Goal: Information Seeking & Learning: Learn about a topic

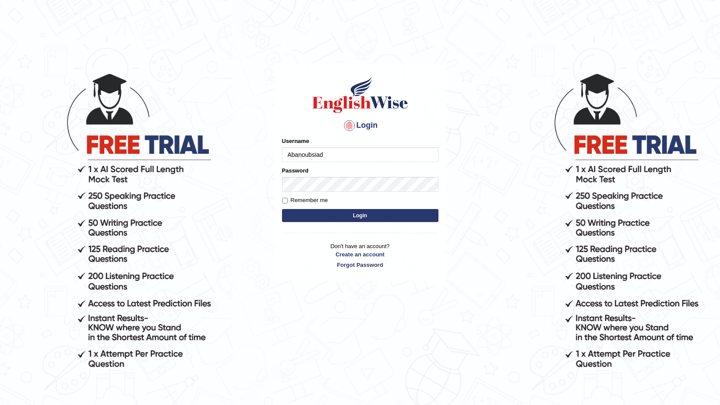
type input "Abanoubsiad"
click at [298, 211] on button "Login" at bounding box center [360, 215] width 156 height 13
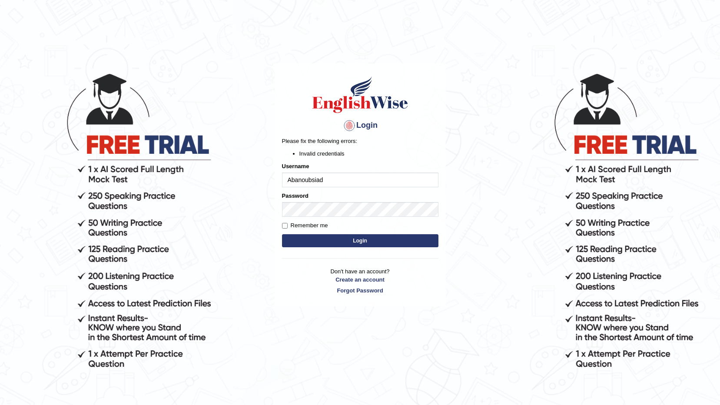
click at [310, 239] on button "Login" at bounding box center [360, 240] width 156 height 13
click at [301, 243] on button "Login" at bounding box center [360, 240] width 156 height 13
click at [304, 182] on input "Abanoubsiad" at bounding box center [360, 180] width 156 height 15
type input "Abanoubsiad"
click at [306, 240] on button "Login" at bounding box center [360, 240] width 156 height 13
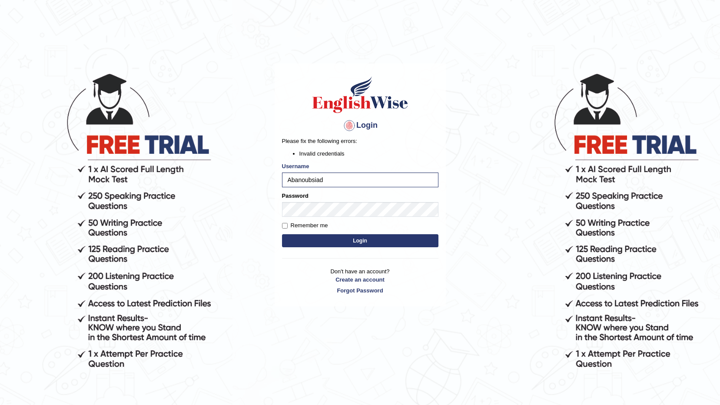
click at [301, 243] on button "Login" at bounding box center [360, 240] width 156 height 13
click at [309, 238] on button "Login" at bounding box center [360, 240] width 156 height 13
click at [339, 239] on button "Login" at bounding box center [360, 240] width 156 height 13
click at [304, 182] on input "Abanoubsiad" at bounding box center [360, 180] width 156 height 15
type input "a"
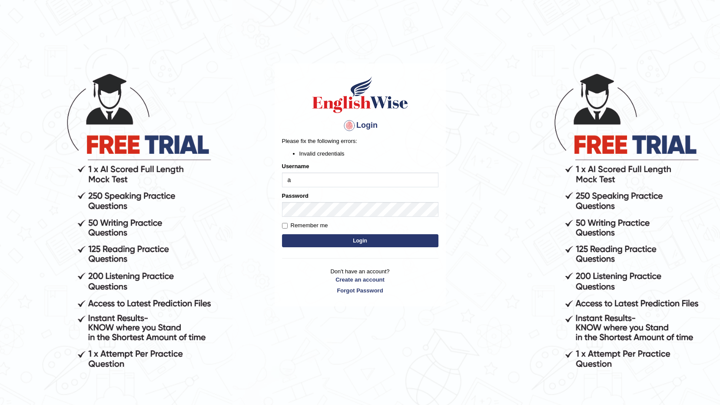
click at [336, 239] on button "Login" at bounding box center [360, 240] width 156 height 13
drag, startPoint x: 0, startPoint y: 0, endPoint x: 289, endPoint y: 182, distance: 342.0
click at [289, 182] on input "a" at bounding box center [360, 180] width 156 height 15
type input "Abanoubsaid"
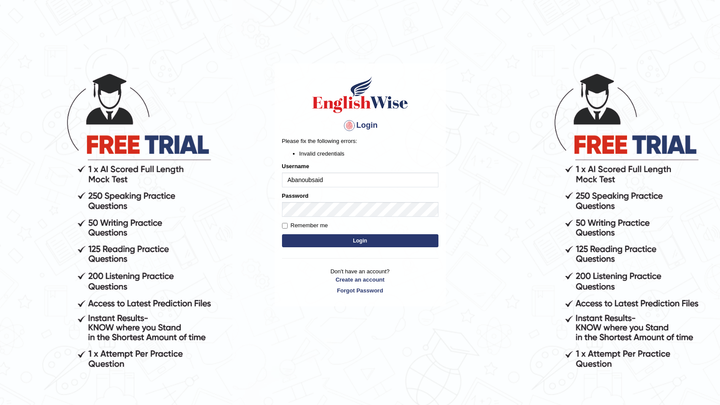
click at [304, 238] on button "Login" at bounding box center [360, 240] width 156 height 13
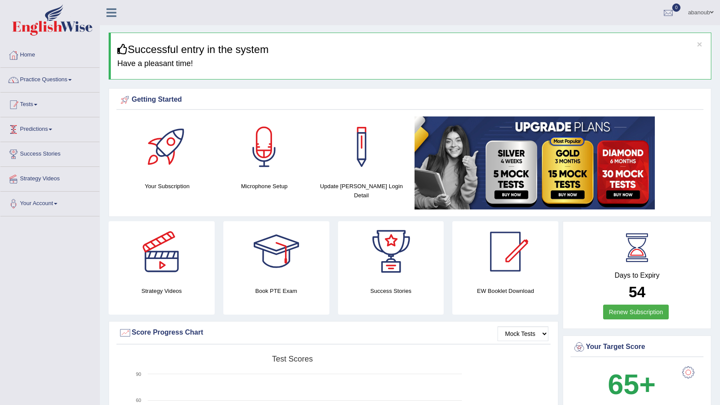
drag, startPoint x: 222, startPoint y: 6, endPoint x: 728, endPoint y: -32, distance: 507.4
click at [720, 0] on html "Toggle navigation Home Practice Questions Speaking Practice Read Aloud Repeat S…" at bounding box center [360, 202] width 720 height 405
click at [62, 80] on link "Practice Questions" at bounding box center [49, 79] width 99 height 22
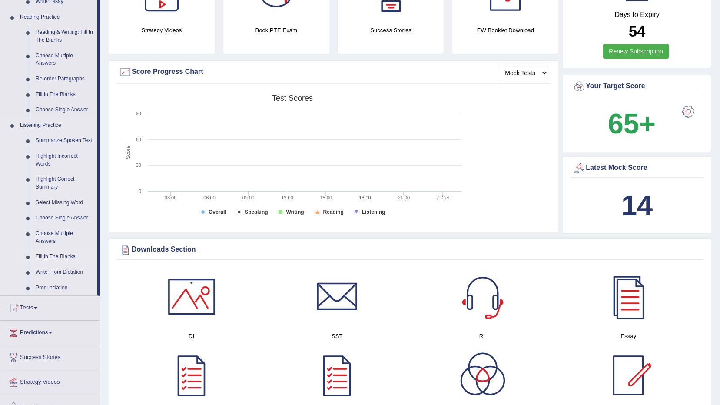
scroll to position [435, 0]
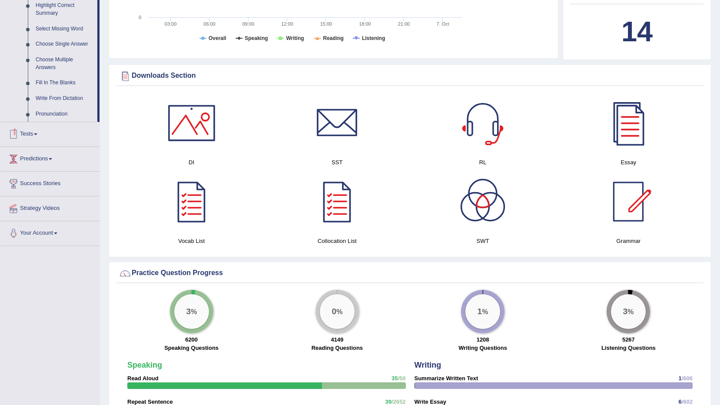
click at [37, 136] on link "Tests" at bounding box center [49, 133] width 99 height 22
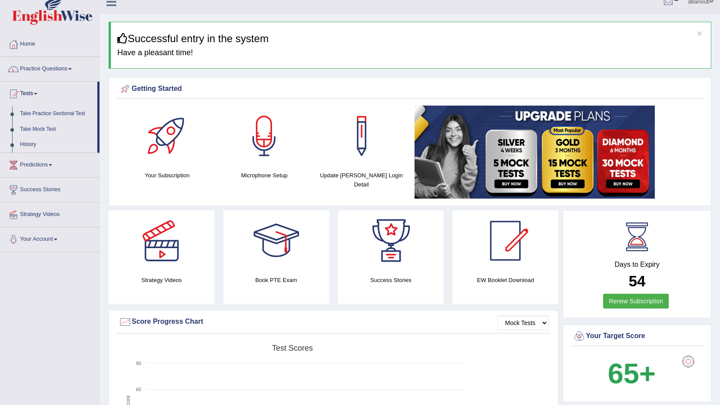
scroll to position [10, 0]
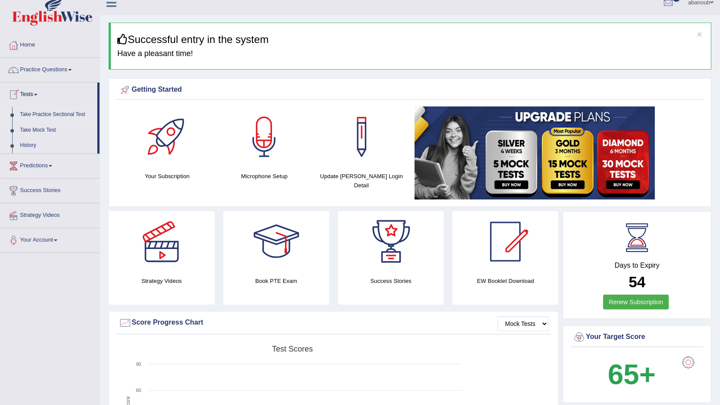
click at [54, 114] on link "Take Practice Sectional Test" at bounding box center [56, 115] width 81 height 16
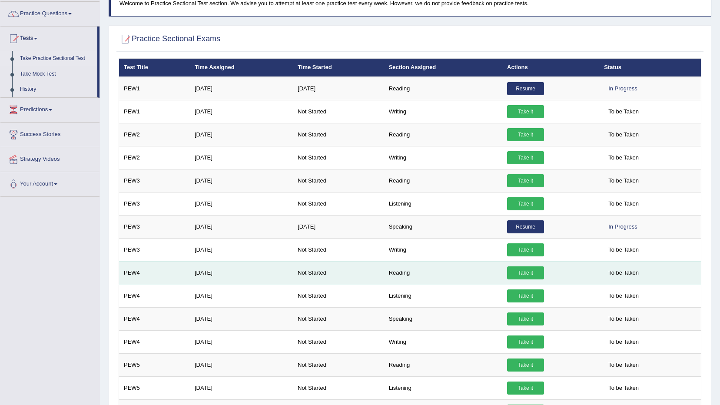
scroll to position [130, 0]
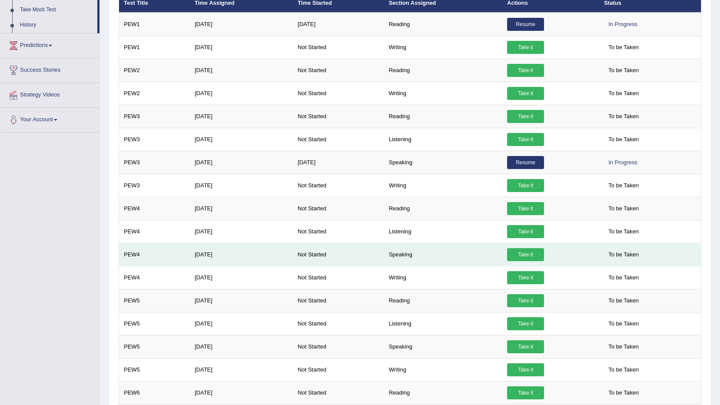
click at [516, 255] on link "Take it" at bounding box center [525, 254] width 37 height 13
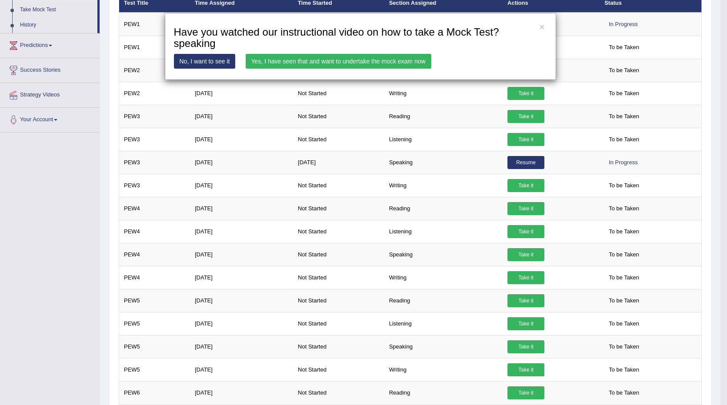
drag, startPoint x: 97, startPoint y: 18, endPoint x: 101, endPoint y: 1, distance: 17.1
click at [101, 1] on div "× Have you watched our instructional video on how to take a Mock Test?speaking …" at bounding box center [363, 202] width 727 height 405
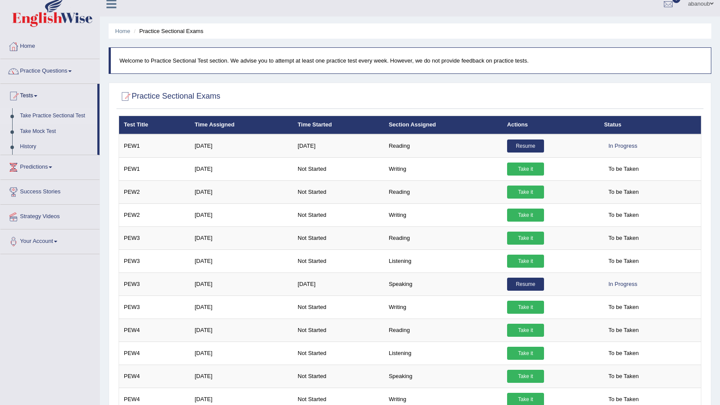
scroll to position [0, 0]
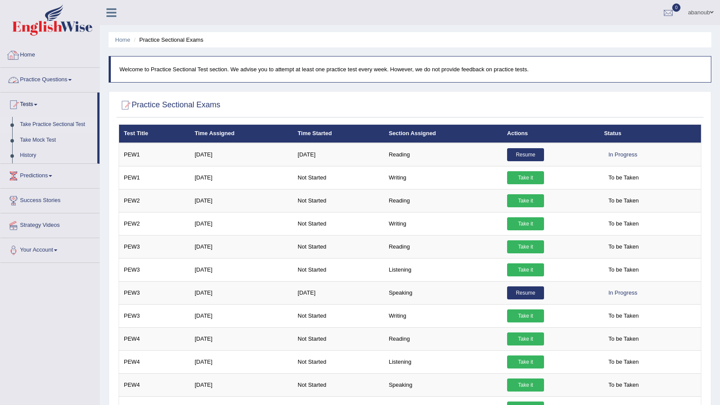
click at [62, 82] on link "Practice Questions" at bounding box center [49, 79] width 99 height 22
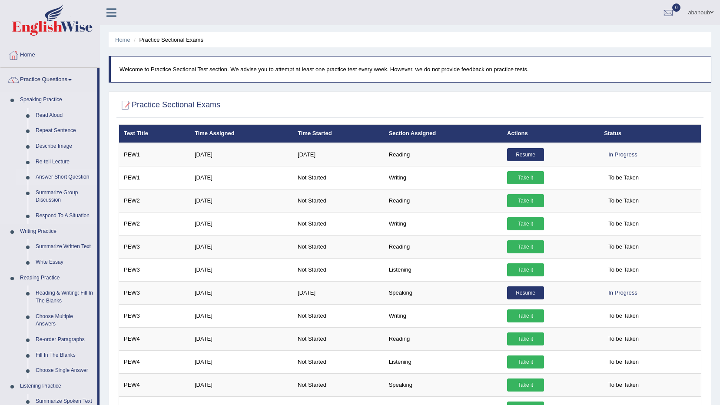
click at [74, 180] on link "Answer Short Question" at bounding box center [65, 178] width 66 height 16
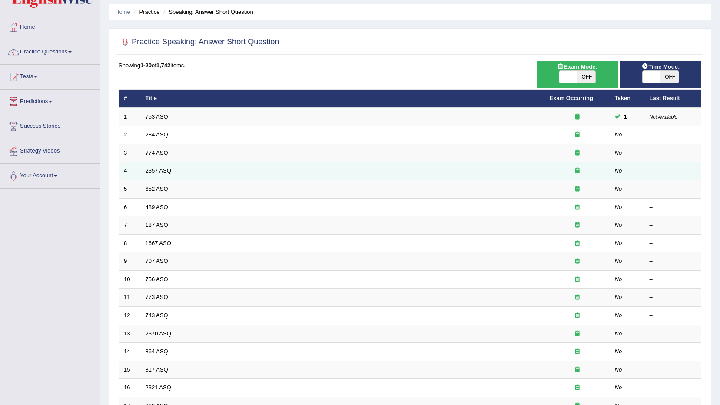
scroll to position [43, 0]
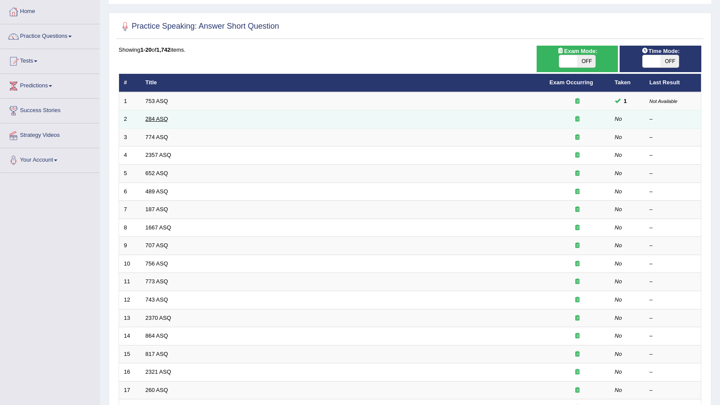
click at [160, 119] on link "284 ASQ" at bounding box center [157, 119] width 23 height 7
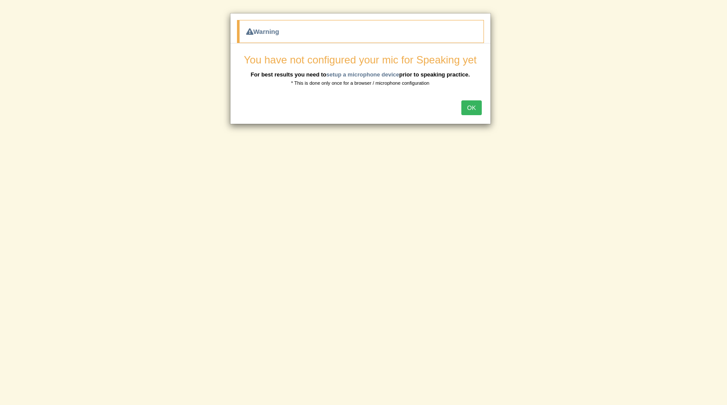
click at [463, 111] on button "OK" at bounding box center [471, 107] width 20 height 15
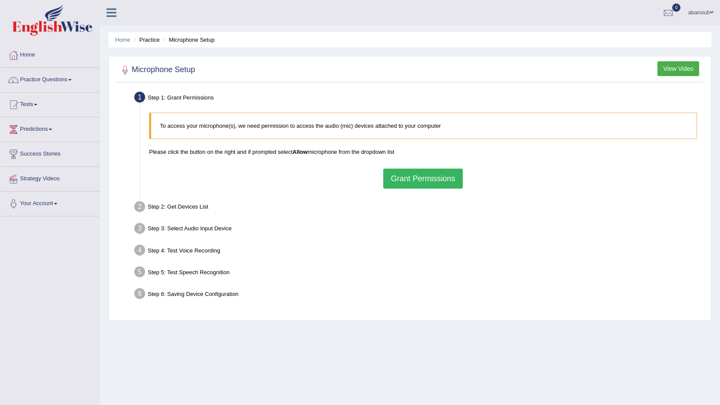
click at [409, 175] on button "Grant Permissions" at bounding box center [422, 179] width 79 height 20
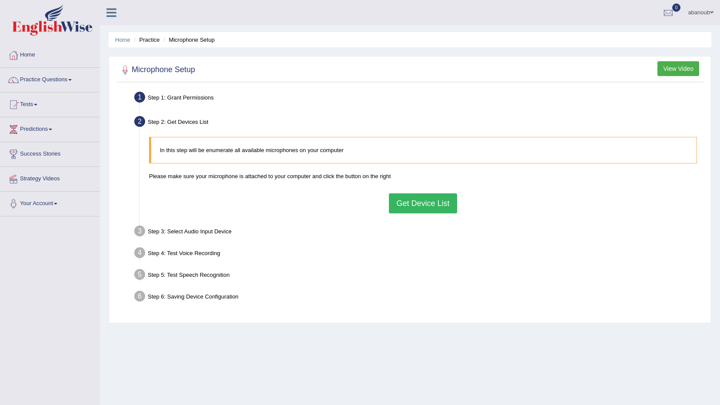
click at [405, 200] on button "Get Device List" at bounding box center [423, 203] width 68 height 20
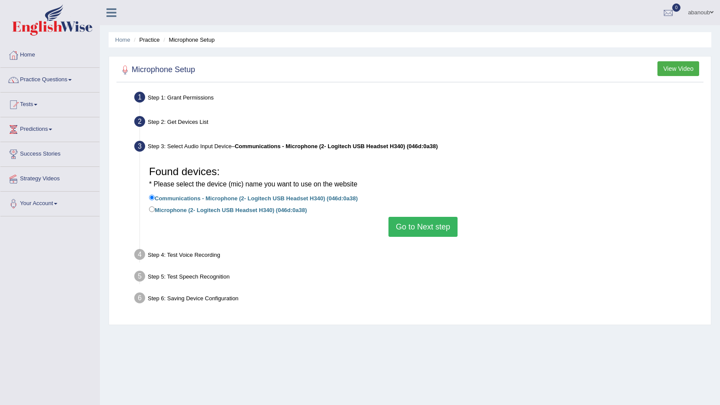
click at [422, 230] on button "Go to Next step" at bounding box center [423, 227] width 69 height 20
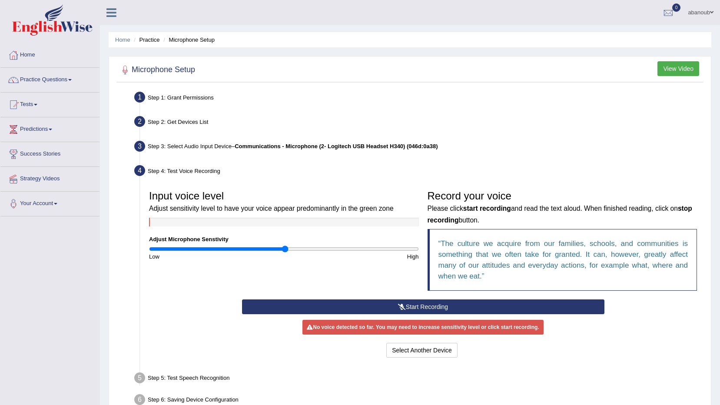
click at [286, 247] on input "range" at bounding box center [284, 249] width 270 height 7
drag, startPoint x: 286, startPoint y: 250, endPoint x: 293, endPoint y: 251, distance: 7.4
click at [293, 251] on input "range" at bounding box center [284, 249] width 270 height 7
drag, startPoint x: 294, startPoint y: 249, endPoint x: 309, endPoint y: 252, distance: 15.9
click at [309, 252] on input "range" at bounding box center [284, 249] width 270 height 7
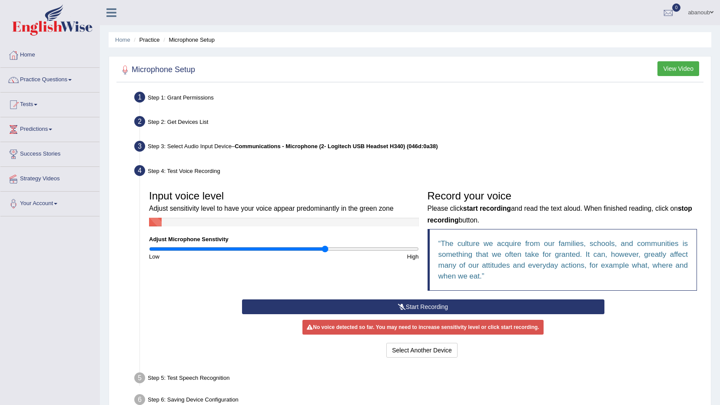
drag, startPoint x: 309, startPoint y: 248, endPoint x: 327, endPoint y: 252, distance: 17.7
click at [326, 252] on input "range" at bounding box center [284, 249] width 270 height 7
click at [325, 249] on input "range" at bounding box center [284, 249] width 270 height 7
drag, startPoint x: 326, startPoint y: 248, endPoint x: 315, endPoint y: 247, distance: 11.3
click at [315, 247] on input "range" at bounding box center [284, 249] width 270 height 7
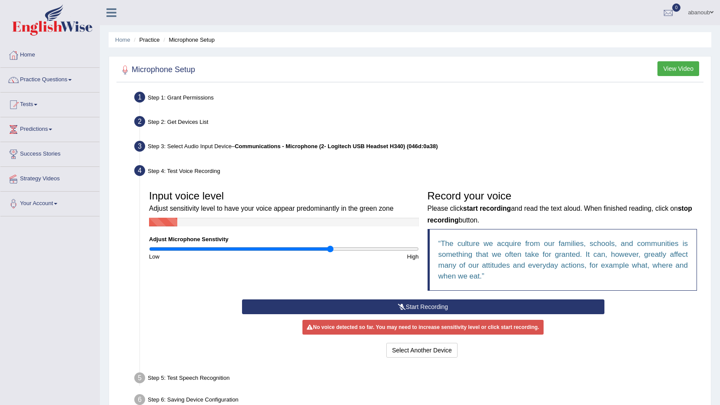
click at [331, 251] on input "range" at bounding box center [284, 249] width 270 height 7
click at [360, 306] on button "Start Recording" at bounding box center [423, 306] width 363 height 15
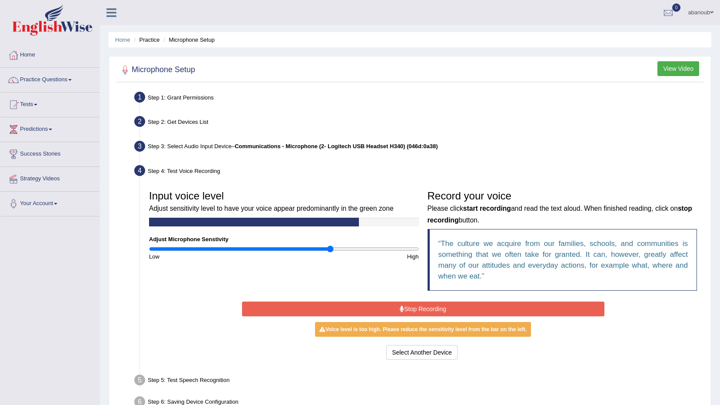
click at [304, 253] on div "High" at bounding box center [353, 257] width 139 height 8
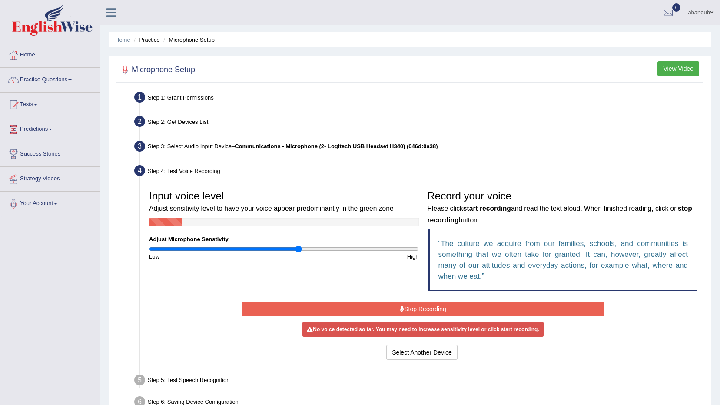
type input "1.12"
click at [299, 250] on input "range" at bounding box center [284, 249] width 270 height 7
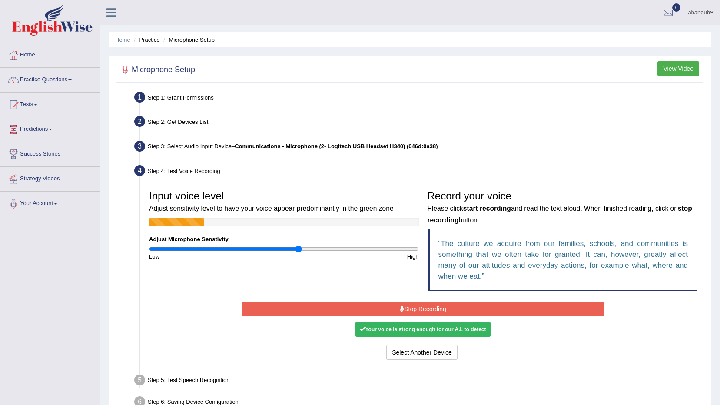
click at [351, 308] on button "Stop Recording" at bounding box center [423, 309] width 363 height 15
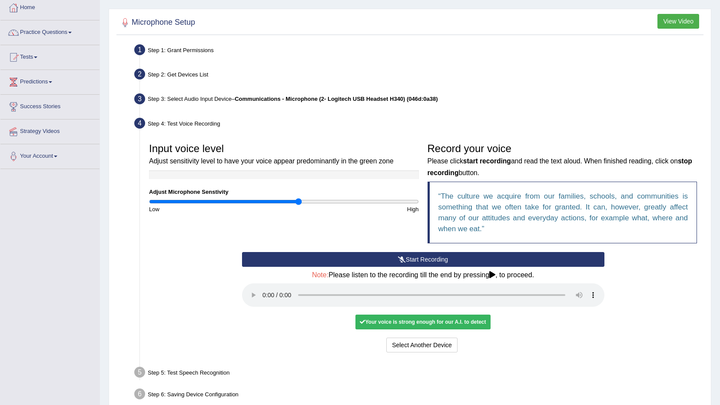
scroll to position [92, 0]
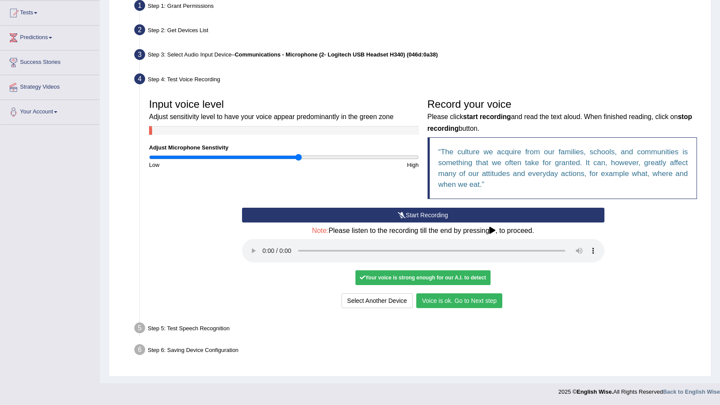
click at [483, 305] on button "Voice is ok. Go to Next step" at bounding box center [459, 300] width 86 height 15
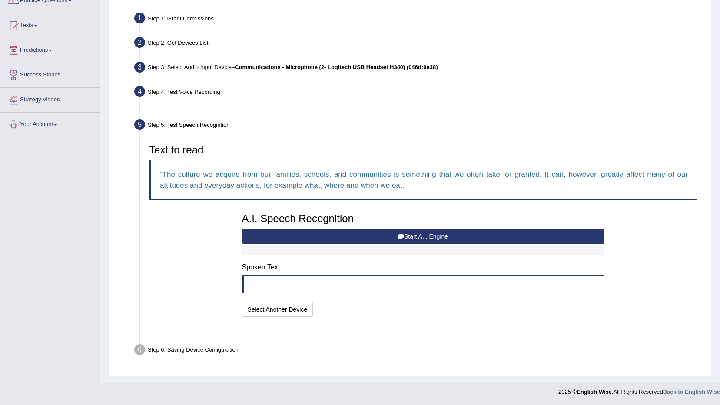
scroll to position [58, 0]
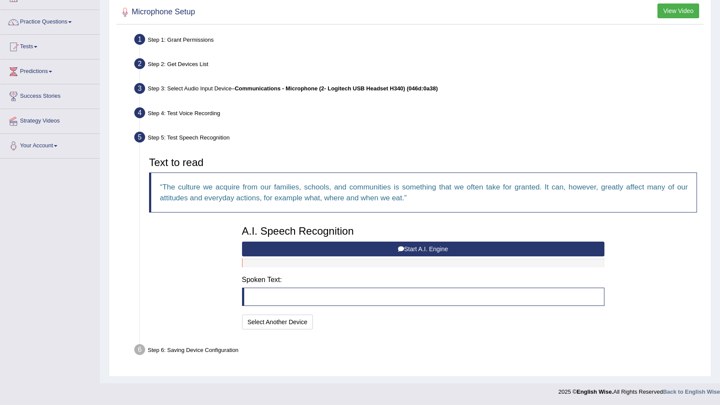
click at [479, 249] on button "Start A.I. Engine" at bounding box center [423, 249] width 363 height 15
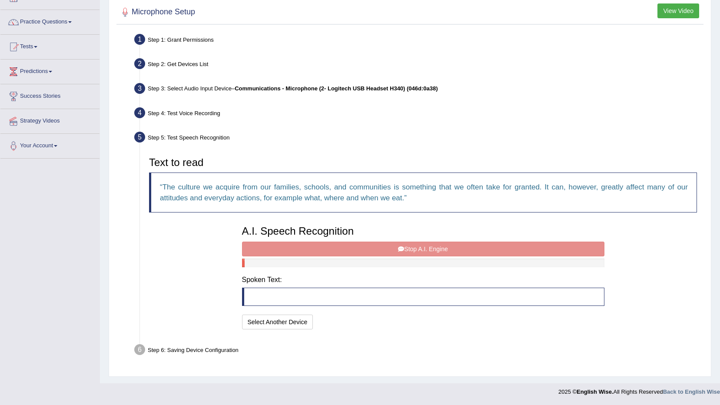
scroll to position [0, 0]
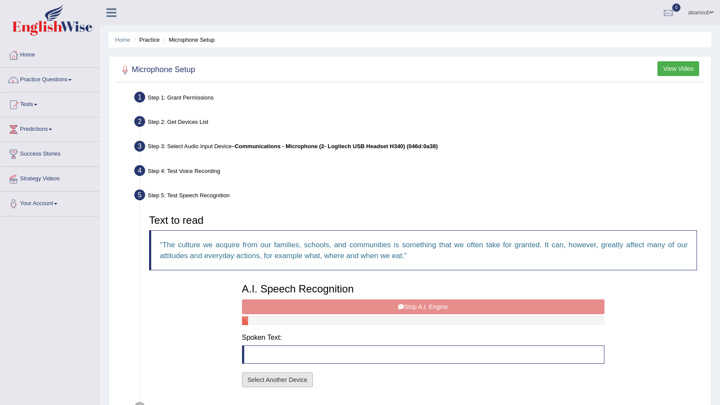
click at [299, 377] on button "Select Another Device" at bounding box center [277, 380] width 71 height 15
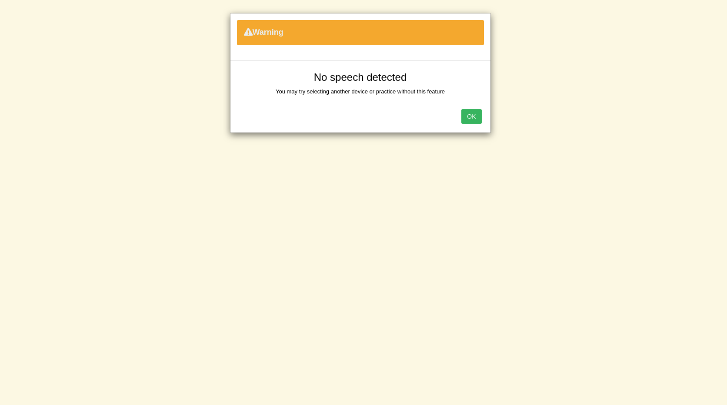
click at [473, 122] on button "OK" at bounding box center [471, 116] width 20 height 15
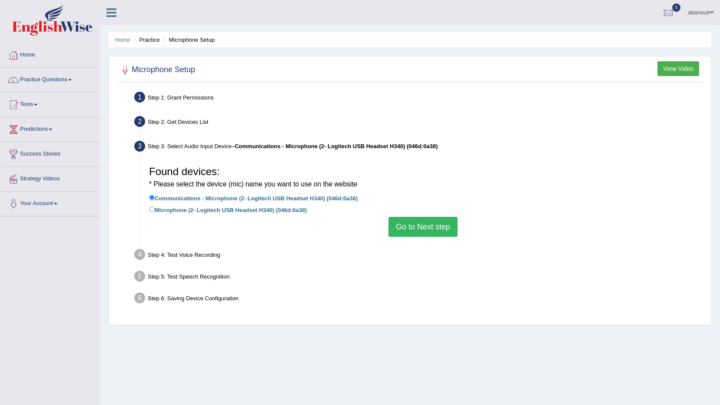
click at [249, 210] on label "Microphone (2- Logitech USB Headset H340) (046d:0a38)" at bounding box center [228, 210] width 158 height 10
click at [155, 210] on input "Microphone (2- Logitech USB Headset H340) (046d:0a38)" at bounding box center [152, 209] width 6 height 6
radio input "true"
click at [420, 223] on button "Go to Next step" at bounding box center [423, 227] width 69 height 20
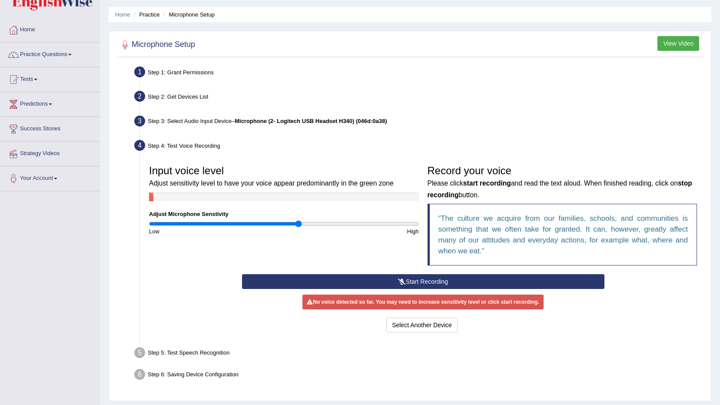
scroll to position [51, 0]
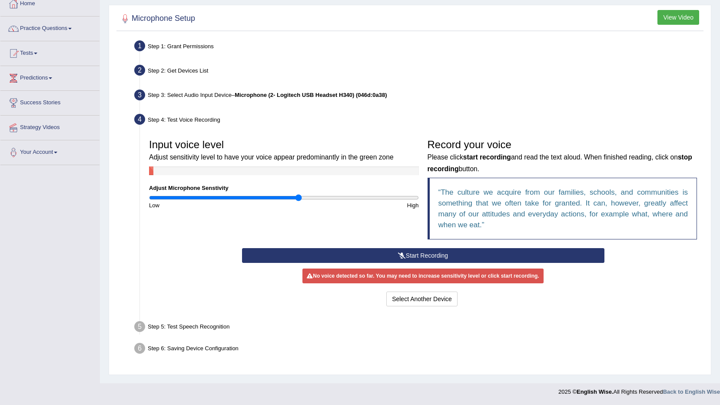
click at [283, 255] on button "Start Recording" at bounding box center [423, 255] width 363 height 15
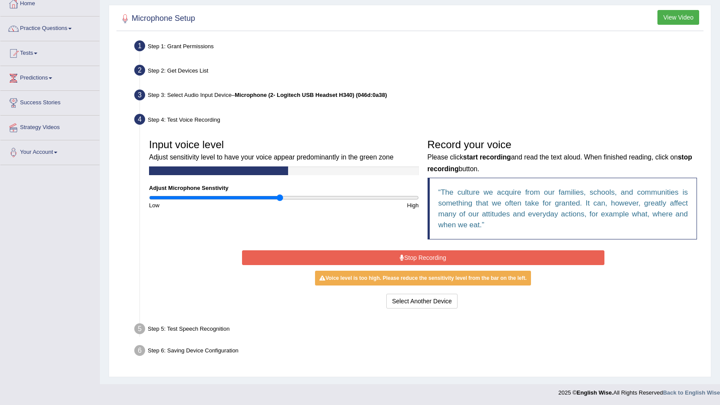
type input "0.98"
click at [280, 198] on input "range" at bounding box center [284, 197] width 270 height 7
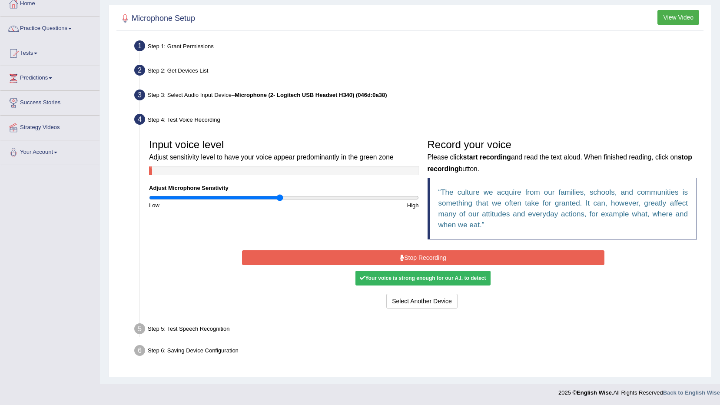
click at [286, 261] on button "Stop Recording" at bounding box center [423, 257] width 363 height 15
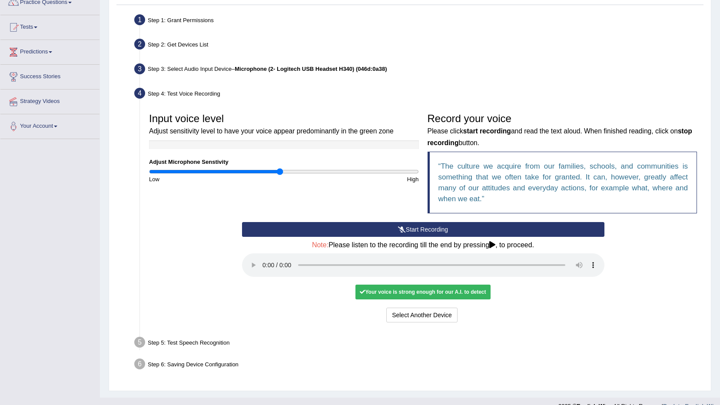
scroll to position [92, 0]
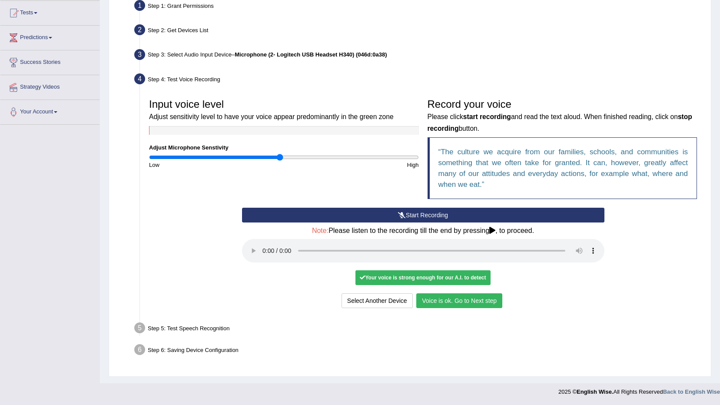
click at [467, 304] on button "Voice is ok. Go to Next step" at bounding box center [459, 300] width 86 height 15
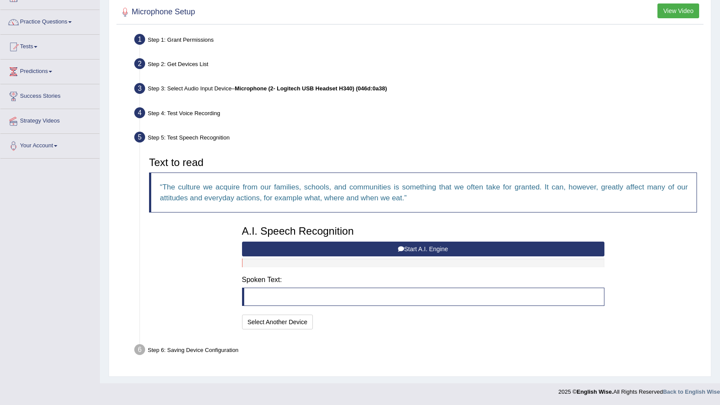
scroll to position [58, 0]
click at [487, 247] on button "Start A.I. Engine" at bounding box center [423, 249] width 363 height 15
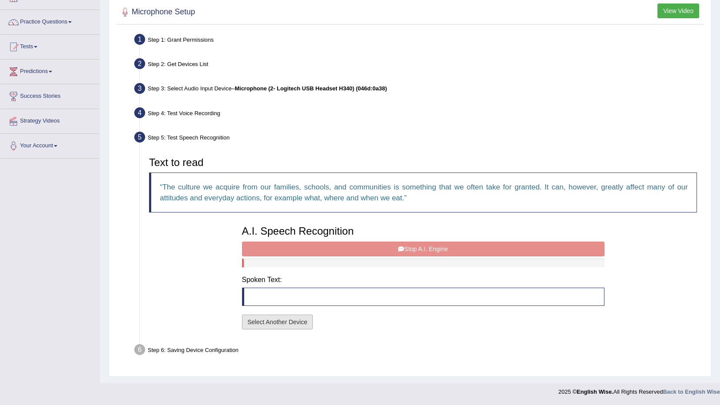
click at [298, 323] on button "Select Another Device" at bounding box center [277, 322] width 71 height 15
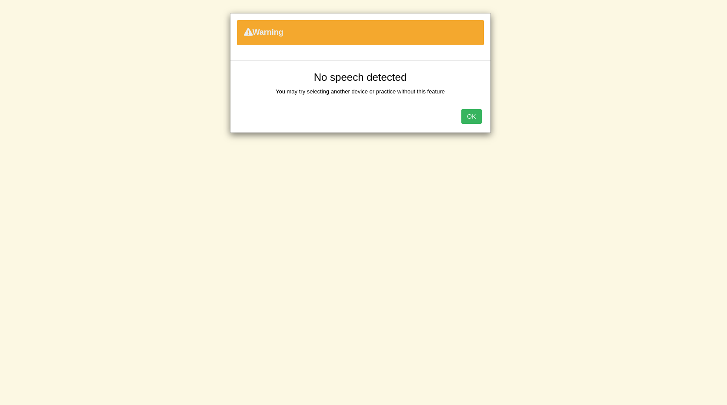
click at [478, 114] on button "OK" at bounding box center [471, 116] width 20 height 15
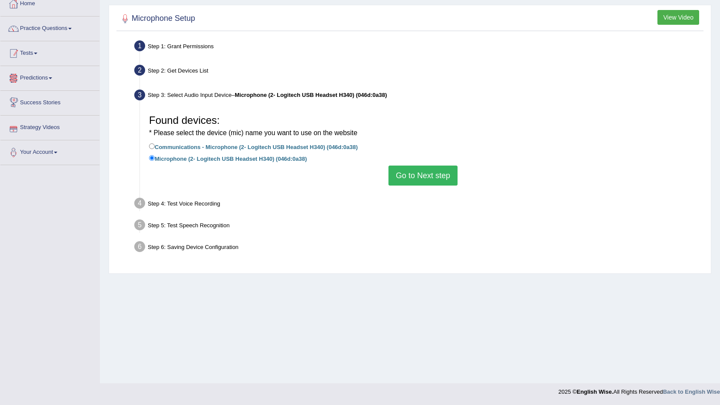
click at [36, 54] on link "Tests" at bounding box center [49, 52] width 99 height 22
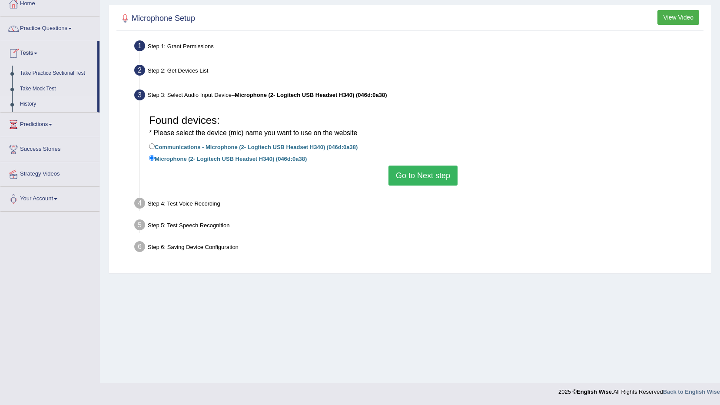
click at [27, 106] on link "History" at bounding box center [56, 104] width 81 height 16
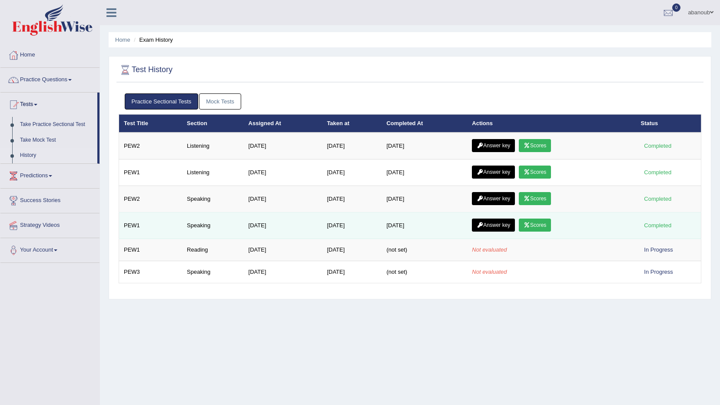
click at [541, 223] on link "Scores" at bounding box center [535, 225] width 32 height 13
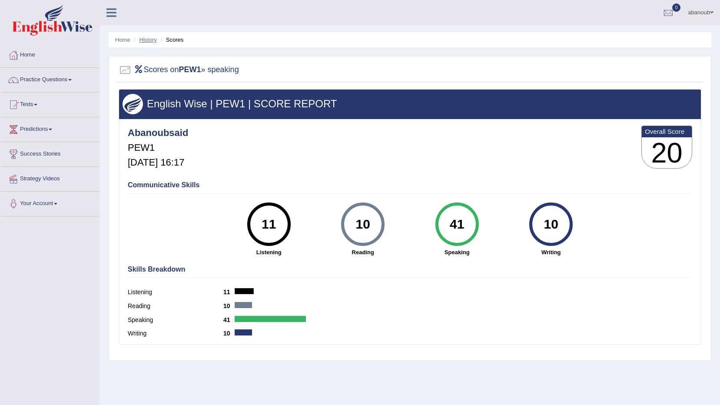
click at [156, 37] on link "History" at bounding box center [148, 40] width 17 height 7
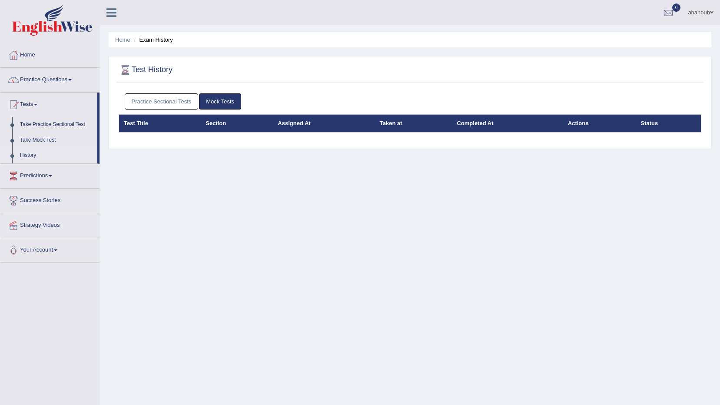
drag, startPoint x: 0, startPoint y: 0, endPoint x: 163, endPoint y: 103, distance: 193.4
click at [163, 103] on link "Practice Sectional Tests" at bounding box center [162, 101] width 74 height 16
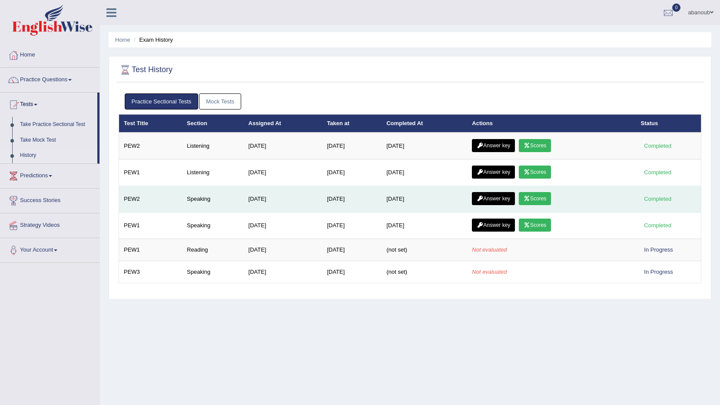
click at [526, 198] on icon at bounding box center [527, 198] width 7 height 5
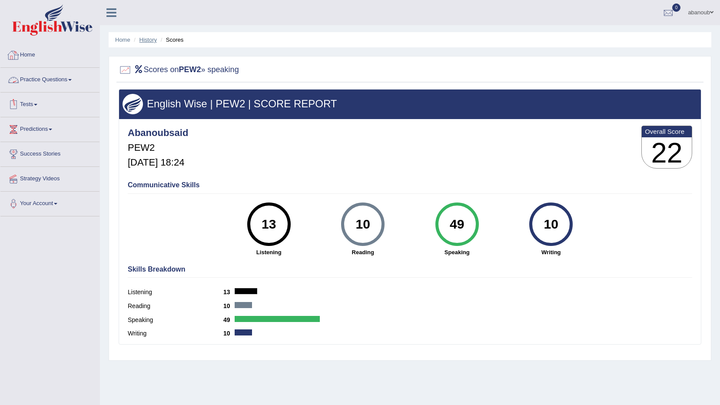
click at [149, 41] on link "History" at bounding box center [148, 40] width 17 height 7
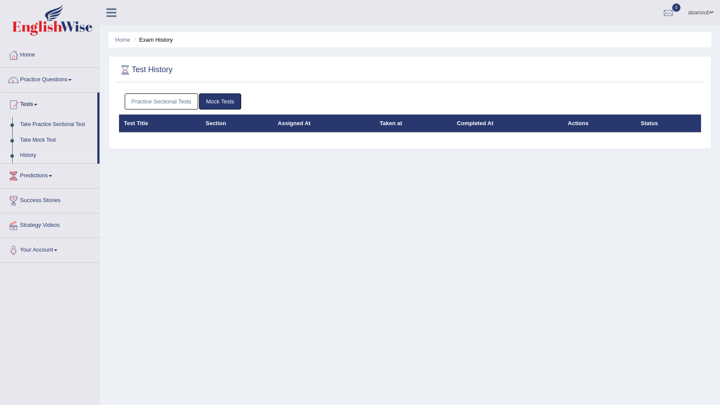
click at [177, 105] on link "Practice Sectional Tests" at bounding box center [162, 101] width 74 height 16
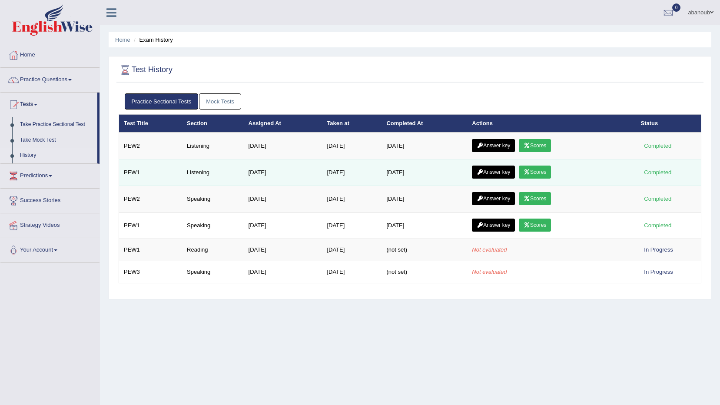
click at [539, 169] on link "Scores" at bounding box center [535, 172] width 32 height 13
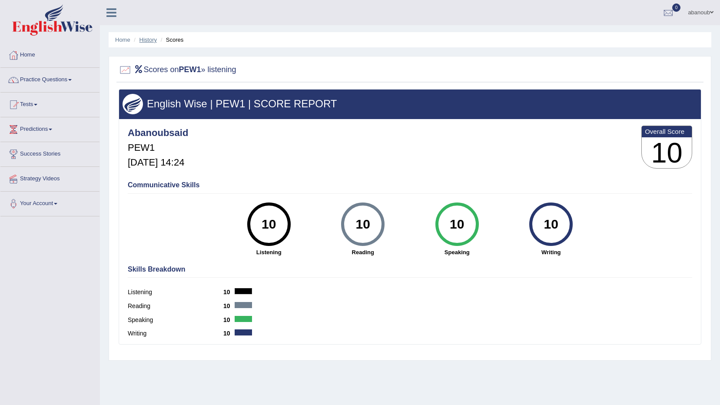
click at [155, 38] on link "History" at bounding box center [148, 40] width 17 height 7
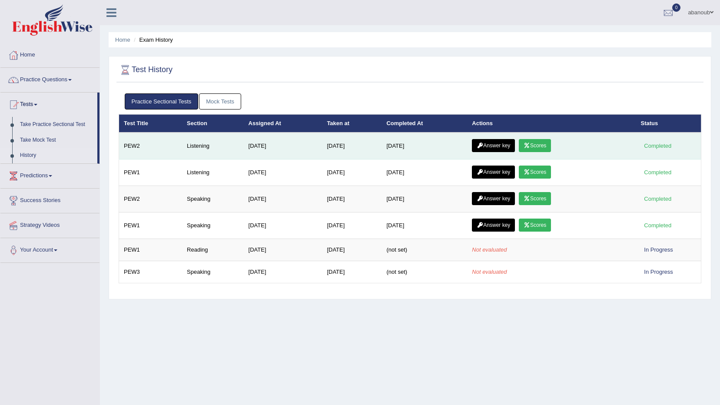
click at [529, 146] on icon at bounding box center [527, 145] width 7 height 5
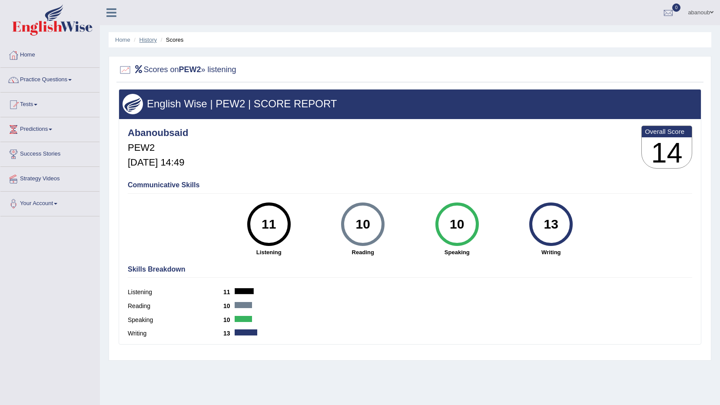
click at [153, 39] on link "History" at bounding box center [148, 40] width 17 height 7
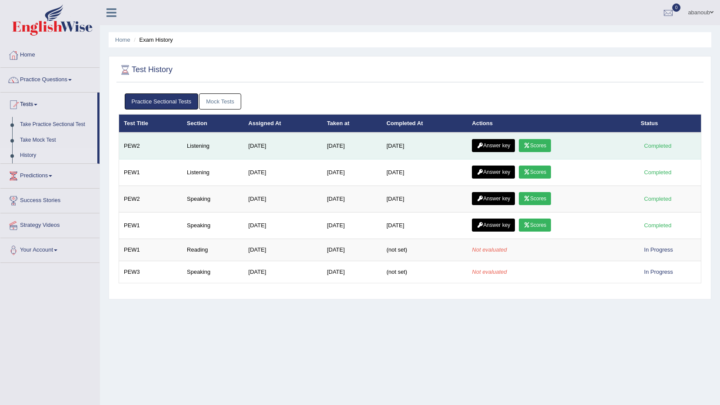
click at [481, 148] on icon at bounding box center [480, 145] width 7 height 5
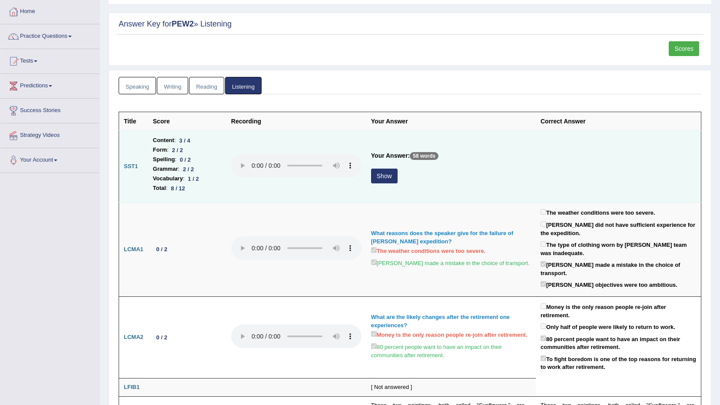
click at [380, 180] on button "Show" at bounding box center [384, 176] width 27 height 15
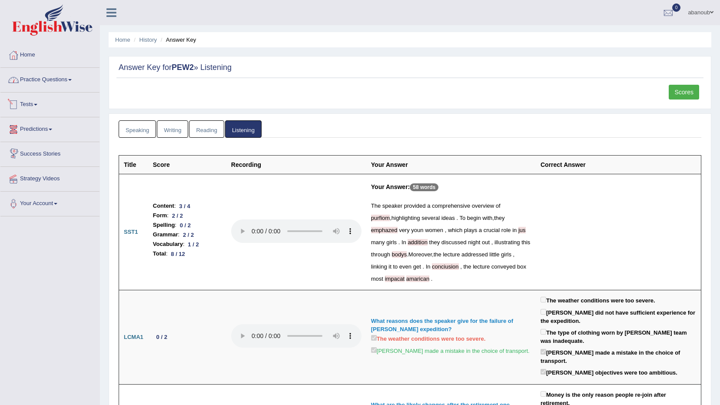
click at [57, 86] on link "Practice Questions" at bounding box center [49, 79] width 99 height 22
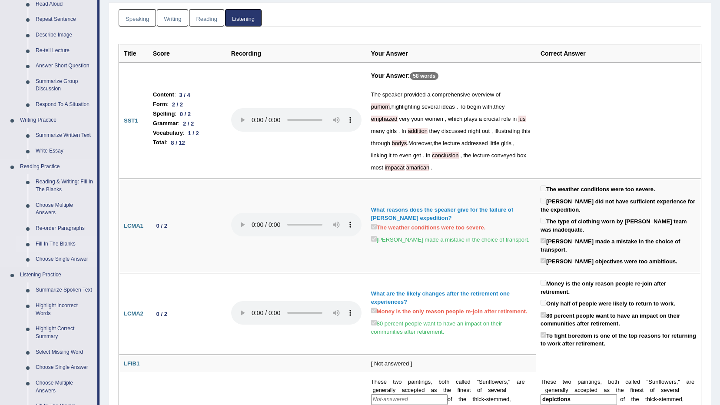
scroll to position [174, 0]
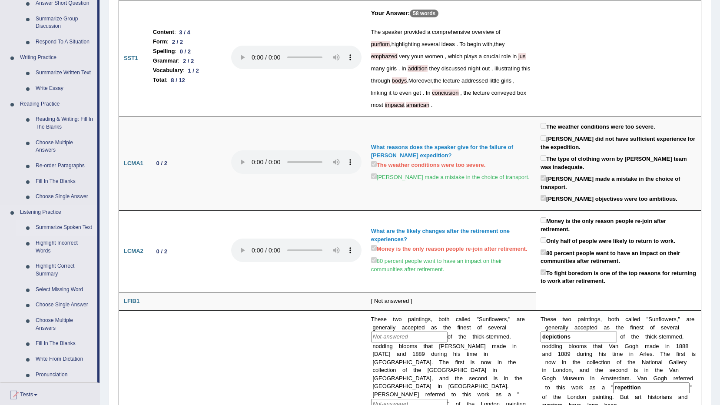
click at [49, 227] on link "Summarize Spoken Text" at bounding box center [65, 228] width 66 height 16
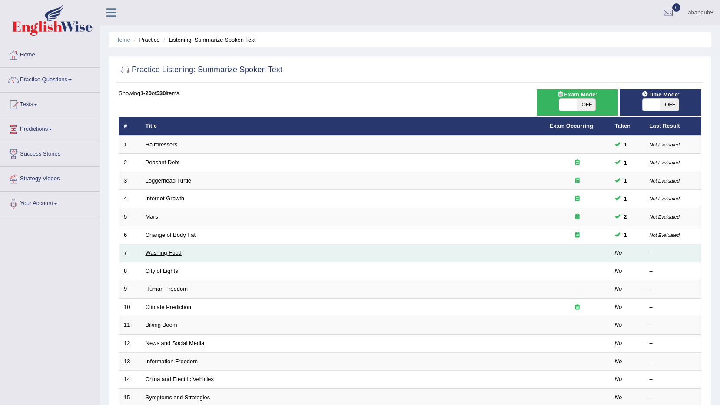
click at [154, 250] on link "Washing Food" at bounding box center [164, 252] width 36 height 7
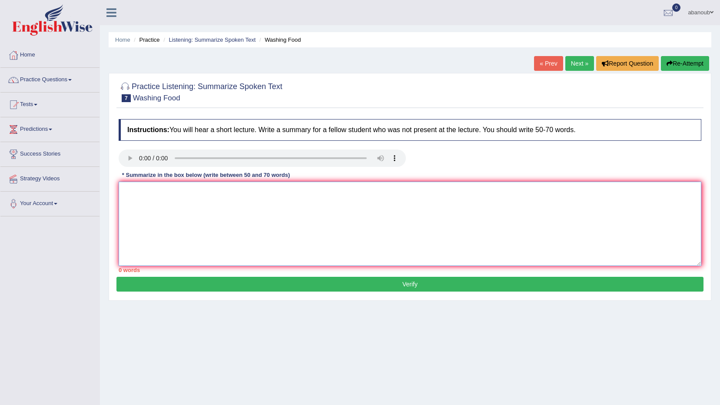
click at [160, 193] on textarea at bounding box center [410, 224] width 583 height 84
type textarea "t"
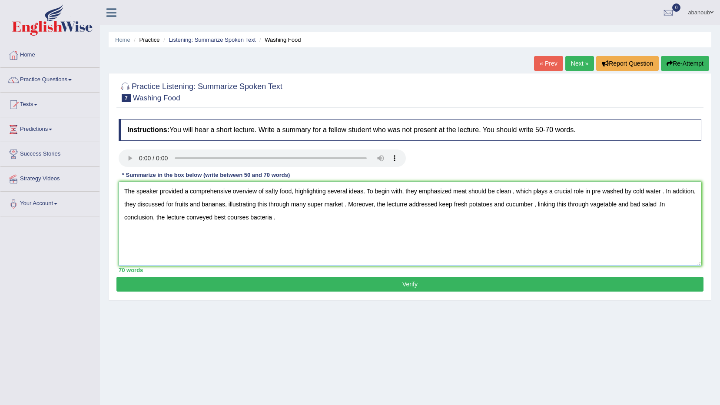
type textarea "The speaker provided a comprehensive overview of safty food, highlighting sever…"
click at [153, 289] on button "Verify" at bounding box center [409, 284] width 587 height 15
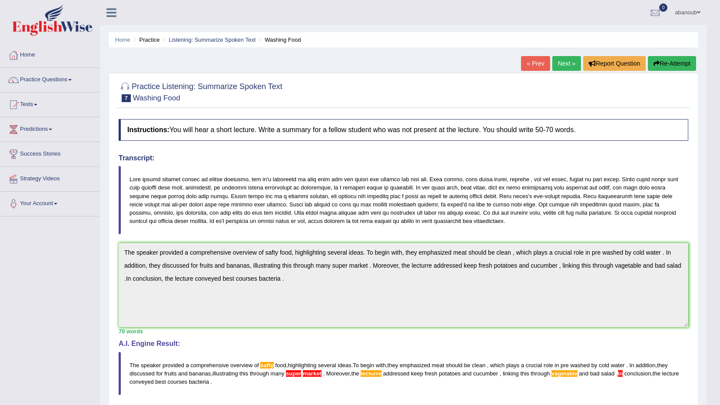
click at [568, 64] on link "Next »" at bounding box center [566, 63] width 29 height 15
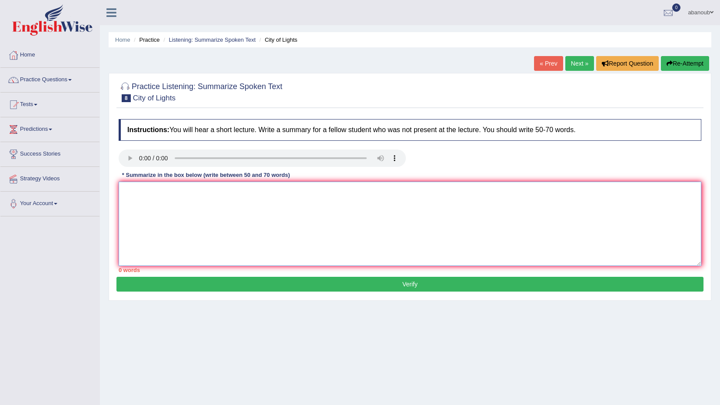
click at [159, 205] on textarea at bounding box center [410, 224] width 583 height 84
click at [136, 186] on textarea at bounding box center [410, 224] width 583 height 84
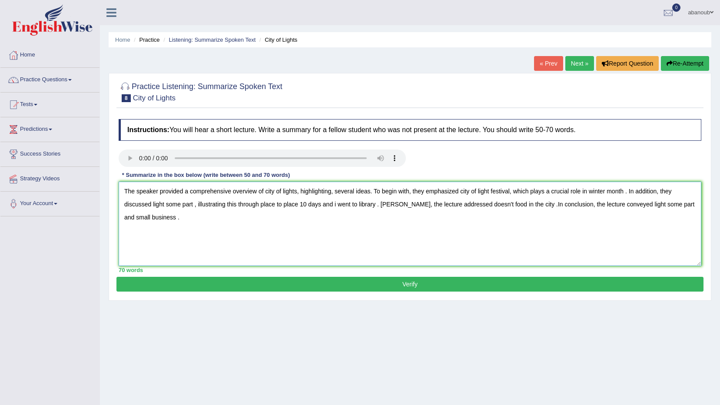
type textarea "The speaker provided a comprehensive overview of city of lights, highlighting, …"
click at [432, 282] on button "Verify" at bounding box center [409, 284] width 587 height 15
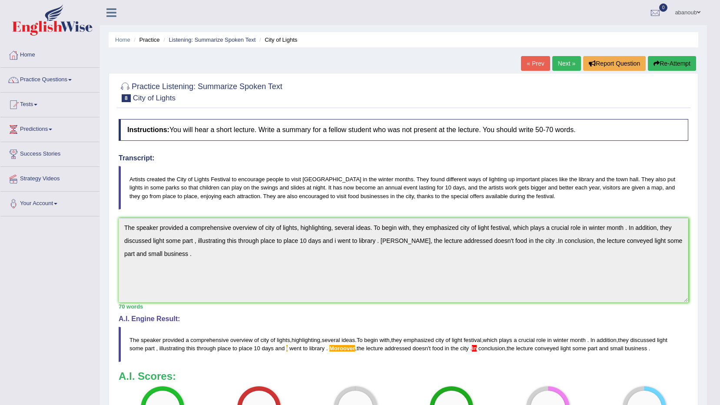
click at [568, 66] on link "Next »" at bounding box center [566, 63] width 29 height 15
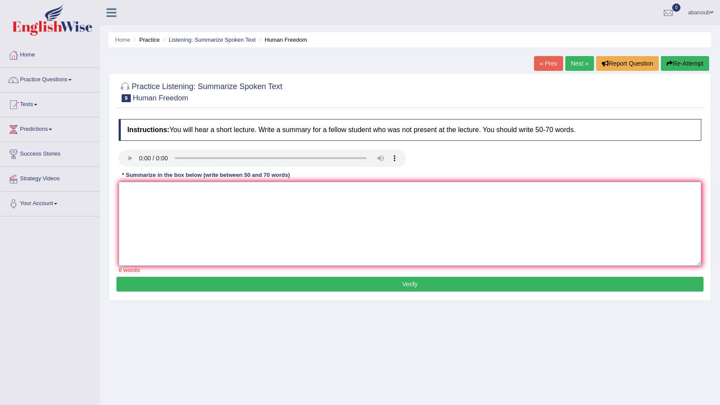
click at [166, 196] on textarea at bounding box center [410, 224] width 583 height 84
click at [140, 187] on textarea at bounding box center [410, 224] width 583 height 84
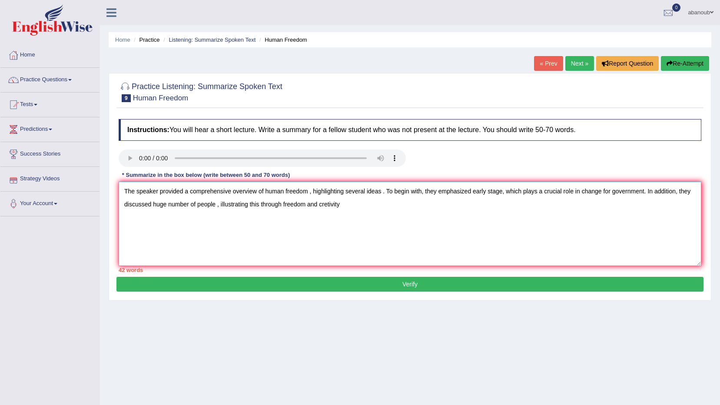
click at [327, 205] on textarea "The speaker provided a comprehensive overview of human freedom , highlighting s…" at bounding box center [410, 224] width 583 height 84
click at [349, 207] on textarea "The speaker provided a comprehensive overview of human freedom , highlighting s…" at bounding box center [410, 224] width 583 height 84
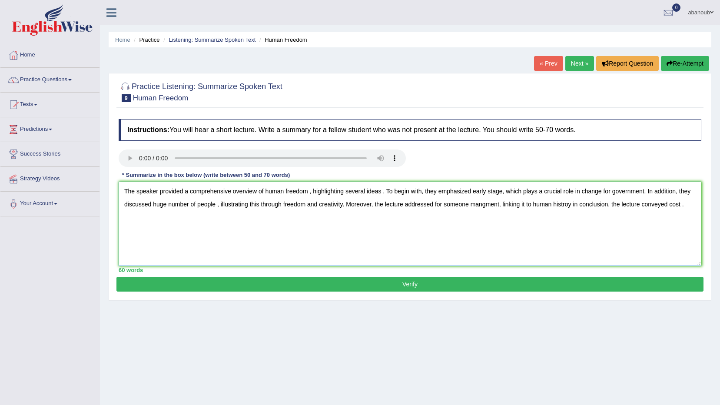
click at [483, 206] on textarea "The speaker provided a comprehensive overview of human freedom , highlighting s…" at bounding box center [410, 224] width 583 height 84
click at [489, 207] on textarea "The speaker provided a comprehensive overview of human freedom , highlighting s…" at bounding box center [410, 224] width 583 height 84
type textarea "The speaker provided a comprehensive overview of human freedom , highlighting s…"
click at [426, 285] on button "Verify" at bounding box center [409, 284] width 587 height 15
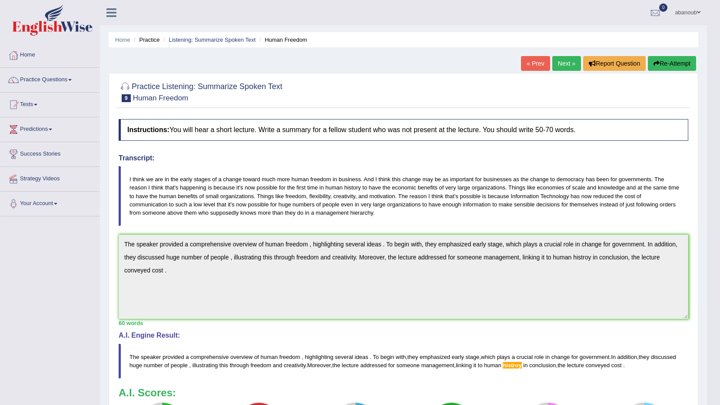
click at [568, 63] on link "Next »" at bounding box center [566, 63] width 29 height 15
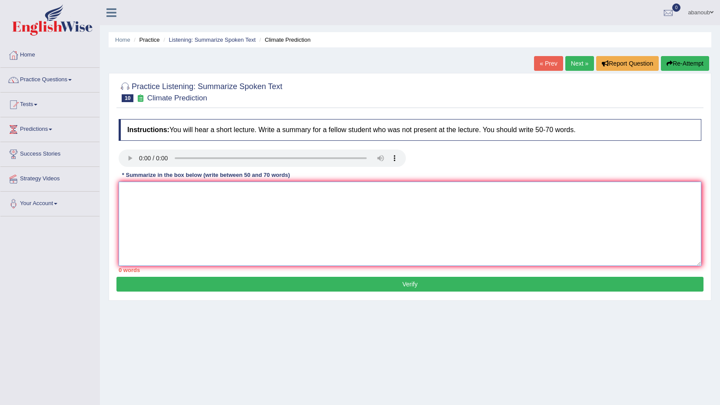
click at [138, 197] on textarea at bounding box center [410, 224] width 583 height 84
click at [483, 192] on textarea "The speaker provided a comprehensive overview of climate prediction, highlighti…" at bounding box center [410, 224] width 583 height 84
click at [509, 192] on textarea "The speaker provided a comprehensive overview of climate prediction, highlighti…" at bounding box center [410, 224] width 583 height 84
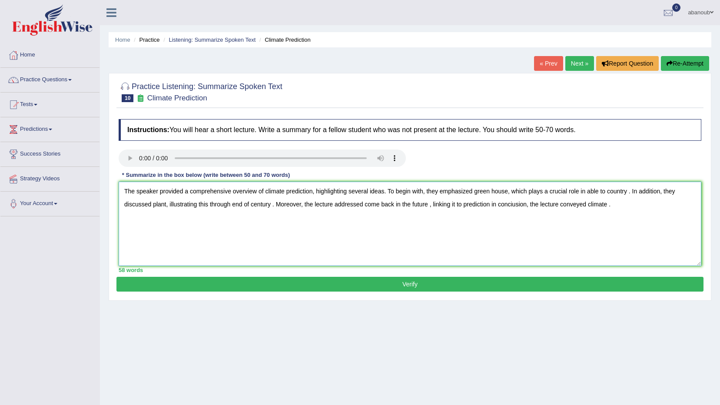
type textarea "The speaker provided a comprehensive overview of climate prediction, highlighti…"
click at [400, 283] on button "Verify" at bounding box center [409, 284] width 587 height 15
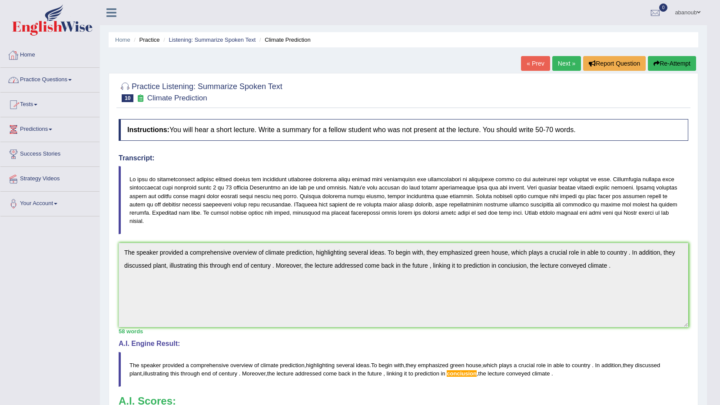
click at [33, 54] on link "Home" at bounding box center [49, 54] width 99 height 22
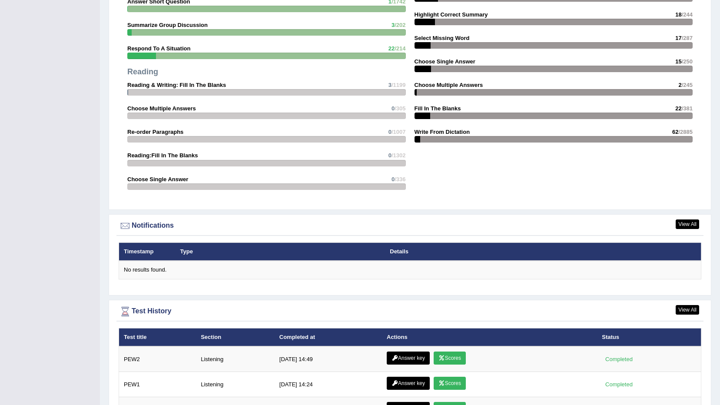
scroll to position [935, 0]
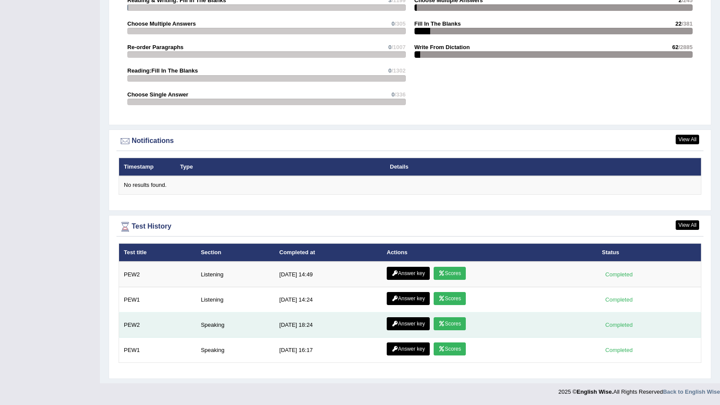
click at [407, 325] on link "Answer key" at bounding box center [408, 323] width 43 height 13
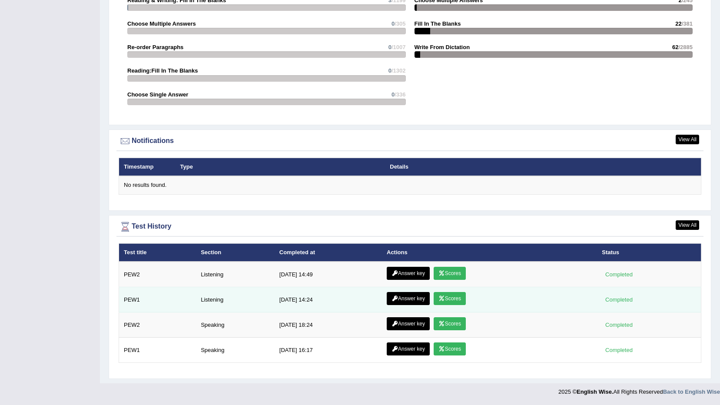
click at [446, 298] on link "Scores" at bounding box center [450, 298] width 32 height 13
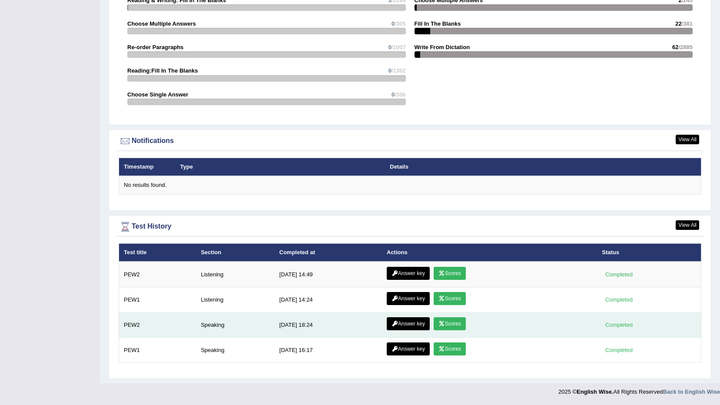
click at [449, 323] on link "Scores" at bounding box center [450, 323] width 32 height 13
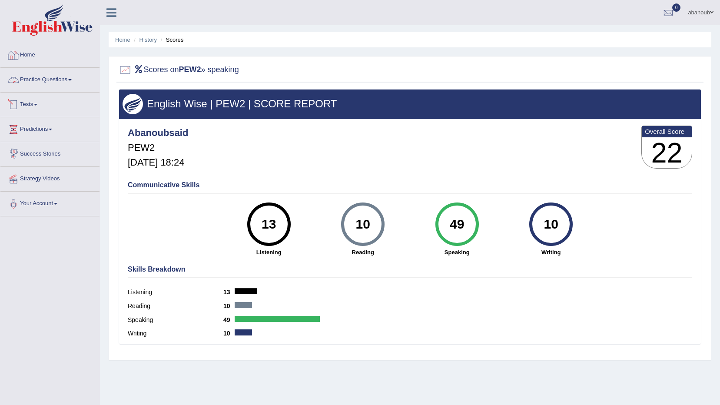
click at [22, 53] on link "Home" at bounding box center [49, 54] width 99 height 22
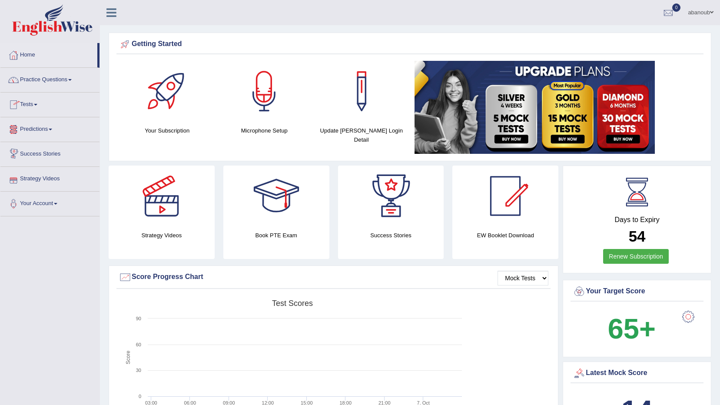
click at [52, 83] on link "Practice Questions" at bounding box center [49, 79] width 99 height 22
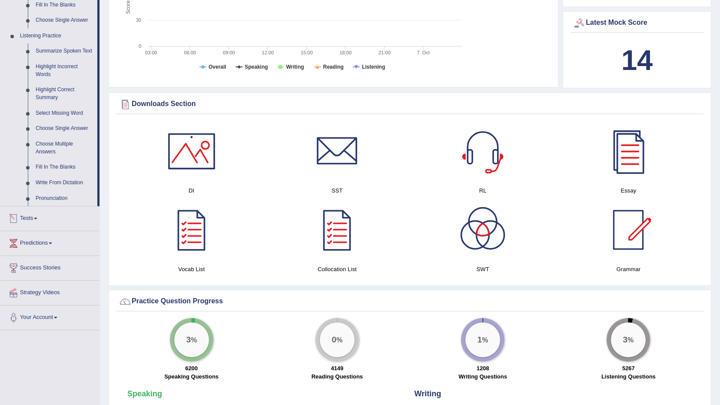
scroll to position [348, 0]
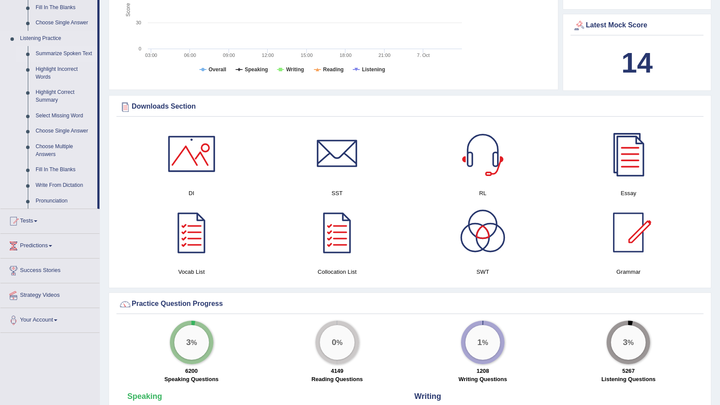
click at [67, 52] on link "Summarize Spoken Text" at bounding box center [65, 54] width 66 height 16
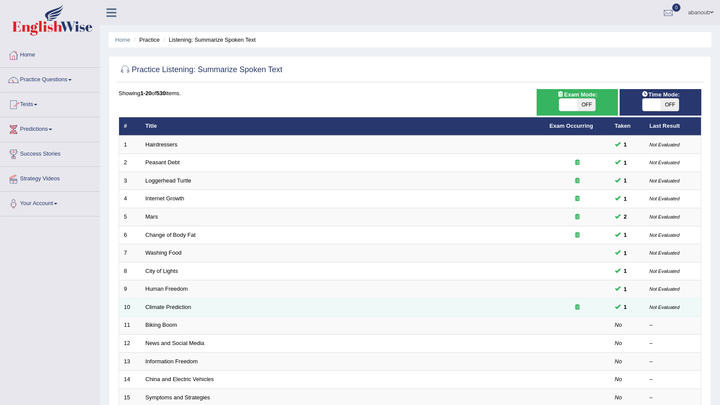
click at [577, 306] on icon at bounding box center [577, 307] width 4 height 6
click at [622, 308] on span "1" at bounding box center [626, 307] width 10 height 9
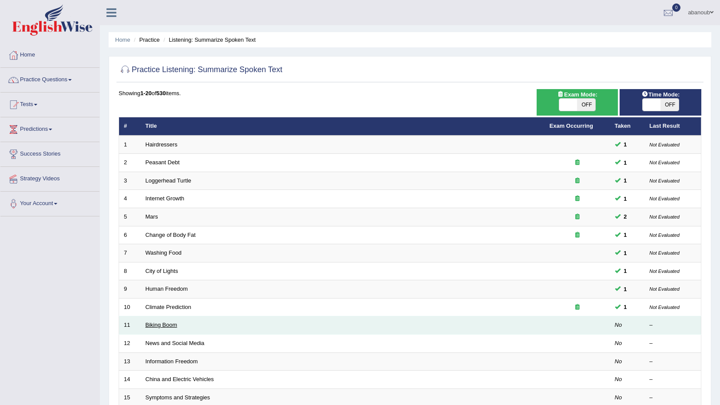
click at [170, 325] on link "Biking Boom" at bounding box center [162, 325] width 32 height 7
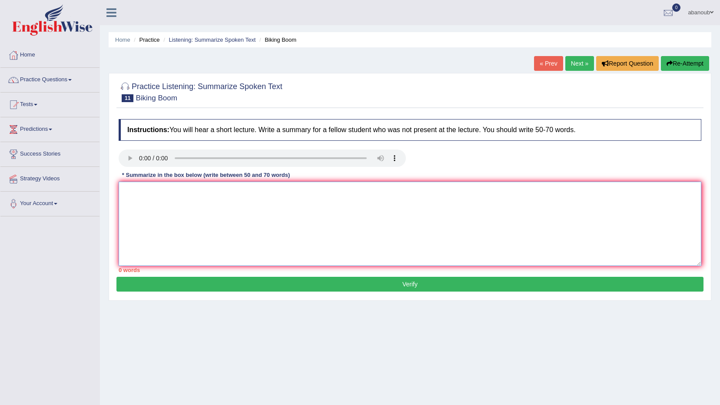
click at [178, 191] on textarea at bounding box center [410, 224] width 583 height 84
click at [168, 188] on textarea at bounding box center [410, 224] width 583 height 84
click at [141, 188] on textarea at bounding box center [410, 224] width 583 height 84
drag, startPoint x: 611, startPoint y: 192, endPoint x: 584, endPoint y: 192, distance: 26.9
click at [584, 192] on textarea "The speaker provided a comprehensive oveerview of biking boom , highlighting id…" at bounding box center [410, 224] width 583 height 84
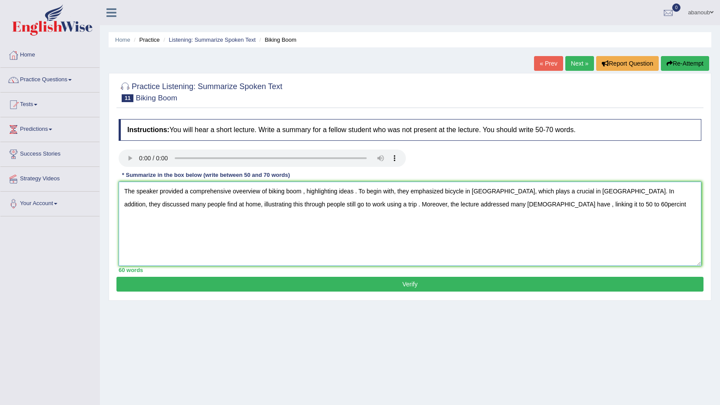
click at [556, 206] on textarea "The speaker provided a comprehensive oveerview of biking boom , highlighting id…" at bounding box center [410, 224] width 583 height 84
click at [572, 204] on textarea "The speaker provided a comprehensive oveerview of biking boom , highlighting id…" at bounding box center [410, 224] width 583 height 84
click at [589, 206] on textarea "The speaker provided a comprehensive oveerview of biking boom , highlighting id…" at bounding box center [410, 224] width 583 height 84
click at [634, 205] on textarea "The speaker provided a comprehensive oveerview of biking boom , highlighting id…" at bounding box center [410, 224] width 583 height 84
click at [647, 206] on textarea "The speaker provided a comprehensive oveerview of biking boom , highlighting id…" at bounding box center [410, 224] width 583 height 84
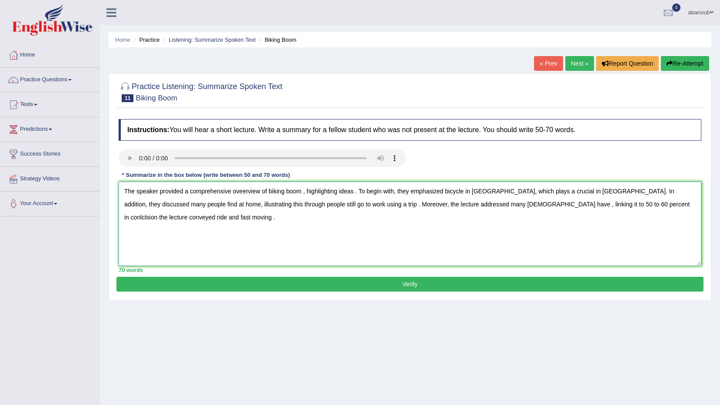
click at [337, 192] on textarea "The speaker provided a comprehensive oveerview of biking boom , highlighting id…" at bounding box center [410, 224] width 583 height 84
type textarea "The speaker provided a comprehensive oveerview of biking boom , highlighting id…"
click at [349, 284] on button "Verify" at bounding box center [409, 284] width 587 height 15
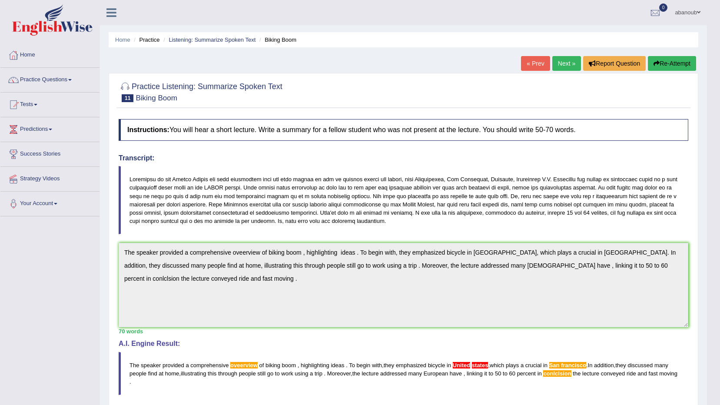
click at [565, 66] on link "Next »" at bounding box center [566, 63] width 29 height 15
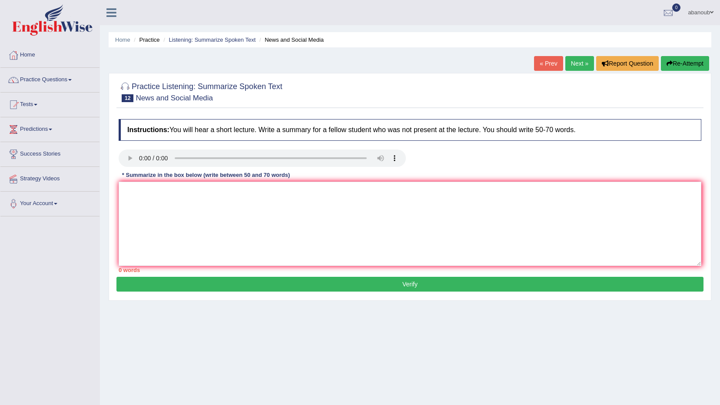
click at [212, 180] on div "Instructions: You will hear a short lecture. Write a summary for a fellow stude…" at bounding box center [409, 196] width 587 height 162
drag, startPoint x: 142, startPoint y: 178, endPoint x: 143, endPoint y: 186, distance: 8.0
click at [142, 180] on div "* Summarize in the box below (write between 50 and 70 words)" at bounding box center [206, 175] width 175 height 8
click at [143, 186] on textarea at bounding box center [410, 224] width 583 height 84
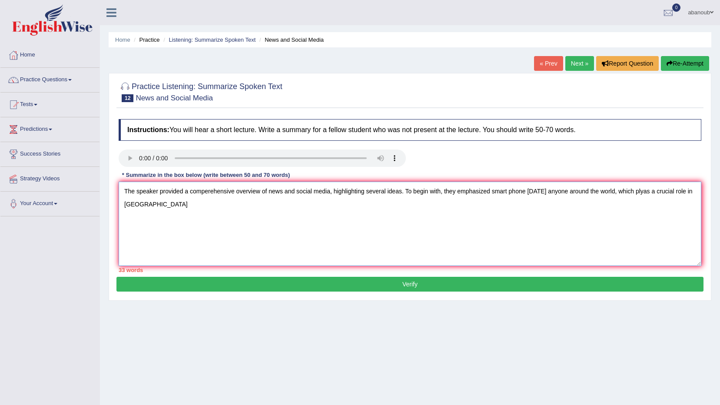
click at [127, 206] on textarea "The speaker provided a comperehensive overview of news and social media, highli…" at bounding box center [410, 224] width 583 height 84
click at [144, 207] on textarea "The speaker provided a comperehensive overview of news and social media, highli…" at bounding box center [410, 224] width 583 height 84
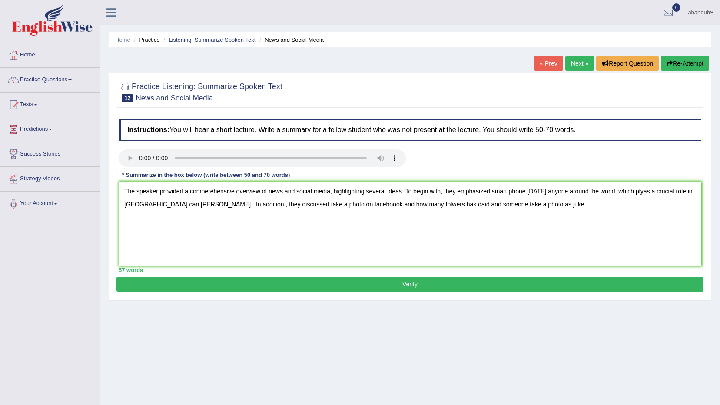
click at [378, 207] on textarea "The speaker provided a comperehensive overview of news and social media, highli…" at bounding box center [410, 224] width 583 height 84
click at [513, 206] on textarea "The speaker provided a comperehensive overview of news and social media, highli…" at bounding box center [410, 224] width 583 height 84
type textarea "The speaker provided a comperehensive overview of news and social media, highli…"
click at [589, 282] on button "Verify" at bounding box center [409, 284] width 587 height 15
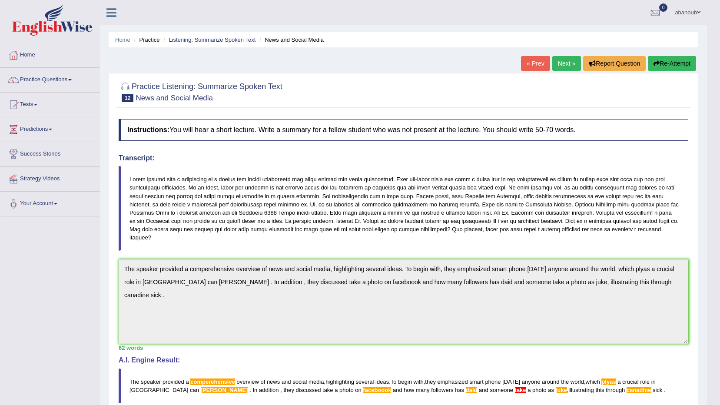
click at [570, 68] on link "Next »" at bounding box center [566, 63] width 29 height 15
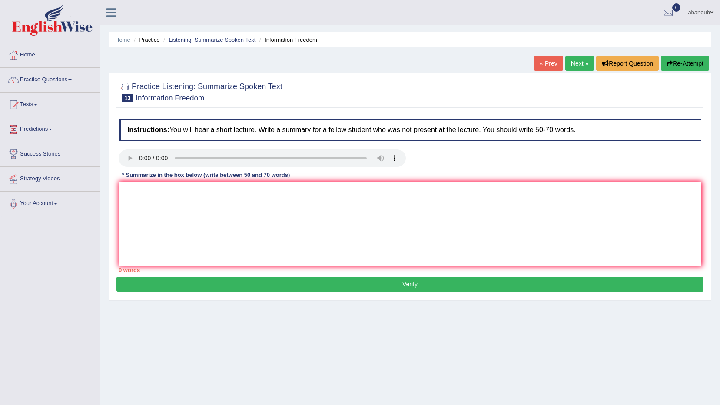
drag, startPoint x: 0, startPoint y: 0, endPoint x: 462, endPoint y: 221, distance: 512.7
click at [462, 221] on textarea at bounding box center [410, 224] width 583 height 84
click at [464, 224] on textarea at bounding box center [410, 224] width 583 height 84
click at [140, 193] on textarea at bounding box center [410, 224] width 583 height 84
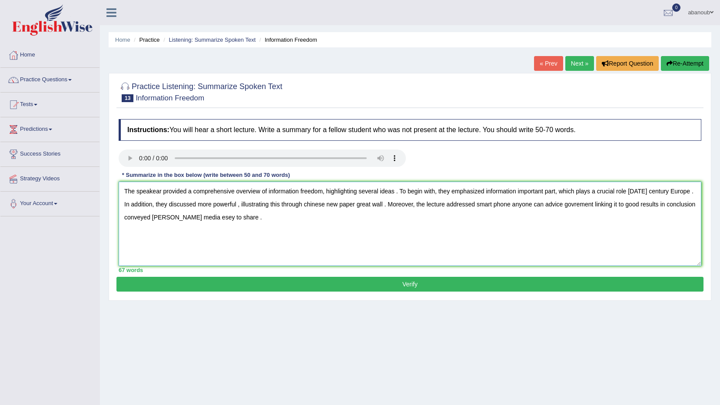
click at [190, 219] on textarea "The speakear provided a comprehensive overview of information freedom, highligh…" at bounding box center [410, 224] width 583 height 84
click at [225, 218] on textarea "The speakear provided a comprehensive overview of information freedom, highligh…" at bounding box center [410, 224] width 583 height 84
click at [600, 205] on textarea "The speakear provided a comprehensive overview of information freedom, highligh…" at bounding box center [410, 224] width 583 height 84
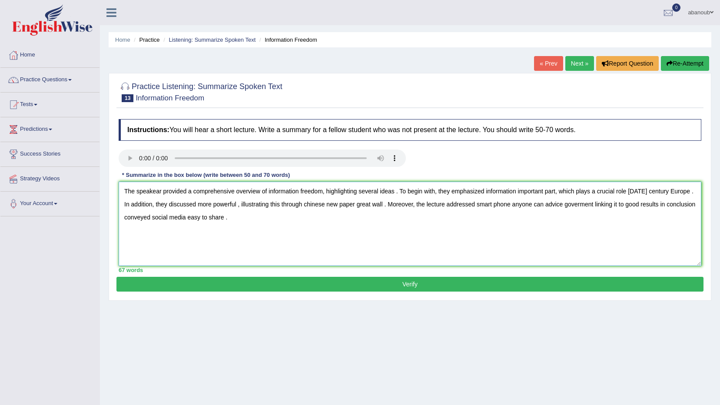
type textarea "The speakear provided a comprehensive overview of information freedom, highligh…"
click at [534, 284] on button "Verify" at bounding box center [409, 284] width 587 height 15
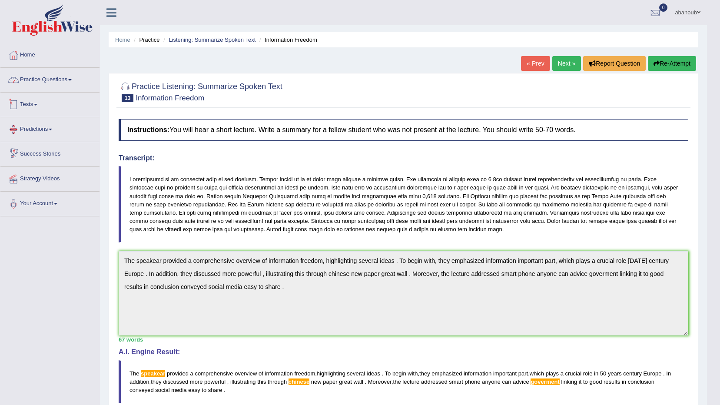
click at [60, 79] on link "Practice Questions" at bounding box center [49, 79] width 99 height 22
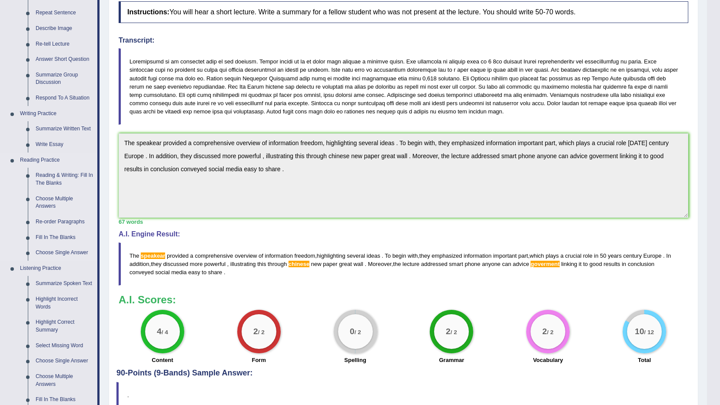
scroll to position [130, 0]
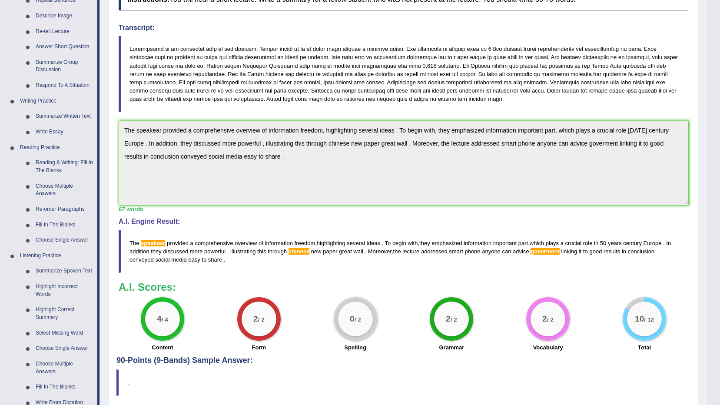
click at [73, 45] on link "Answer Short Question" at bounding box center [65, 47] width 66 height 16
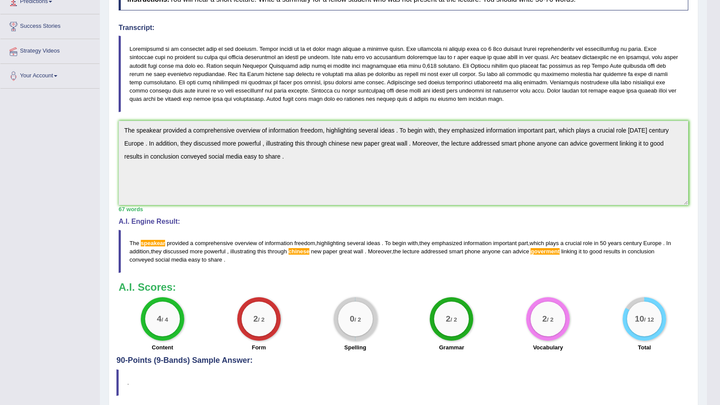
scroll to position [150, 0]
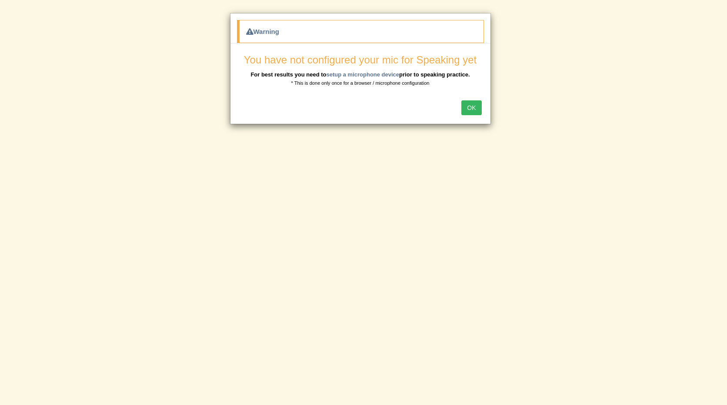
click at [462, 110] on button "OK" at bounding box center [471, 107] width 20 height 15
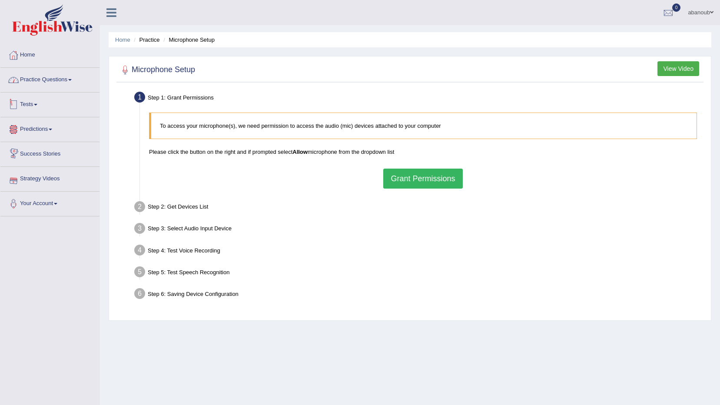
click at [50, 83] on link "Practice Questions" at bounding box center [49, 79] width 99 height 22
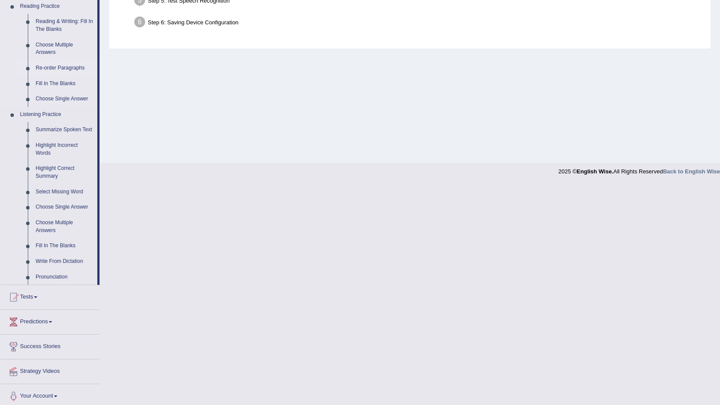
scroll to position [276, 0]
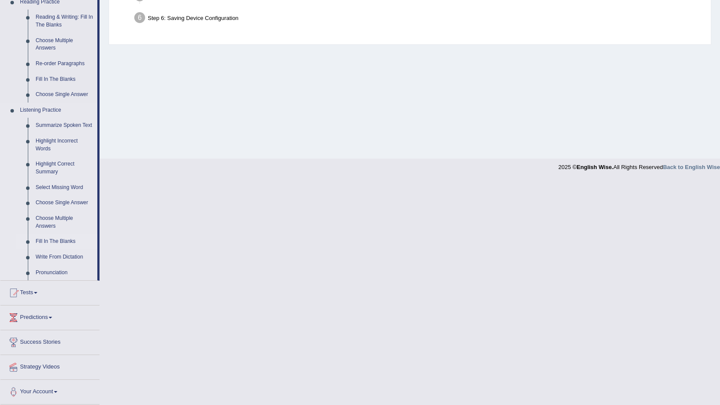
click at [63, 239] on link "Fill In The Blanks" at bounding box center [65, 242] width 66 height 16
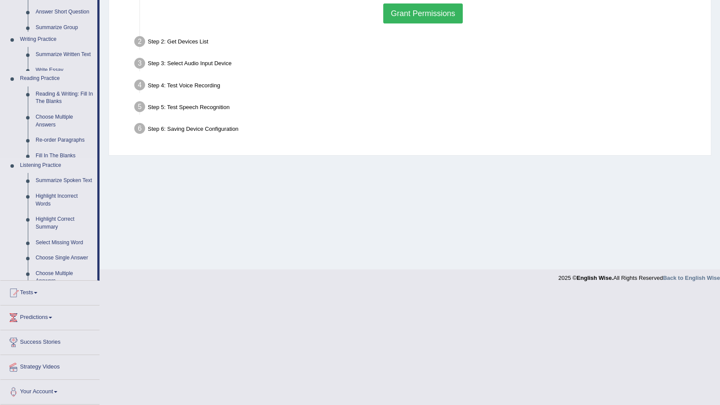
scroll to position [51, 0]
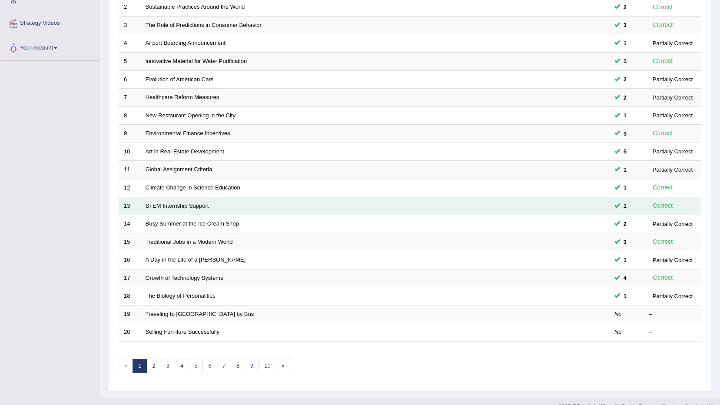
scroll to position [170, 0]
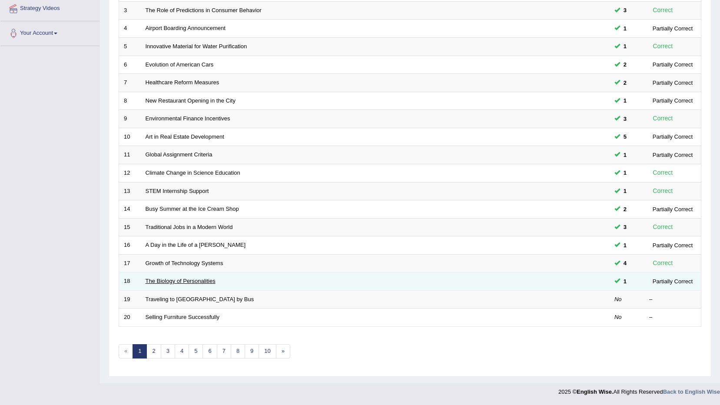
click at [194, 283] on link "The Biology of Personalities" at bounding box center [181, 281] width 70 height 7
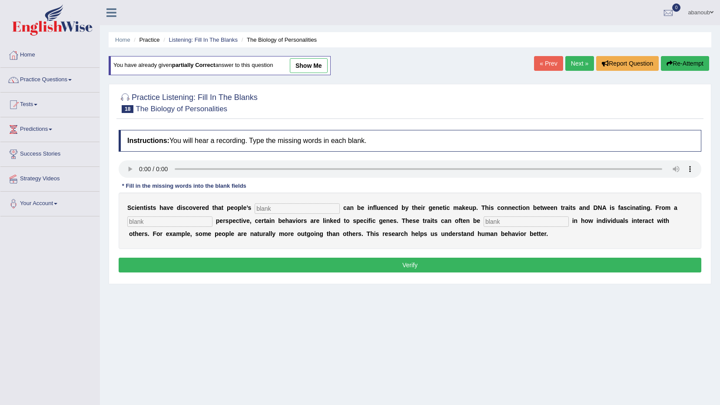
click at [313, 70] on link "show me" at bounding box center [309, 65] width 38 height 15
type input "personality"
type input "biology"
type input "visible"
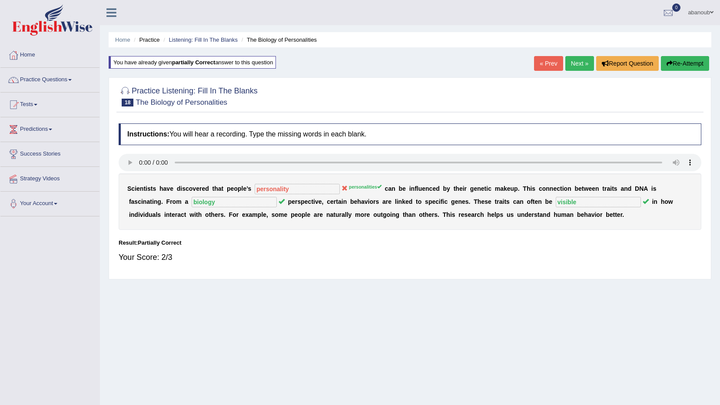
click at [574, 68] on link "Next »" at bounding box center [579, 63] width 29 height 15
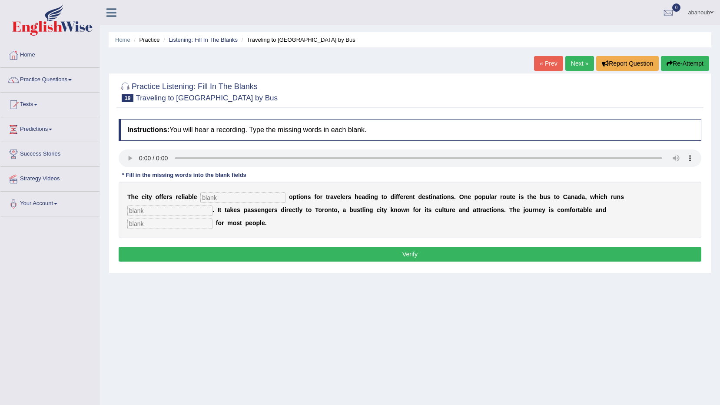
click at [243, 197] on input "text" at bounding box center [242, 198] width 85 height 10
click at [211, 199] on input "text" at bounding box center [242, 198] width 85 height 10
type input "transport"
click at [213, 206] on input "text" at bounding box center [169, 211] width 85 height 10
type input "daily"
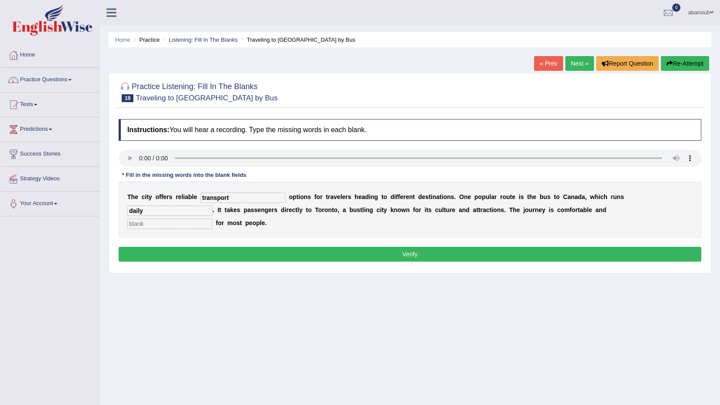
click at [213, 219] on input "text" at bounding box center [169, 224] width 85 height 10
type input "fortb"
click at [213, 219] on input "fortb" at bounding box center [169, 224] width 85 height 10
click at [213, 219] on input "fortble" at bounding box center [169, 224] width 85 height 10
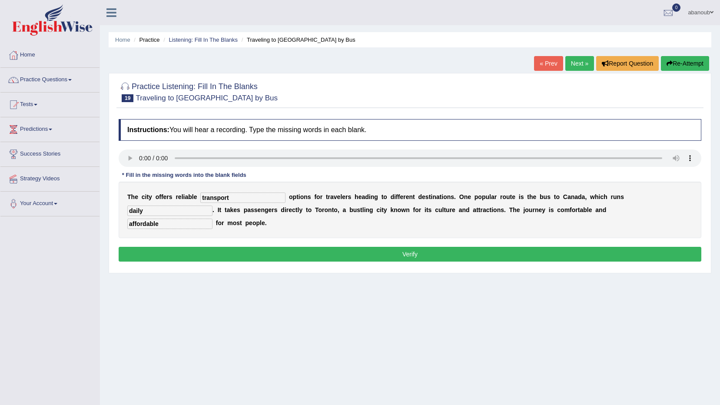
type input "affordable"
click at [494, 247] on button "Verify" at bounding box center [410, 254] width 583 height 15
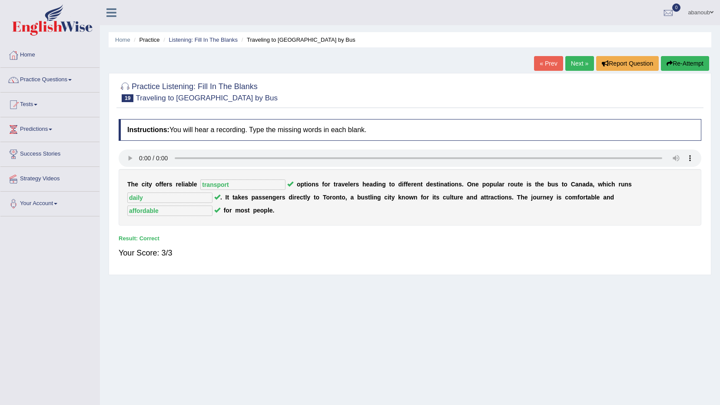
click at [581, 63] on link "Next »" at bounding box center [579, 63] width 29 height 15
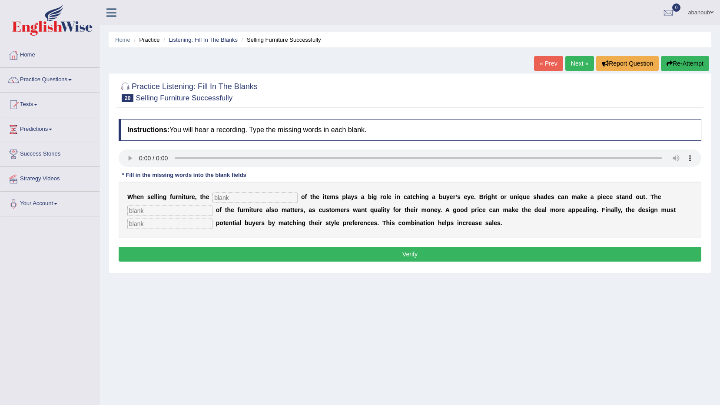
click at [231, 196] on input "text" at bounding box center [255, 198] width 85 height 10
type input "colcar"
click at [156, 206] on input "text" at bounding box center [169, 211] width 85 height 10
type input "value"
click at [184, 221] on input "text" at bounding box center [169, 224] width 85 height 10
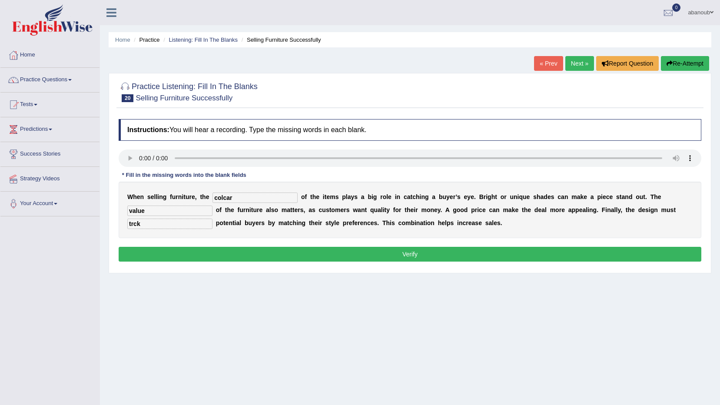
type input "trck"
click at [220, 199] on input "colcar" at bounding box center [255, 198] width 85 height 10
type input "color"
click at [144, 213] on input "value" at bounding box center [169, 211] width 85 height 10
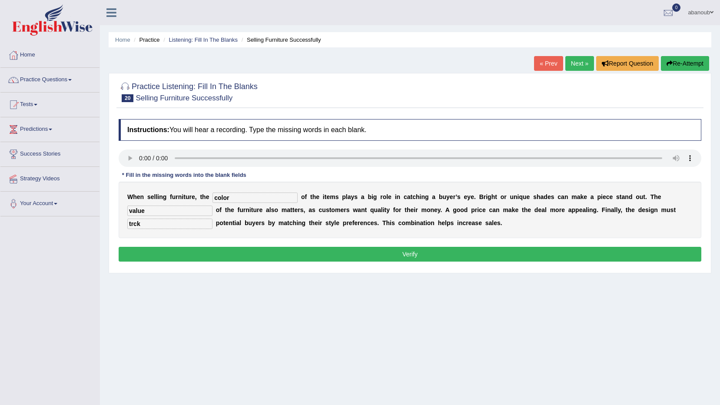
click at [146, 223] on input "trck" at bounding box center [169, 224] width 85 height 10
type input "truk"
click at [183, 261] on button "Verify" at bounding box center [410, 254] width 583 height 15
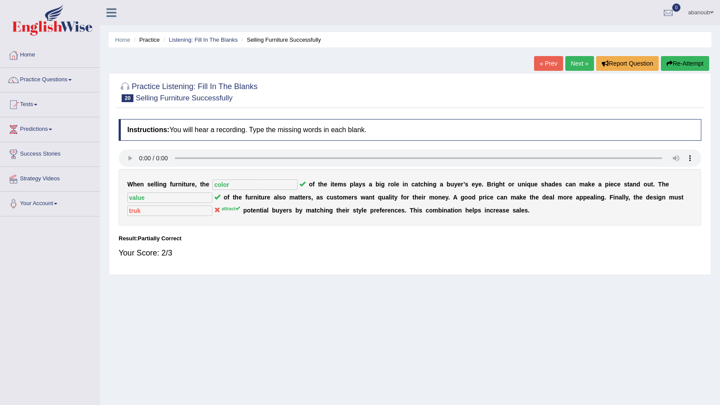
click at [572, 65] on link "Next »" at bounding box center [579, 63] width 29 height 15
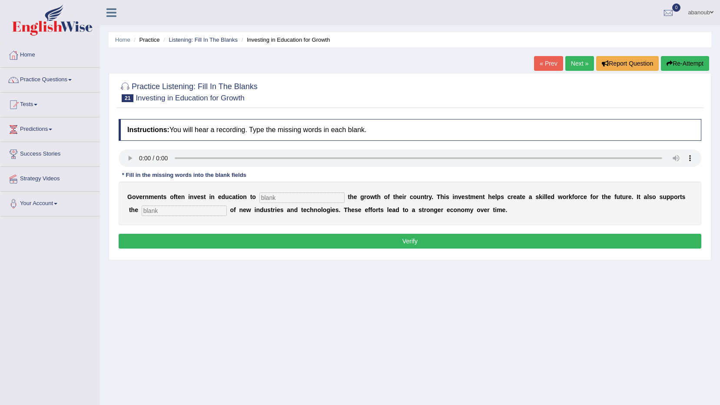
click at [307, 195] on input "text" at bounding box center [301, 198] width 85 height 10
click at [278, 198] on input "text" at bounding box center [301, 198] width 85 height 10
type input "pothead"
click at [189, 206] on input "text" at bounding box center [184, 211] width 85 height 10
type input "development"
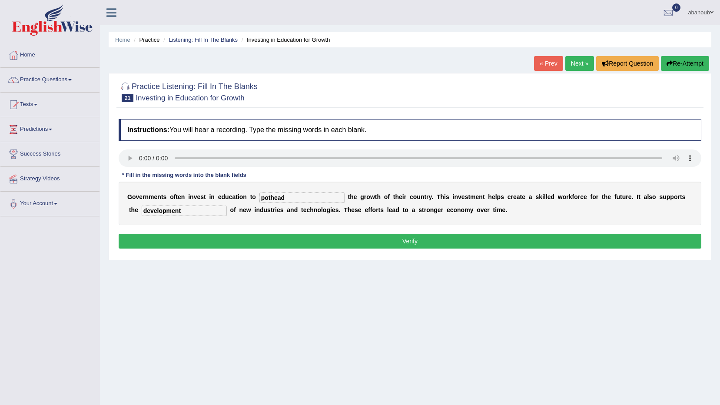
click at [268, 237] on button "Verify" at bounding box center [410, 241] width 583 height 15
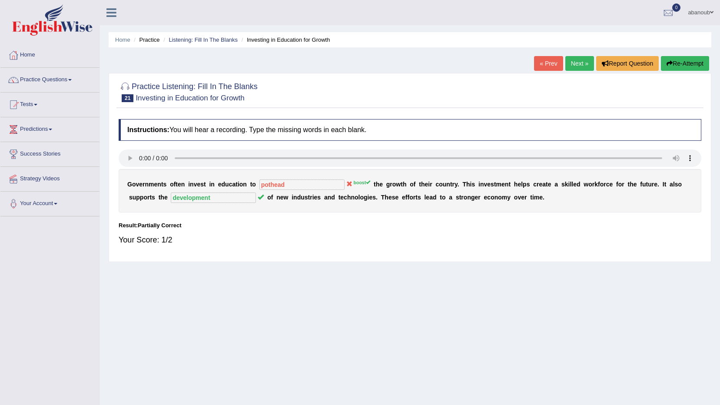
click at [575, 65] on link "Next »" at bounding box center [579, 63] width 29 height 15
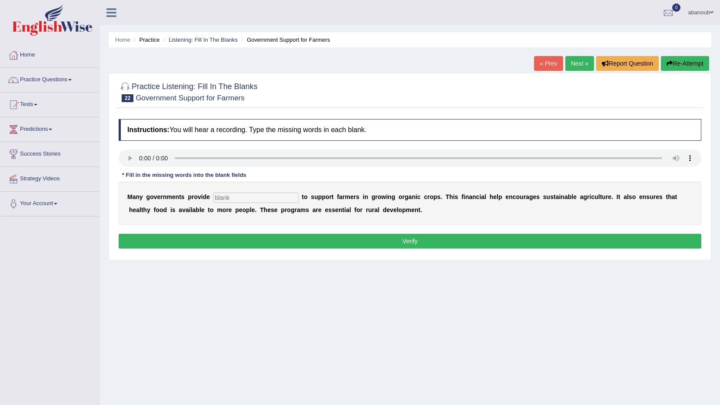
click at [236, 202] on input "text" at bounding box center [255, 198] width 85 height 10
click at [213, 195] on input "text" at bounding box center [255, 198] width 85 height 10
type input "subsidies"
click at [249, 239] on button "Verify" at bounding box center [410, 241] width 583 height 15
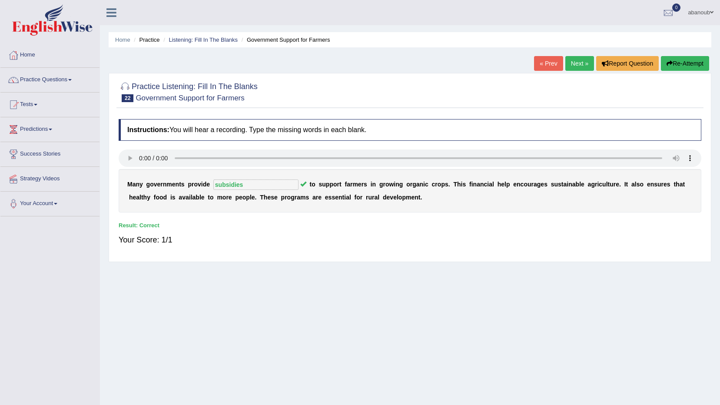
click at [582, 66] on link "Next »" at bounding box center [579, 63] width 29 height 15
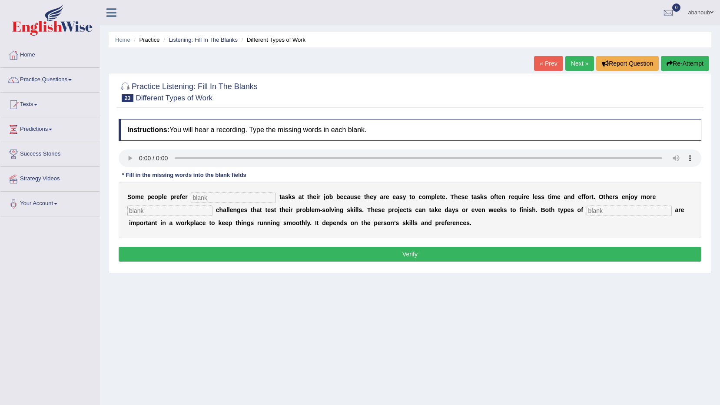
click at [227, 196] on input "text" at bounding box center [233, 198] width 85 height 10
type input "simple"
click at [189, 211] on input "text" at bounding box center [169, 211] width 85 height 10
type input "comblex"
click at [587, 210] on input "text" at bounding box center [629, 211] width 85 height 10
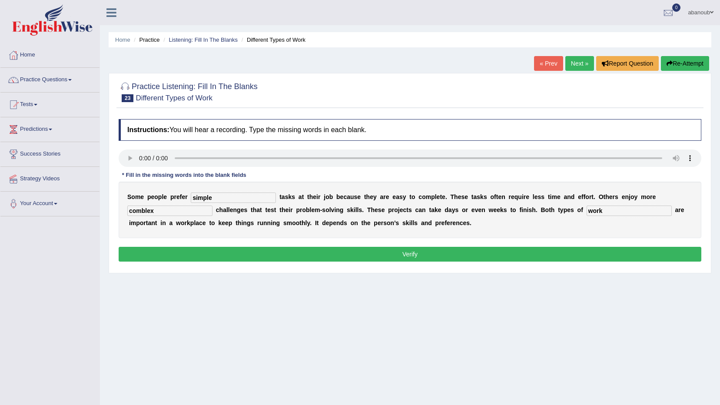
type input "work"
click at [133, 211] on input "comblex" at bounding box center [169, 211] width 85 height 10
click at [138, 210] on input "comblex" at bounding box center [169, 211] width 85 height 10
click at [143, 212] on input "comblex" at bounding box center [169, 211] width 85 height 10
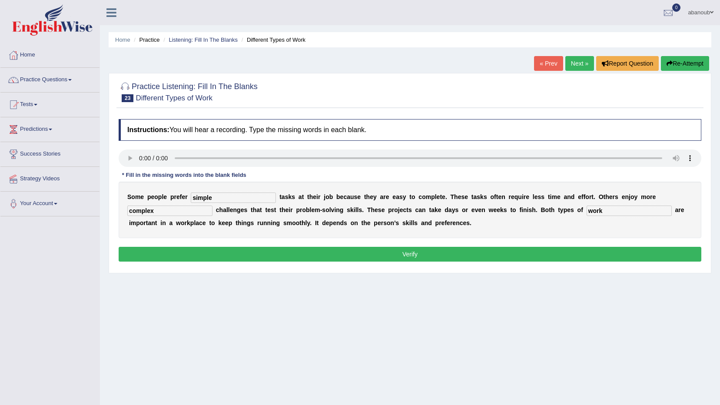
type input "complex"
click at [247, 251] on button "Verify" at bounding box center [410, 254] width 583 height 15
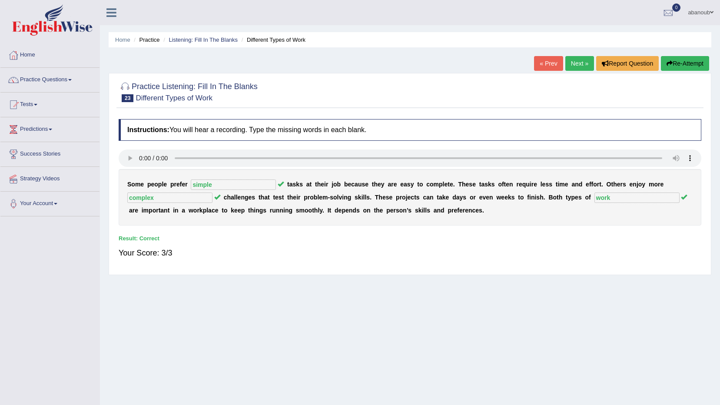
click at [579, 66] on link "Next »" at bounding box center [579, 63] width 29 height 15
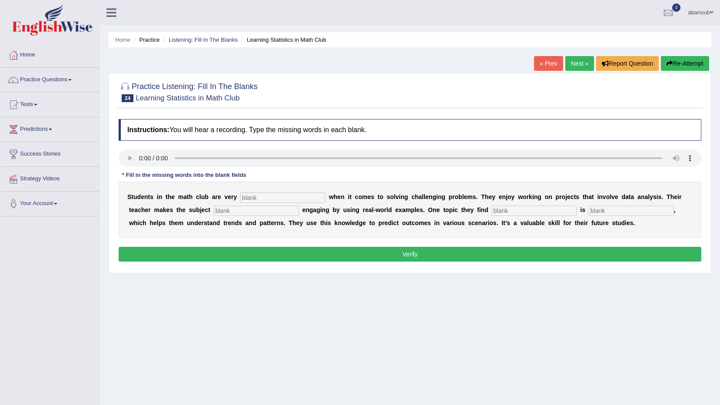
click at [285, 201] on input "text" at bounding box center [282, 198] width 85 height 10
type input "active"
click at [214, 213] on input "text" at bounding box center [256, 211] width 85 height 10
type input "completly"
click at [492, 213] on input "text" at bounding box center [534, 211] width 85 height 10
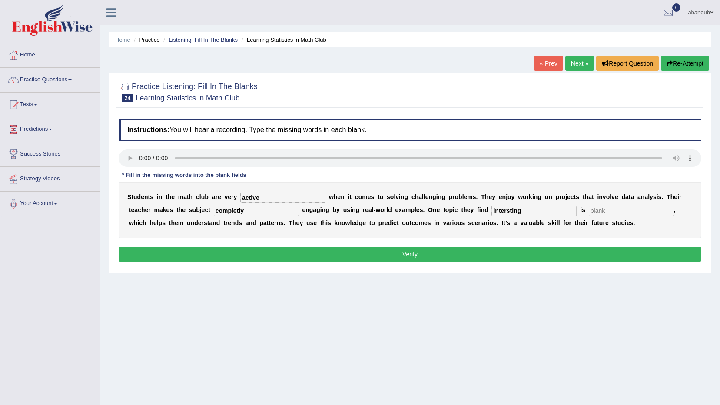
type input "intersting"
click at [589, 210] on input "text" at bounding box center [631, 211] width 85 height 10
click at [214, 210] on input "completly" at bounding box center [256, 211] width 85 height 10
type input "completely"
click at [492, 212] on input "intersting" at bounding box center [534, 211] width 85 height 10
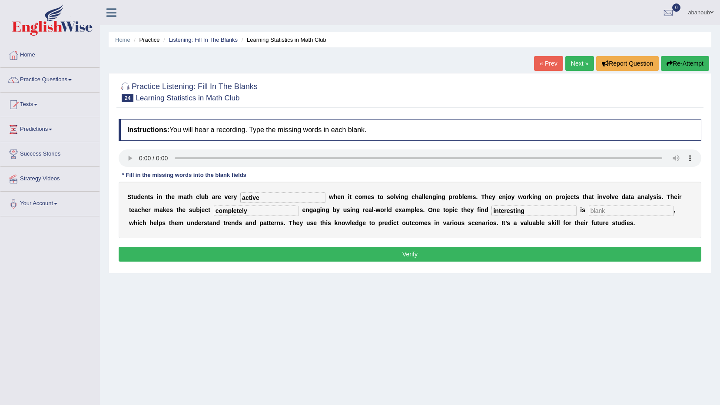
type input "interesting"
click at [589, 208] on input "text" at bounding box center [631, 211] width 85 height 10
click at [589, 214] on input "text" at bounding box center [631, 211] width 85 height 10
type input "statistics"
click at [389, 258] on button "Verify" at bounding box center [410, 254] width 583 height 15
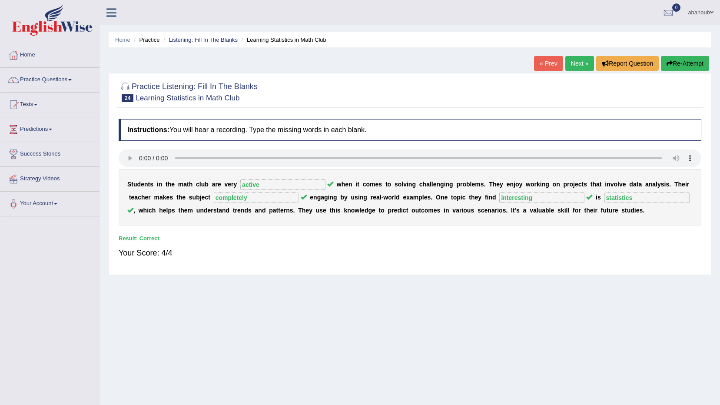
click at [586, 59] on link "Next »" at bounding box center [579, 63] width 29 height 15
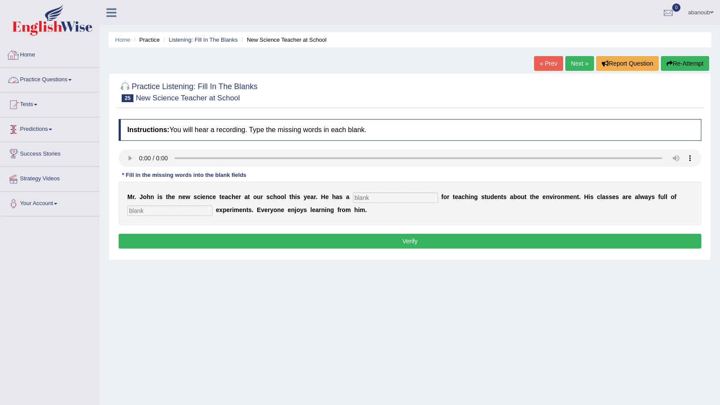
click at [30, 58] on link "Home" at bounding box center [49, 54] width 99 height 22
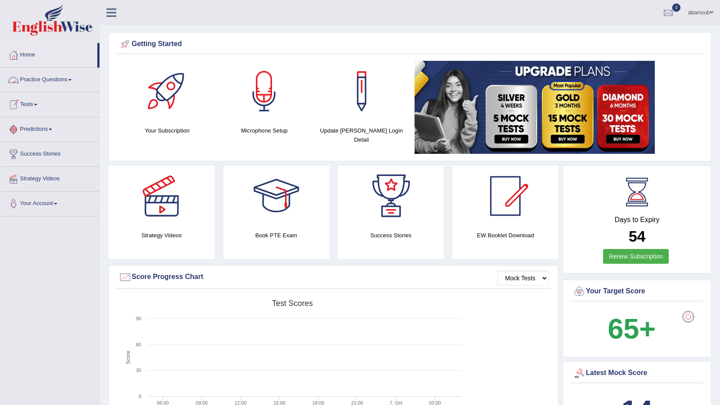
click at [42, 78] on link "Practice Questions" at bounding box center [49, 79] width 99 height 22
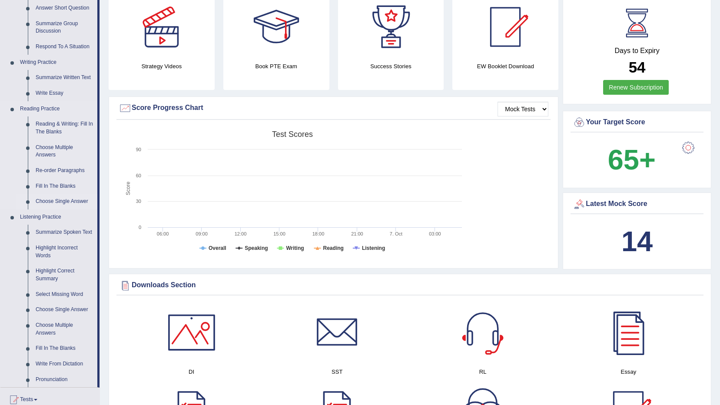
scroll to position [130, 0]
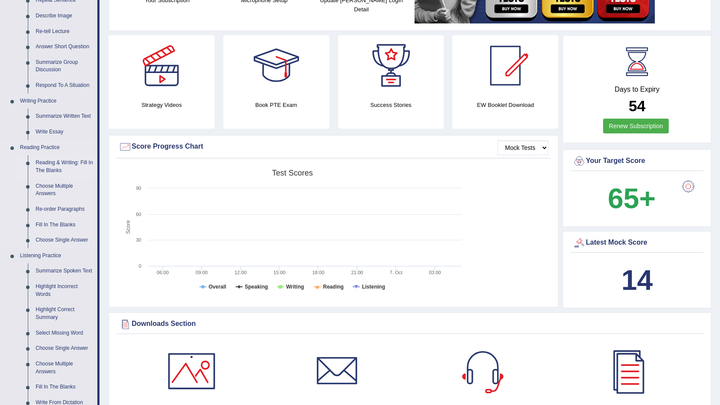
click at [55, 167] on link "Reading & Writing: Fill In The Blanks" at bounding box center [65, 166] width 66 height 23
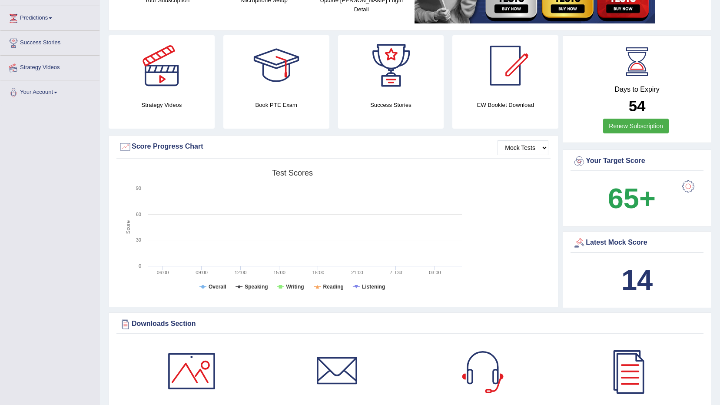
scroll to position [173, 0]
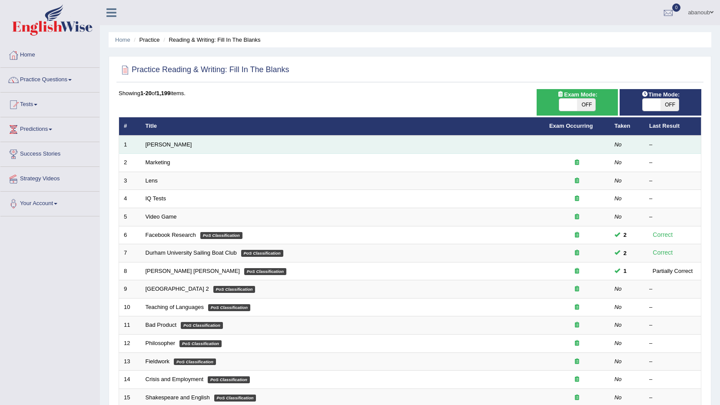
click at [158, 140] on td "[PERSON_NAME]" at bounding box center [343, 145] width 404 height 18
click at [160, 147] on link "Estee Lauder" at bounding box center [169, 144] width 47 height 7
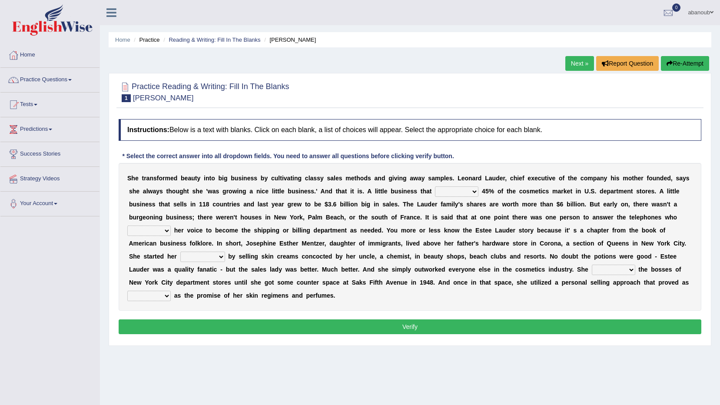
click at [435, 189] on select "has controls makes maintains" at bounding box center [456, 191] width 43 height 10
click at [632, 228] on b "h" at bounding box center [634, 230] width 4 height 7
click at [171, 226] on select "switched changed raised used" at bounding box center [148, 231] width 43 height 10
drag, startPoint x: 680, startPoint y: 234, endPoint x: 642, endPoint y: 228, distance: 38.3
click at [669, 230] on div "S h e t r a n s f o r m e d b e a u t y i n t o b i g b u s i n e s s b y c u l…" at bounding box center [410, 237] width 583 height 148
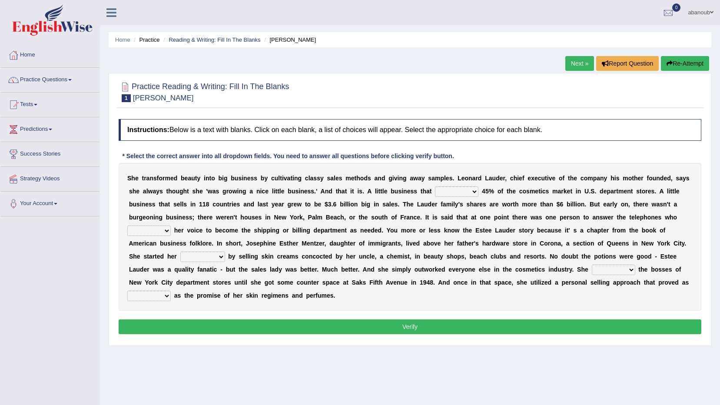
click at [435, 193] on select "has controls makes maintains" at bounding box center [456, 191] width 43 height 10
click at [325, 201] on b "$" at bounding box center [326, 204] width 3 height 7
click at [435, 192] on select "has controls makes maintains" at bounding box center [456, 191] width 43 height 10
click at [435, 186] on select "has controls makes maintains" at bounding box center [456, 191] width 43 height 10
click at [435, 192] on select "has controls makes maintains" at bounding box center [456, 191] width 43 height 10
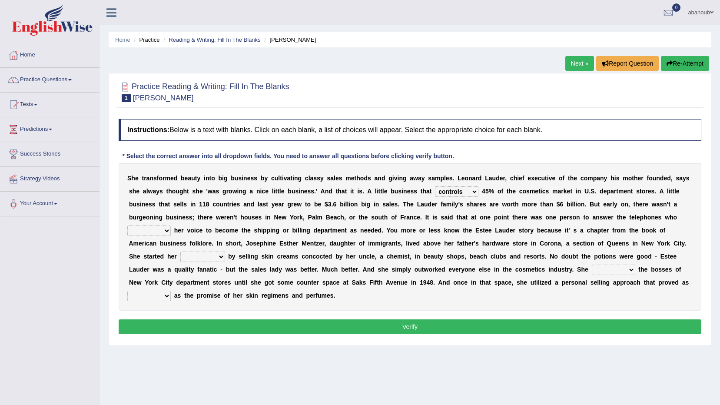
select select "has"
click at [435, 186] on select "has controls makes maintains" at bounding box center [456, 191] width 43 height 10
click at [171, 226] on select "switched changed raised used" at bounding box center [148, 231] width 43 height 10
select select "switched"
click at [171, 226] on select "switched changed raised used" at bounding box center [148, 231] width 43 height 10
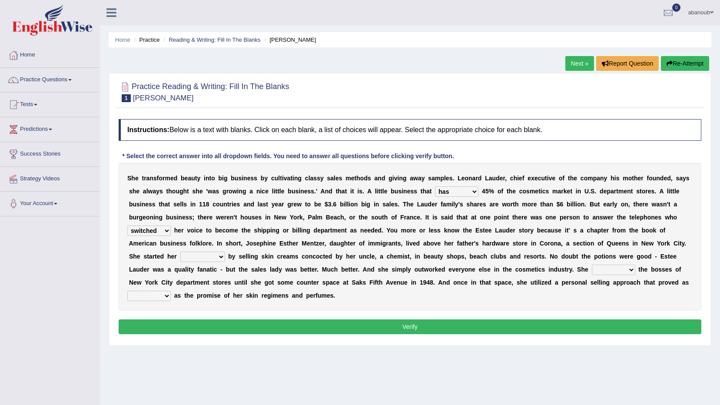
click at [225, 252] on select "job institute companion enterprise" at bounding box center [202, 257] width 45 height 10
select select "job"
click at [225, 252] on select "job institute companion enterprise" at bounding box center [202, 257] width 45 height 10
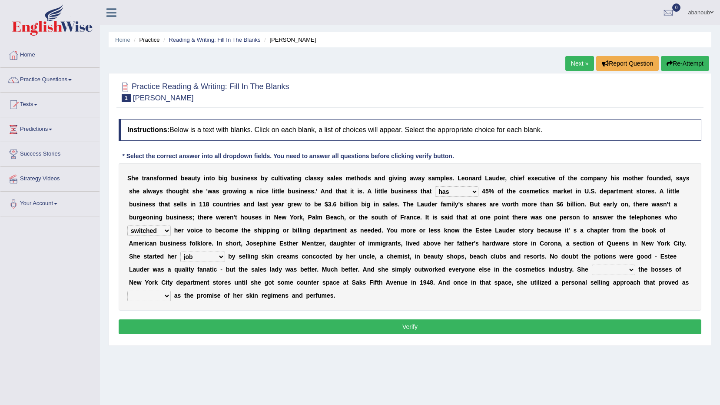
click at [592, 274] on select "stated bridged stalked heaved" at bounding box center [613, 270] width 43 height 10
select select "stated"
click at [592, 265] on select "stated bridged stalked heaved" at bounding box center [613, 270] width 43 height 10
click at [171, 291] on select "potent ruthless potential expensive" at bounding box center [148, 296] width 43 height 10
select select "potential"
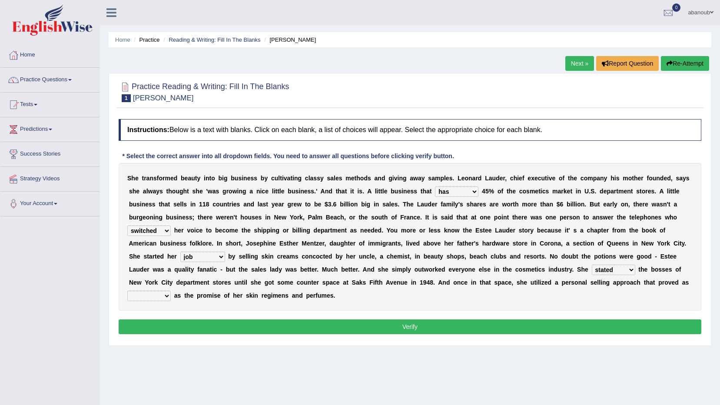
click at [171, 291] on select "potent ruthless potential expensive" at bounding box center [148, 296] width 43 height 10
click at [385, 319] on button "Verify" at bounding box center [410, 326] width 583 height 15
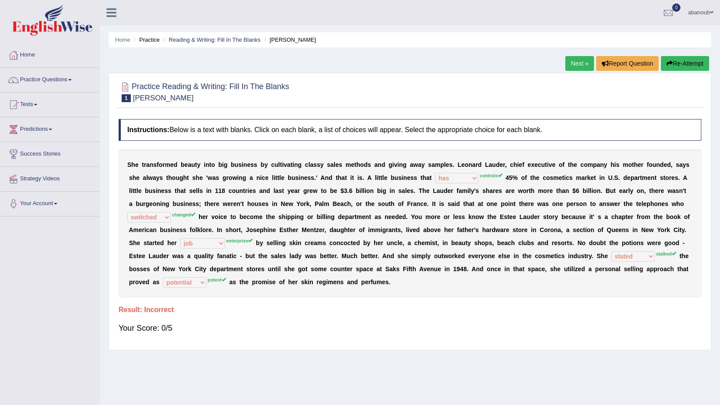
click at [579, 67] on link "Next »" at bounding box center [579, 63] width 29 height 15
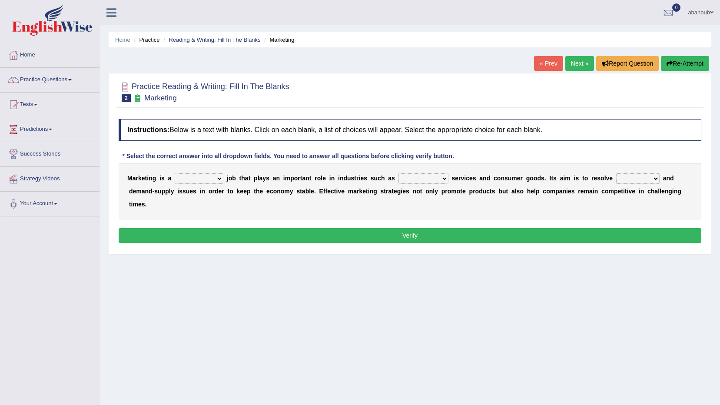
click at [214, 179] on select "professional flexible parochial descriptive" at bounding box center [199, 178] width 49 height 10
click at [259, 257] on div "Home Practice Reading & Writing: Fill In The Blanks Marketing « Prev Next » Rep…" at bounding box center [410, 217] width 620 height 435
click at [206, 177] on select "professional flexible parochial descriptive" at bounding box center [199, 178] width 49 height 10
click at [422, 180] on select "civil financial conventional foremost" at bounding box center [424, 178] width 50 height 10
click at [616, 173] on select "imbalance excess symmetry budget" at bounding box center [637, 178] width 43 height 10
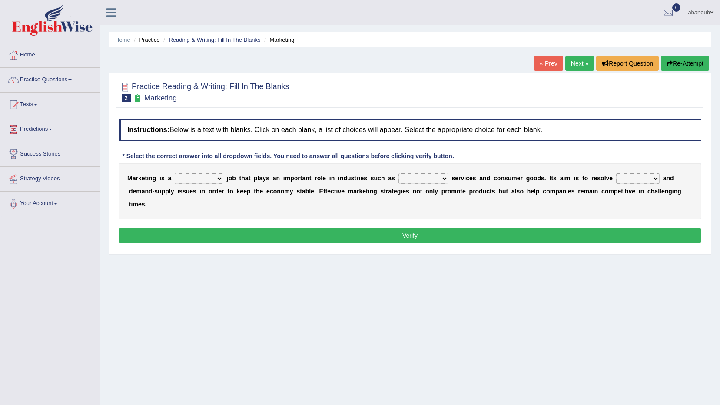
click at [183, 180] on select "professional flexible parochial descriptive" at bounding box center [199, 178] width 49 height 10
click at [178, 177] on select "professional flexible parochial descriptive" at bounding box center [199, 178] width 49 height 10
select select "flexible"
click at [175, 173] on select "professional flexible parochial descriptive" at bounding box center [199, 178] width 49 height 10
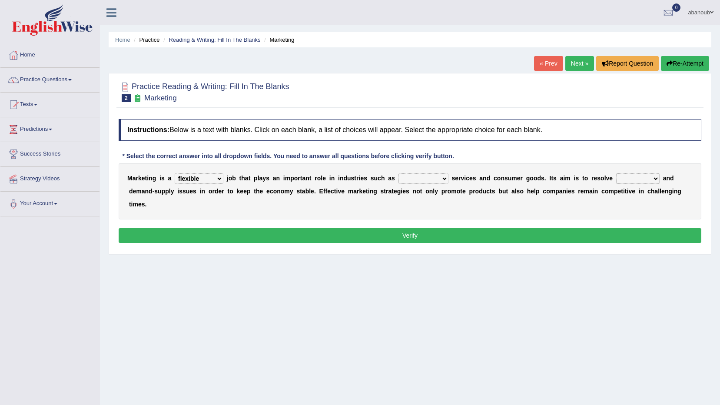
click at [399, 181] on select "civil financial conventional foremost" at bounding box center [424, 178] width 50 height 10
select select "financial"
click at [399, 173] on select "civil financial conventional foremost" at bounding box center [424, 178] width 50 height 10
click at [616, 181] on select "imbalance excess symmetry budget" at bounding box center [637, 178] width 43 height 10
select select "excess"
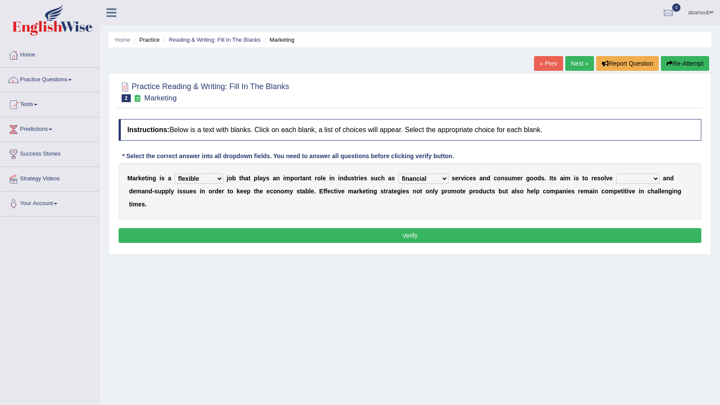
click at [616, 173] on select "imbalance excess symmetry budget" at bounding box center [637, 178] width 43 height 10
click at [609, 228] on button "Verify" at bounding box center [410, 235] width 583 height 15
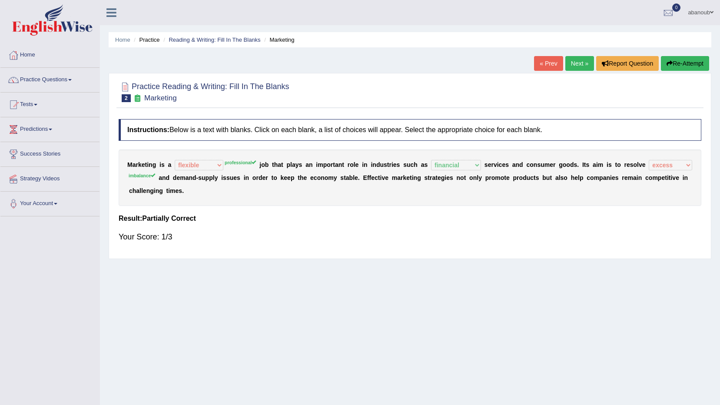
click at [579, 69] on link "Next »" at bounding box center [579, 63] width 29 height 15
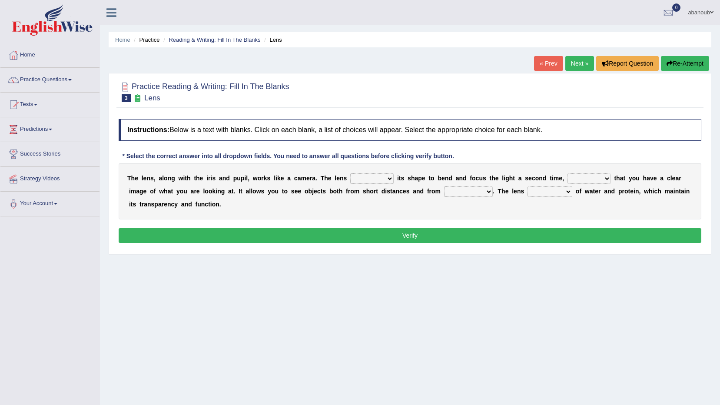
click at [357, 180] on select "adjusts shows selects presents" at bounding box center [371, 178] width 43 height 10
select select "shows"
click at [350, 173] on select "adjusts shows selects presents" at bounding box center [371, 178] width 43 height 10
click at [568, 179] on select "ensures to ensure ensure ensured" at bounding box center [589, 178] width 43 height 10
select select "ensure"
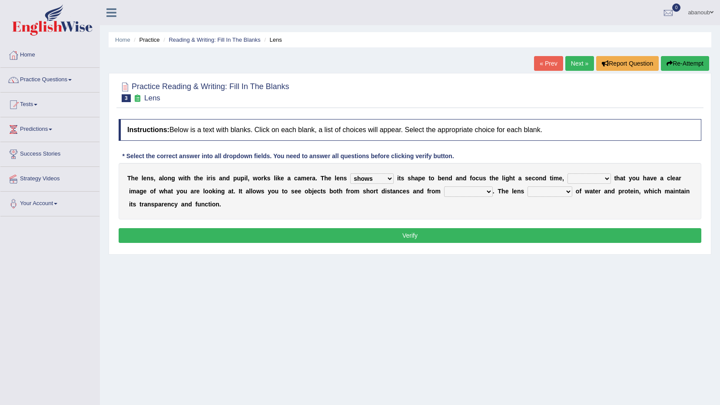
click at [568, 173] on select "ensures to ensure ensure ensured" at bounding box center [589, 178] width 43 height 10
click at [444, 194] on select "far away in between further apart all along" at bounding box center [468, 191] width 49 height 10
select select "far away"
click at [444, 186] on select "far away in between further apart all along" at bounding box center [468, 191] width 49 height 10
click at [528, 193] on select "constitutes comprises composes consists" at bounding box center [550, 191] width 45 height 10
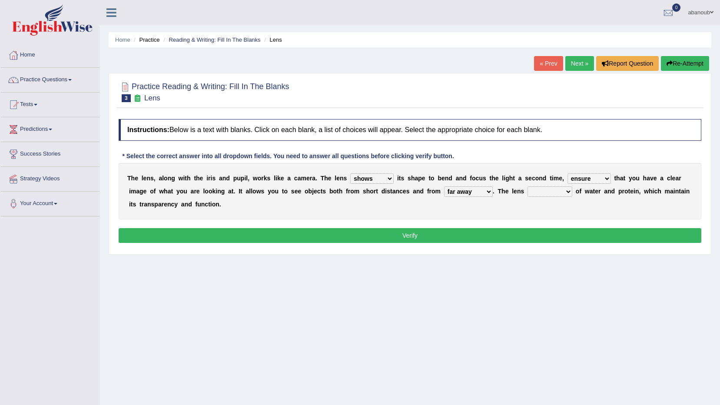
select select "constitutes"
click at [528, 186] on select "constitutes comprises composes consists" at bounding box center [550, 191] width 45 height 10
click at [508, 229] on button "Verify" at bounding box center [410, 235] width 583 height 15
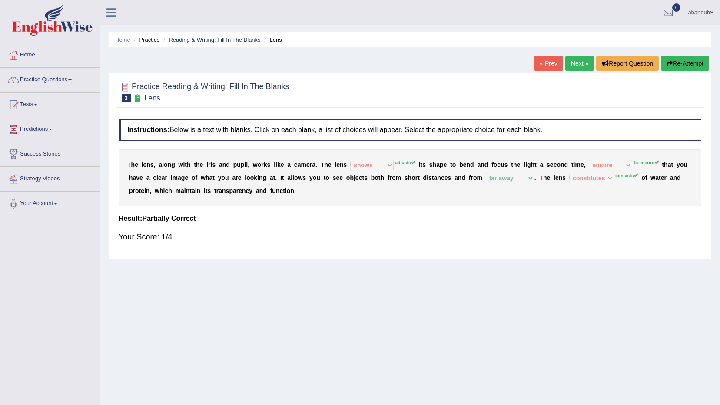
click at [577, 67] on link "Next »" at bounding box center [579, 63] width 29 height 15
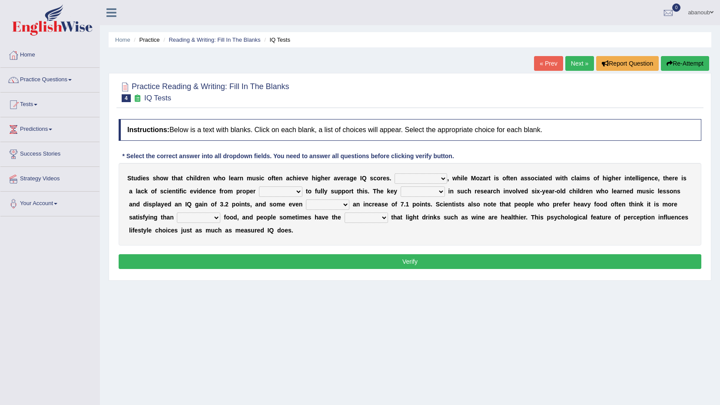
click at [395, 180] on select "However Therefore Consequently While" at bounding box center [421, 178] width 53 height 10
click at [404, 173] on select "However Therefore Consequently While" at bounding box center [421, 178] width 53 height 10
click at [420, 178] on select "However Therefore Consequently While" at bounding box center [421, 178] width 53 height 10
click at [306, 206] on select "exhibited taught learned threatened" at bounding box center [327, 205] width 43 height 10
click at [422, 175] on select "However Therefore Consequently While" at bounding box center [421, 178] width 53 height 10
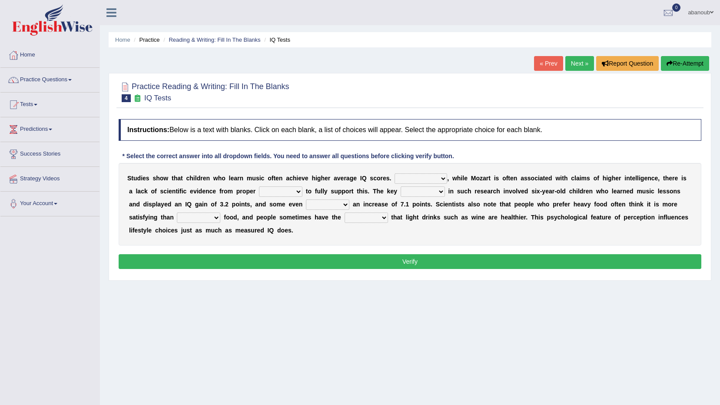
select select "However"
click at [395, 173] on select "However Therefore Consequently While" at bounding box center [421, 178] width 53 height 10
click at [259, 193] on select "test tests testing tested" at bounding box center [280, 191] width 43 height 10
click at [259, 186] on select "test tests testing tested" at bounding box center [280, 191] width 43 height 10
click at [259, 190] on select "test tests testing tested" at bounding box center [280, 191] width 43 height 10
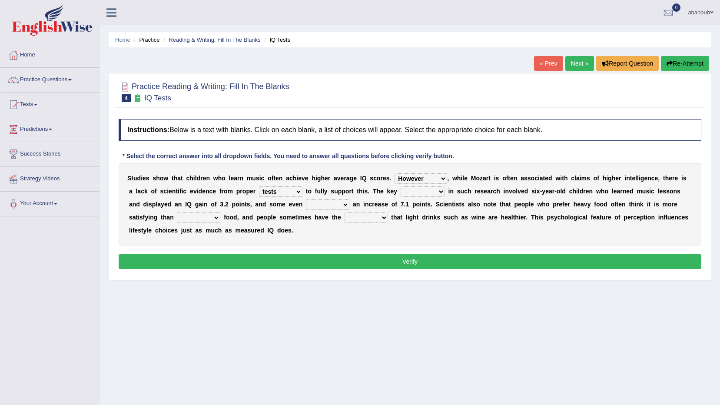
select select "test"
click at [259, 186] on select "test tests testing tested" at bounding box center [280, 191] width 43 height 10
click at [401, 192] on select "process goal implication odd" at bounding box center [423, 191] width 44 height 10
select select "implication"
click at [401, 186] on select "process goal implication odd" at bounding box center [423, 191] width 44 height 10
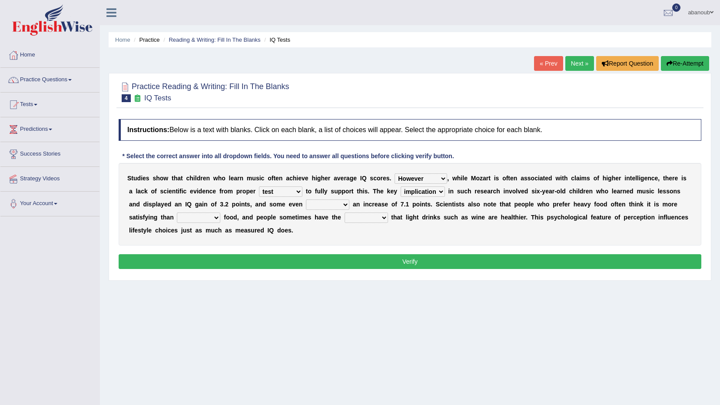
click at [401, 190] on select "process goal implication odd" at bounding box center [423, 191] width 44 height 10
click at [401, 186] on select "process goal implication odd" at bounding box center [423, 191] width 44 height 10
click at [306, 206] on select "exhibited taught learned threatened" at bounding box center [327, 205] width 43 height 10
select select "learned"
click at [306, 200] on select "exhibited taught learned threatened" at bounding box center [327, 205] width 43 height 10
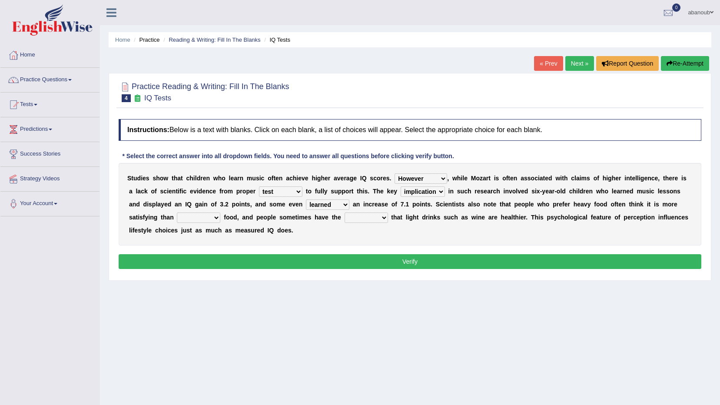
click at [220, 213] on select "choosy lighter cushiony spooky" at bounding box center [198, 218] width 43 height 10
select select "choosy"
click at [220, 213] on select "choosy lighter cushiony spooky" at bounding box center [198, 218] width 43 height 10
click at [345, 221] on select "illusion sight anecdote intention" at bounding box center [366, 218] width 43 height 10
select select "intention"
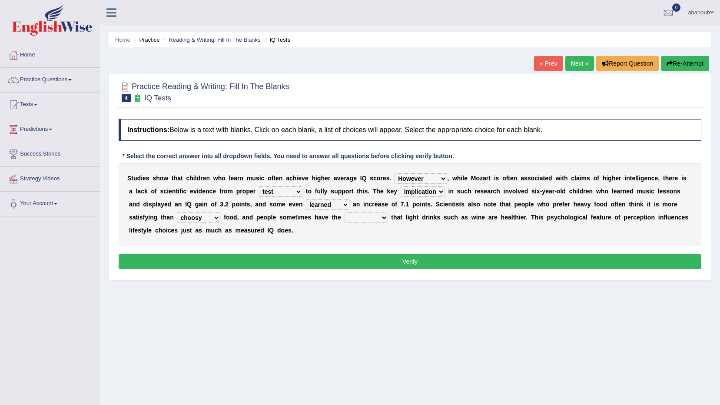
click at [345, 213] on select "illusion sight anecdote intention" at bounding box center [366, 218] width 43 height 10
click at [264, 263] on button "Verify" at bounding box center [410, 261] width 583 height 15
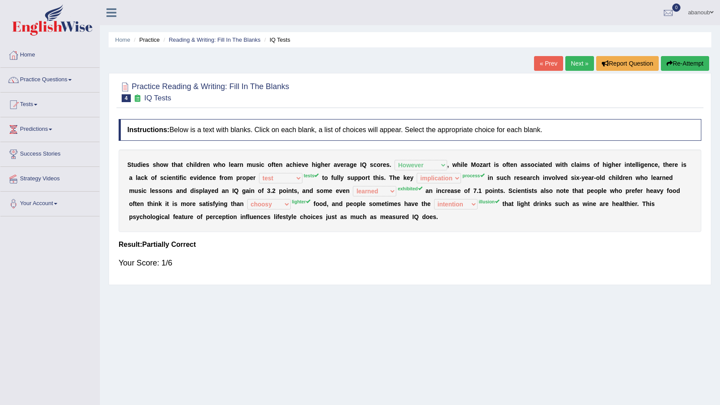
click at [683, 58] on button "Re-Attempt" at bounding box center [685, 63] width 48 height 15
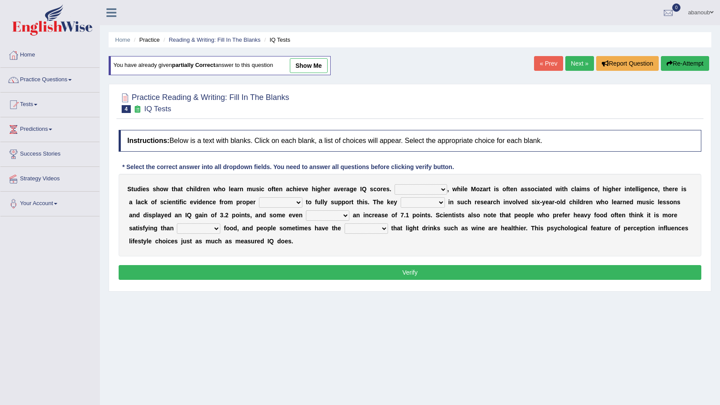
click at [410, 193] on select "However Therefore Consequently While" at bounding box center [421, 189] width 53 height 10
select select "However"
click at [395, 184] on select "However Therefore Consequently While" at bounding box center [421, 189] width 53 height 10
click at [259, 207] on select "test tests testing tested" at bounding box center [280, 202] width 43 height 10
select select "tests"
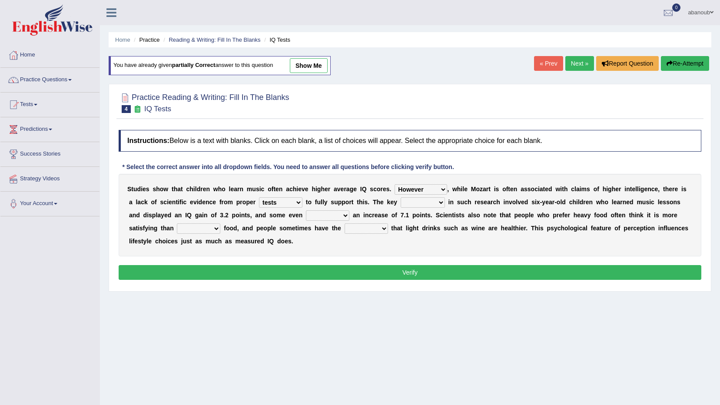
click at [259, 197] on select "test tests testing tested" at bounding box center [280, 202] width 43 height 10
click at [306, 216] on select "exhibited taught learned threatened" at bounding box center [327, 215] width 43 height 10
select select "exhibited"
click at [306, 210] on select "exhibited taught learned threatened" at bounding box center [327, 215] width 43 height 10
click at [401, 203] on select "process goal implication odd" at bounding box center [423, 202] width 44 height 10
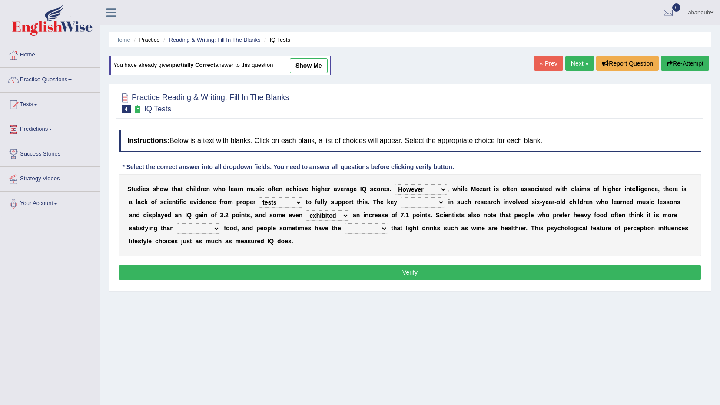
select select "process"
click at [401, 197] on select "process goal implication odd" at bounding box center [423, 202] width 44 height 10
click at [345, 227] on select "illusion sight anecdote intention" at bounding box center [366, 228] width 43 height 10
select select "illusion"
click at [345, 223] on select "illusion sight anecdote intention" at bounding box center [366, 228] width 43 height 10
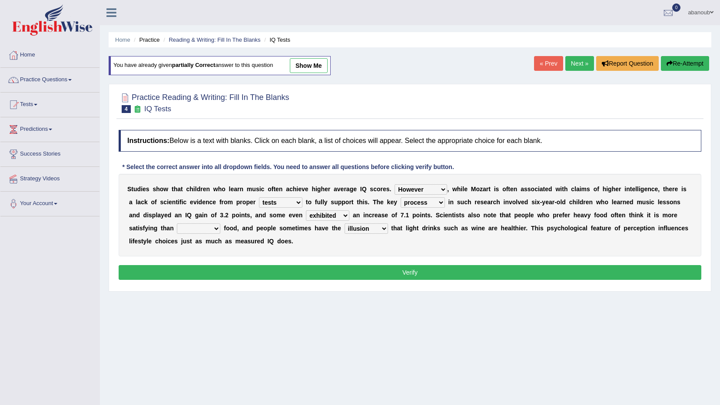
click at [277, 269] on button "Verify" at bounding box center [410, 272] width 583 height 15
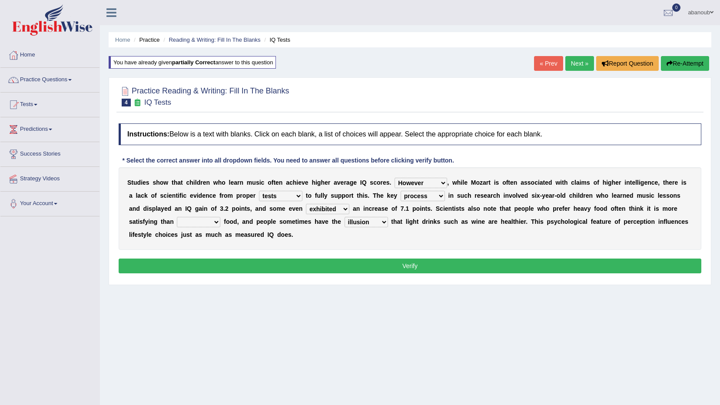
click at [220, 217] on select "choosy lighter cushiony spooky" at bounding box center [198, 222] width 43 height 10
select select "lighter"
click at [220, 217] on select "choosy lighter cushiony spooky" at bounding box center [198, 222] width 43 height 10
click at [504, 264] on button "Verify" at bounding box center [410, 266] width 583 height 15
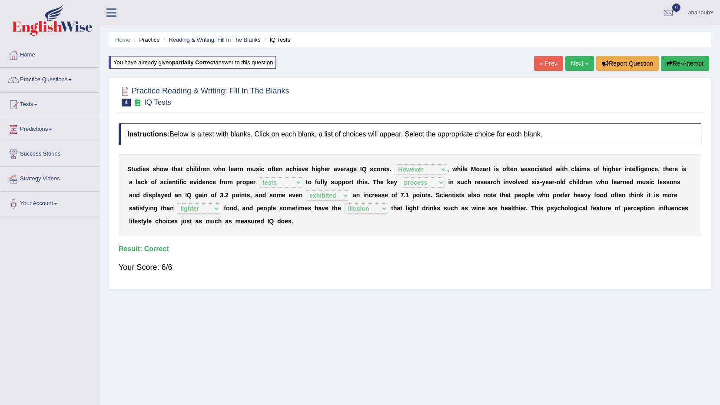
click at [581, 65] on link "Next »" at bounding box center [579, 63] width 29 height 15
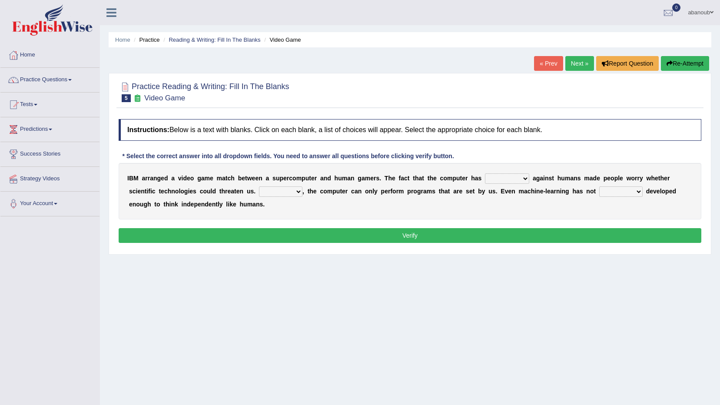
click at [491, 181] on select "competed fought acted challenged" at bounding box center [507, 178] width 44 height 10
select select "fought"
click at [485, 173] on select "competed fought acted challenged" at bounding box center [507, 178] width 44 height 10
click at [259, 199] on div "I B M a r r a n g e d a v i d e o g a m e m a t c h b e t w e e n a s u p e r c…" at bounding box center [410, 191] width 583 height 57
click at [262, 197] on div "I B M a r r a n g e d a v i d e o g a m e m a t c h b e t w e e n a s u p e r c…" at bounding box center [410, 191] width 583 height 57
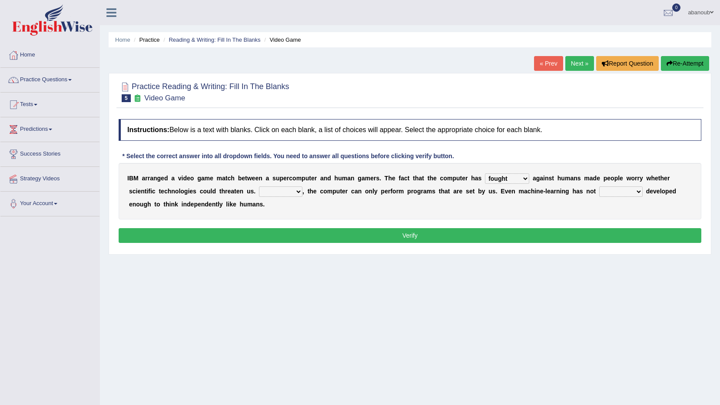
click at [264, 193] on select "Moreover However Thus So" at bounding box center [280, 191] width 43 height 10
click at [259, 186] on select "Moreover However Thus So" at bounding box center [280, 191] width 43 height 10
click at [259, 190] on select "Moreover However Thus So" at bounding box center [280, 191] width 43 height 10
select select "Moreover"
click at [259, 186] on select "Moreover However Thus So" at bounding box center [280, 191] width 43 height 10
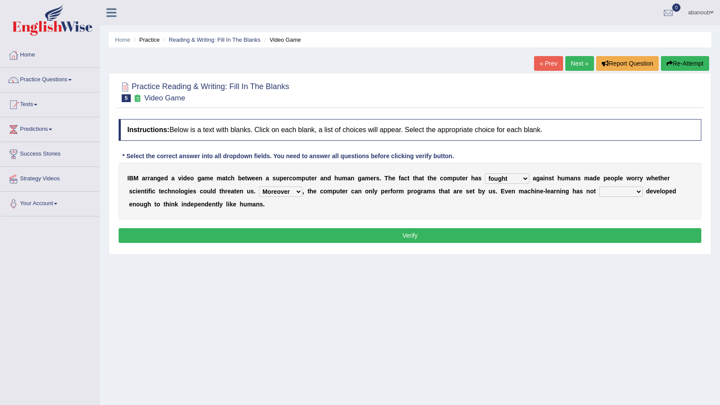
click at [599, 193] on select "yet still only just" at bounding box center [620, 191] width 43 height 10
select select "still"
click at [599, 186] on select "yet still only just" at bounding box center [620, 191] width 43 height 10
click at [540, 236] on button "Verify" at bounding box center [410, 235] width 583 height 15
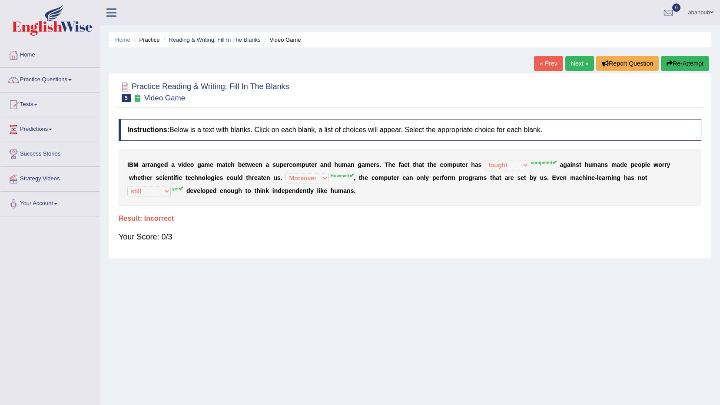
click at [683, 64] on button "Re-Attempt" at bounding box center [685, 63] width 48 height 15
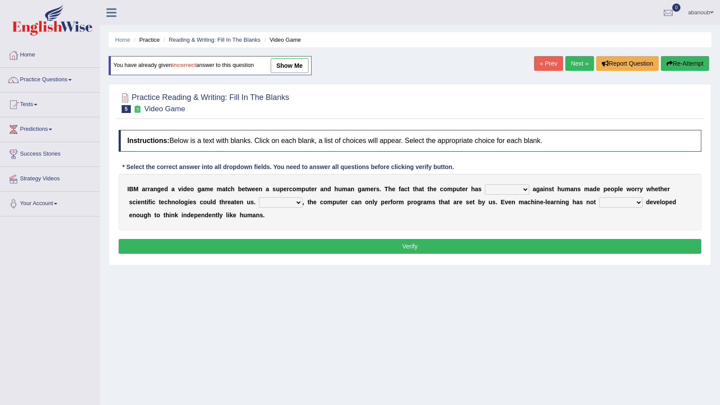
click at [498, 191] on select "competed fought acted challenged" at bounding box center [507, 189] width 44 height 10
click at [485, 184] on select "competed fought acted challenged" at bounding box center [507, 189] width 44 height 10
click at [502, 186] on select "competed fought acted challenged" at bounding box center [507, 189] width 44 height 10
select select "competed"
click at [485, 184] on select "competed fought acted challenged" at bounding box center [507, 189] width 44 height 10
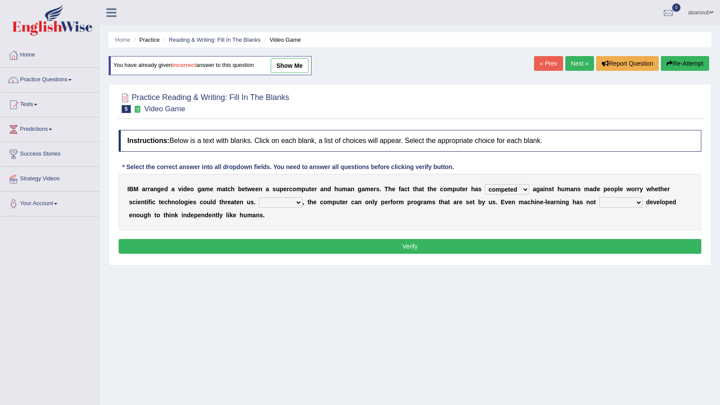
click at [259, 206] on select "Moreover However Thus So" at bounding box center [280, 202] width 43 height 10
select select "However"
click at [259, 197] on select "Moreover However Thus So" at bounding box center [280, 202] width 43 height 10
click at [599, 204] on select "yet still only just" at bounding box center [620, 202] width 43 height 10
select select "yet"
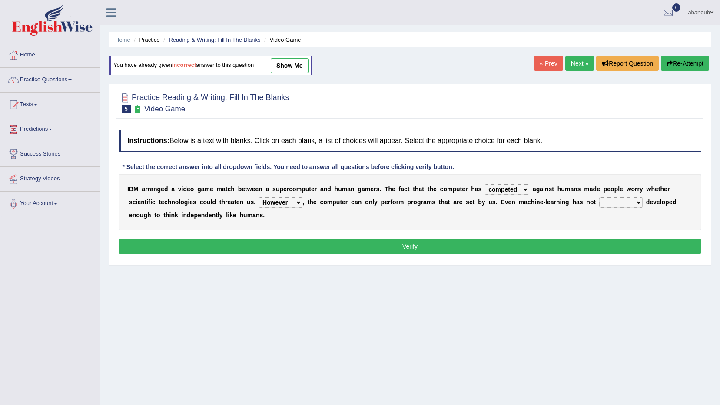
click at [599, 197] on select "yet still only just" at bounding box center [620, 202] width 43 height 10
click at [567, 246] on button "Verify" at bounding box center [410, 246] width 583 height 15
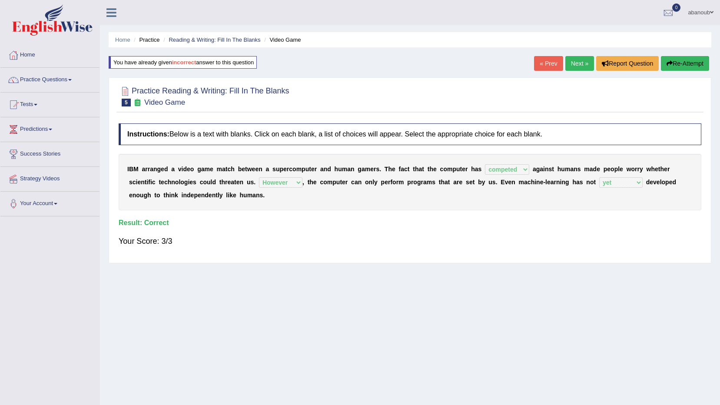
click at [574, 63] on link "Next »" at bounding box center [579, 63] width 29 height 15
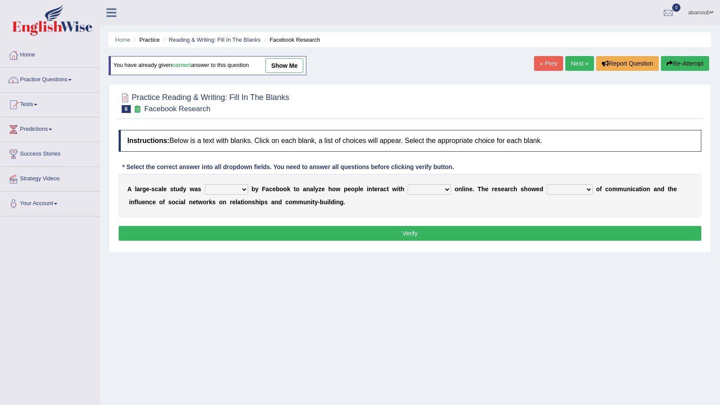
click at [235, 190] on select "surveyed had asked made" at bounding box center [226, 189] width 43 height 10
click at [37, 79] on link "Practice Questions" at bounding box center [49, 79] width 99 height 22
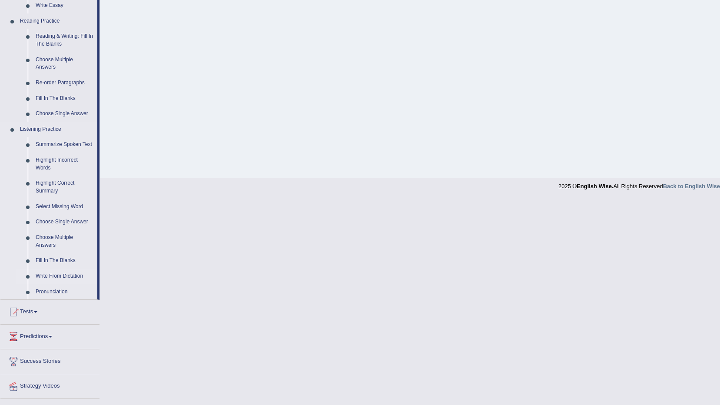
scroll to position [261, 0]
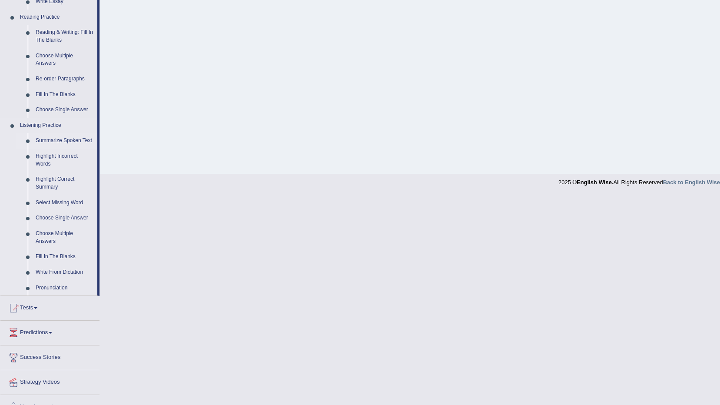
click at [63, 141] on link "Summarize Spoken Text" at bounding box center [65, 141] width 66 height 16
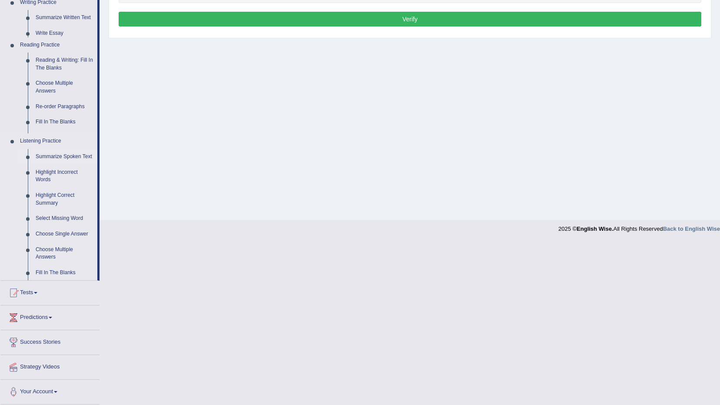
scroll to position [51, 0]
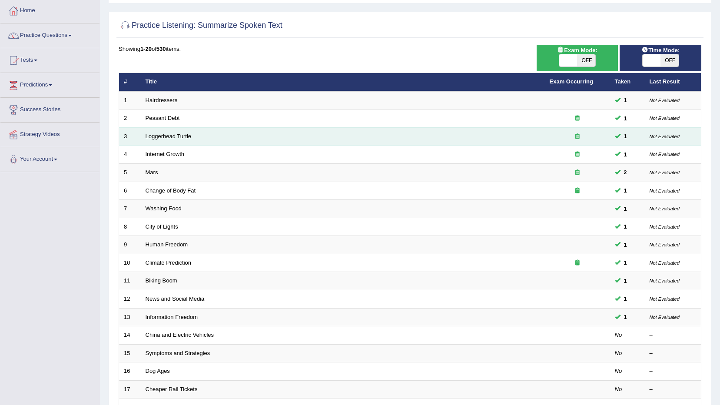
scroll to position [40, 0]
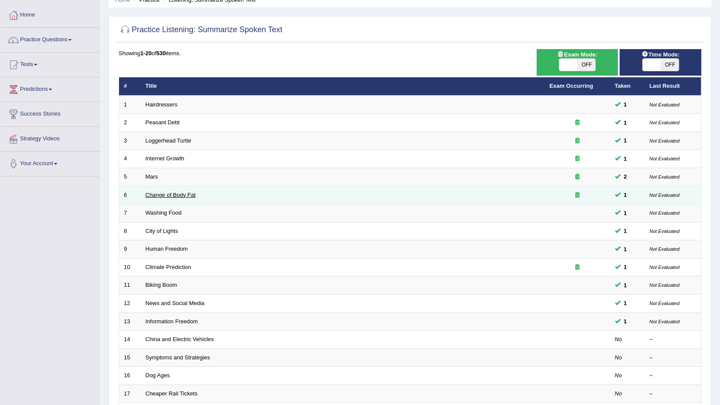
click at [161, 194] on link "Change of Body Fat" at bounding box center [171, 195] width 50 height 7
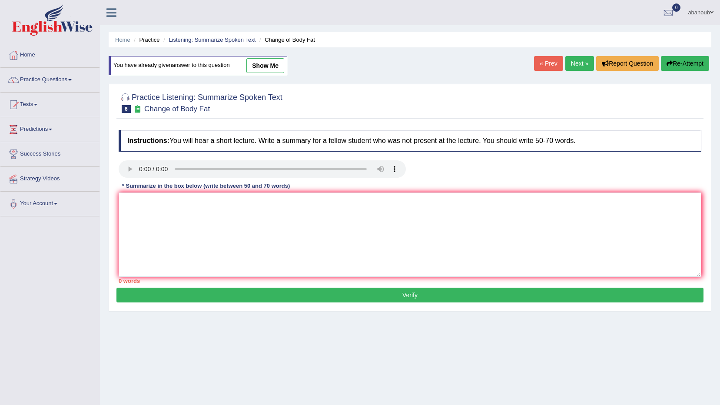
click at [266, 67] on link "show me" at bounding box center [265, 65] width 38 height 15
type textarea "The speaker provided a comprehensive overrview of change of body fat, highlighi…"
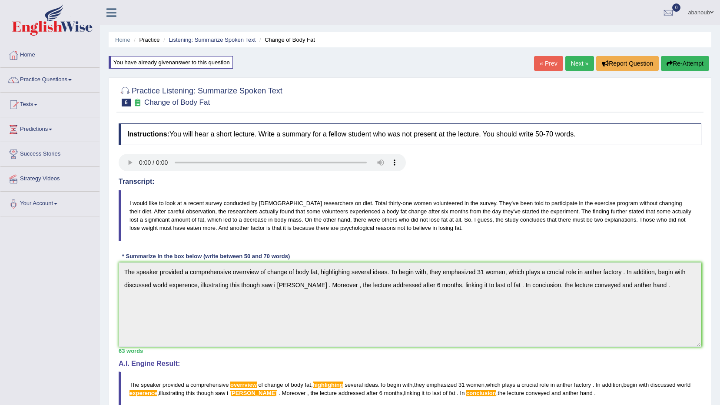
click at [573, 64] on link "Next »" at bounding box center [579, 63] width 29 height 15
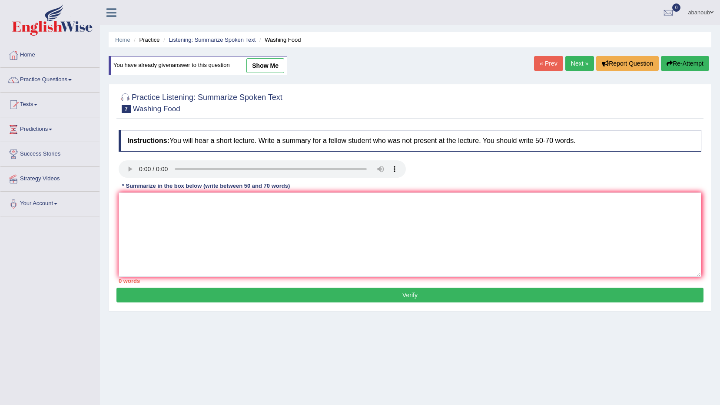
click at [272, 68] on link "show me" at bounding box center [265, 65] width 38 height 15
type textarea "The speaker provided a comprehensive overview of safty food, highlighting sever…"
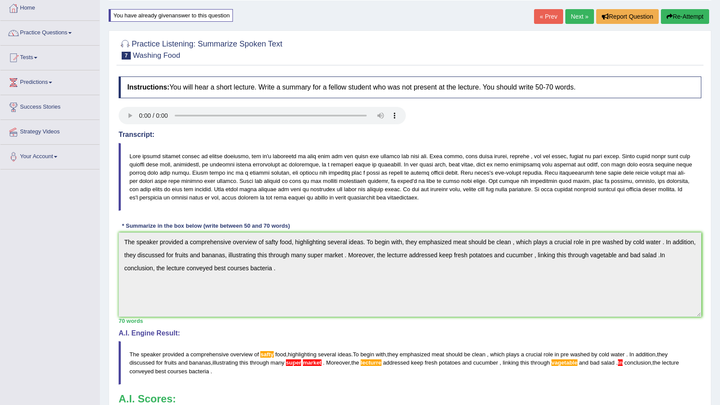
scroll to position [60, 0]
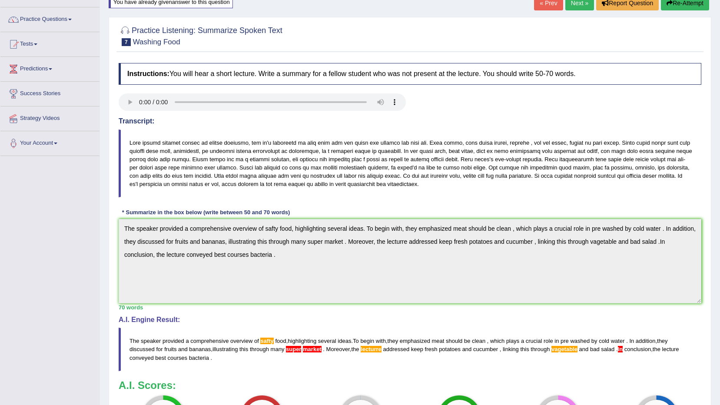
click at [585, 5] on link "Next »" at bounding box center [579, 3] width 29 height 15
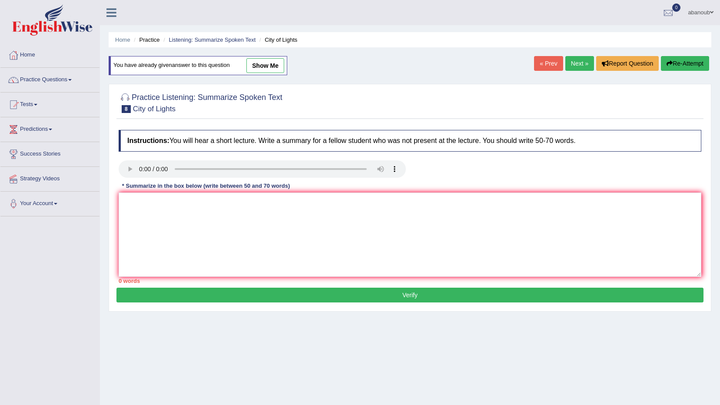
click at [258, 64] on link "show me" at bounding box center [265, 65] width 38 height 15
type textarea "The speaker provided a comprehensive overview of city of lights, highlighting, …"
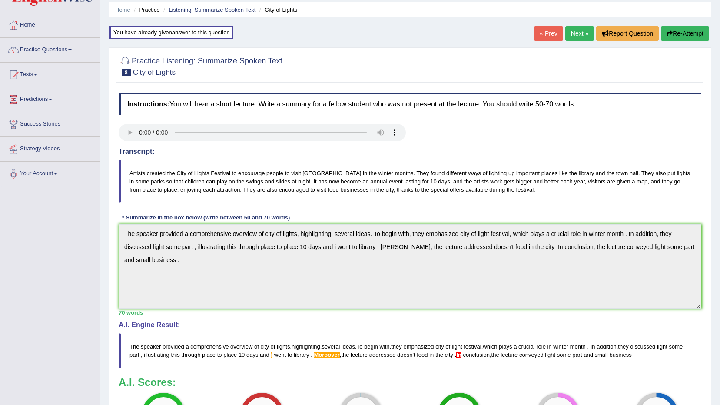
scroll to position [27, 0]
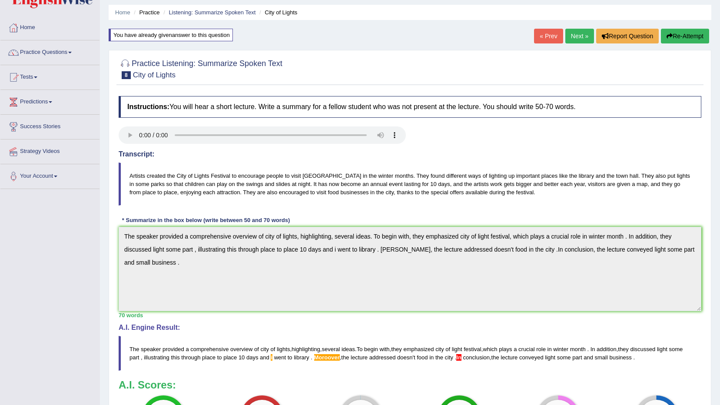
click at [575, 37] on link "Next »" at bounding box center [579, 36] width 29 height 15
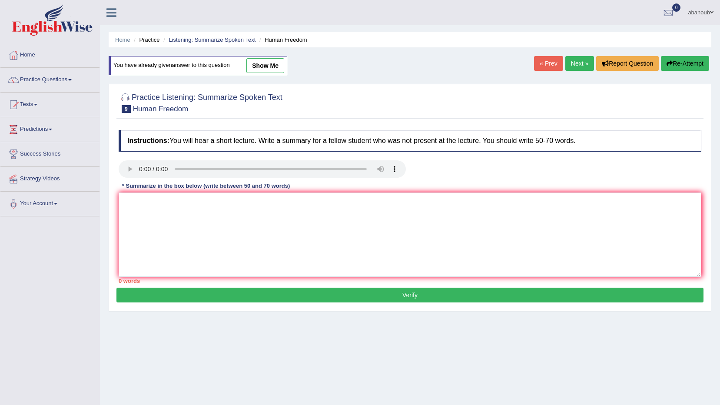
click at [258, 72] on link "show me" at bounding box center [265, 65] width 38 height 15
type textarea "The speaker provided a comprehensive overview of human freedom , highlighting s…"
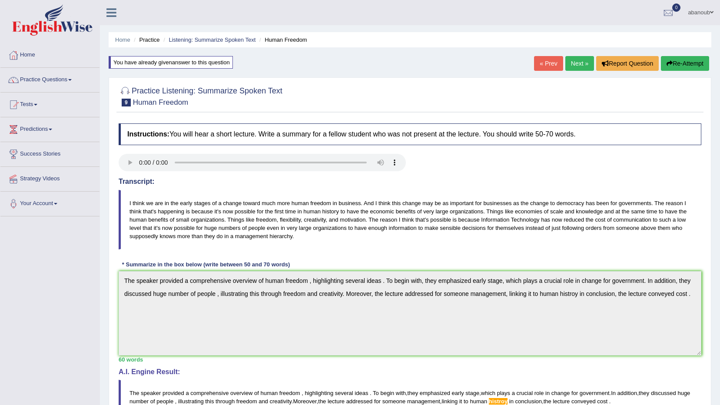
click at [575, 65] on link "Next »" at bounding box center [579, 63] width 29 height 15
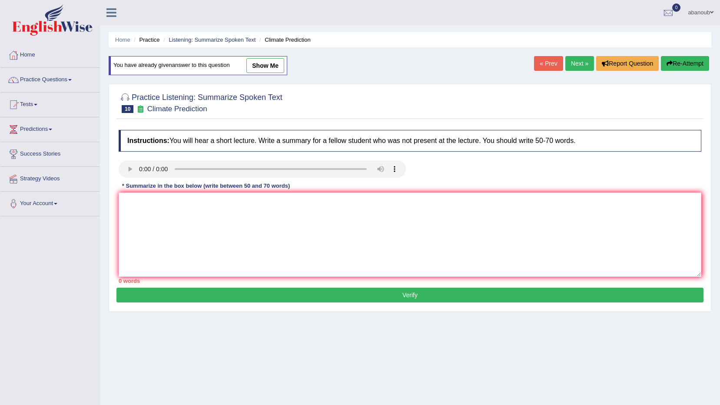
click at [279, 62] on link "show me" at bounding box center [265, 65] width 38 height 15
type textarea "The speaker provided a comprehensive overview of climate prediction, highlighti…"
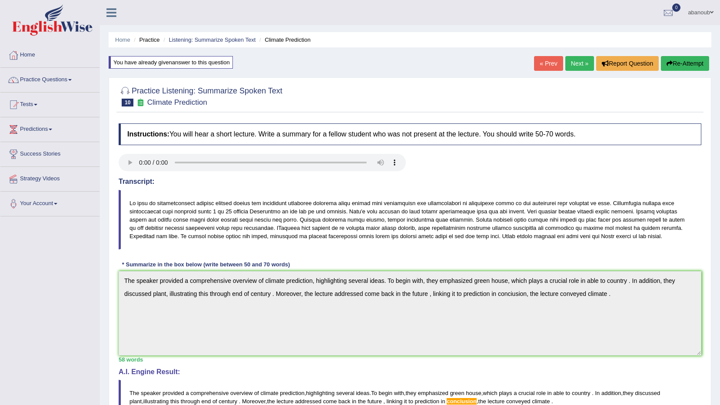
click at [590, 64] on link "Next »" at bounding box center [579, 63] width 29 height 15
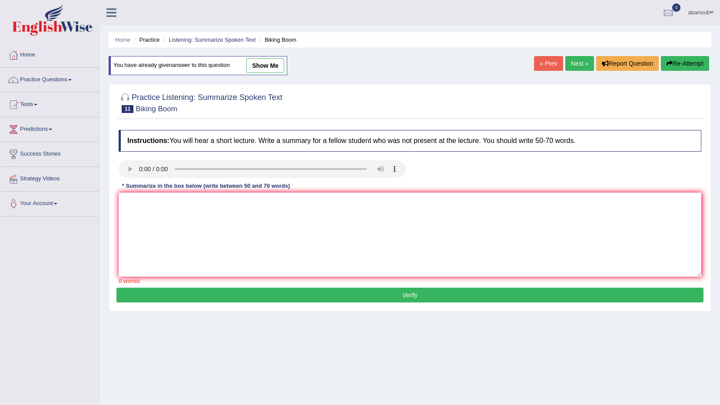
click at [264, 63] on link "show me" at bounding box center [265, 65] width 38 height 15
type textarea "The speaker provided a comprehensive oveerview of biking boom , highlighting id…"
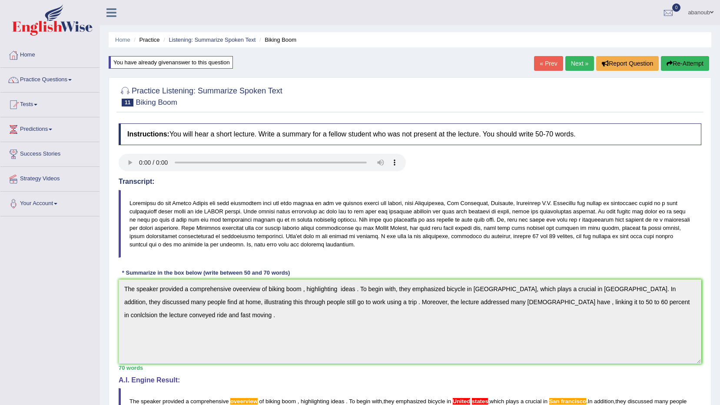
click at [573, 65] on link "Next »" at bounding box center [579, 63] width 29 height 15
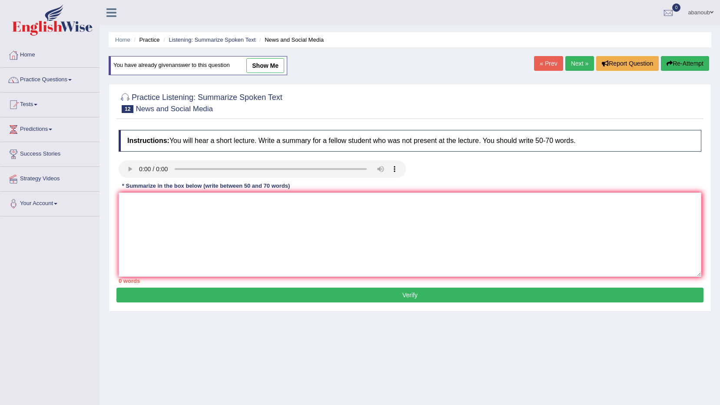
click at [263, 62] on link "show me" at bounding box center [265, 65] width 38 height 15
type textarea "The speaker provided a comperehensive overview of news and social media, highli…"
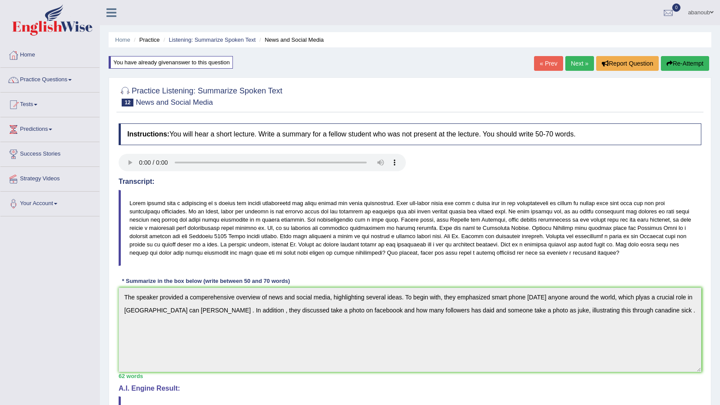
click at [576, 62] on link "Next »" at bounding box center [579, 63] width 29 height 15
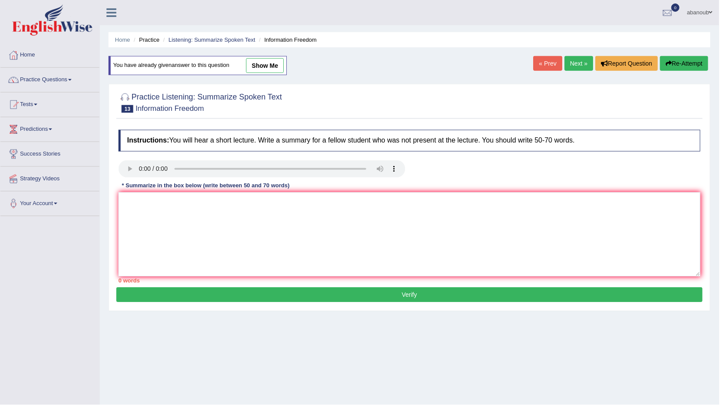
click at [259, 66] on link "show me" at bounding box center [265, 65] width 38 height 15
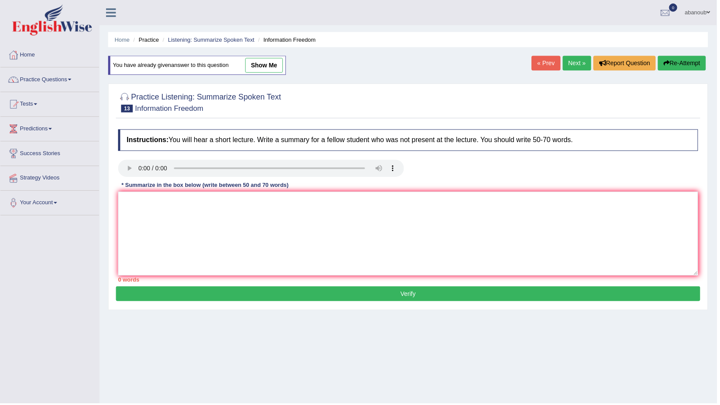
type textarea "The speakear provided a comprehensive overview of information freedom, highligh…"
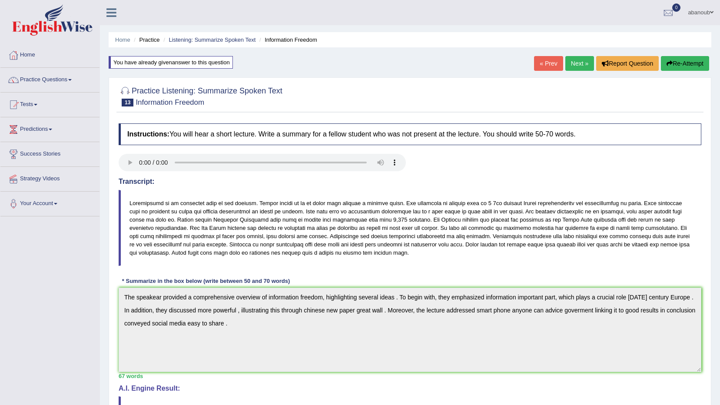
click at [583, 65] on link "Next »" at bounding box center [579, 63] width 29 height 15
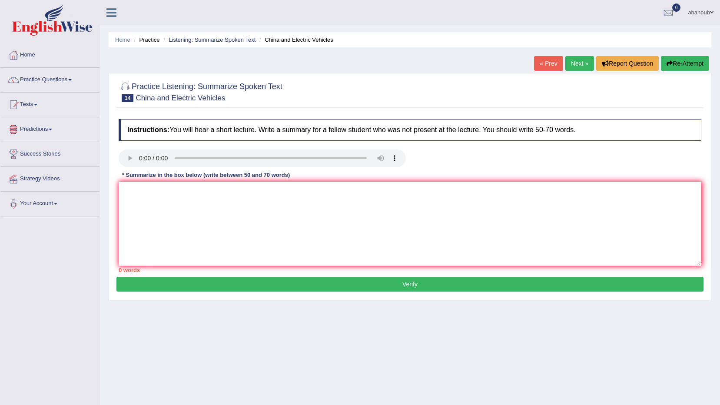
click at [56, 83] on link "Practice Questions" at bounding box center [49, 79] width 99 height 22
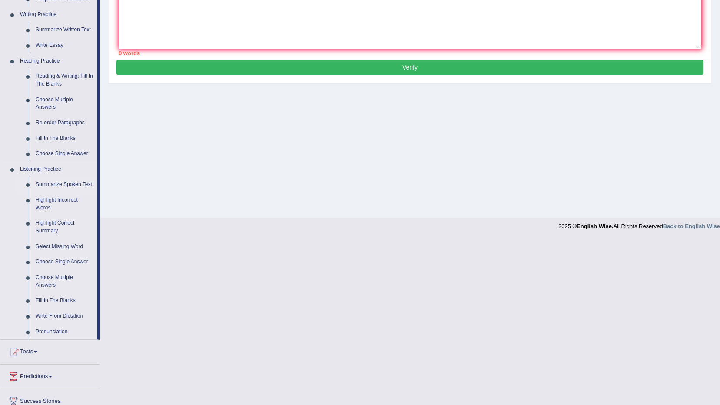
scroll to position [130, 0]
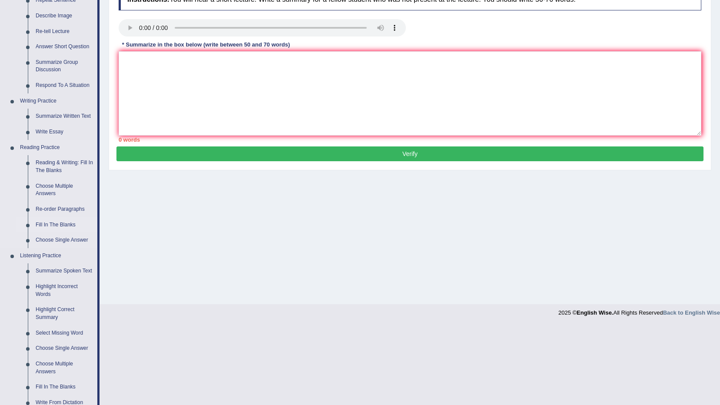
click at [62, 223] on link "Fill In The Blanks" at bounding box center [65, 225] width 66 height 16
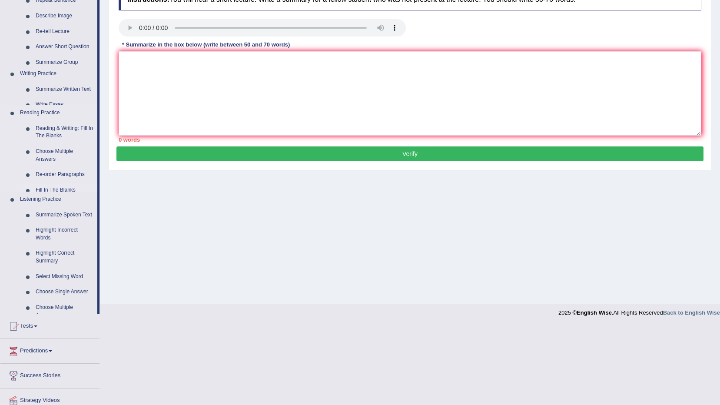
scroll to position [51, 0]
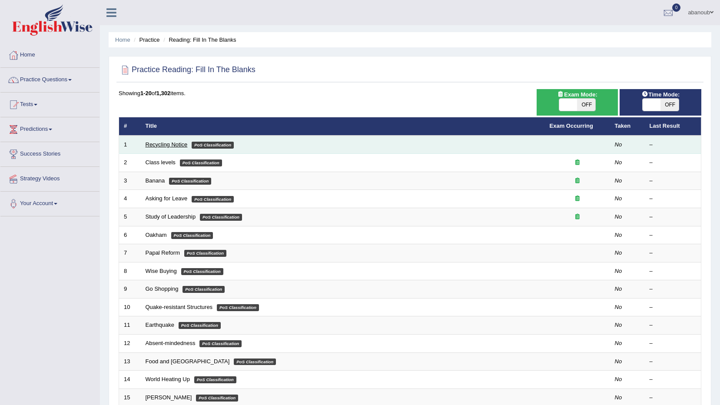
click at [171, 143] on link "Recycling Notice" at bounding box center [167, 144] width 42 height 7
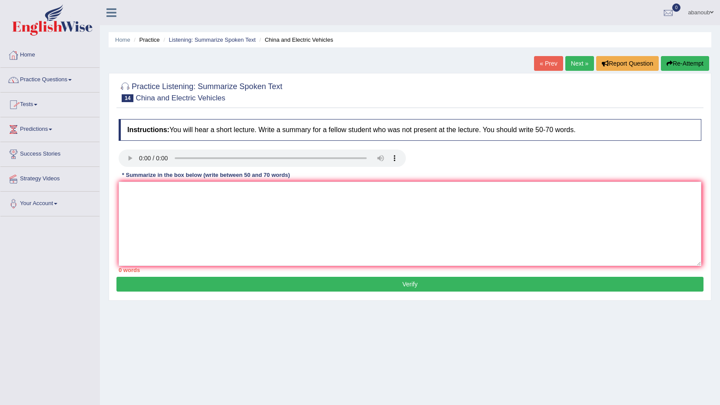
click at [41, 73] on link "Practice Questions" at bounding box center [49, 79] width 99 height 22
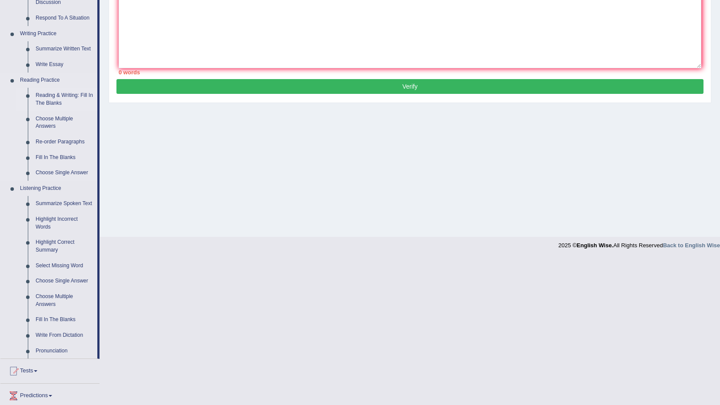
scroll to position [189, 0]
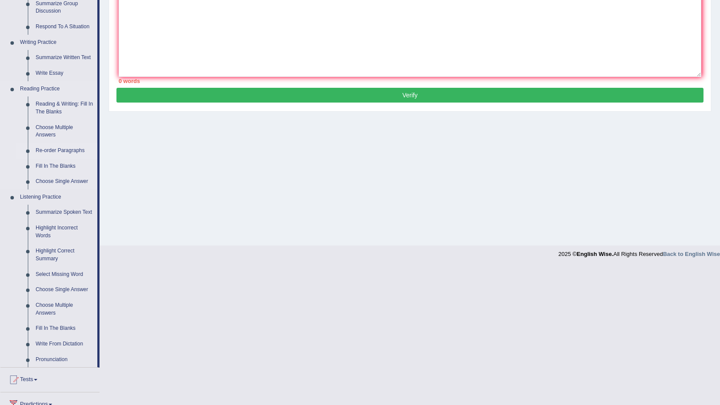
click at [59, 150] on link "Re-order Paragraphs" at bounding box center [65, 151] width 66 height 16
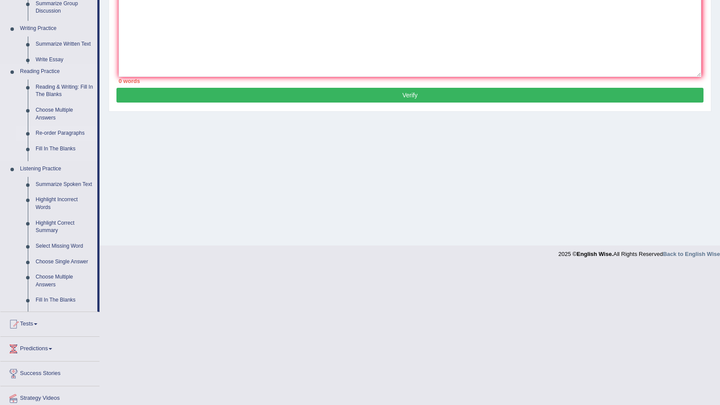
scroll to position [51, 0]
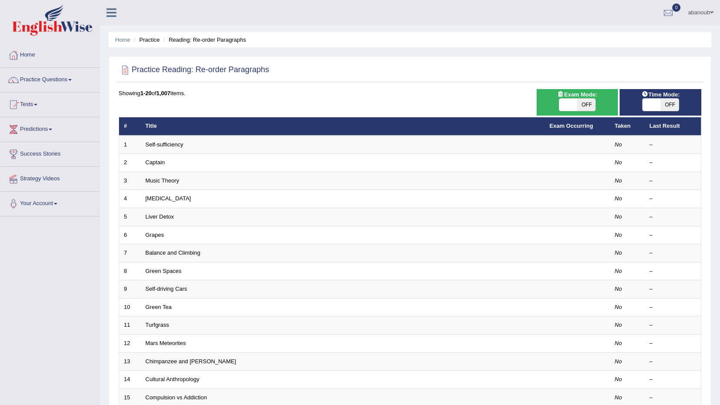
click at [150, 145] on link "Self-sufficiency" at bounding box center [165, 144] width 38 height 7
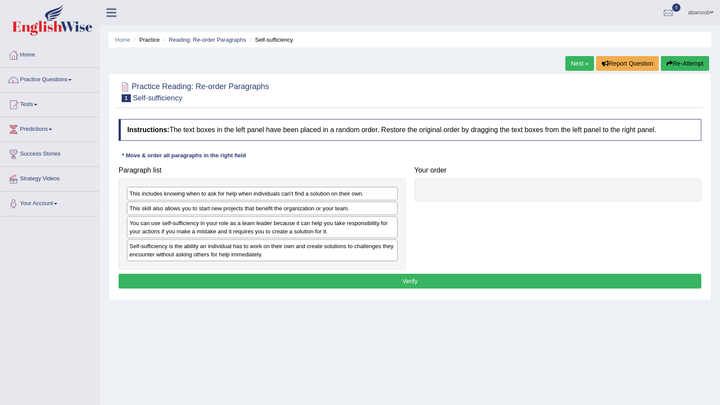
click at [432, 193] on div at bounding box center [558, 190] width 287 height 23
click at [432, 192] on div at bounding box center [558, 190] width 287 height 23
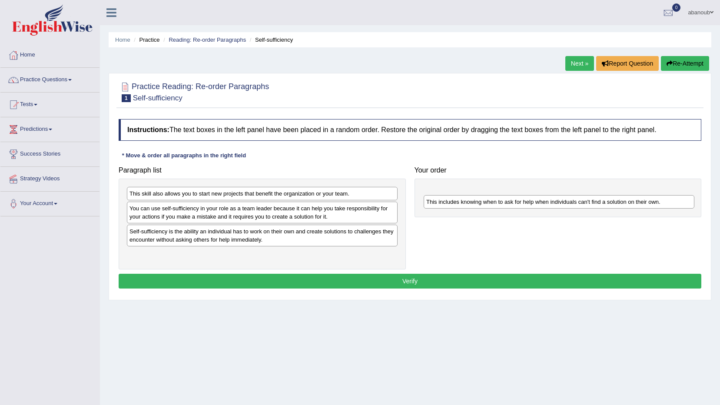
drag, startPoint x: 320, startPoint y: 196, endPoint x: 617, endPoint y: 204, distance: 297.0
click at [617, 204] on div "This includes knowing when to ask for help when individuals can't find a soluti…" at bounding box center [559, 201] width 271 height 13
click at [491, 284] on button "Verify" at bounding box center [410, 281] width 583 height 15
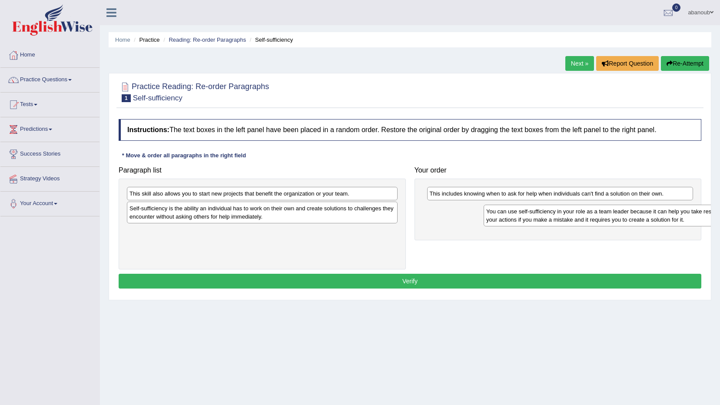
drag, startPoint x: 340, startPoint y: 218, endPoint x: 698, endPoint y: 221, distance: 357.7
click at [698, 221] on div "You can use self-sufficiency in your role as a team leader because it can help …" at bounding box center [619, 216] width 271 height 22
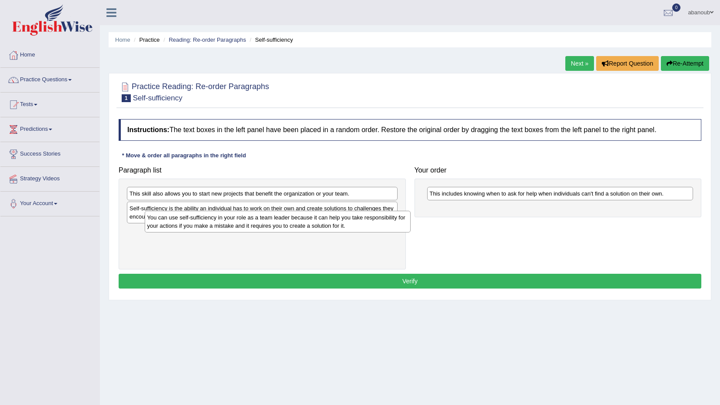
drag, startPoint x: 538, startPoint y: 221, endPoint x: 235, endPoint y: 232, distance: 303.6
click at [235, 232] on div "You can use self-sufficiency in your role as a team leader because it can help …" at bounding box center [278, 222] width 266 height 22
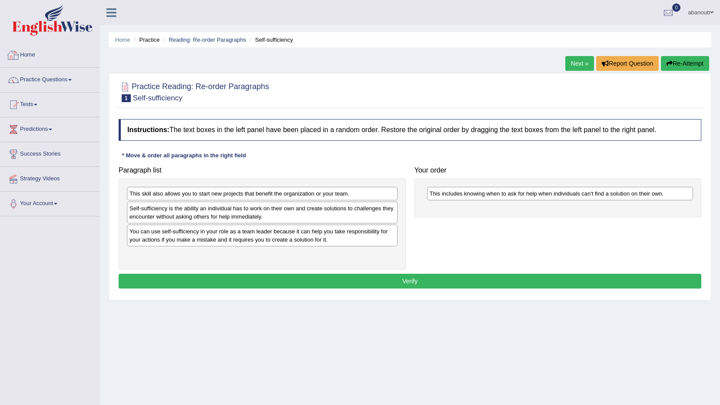
click at [33, 57] on link "Home" at bounding box center [49, 54] width 99 height 22
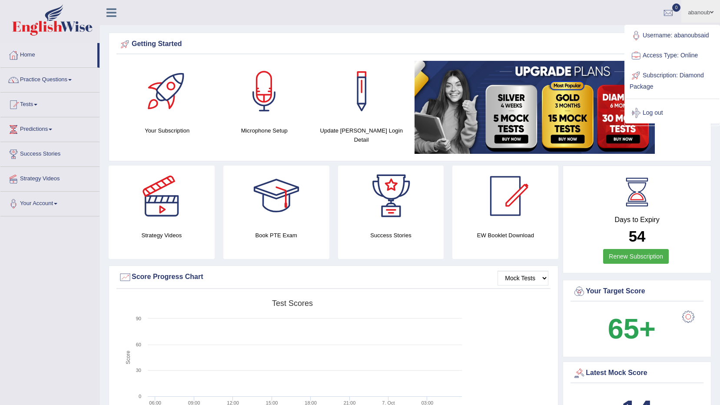
click at [652, 111] on link "Log out" at bounding box center [672, 113] width 94 height 20
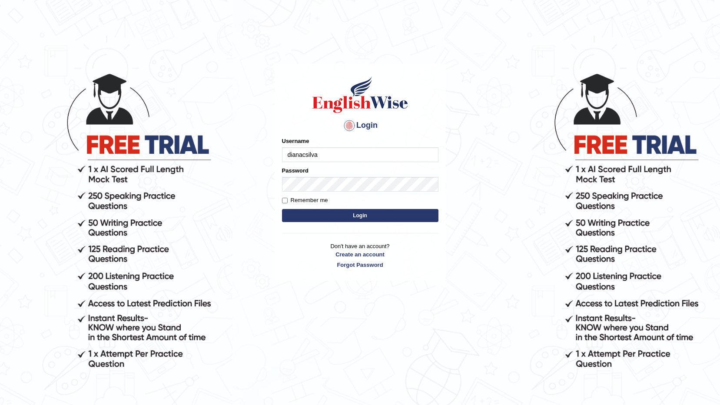
type input "dianacsilva"
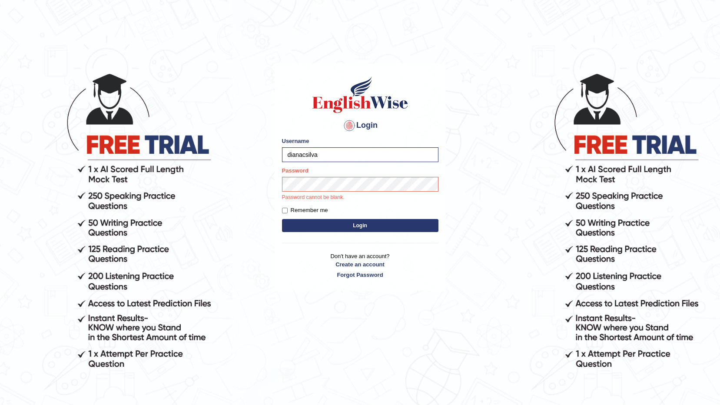
click at [238, 93] on body "Login Please fix the following errors: Username dianacsilva Password Password c…" at bounding box center [360, 238] width 720 height 405
click at [282, 219] on button "Login" at bounding box center [360, 225] width 156 height 13
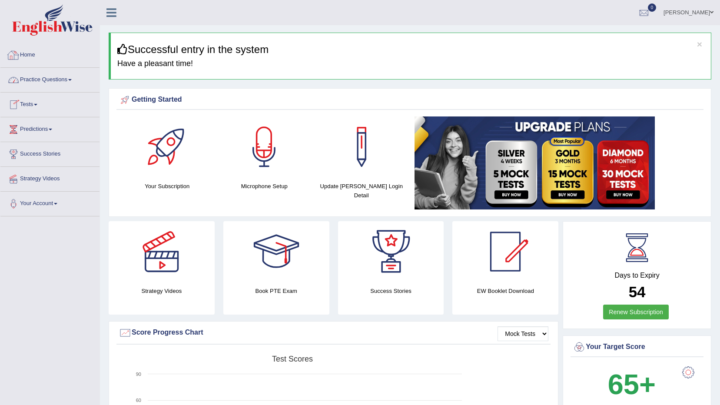
click at [72, 89] on link "Practice Questions" at bounding box center [49, 79] width 99 height 22
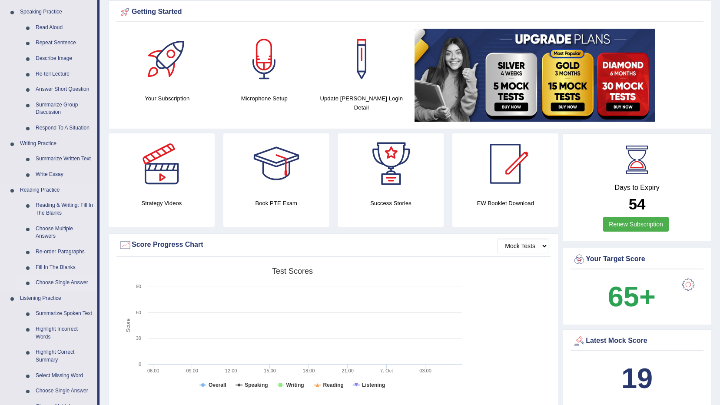
scroll to position [87, 0]
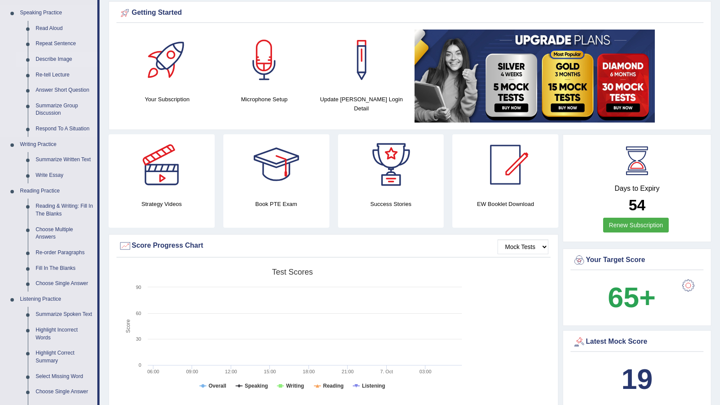
click at [70, 58] on link "Describe Image" at bounding box center [65, 60] width 66 height 16
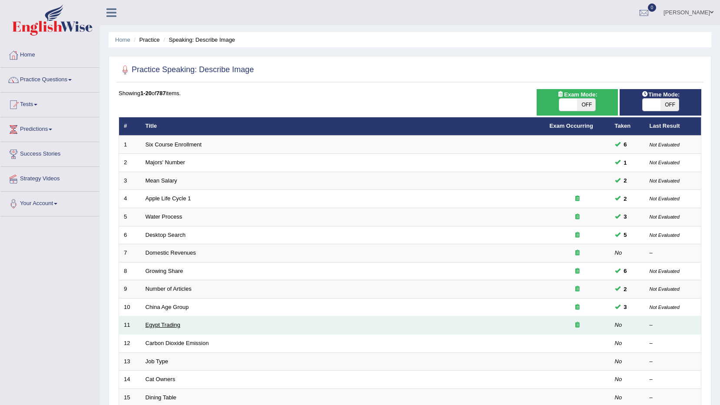
click at [165, 326] on link "Egypt Trading" at bounding box center [163, 325] width 35 height 7
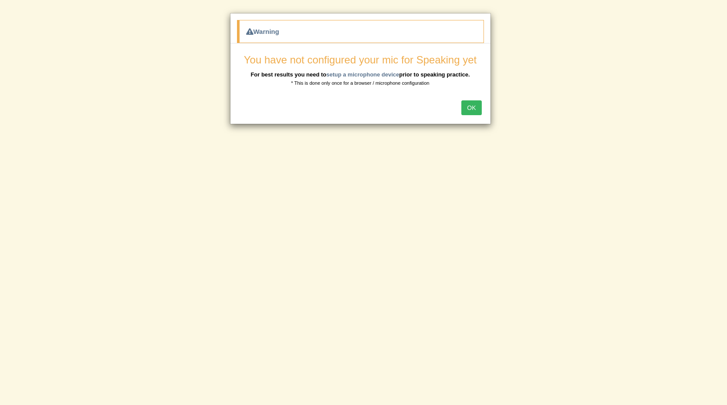
click at [476, 108] on button "OK" at bounding box center [471, 107] width 20 height 15
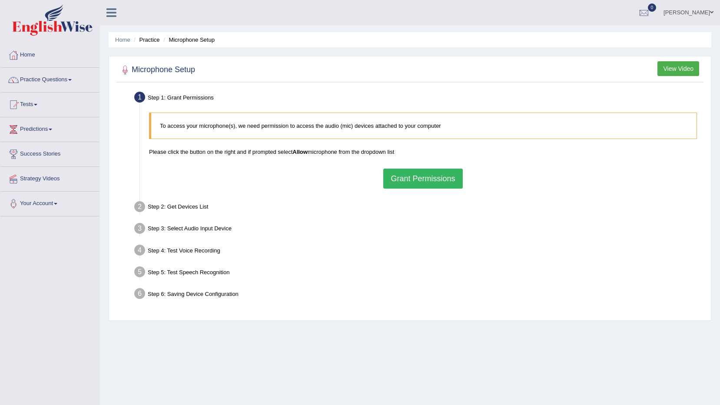
click at [442, 174] on button "Grant Permissions" at bounding box center [422, 179] width 79 height 20
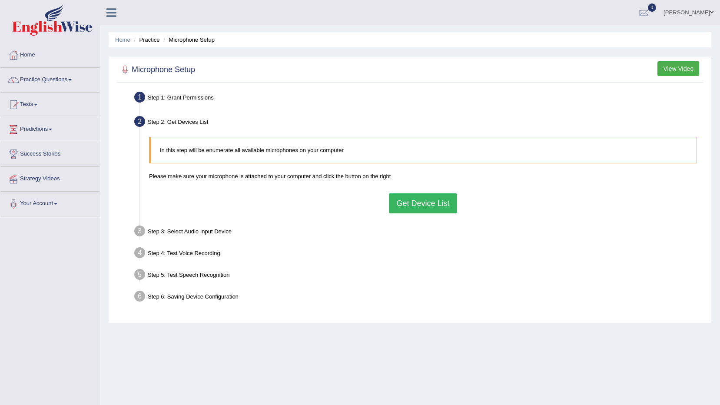
click at [403, 208] on button "Get Device List" at bounding box center [423, 203] width 68 height 20
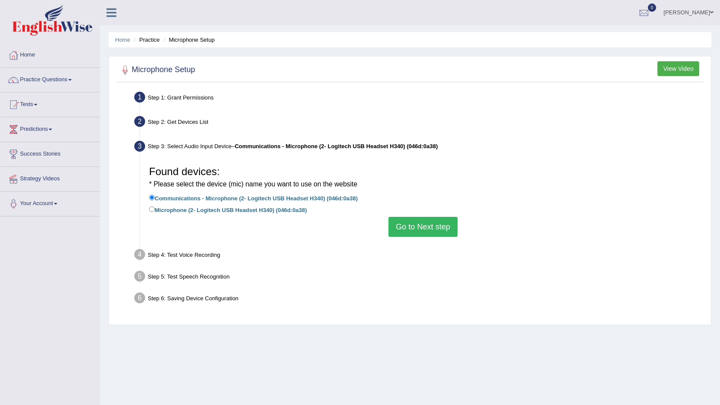
click at [401, 227] on button "Go to Next step" at bounding box center [423, 227] width 69 height 20
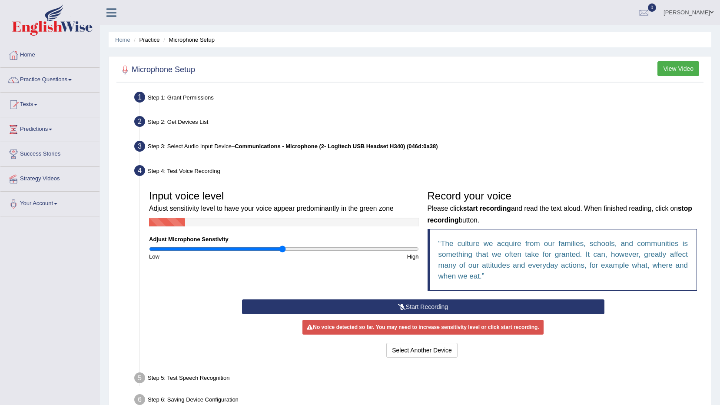
click at [459, 307] on button "Start Recording" at bounding box center [423, 306] width 363 height 15
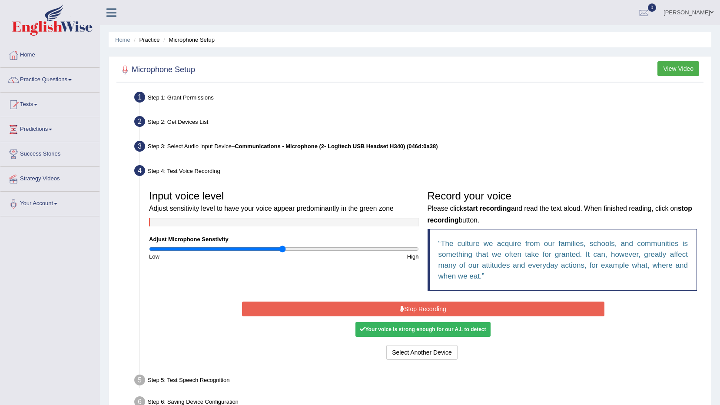
click at [490, 306] on button "Stop Recording" at bounding box center [423, 309] width 363 height 15
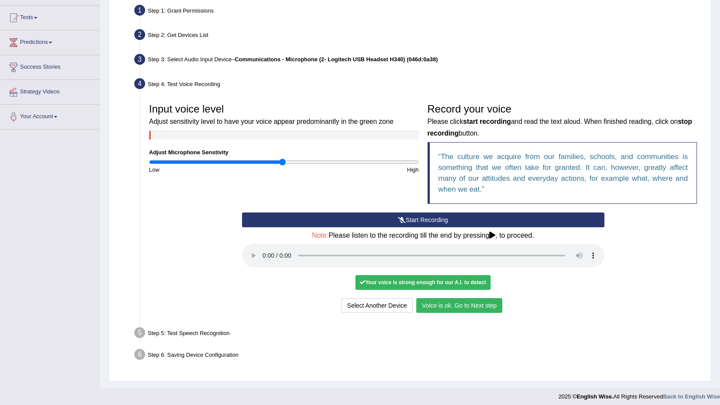
click at [488, 307] on button "Voice is ok. Go to Next step" at bounding box center [459, 305] width 86 height 15
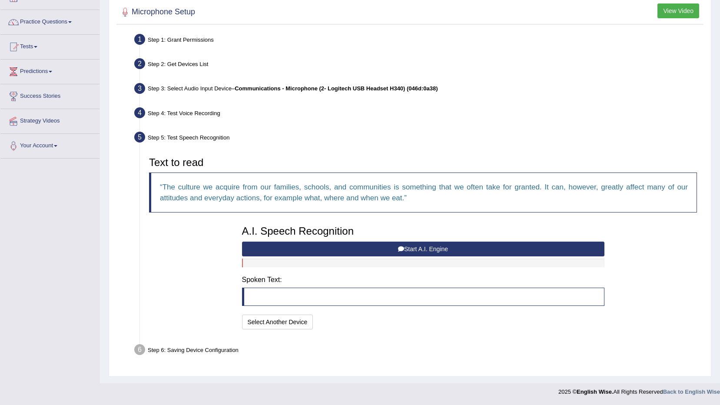
scroll to position [58, 0]
click at [414, 248] on button "Start A.I. Engine" at bounding box center [423, 249] width 363 height 15
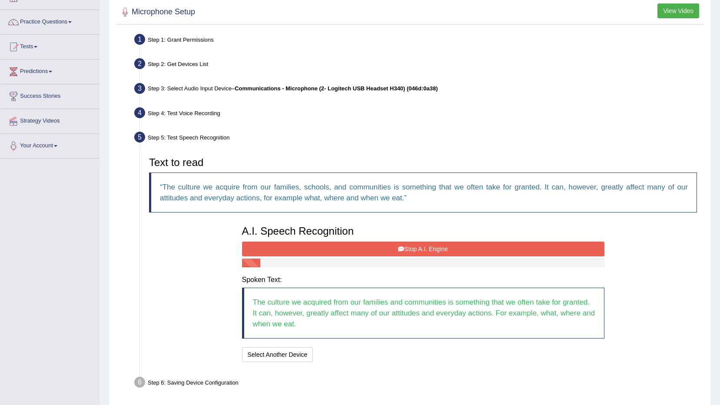
click at [367, 253] on button "Stop A.I. Engine" at bounding box center [423, 249] width 363 height 15
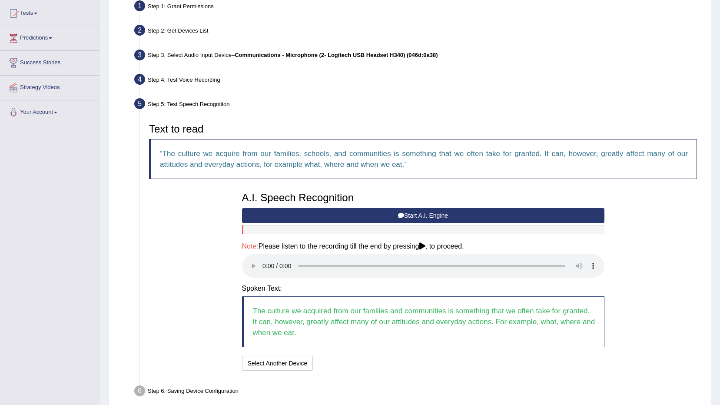
scroll to position [133, 0]
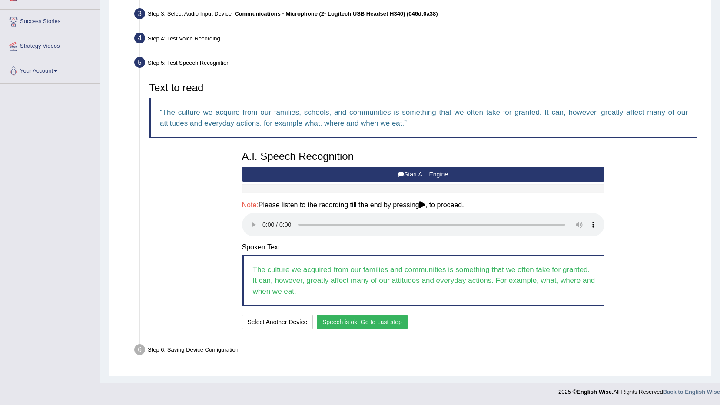
click at [383, 315] on button "Speech is ok. Go to Last step" at bounding box center [362, 322] width 91 height 15
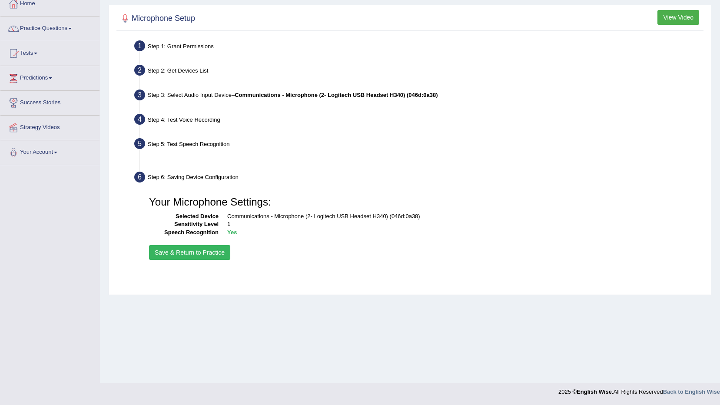
scroll to position [51, 0]
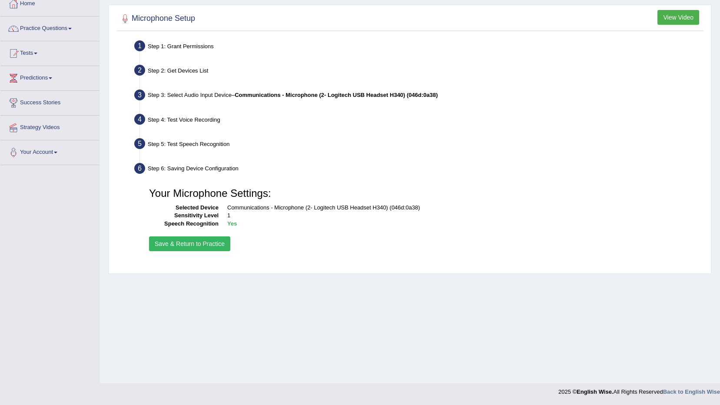
click at [207, 246] on button "Save & Return to Practice" at bounding box center [189, 243] width 81 height 15
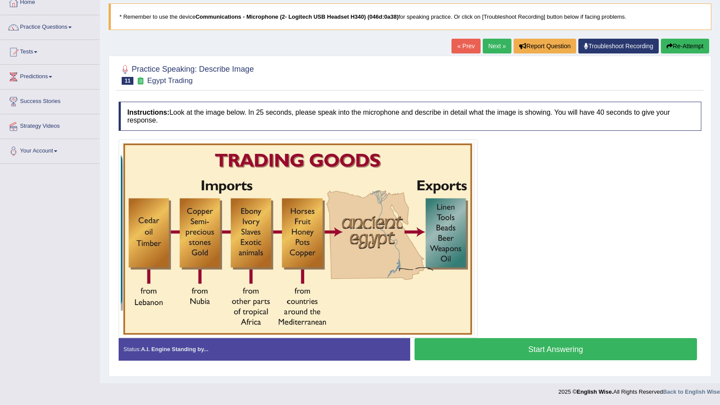
click at [654, 269] on div at bounding box center [410, 239] width 583 height 198
click at [481, 350] on button "Start Answering" at bounding box center [556, 349] width 283 height 22
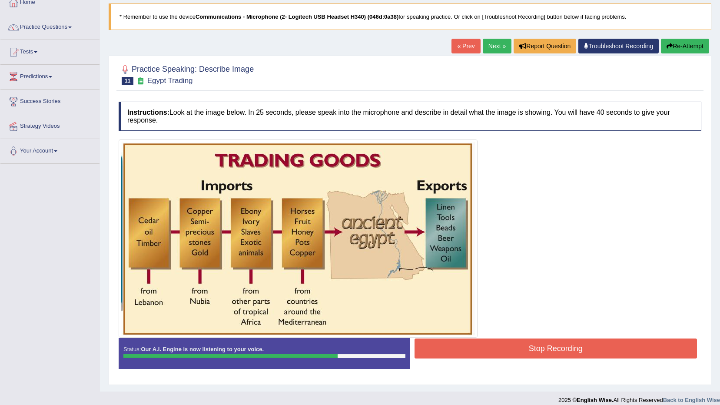
click at [454, 346] on button "Stop Recording" at bounding box center [556, 349] width 283 height 20
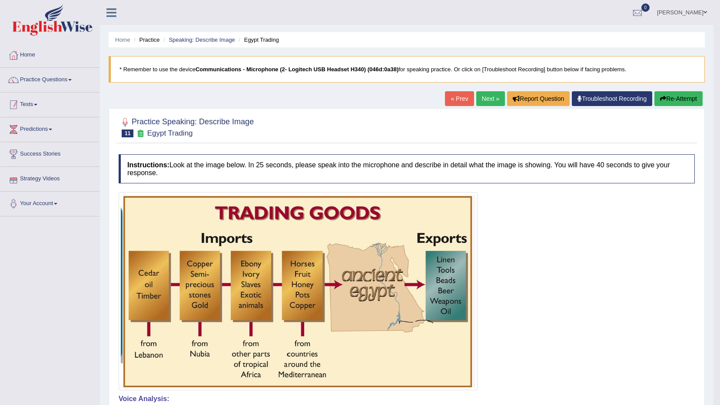
click at [84, 90] on li "Practice Questions Speaking Practice Read Aloud Repeat Sentence Describe Image …" at bounding box center [49, 80] width 99 height 25
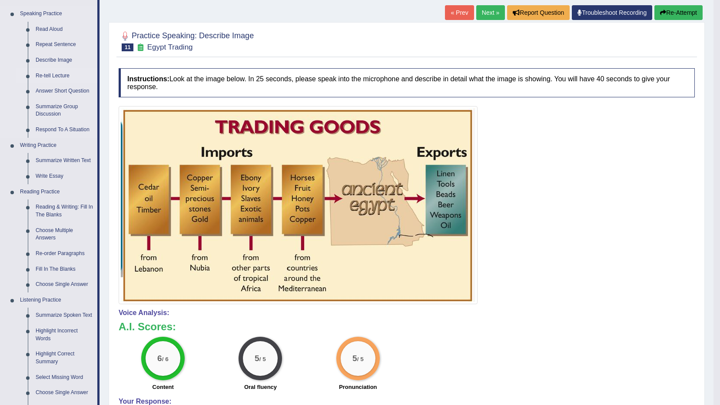
scroll to position [87, 0]
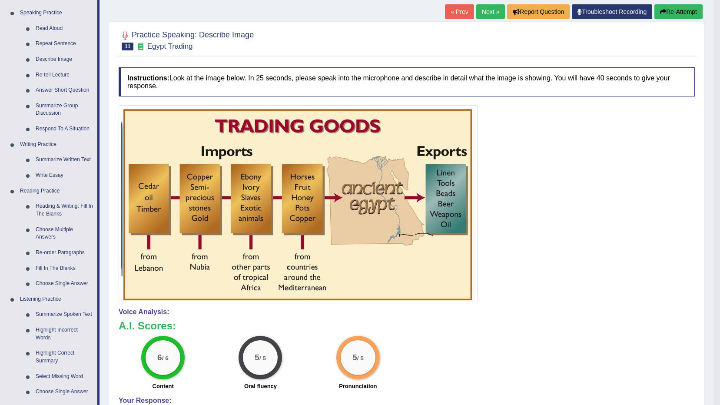
click at [487, 10] on link "Next »" at bounding box center [490, 11] width 29 height 15
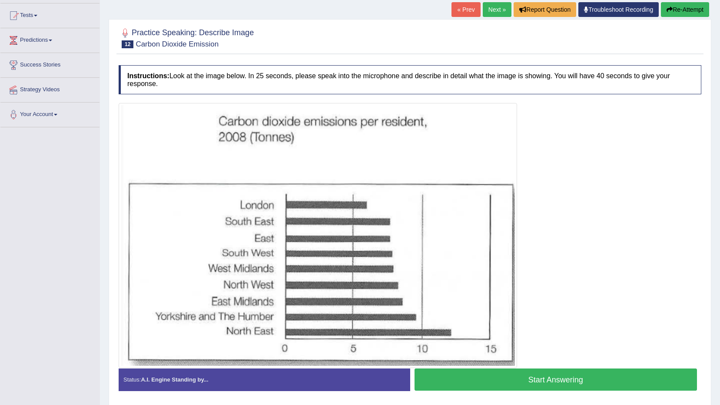
scroll to position [120, 0]
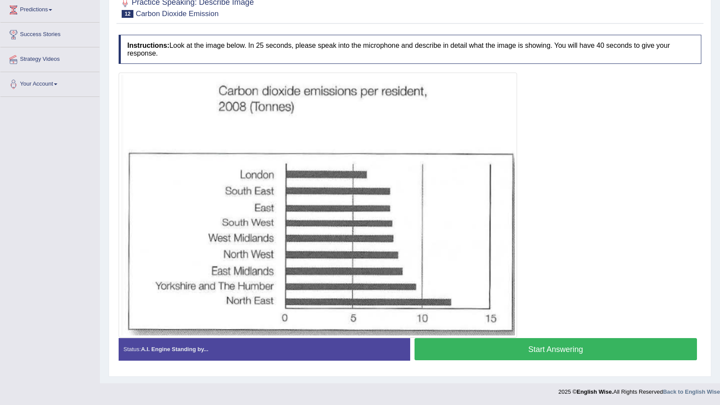
click at [500, 347] on button "Start Answering" at bounding box center [556, 349] width 283 height 22
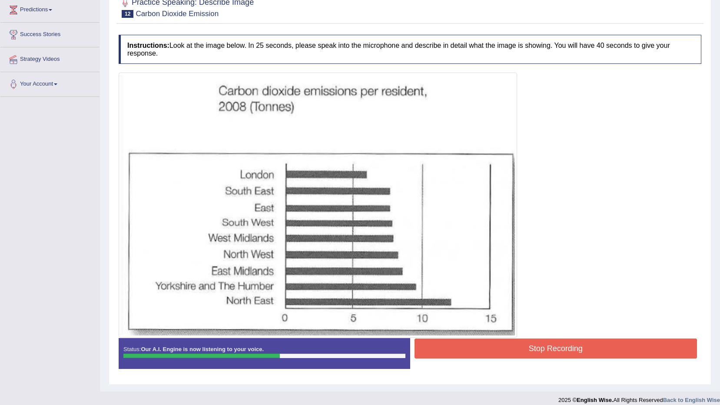
click at [545, 352] on button "Stop Recording" at bounding box center [556, 349] width 283 height 20
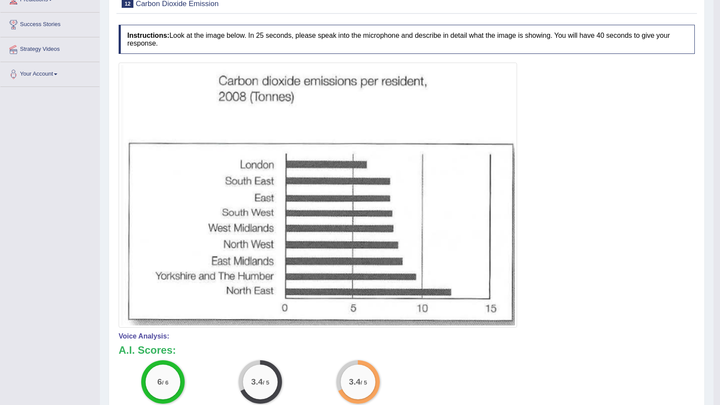
scroll to position [87, 0]
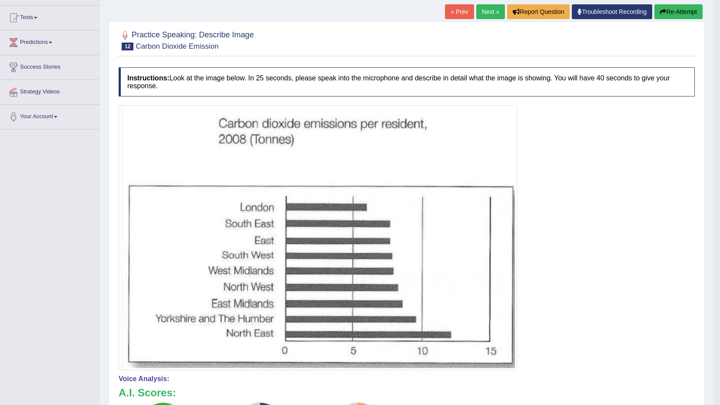
click at [682, 8] on button "Re-Attempt" at bounding box center [679, 11] width 48 height 15
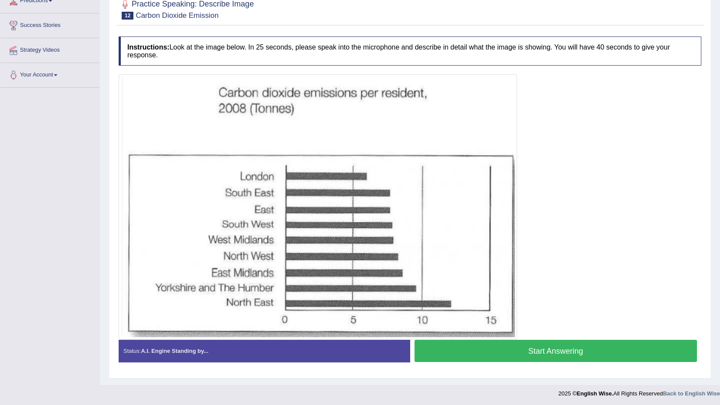
scroll to position [130, 0]
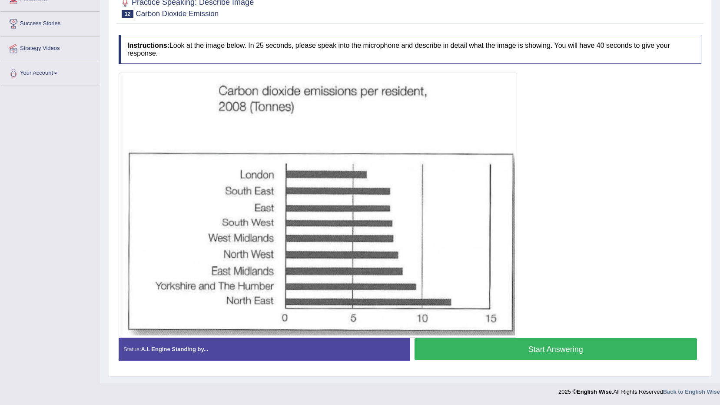
click at [504, 351] on button "Start Answering" at bounding box center [556, 349] width 283 height 22
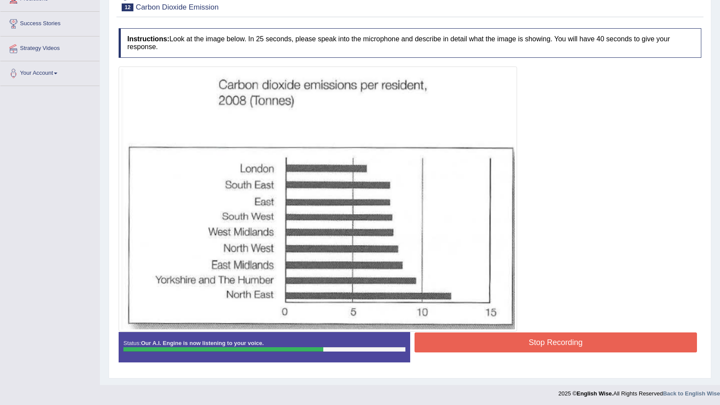
click at [479, 350] on button "Stop Recording" at bounding box center [556, 343] width 283 height 20
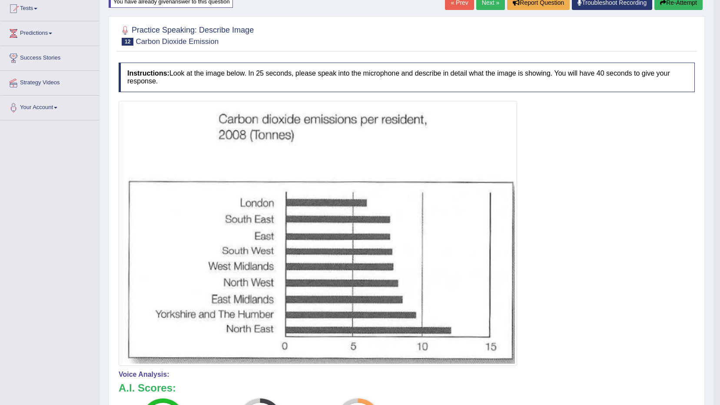
scroll to position [0, 0]
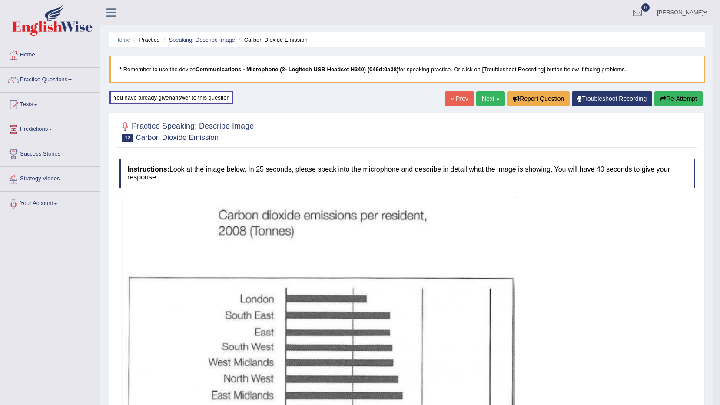
click at [486, 106] on link "Next »" at bounding box center [490, 98] width 29 height 15
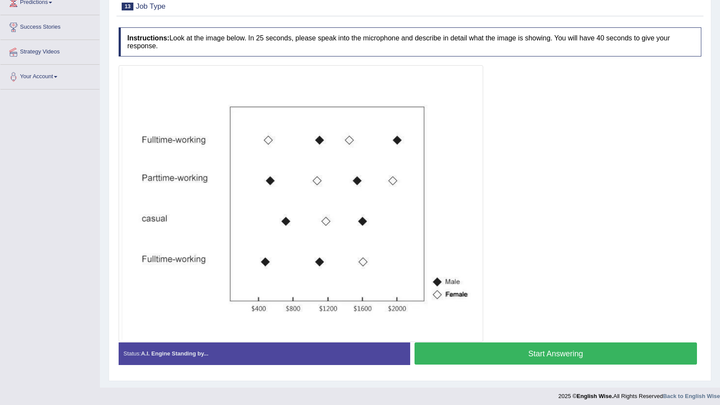
scroll to position [130, 0]
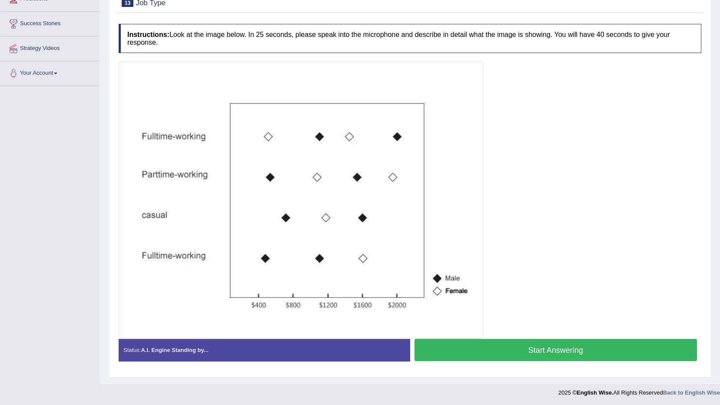
click at [518, 346] on button "Start Answering" at bounding box center [556, 350] width 283 height 22
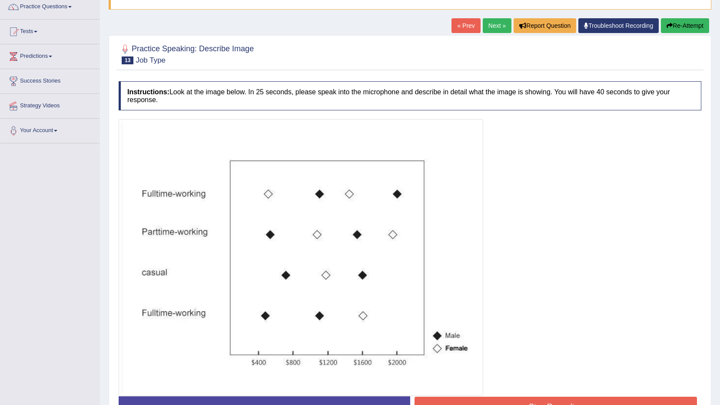
scroll to position [0, 0]
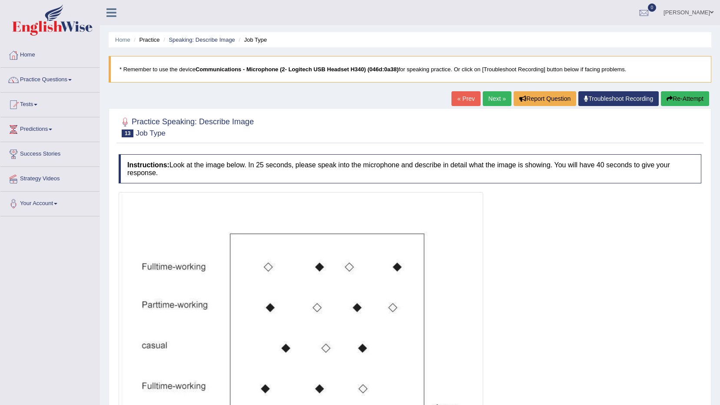
click at [682, 97] on button "Re-Attempt" at bounding box center [685, 98] width 48 height 15
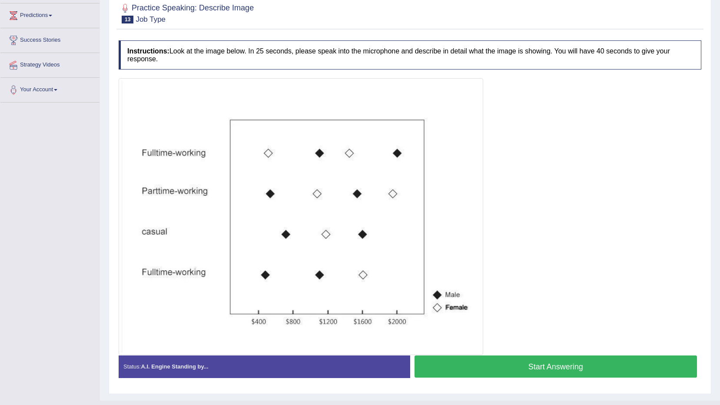
scroll to position [131, 0]
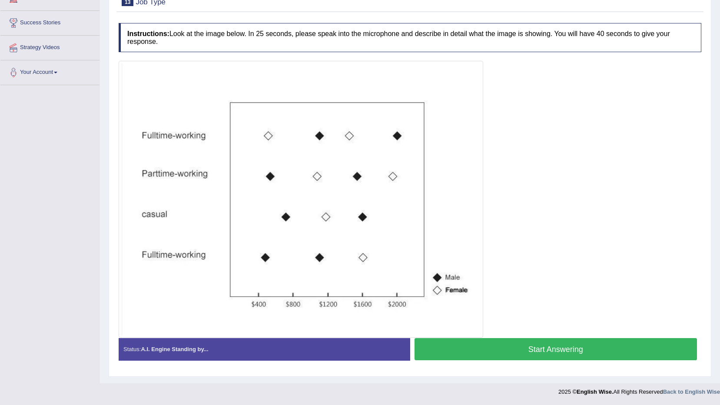
click at [542, 358] on button "Start Answering" at bounding box center [556, 349] width 283 height 22
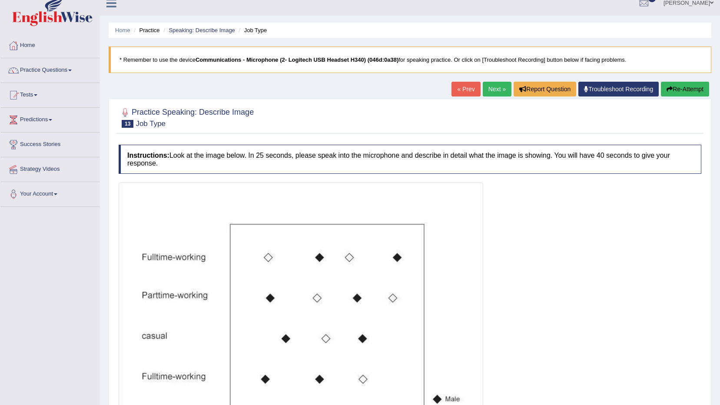
scroll to position [1, 0]
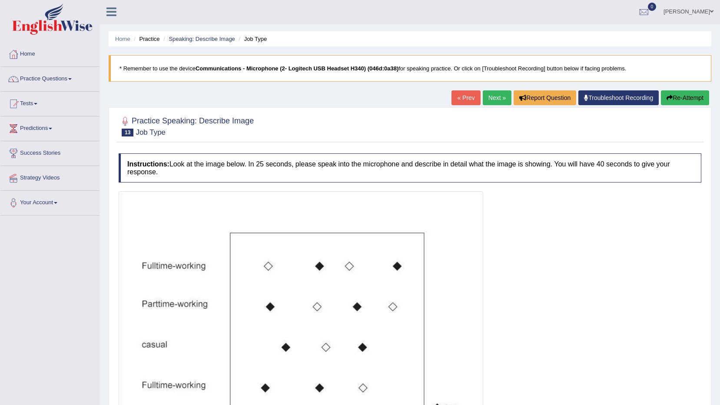
click at [675, 99] on button "Re-Attempt" at bounding box center [685, 97] width 48 height 15
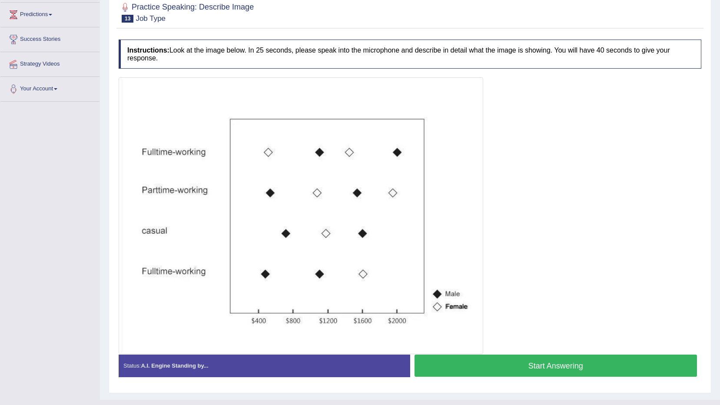
scroll to position [131, 0]
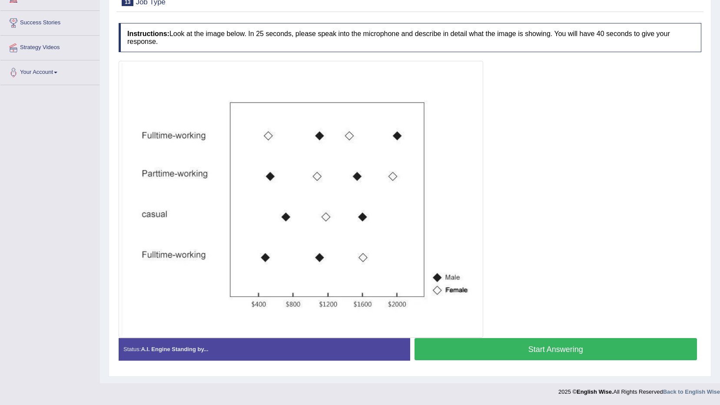
click at [623, 348] on button "Start Answering" at bounding box center [556, 349] width 283 height 22
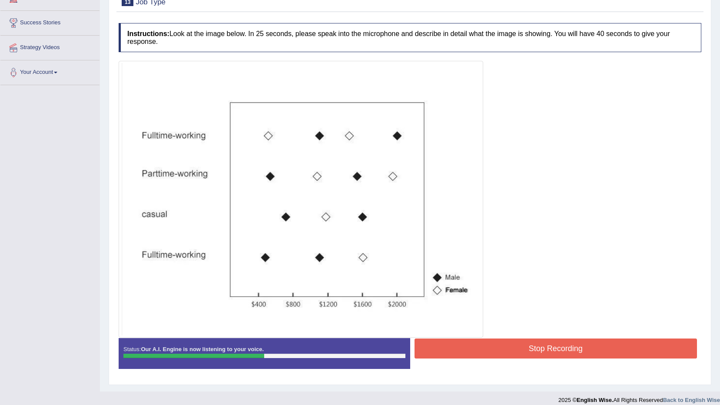
drag, startPoint x: 549, startPoint y: 364, endPoint x: 549, endPoint y: 356, distance: 8.7
click at [549, 362] on div "Status: Our A.I. Engine is now listening to your voice. Start Answering Stop Re…" at bounding box center [410, 357] width 583 height 39
click at [549, 355] on button "Stop Recording" at bounding box center [556, 349] width 283 height 20
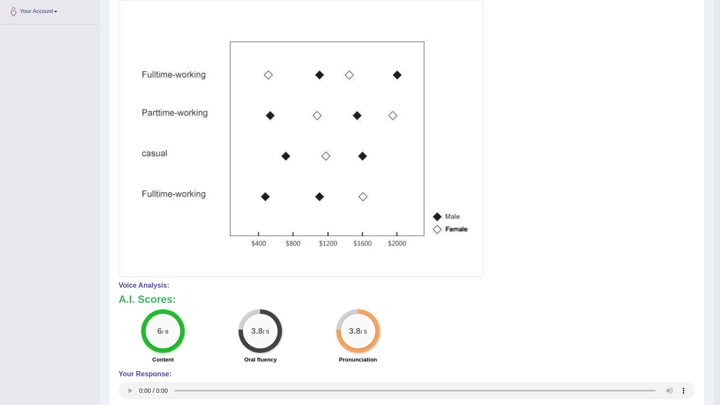
scroll to position [175, 0]
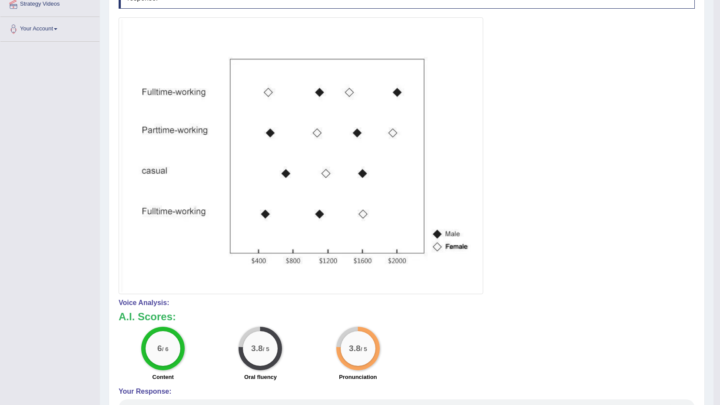
click at [298, 226] on img at bounding box center [301, 156] width 360 height 273
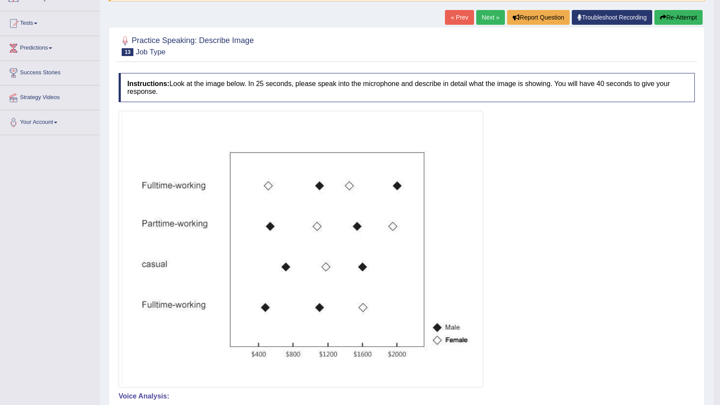
scroll to position [11, 0]
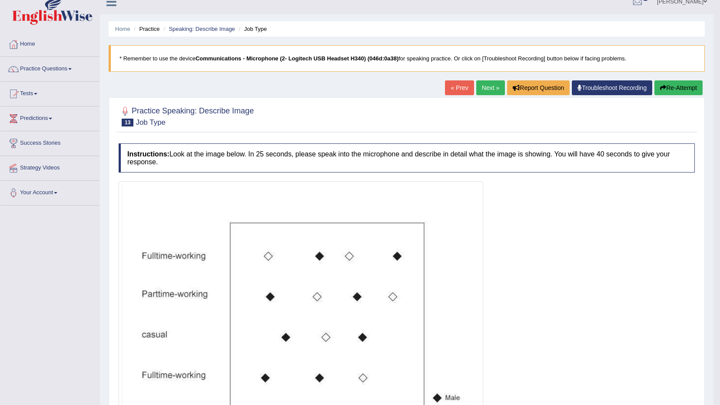
click at [684, 82] on button "Re-Attempt" at bounding box center [679, 87] width 48 height 15
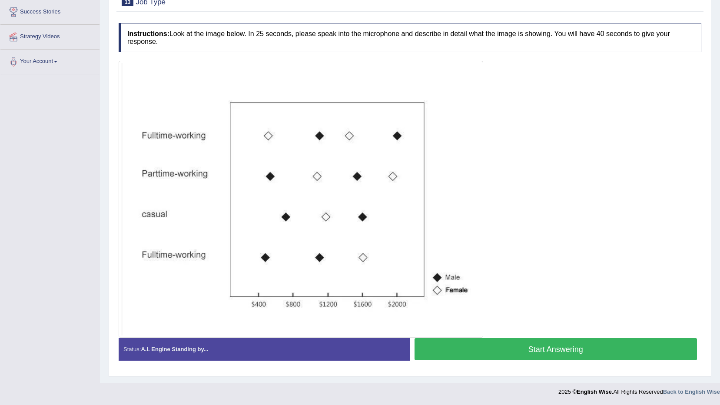
click at [541, 345] on button "Start Answering" at bounding box center [556, 349] width 283 height 22
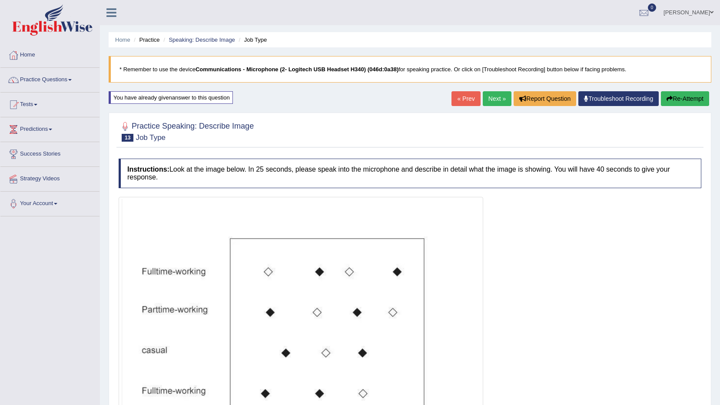
click at [687, 95] on button "Re-Attempt" at bounding box center [685, 98] width 48 height 15
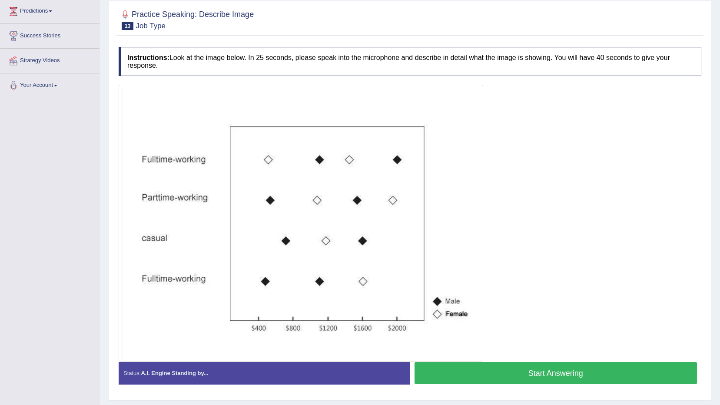
scroll to position [130, 0]
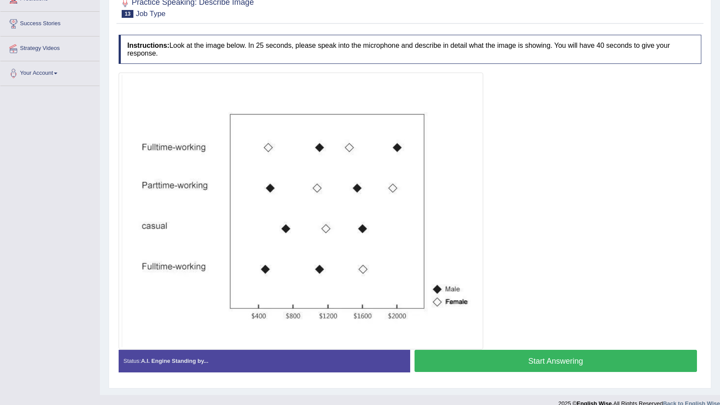
click at [534, 366] on button "Start Answering" at bounding box center [556, 361] width 283 height 22
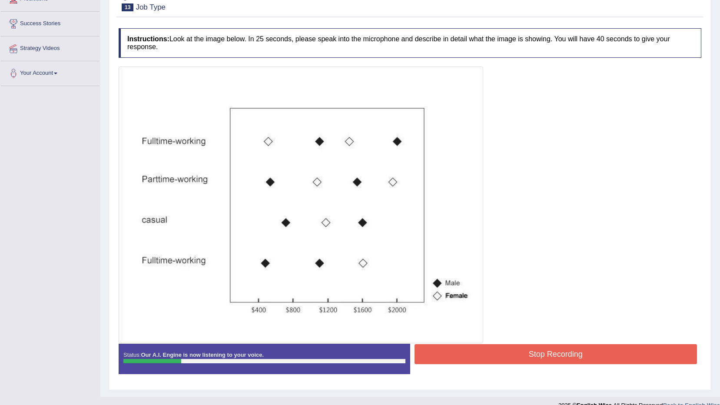
scroll to position [0, 0]
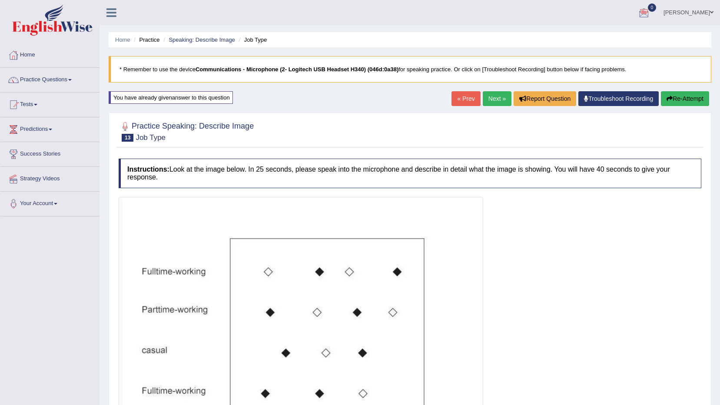
click at [688, 84] on div "Home Practice Speaking: Describe Image Job Type * Remember to use the device Co…" at bounding box center [410, 263] width 620 height 527
click at [687, 94] on button "Re-Attempt" at bounding box center [685, 98] width 48 height 15
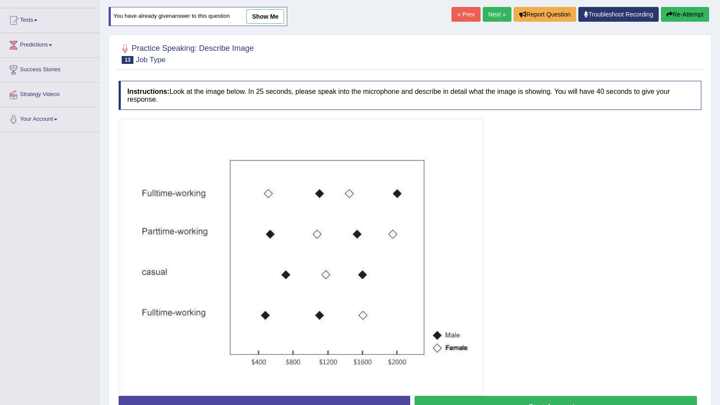
scroll to position [142, 0]
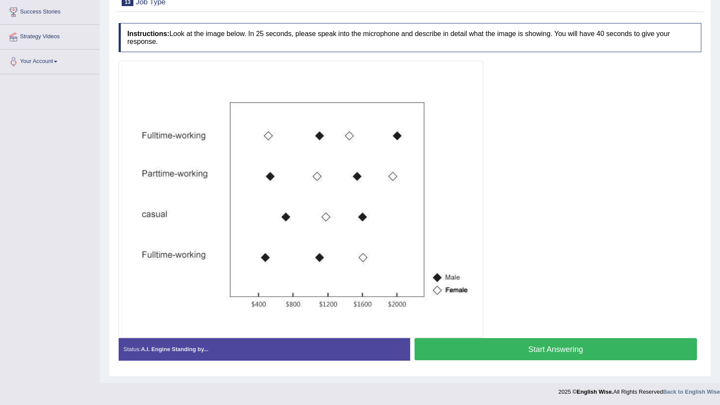
click at [494, 341] on button "Start Answering" at bounding box center [556, 349] width 283 height 22
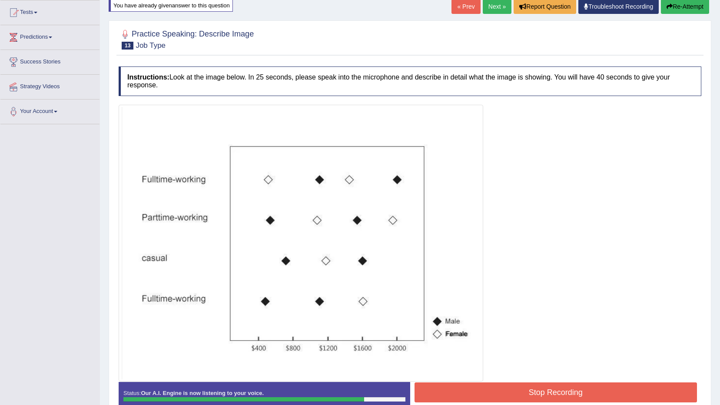
scroll to position [136, 0]
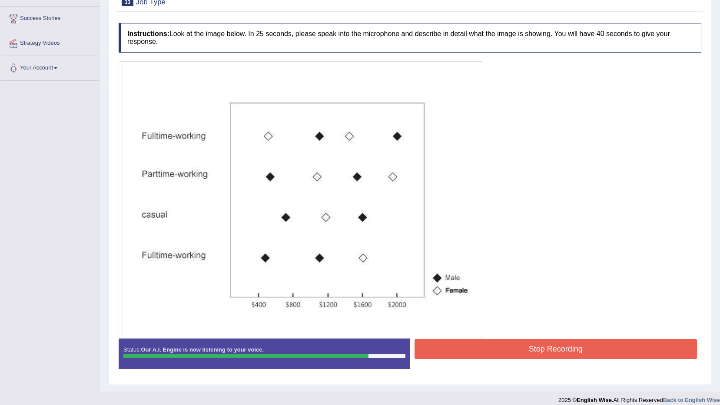
click at [453, 357] on button "Stop Recording" at bounding box center [556, 349] width 283 height 20
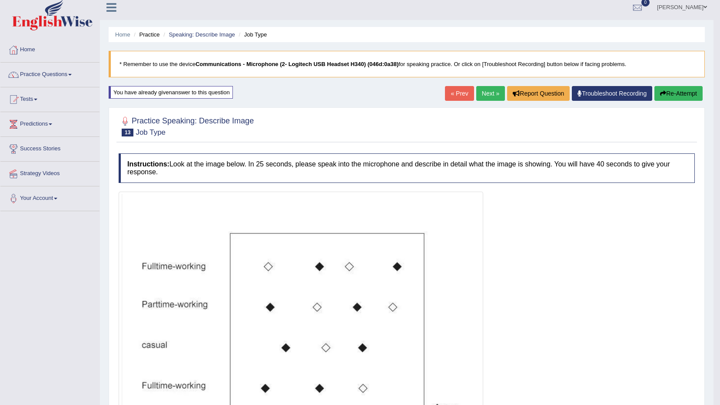
scroll to position [0, 0]
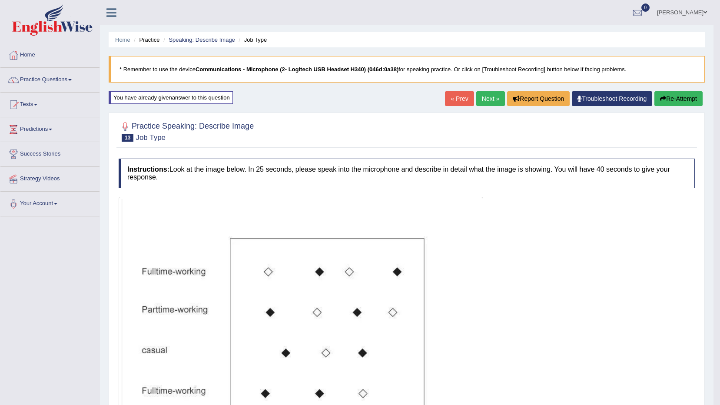
click at [487, 95] on link "Next »" at bounding box center [490, 98] width 29 height 15
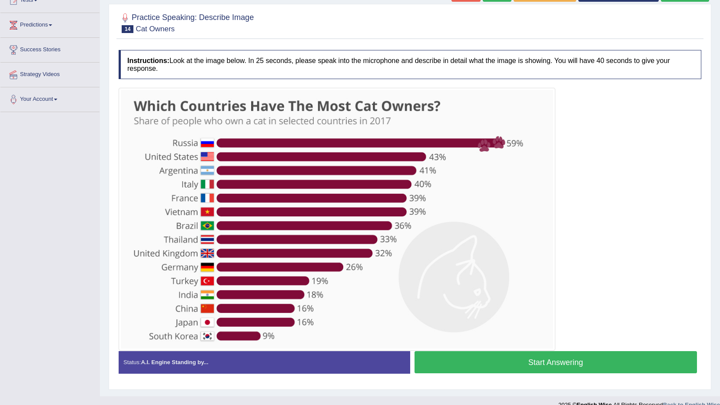
scroll to position [117, 0]
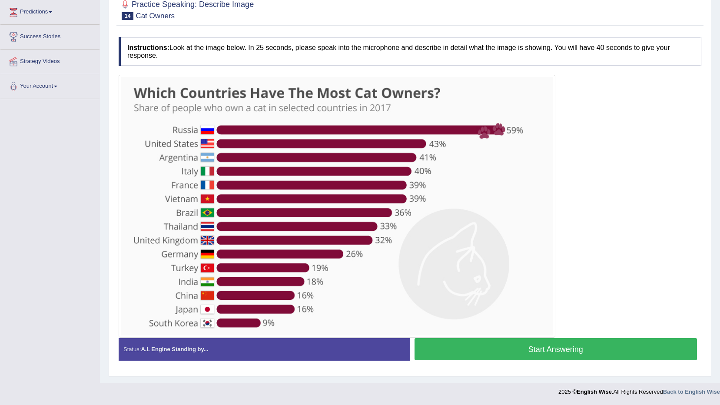
click at [511, 345] on button "Start Answering" at bounding box center [556, 349] width 283 height 22
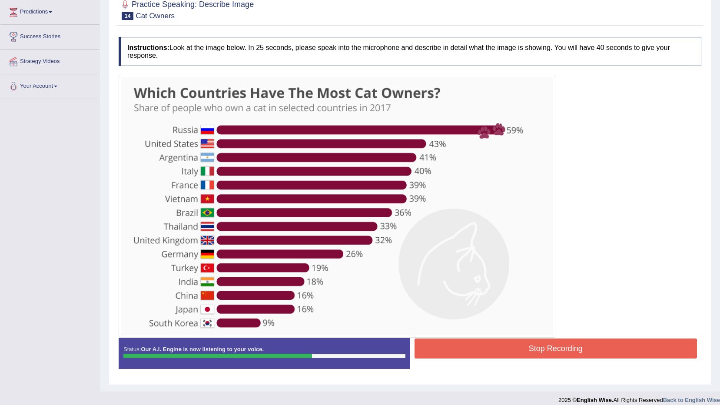
click at [509, 343] on button "Stop Recording" at bounding box center [556, 349] width 283 height 20
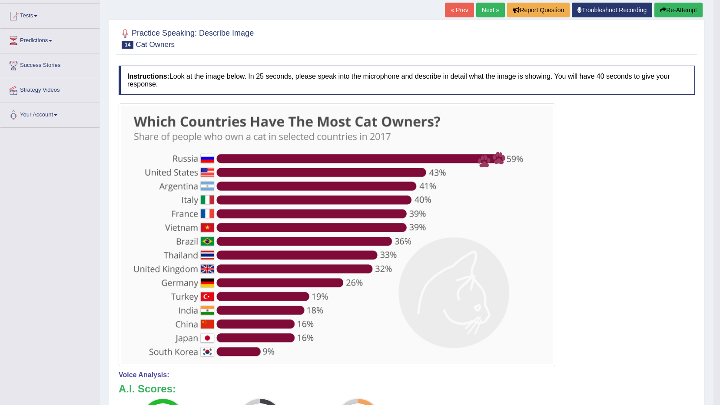
scroll to position [84, 0]
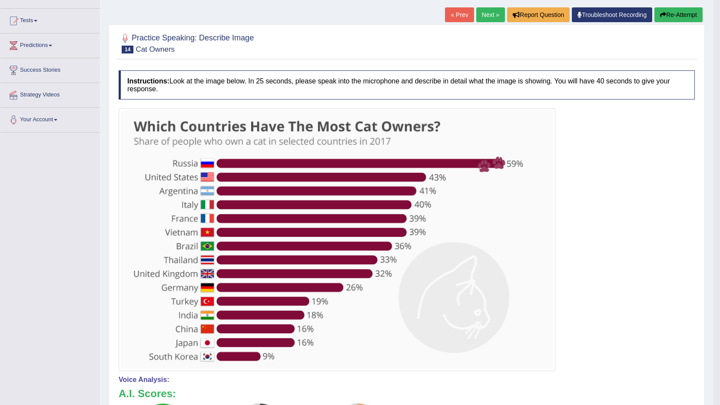
click at [684, 13] on button "Re-Attempt" at bounding box center [679, 14] width 48 height 15
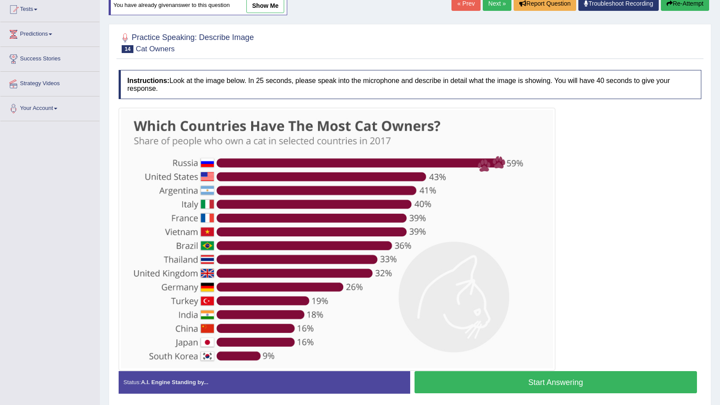
scroll to position [84, 0]
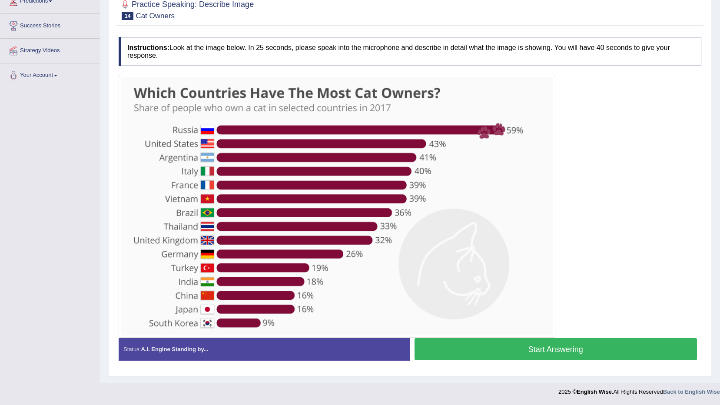
click at [480, 356] on button "Start Answering" at bounding box center [556, 349] width 283 height 22
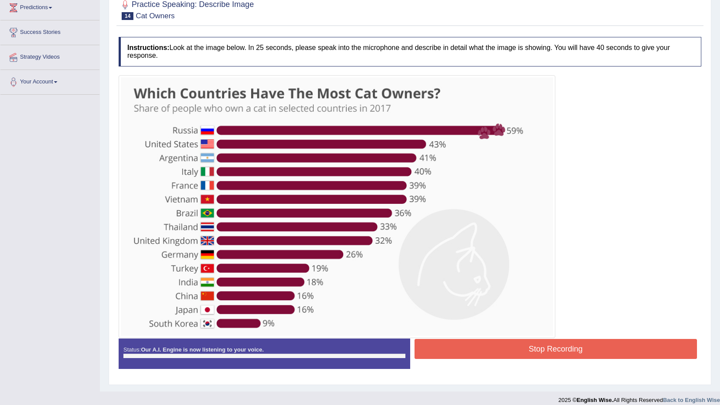
scroll to position [128, 0]
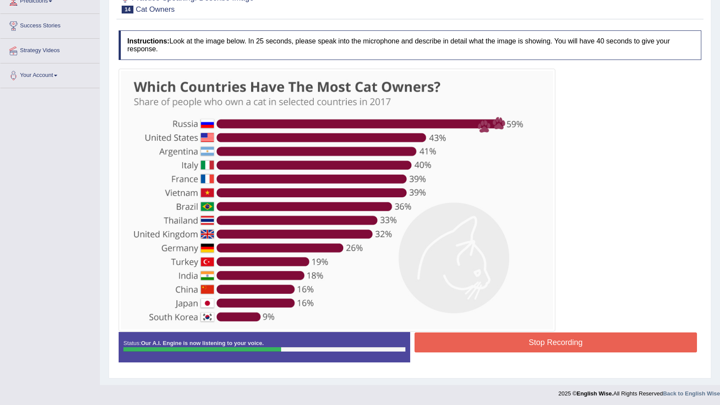
click at [454, 353] on div "Stop Recording" at bounding box center [556, 344] width 292 height 22
click at [455, 350] on button "Stop Recording" at bounding box center [556, 343] width 283 height 20
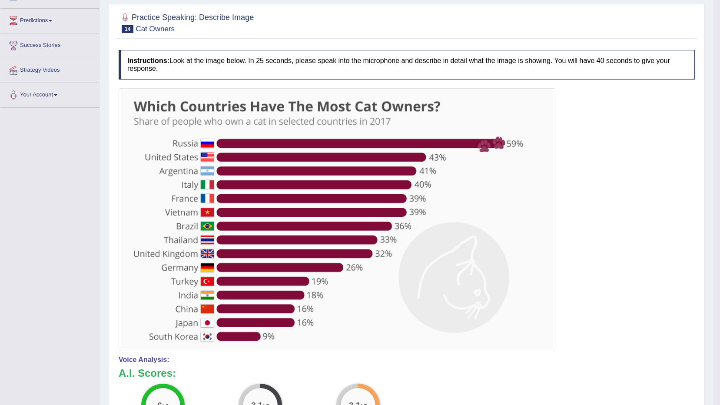
scroll to position [94, 0]
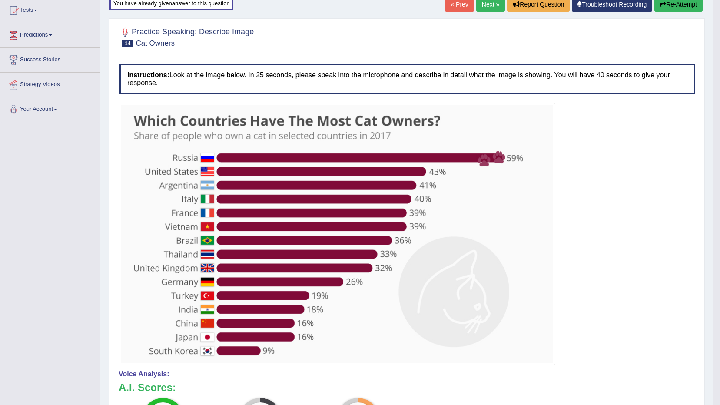
click at [690, 5] on button "Re-Attempt" at bounding box center [679, 4] width 48 height 15
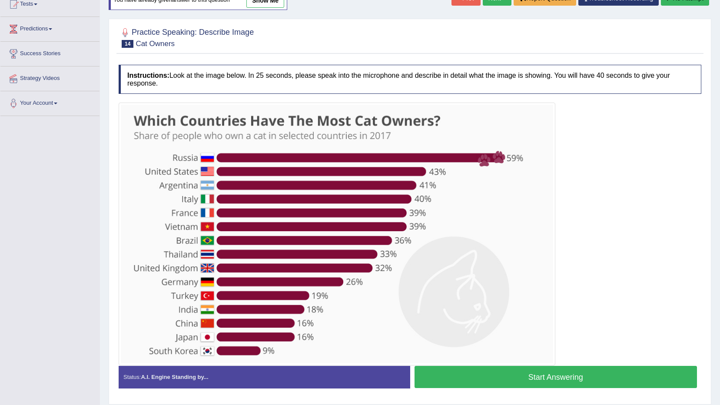
scroll to position [85, 0]
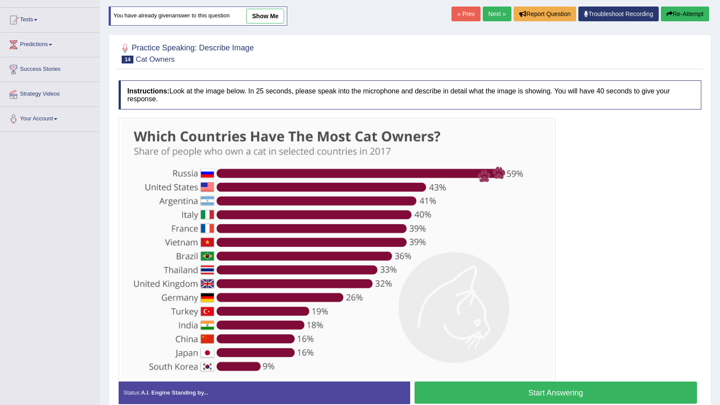
click at [556, 385] on button "Start Answering" at bounding box center [556, 393] width 283 height 22
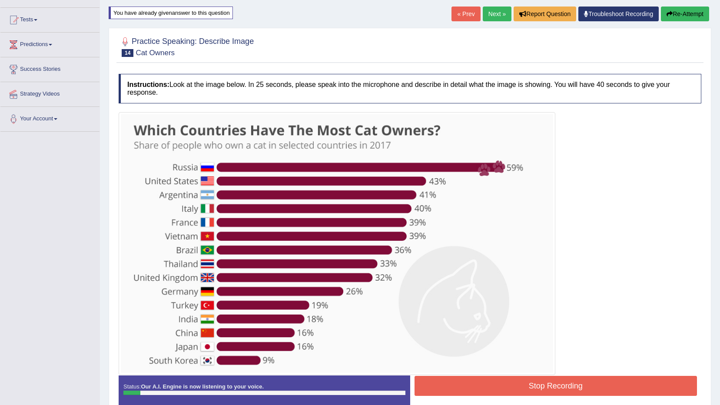
click at [695, 18] on button "Re-Attempt" at bounding box center [685, 14] width 48 height 15
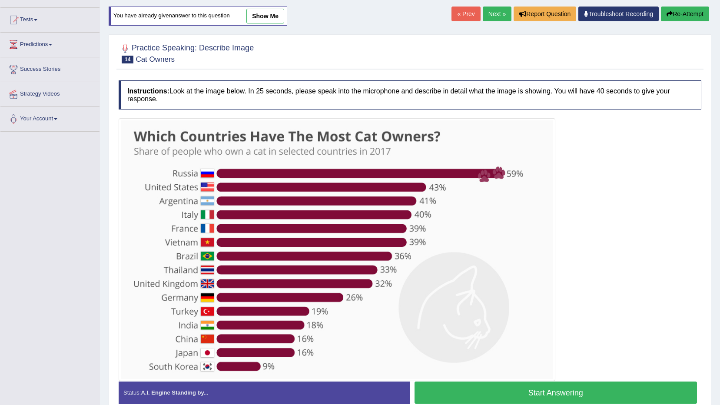
drag, startPoint x: 0, startPoint y: 0, endPoint x: 547, endPoint y: 376, distance: 663.3
click at [547, 376] on div "Instructions: Look at the image below. In 25 seconds, please speak into the mic…" at bounding box center [409, 245] width 587 height 339
click at [554, 393] on button "Start Answering" at bounding box center [556, 393] width 283 height 22
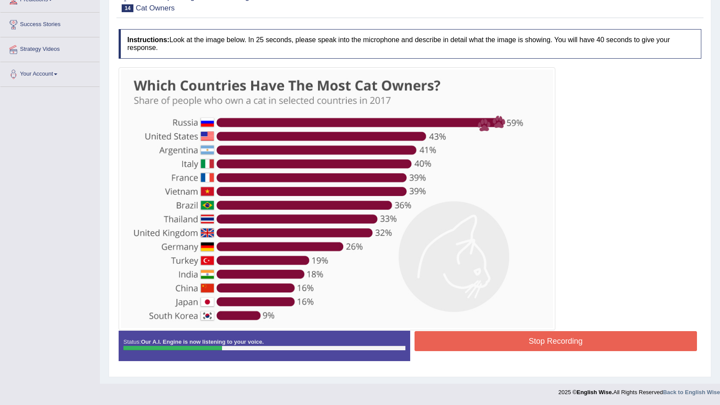
scroll to position [130, 0]
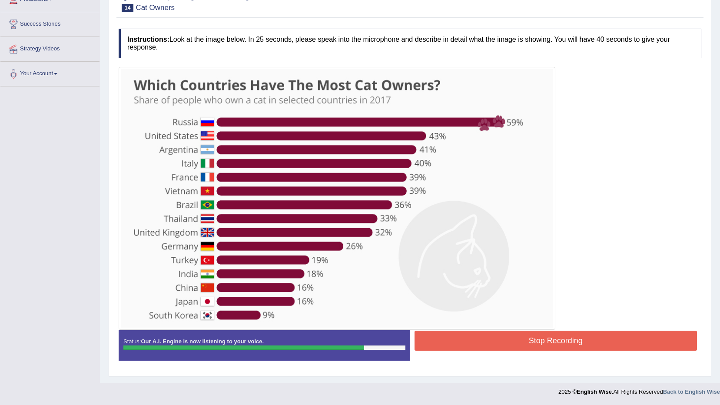
click at [559, 348] on button "Stop Recording" at bounding box center [556, 341] width 283 height 20
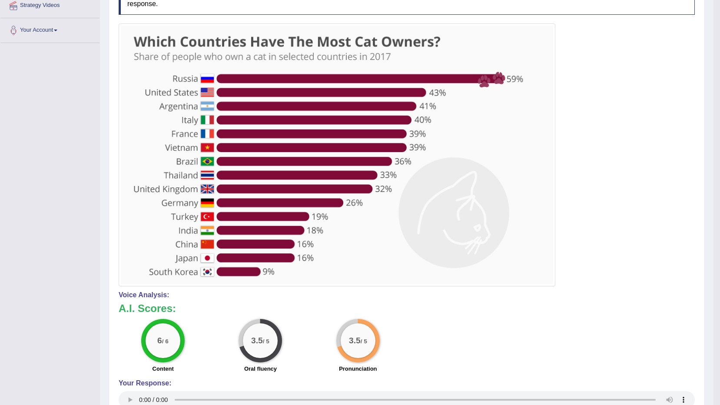
scroll to position [43, 0]
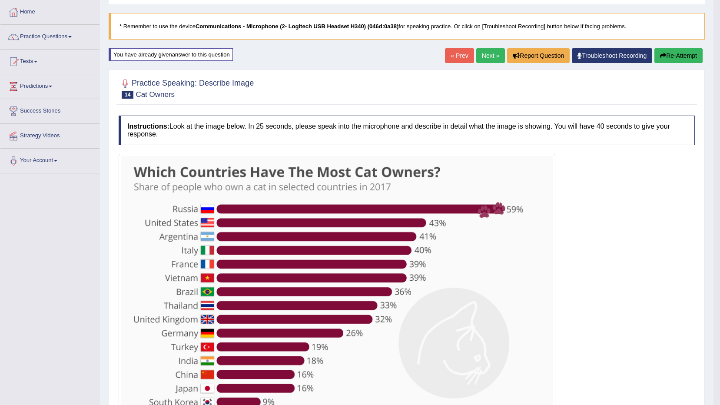
click at [490, 52] on link "Next »" at bounding box center [490, 55] width 29 height 15
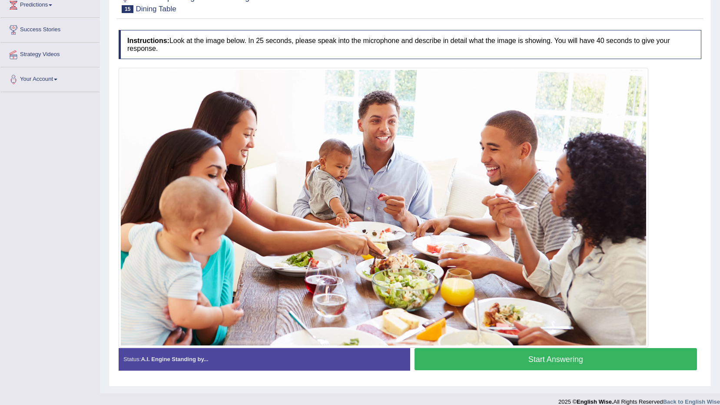
scroll to position [134, 0]
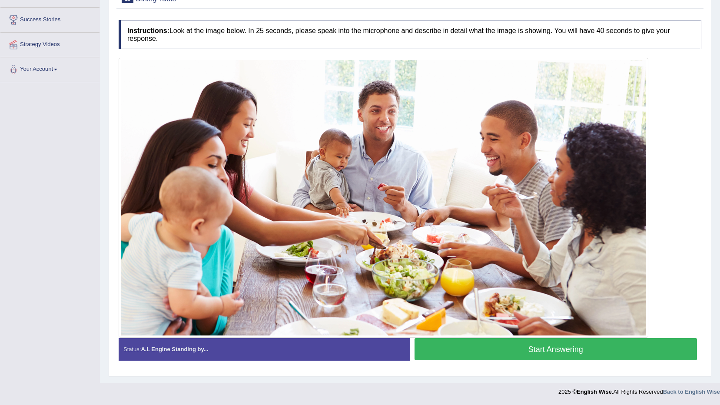
click at [468, 353] on button "Start Answering" at bounding box center [556, 349] width 283 height 22
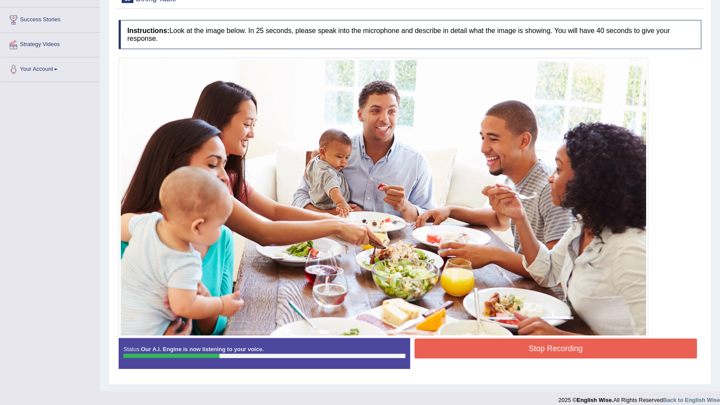
click at [609, 356] on button "Stop Recording" at bounding box center [556, 349] width 283 height 20
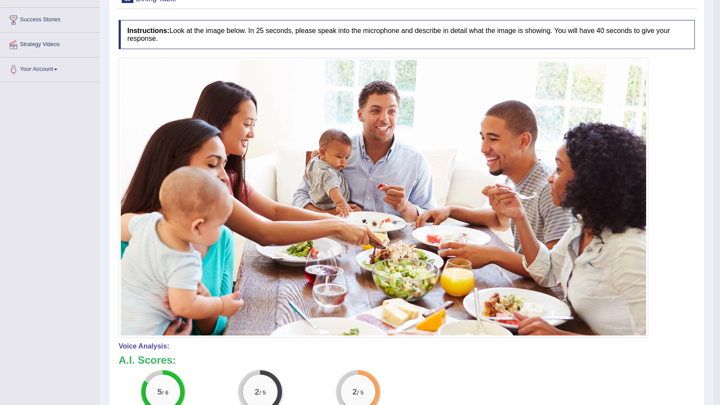
scroll to position [91, 0]
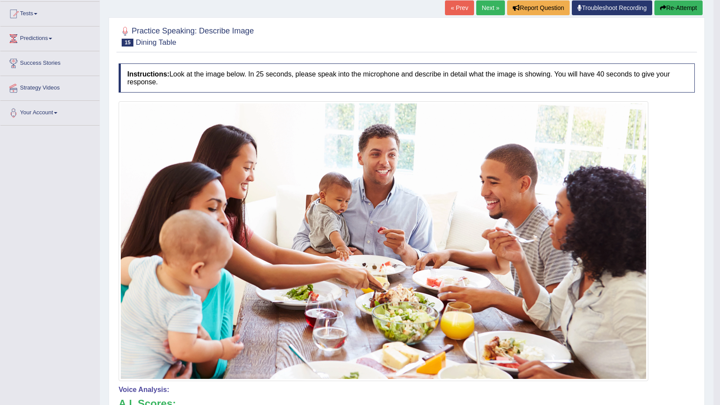
click at [676, 12] on button "Re-Attempt" at bounding box center [679, 7] width 48 height 15
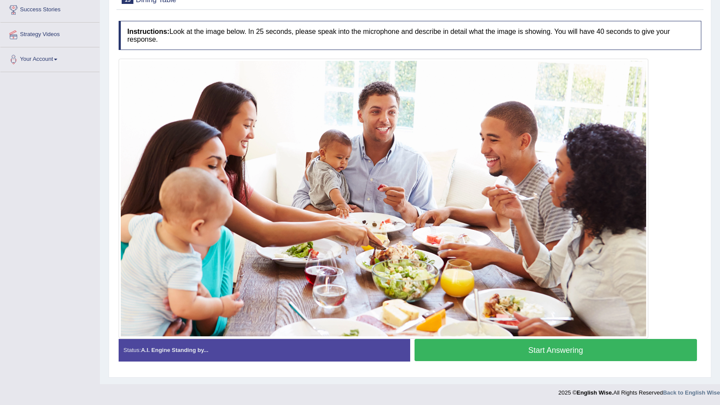
scroll to position [145, 0]
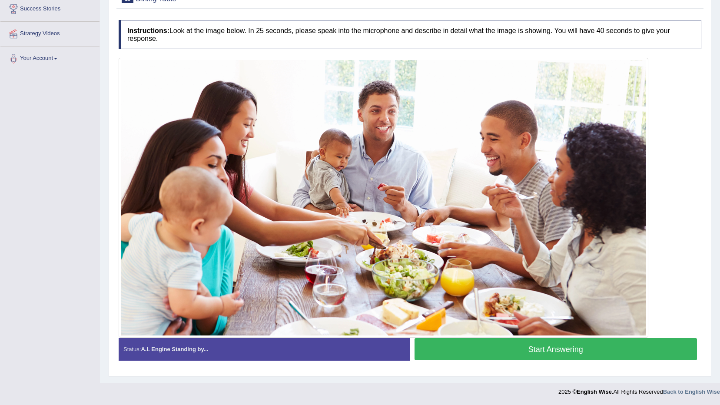
click at [484, 343] on button "Start Answering" at bounding box center [556, 349] width 283 height 22
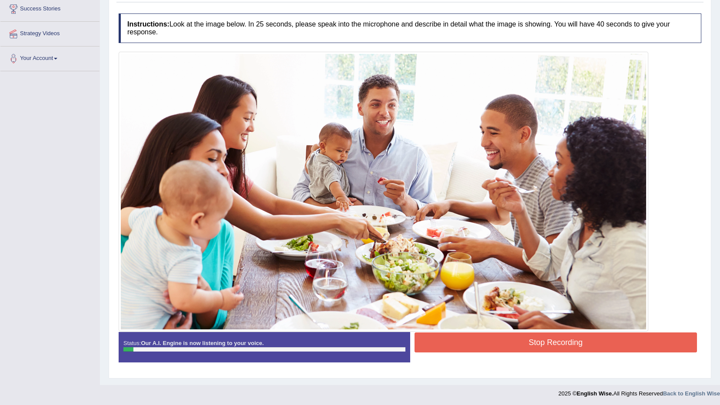
scroll to position [0, 0]
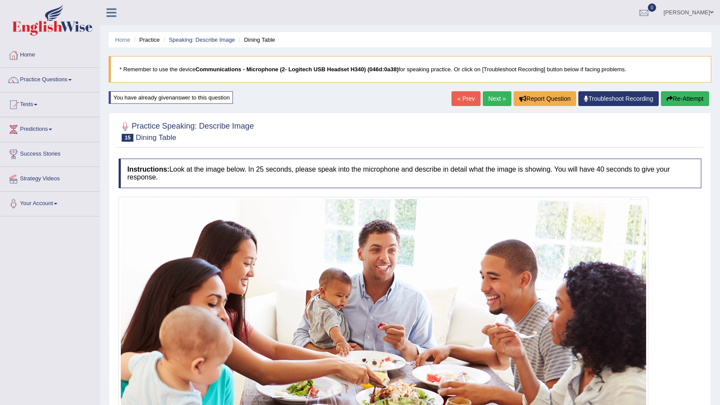
click at [676, 105] on button "Re-Attempt" at bounding box center [685, 98] width 48 height 15
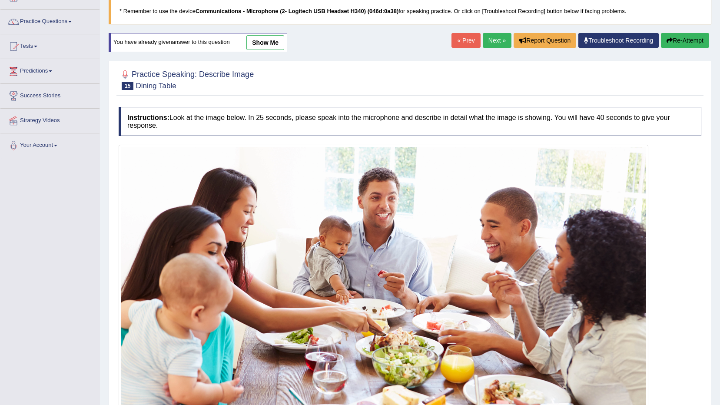
scroll to position [145, 0]
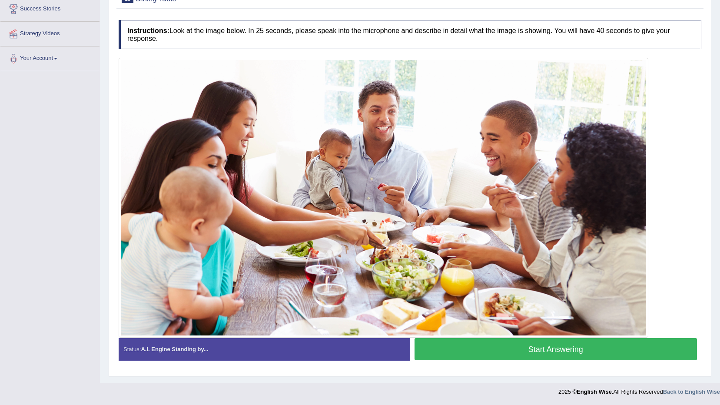
click at [525, 345] on button "Start Answering" at bounding box center [556, 349] width 283 height 22
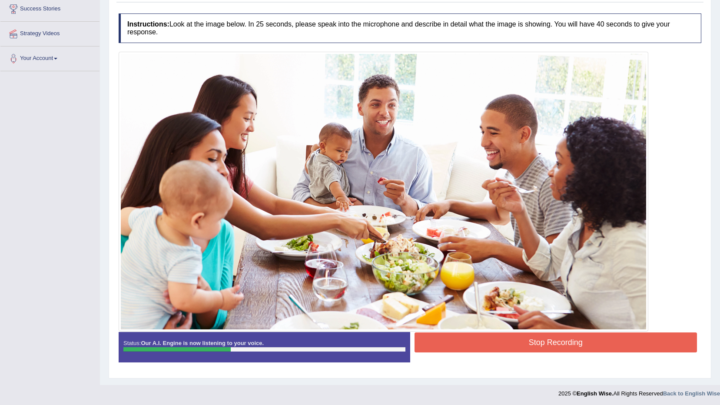
click at [490, 341] on button "Stop Recording" at bounding box center [556, 343] width 283 height 20
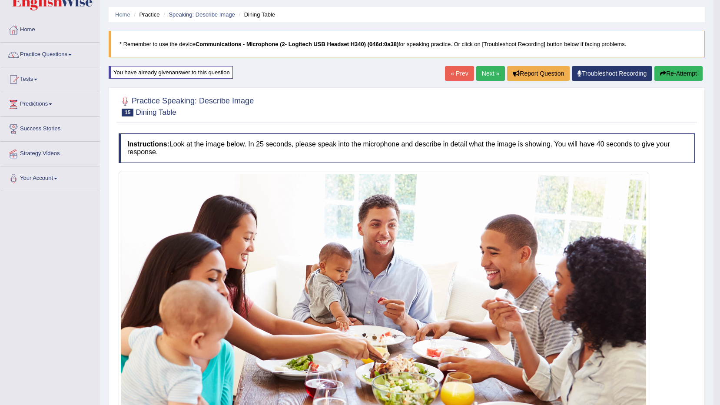
scroll to position [18, 0]
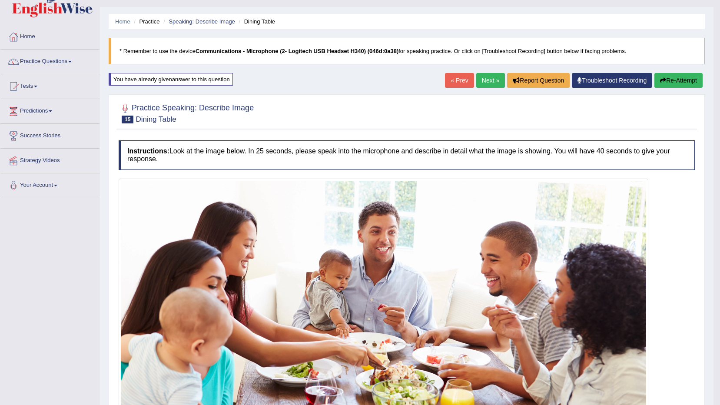
click at [484, 87] on link "Next »" at bounding box center [490, 80] width 29 height 15
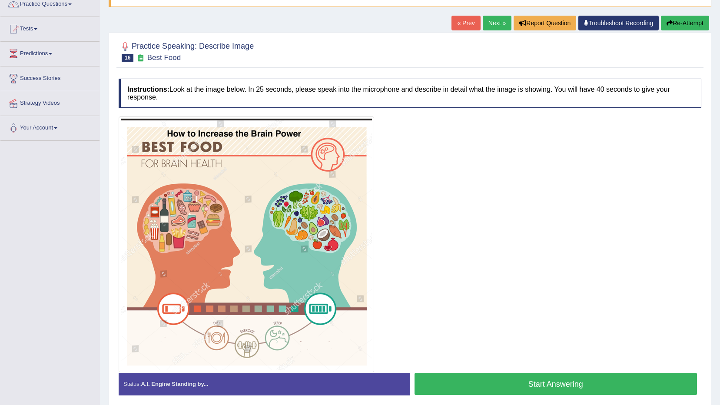
scroll to position [87, 0]
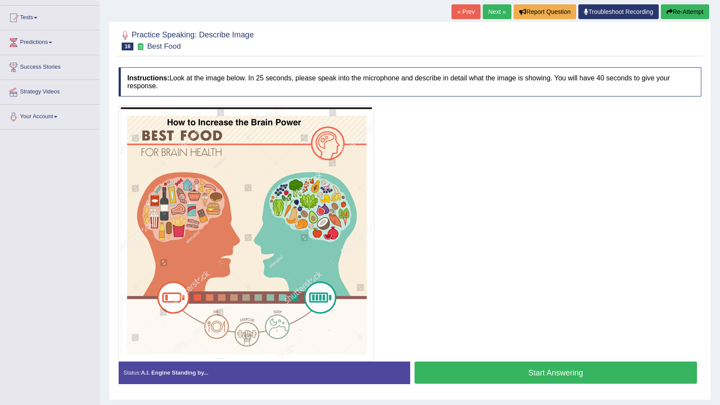
click at [528, 368] on button "Start Answering" at bounding box center [556, 373] width 283 height 22
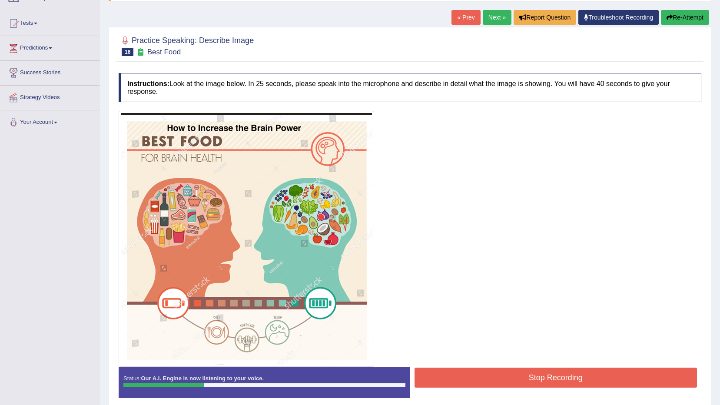
scroll to position [0, 0]
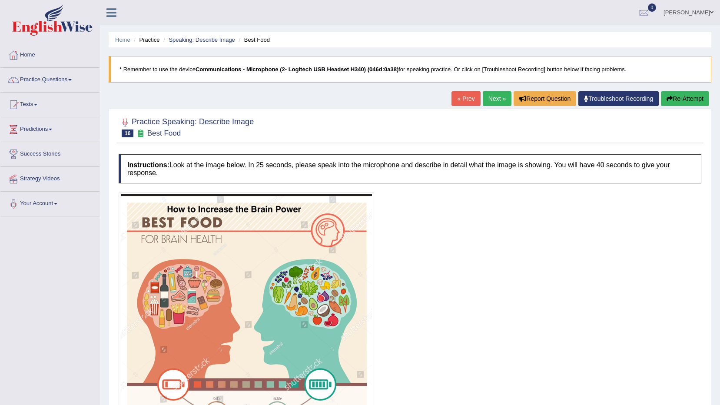
click at [685, 96] on button "Re-Attempt" at bounding box center [685, 98] width 48 height 15
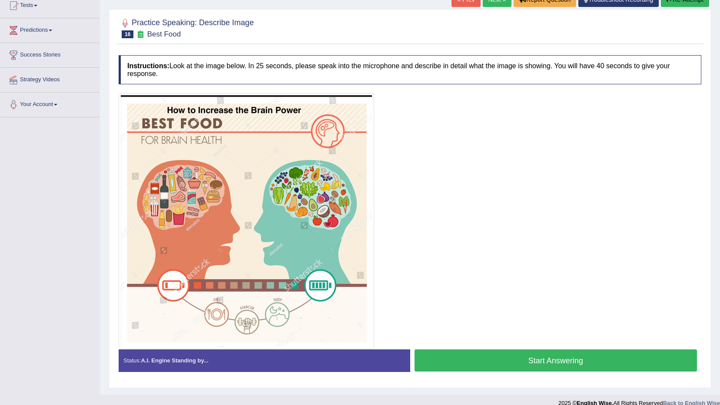
scroll to position [110, 0]
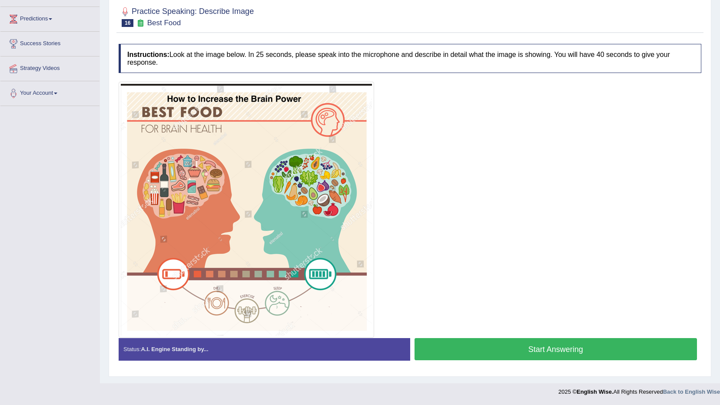
click at [455, 340] on button "Start Answering" at bounding box center [556, 349] width 283 height 22
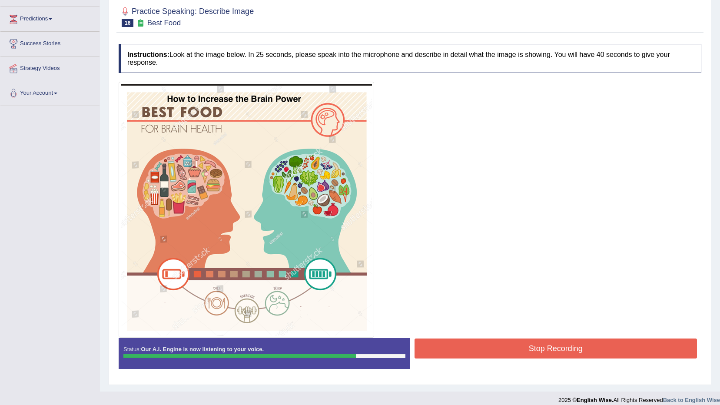
click at [448, 346] on button "Stop Recording" at bounding box center [556, 349] width 283 height 20
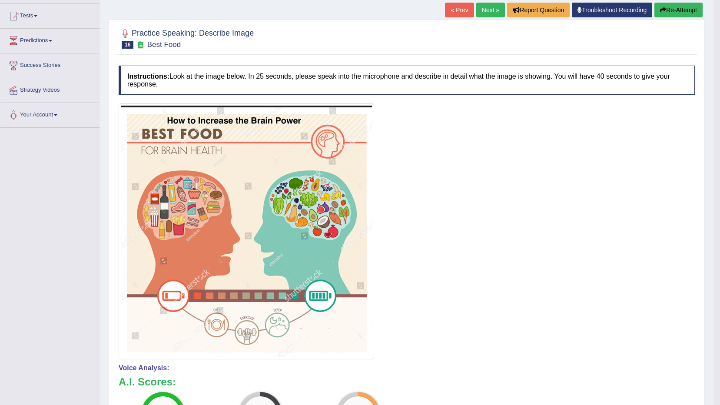
scroll to position [33, 0]
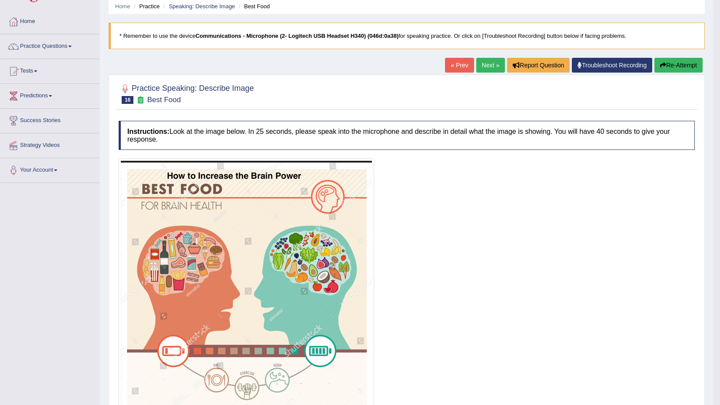
click at [496, 69] on link "Next »" at bounding box center [490, 65] width 29 height 15
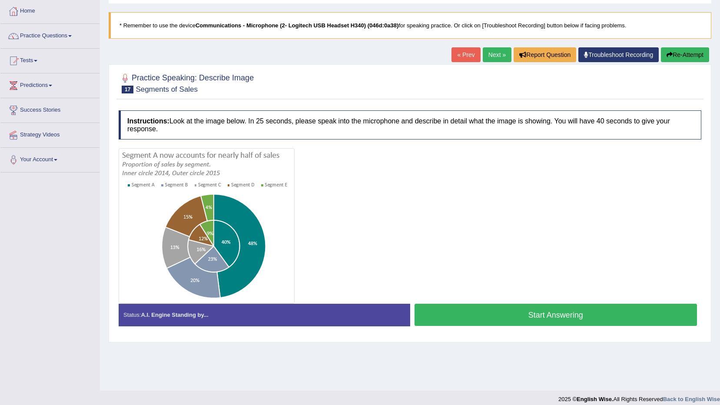
scroll to position [51, 0]
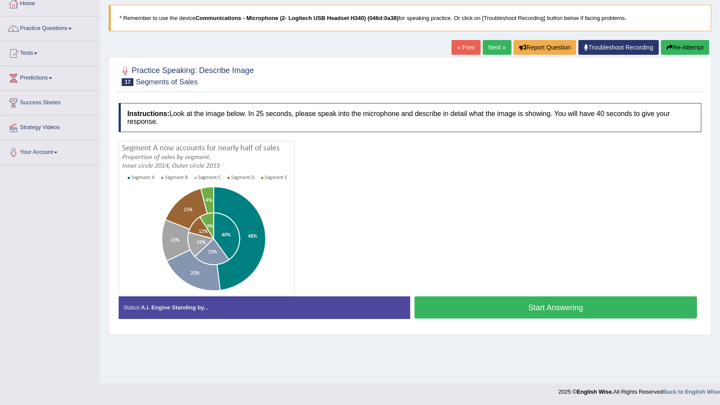
click at [554, 309] on button "Start Answering" at bounding box center [556, 307] width 283 height 22
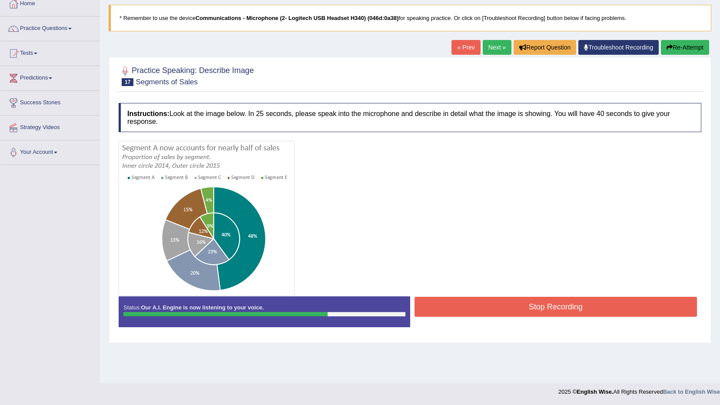
click at [522, 310] on button "Stop Recording" at bounding box center [556, 307] width 283 height 20
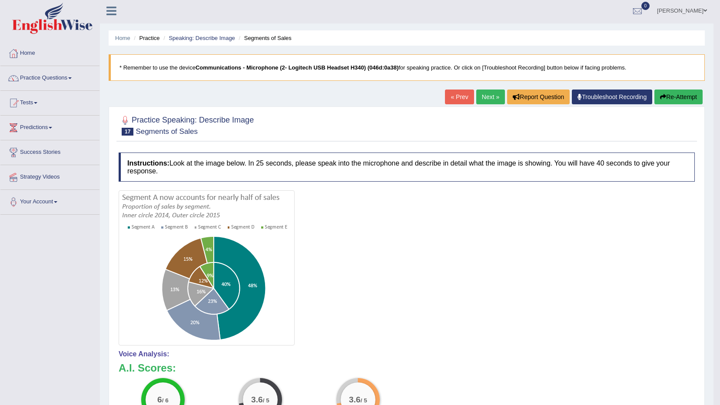
scroll to position [0, 0]
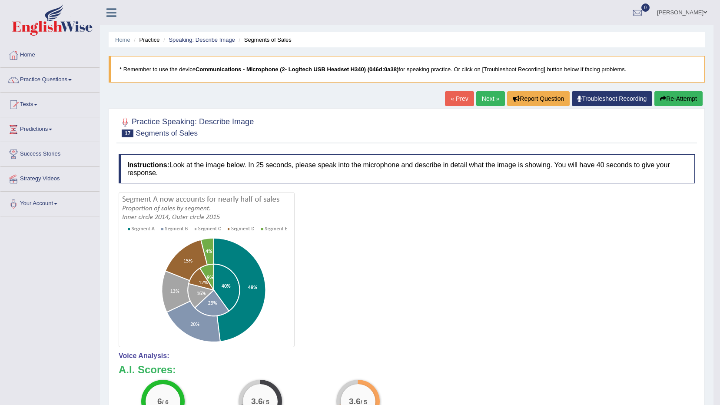
click at [487, 107] on div "« Prev Next » Report Question Troubleshoot Recording Re-Attempt" at bounding box center [575, 99] width 260 height 17
click at [491, 102] on link "Next »" at bounding box center [490, 98] width 29 height 15
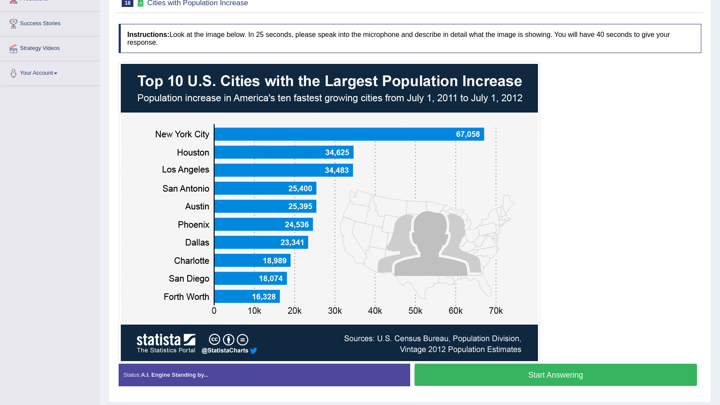
scroll to position [156, 0]
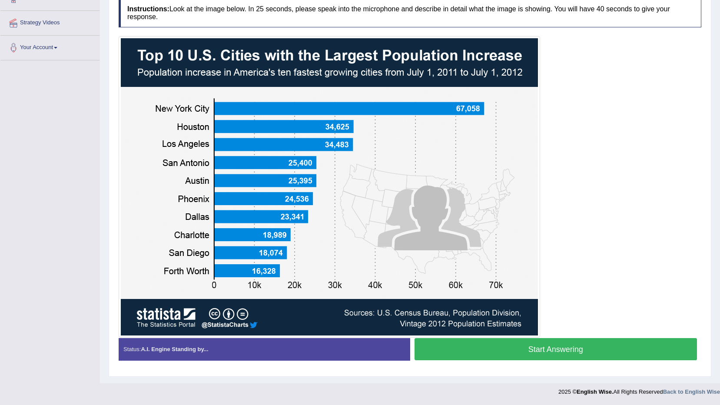
click at [605, 344] on button "Start Answering" at bounding box center [556, 349] width 283 height 22
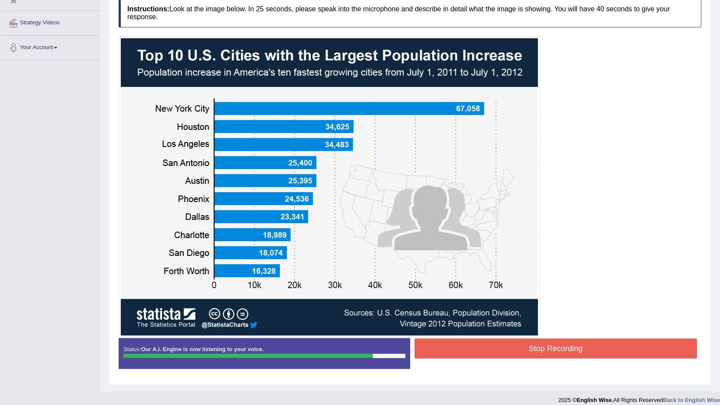
click at [546, 358] on button "Stop Recording" at bounding box center [556, 349] width 283 height 20
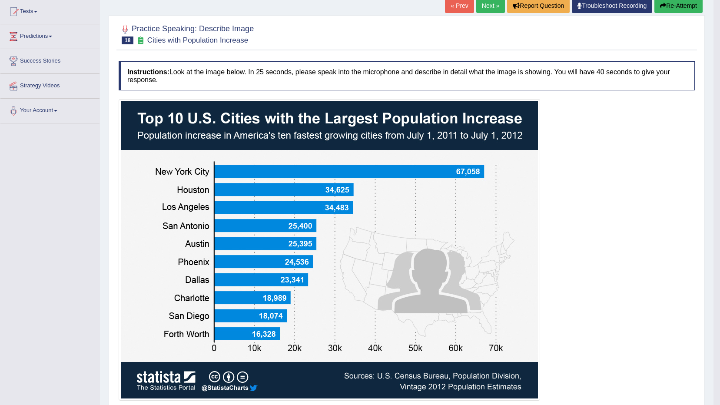
scroll to position [36, 0]
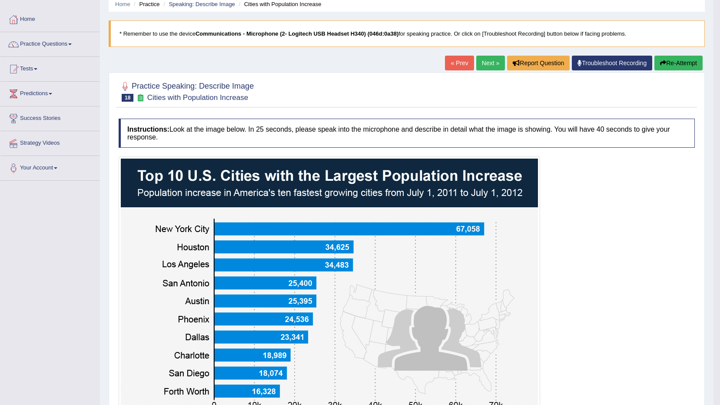
click at [688, 72] on div "« Prev Next » Report Question Troubleshoot Recording Re-Attempt" at bounding box center [575, 64] width 260 height 17
click at [688, 70] on button "Re-Attempt" at bounding box center [679, 63] width 48 height 15
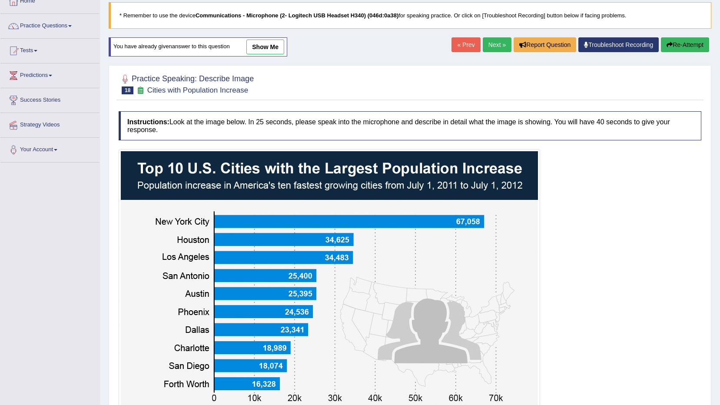
scroll to position [166, 0]
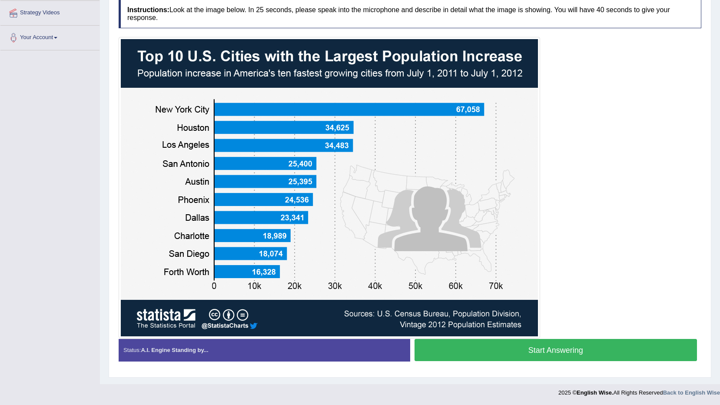
click at [590, 352] on button "Start Answering" at bounding box center [556, 350] width 283 height 22
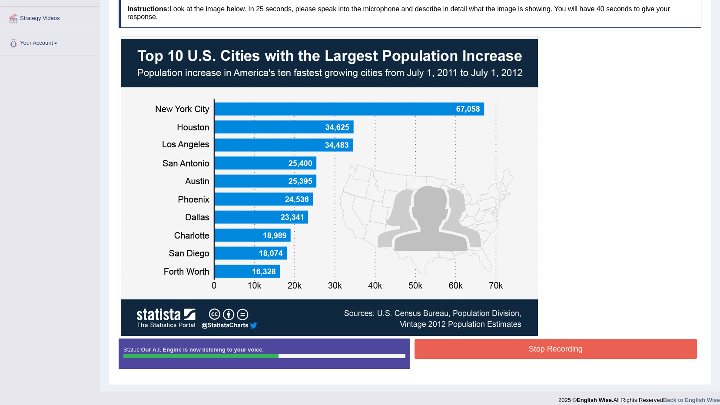
click at [604, 353] on button "Stop Recording" at bounding box center [556, 349] width 283 height 20
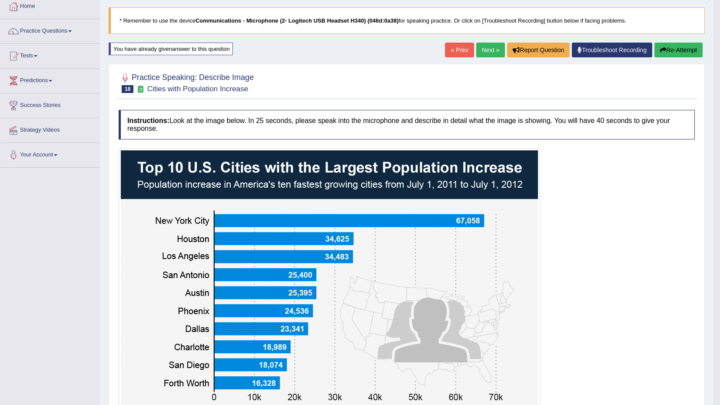
scroll to position [30, 0]
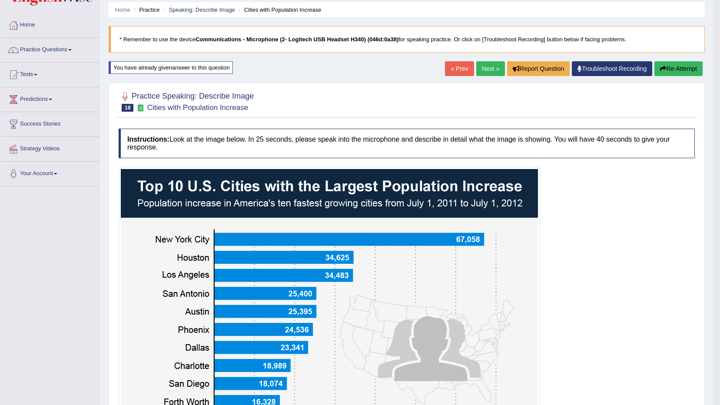
click at [683, 71] on button "Re-Attempt" at bounding box center [679, 68] width 48 height 15
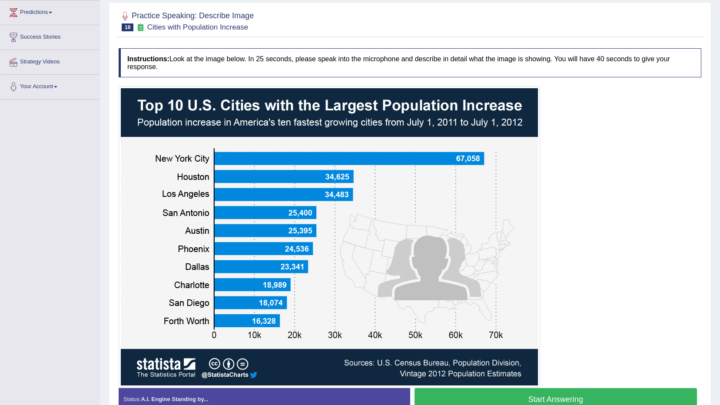
scroll to position [117, 0]
click at [569, 402] on button "Start Answering" at bounding box center [556, 399] width 283 height 22
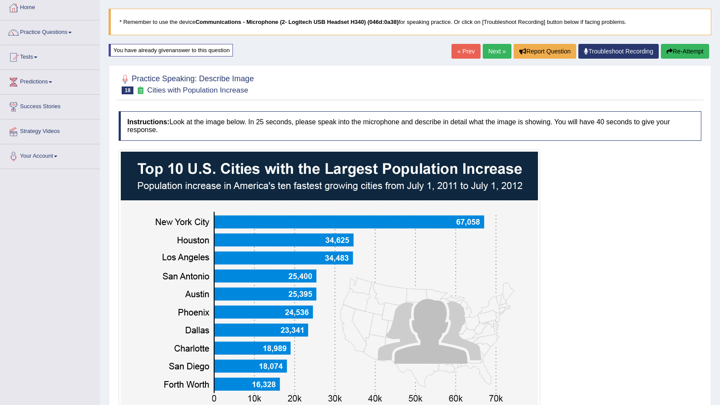
scroll to position [0, 0]
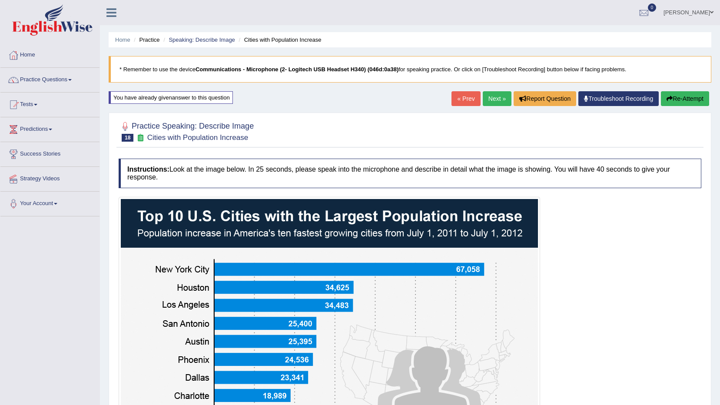
click at [689, 106] on div "« Prev Next » Report Question Troubleshoot Recording Re-Attempt" at bounding box center [582, 99] width 260 height 17
click at [689, 104] on button "Re-Attempt" at bounding box center [685, 98] width 48 height 15
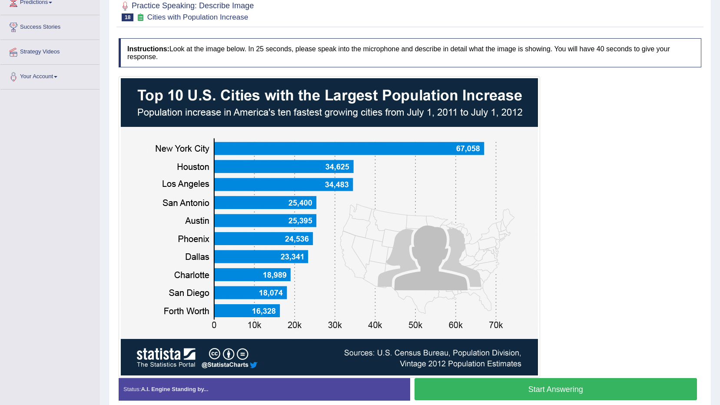
scroll to position [130, 0]
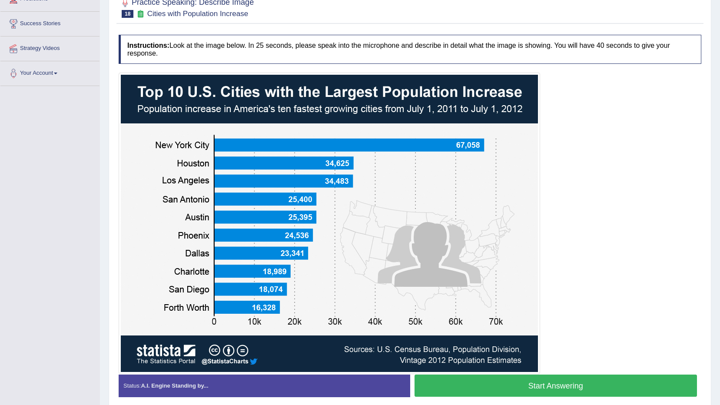
click at [608, 391] on button "Start Answering" at bounding box center [556, 386] width 283 height 22
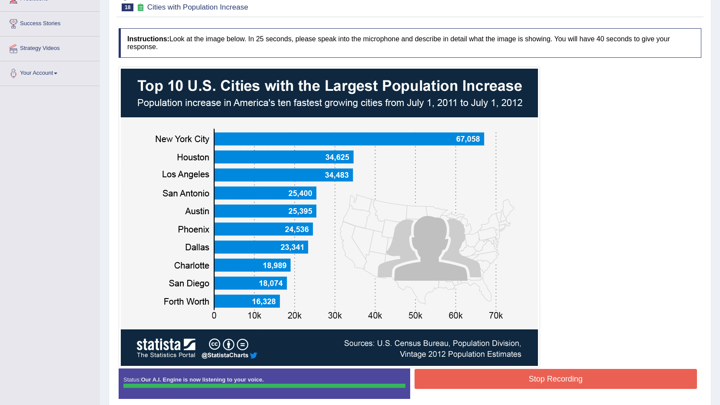
click at [565, 369] on div "Start Answering" at bounding box center [556, 369] width 292 height 0
click at [559, 379] on div "Instructions: Look at the image below. In 25 seconds, please speak into the mic…" at bounding box center [409, 217] width 587 height 386
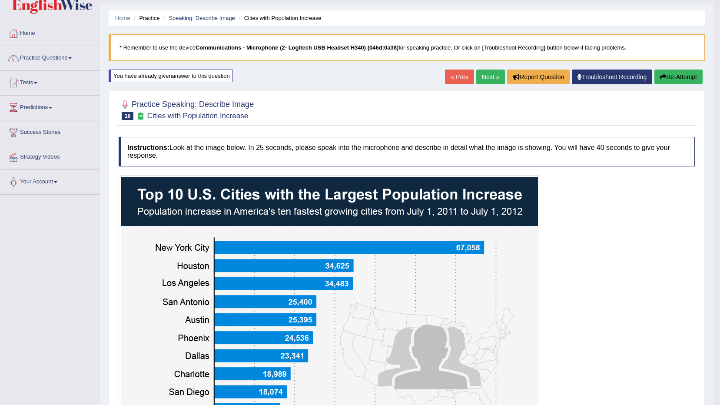
scroll to position [0, 0]
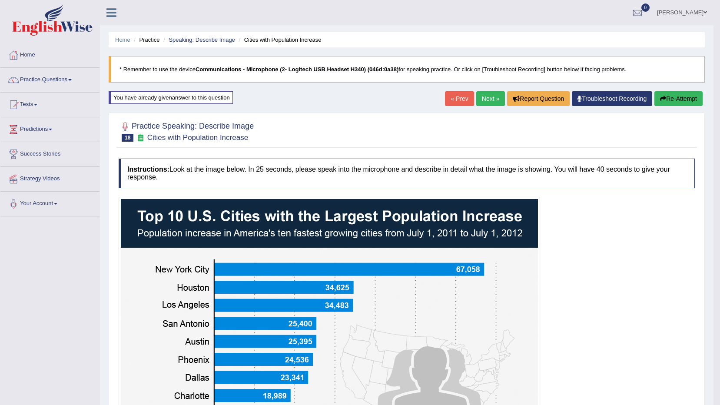
click at [499, 97] on link "Next »" at bounding box center [490, 98] width 29 height 15
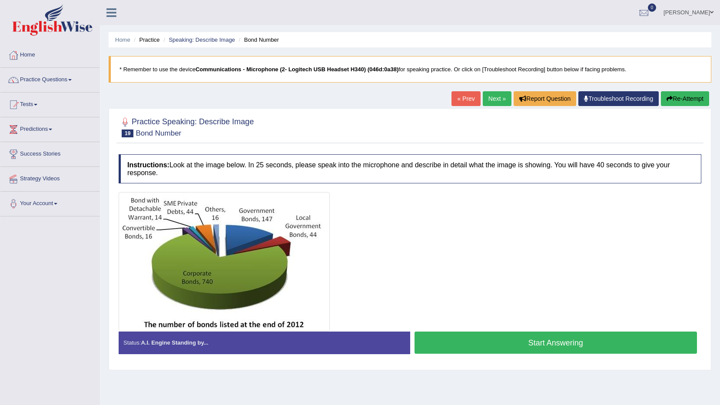
click at [506, 343] on button "Start Answering" at bounding box center [556, 343] width 283 height 22
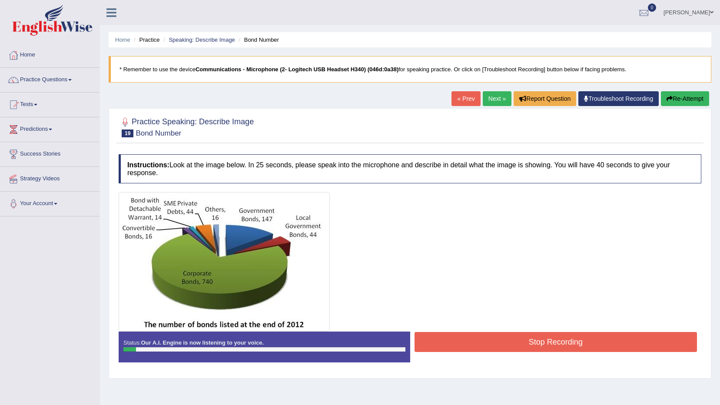
click at [690, 91] on button "Re-Attempt" at bounding box center [685, 98] width 48 height 15
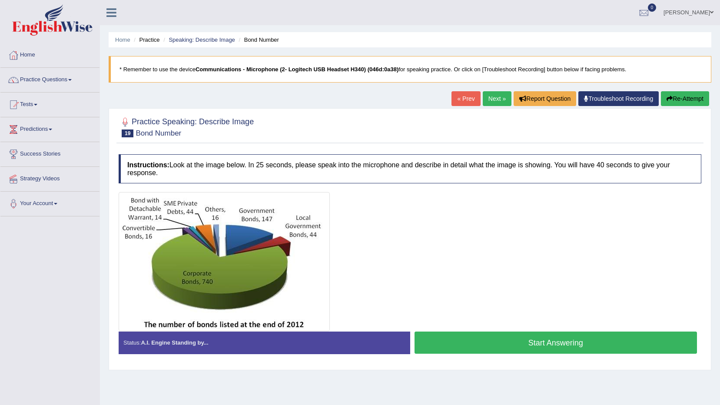
click at [523, 346] on button "Start Answering" at bounding box center [556, 343] width 283 height 22
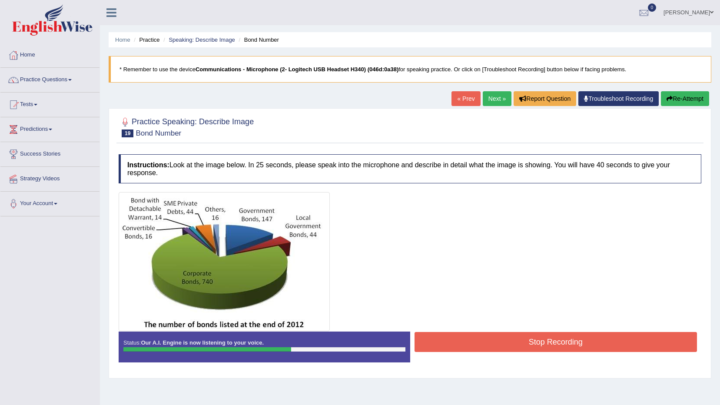
click at [479, 335] on button "Stop Recording" at bounding box center [556, 342] width 283 height 20
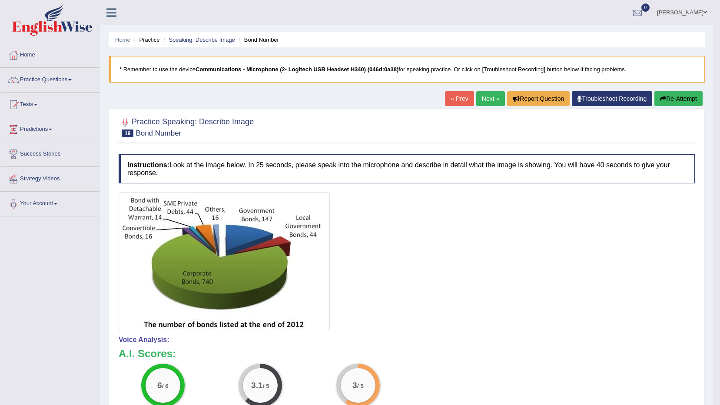
scroll to position [43, 0]
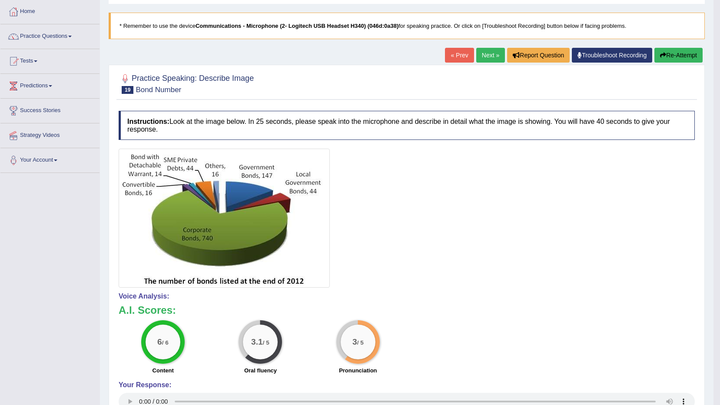
click at [664, 50] on button "Re-Attempt" at bounding box center [679, 55] width 48 height 15
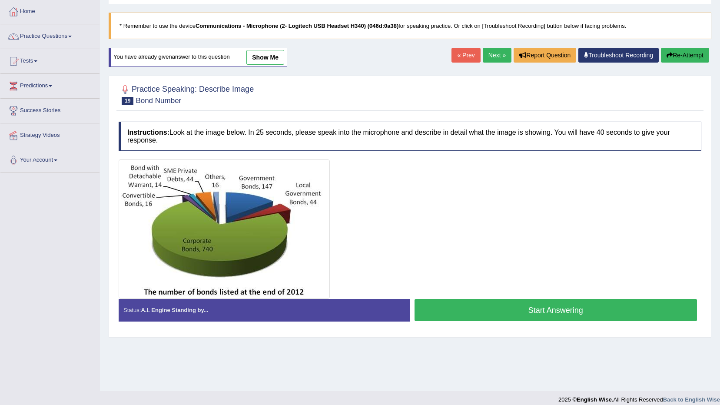
scroll to position [43, 0]
click at [589, 306] on button "Start Answering" at bounding box center [556, 310] width 283 height 22
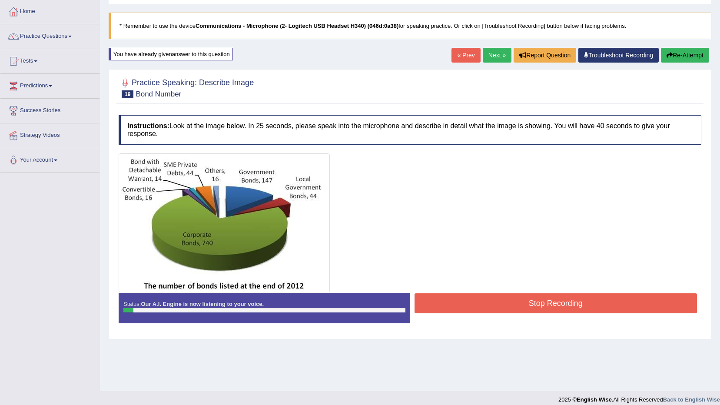
click at [680, 61] on button "Re-Attempt" at bounding box center [685, 55] width 48 height 15
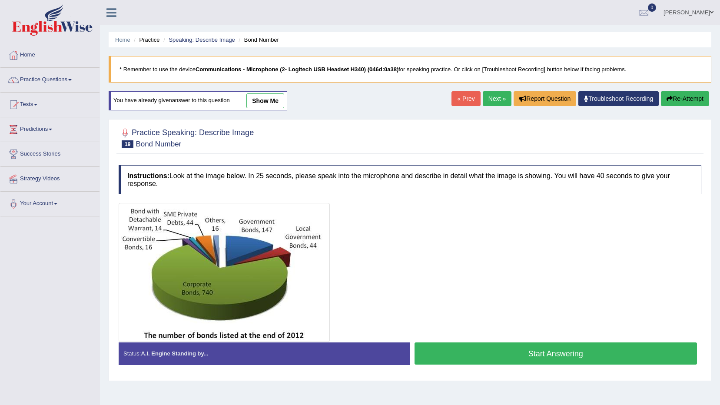
click at [571, 343] on button "Start Answering" at bounding box center [556, 354] width 283 height 22
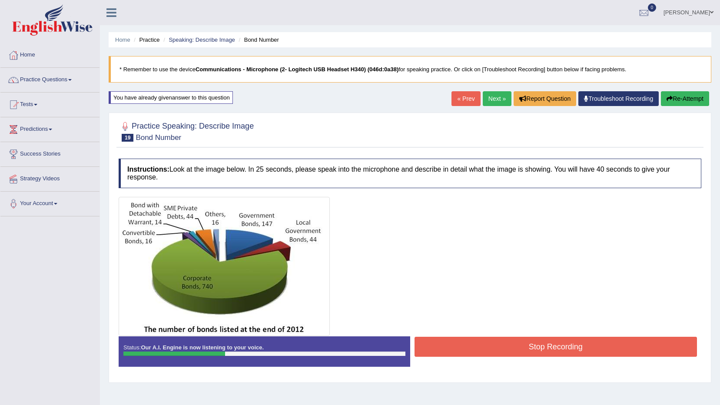
drag, startPoint x: 683, startPoint y: 102, endPoint x: 586, endPoint y: 93, distance: 97.8
click at [683, 102] on button "Re-Attempt" at bounding box center [685, 98] width 48 height 15
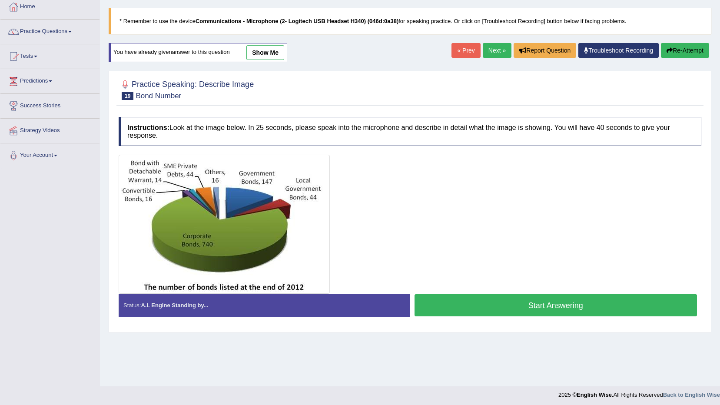
scroll to position [51, 0]
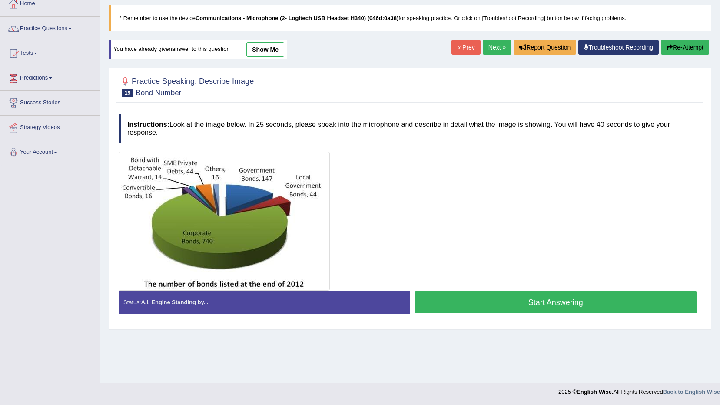
click at [507, 294] on button "Start Answering" at bounding box center [556, 302] width 283 height 22
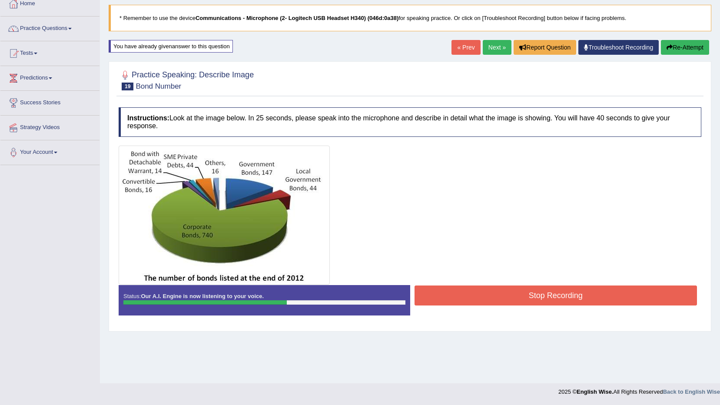
click at [466, 287] on button "Stop Recording" at bounding box center [556, 296] width 283 height 20
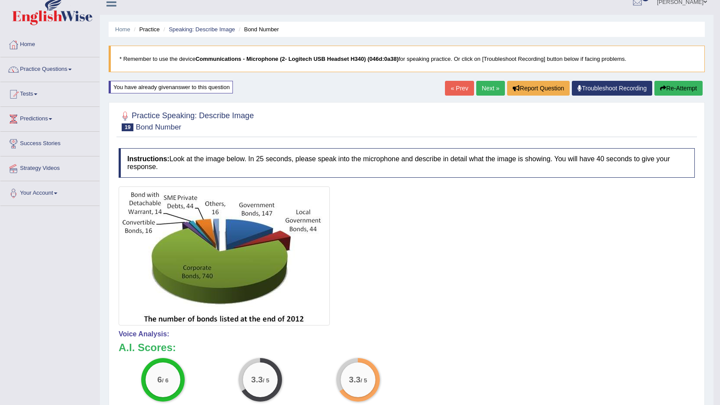
scroll to position [0, 0]
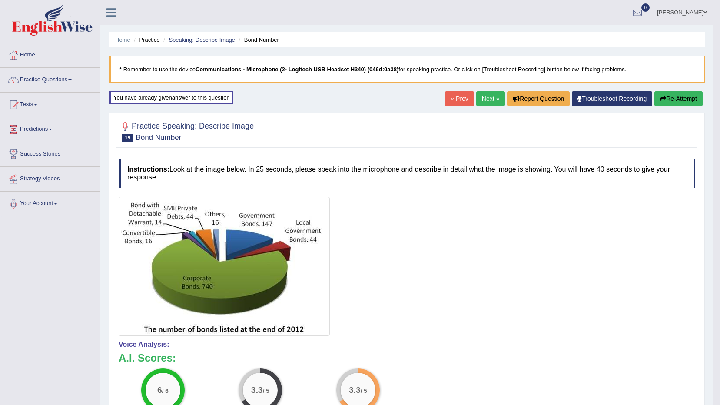
click at [492, 97] on link "Next »" at bounding box center [490, 98] width 29 height 15
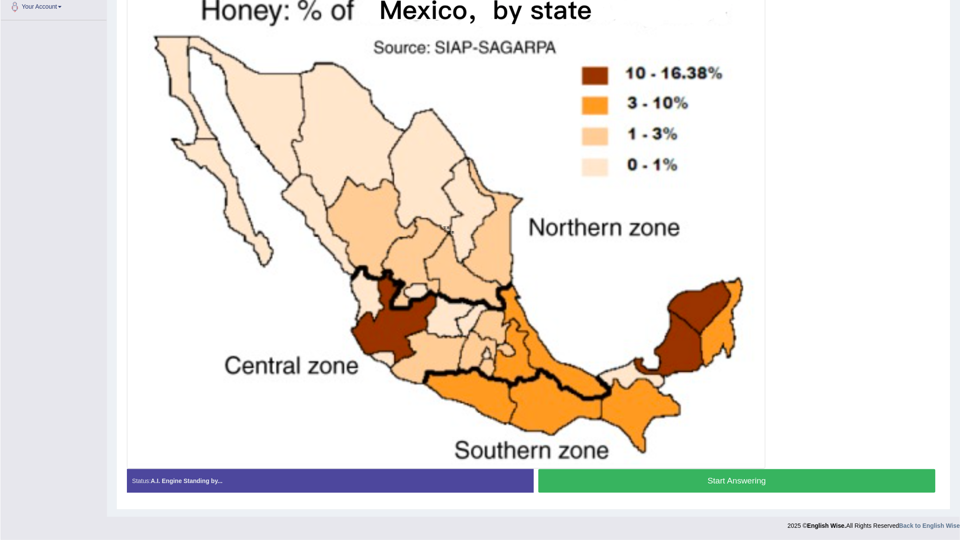
scroll to position [166, 0]
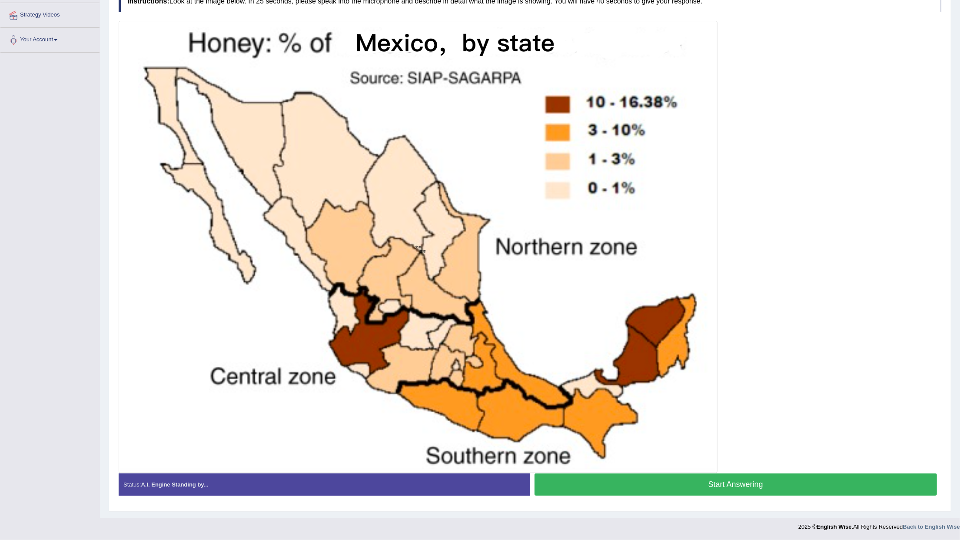
drag, startPoint x: 699, startPoint y: 0, endPoint x: 586, endPoint y: 183, distance: 214.1
click at [586, 183] on img at bounding box center [418, 247] width 595 height 448
click at [605, 405] on button "Start Answering" at bounding box center [736, 484] width 403 height 22
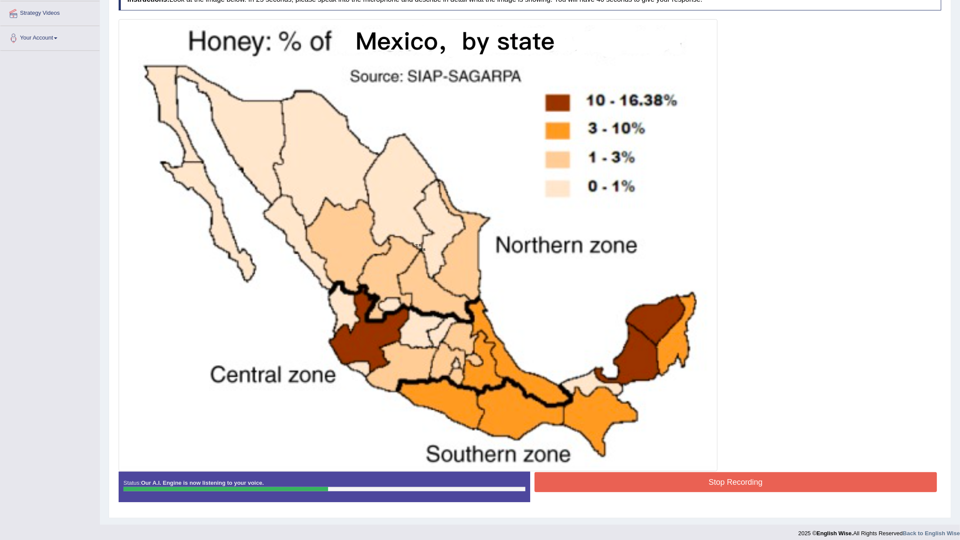
click at [600, 405] on button "Stop Recording" at bounding box center [736, 482] width 403 height 20
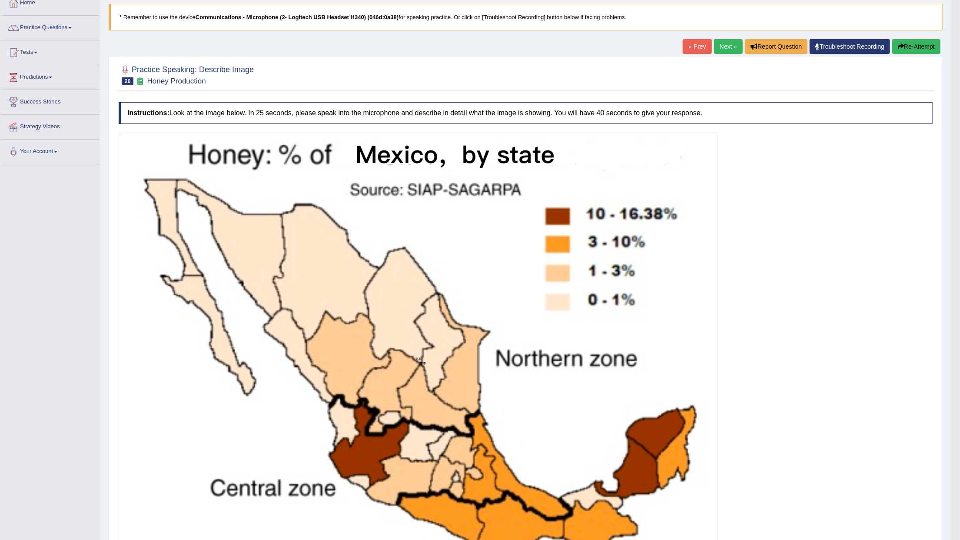
scroll to position [0, 0]
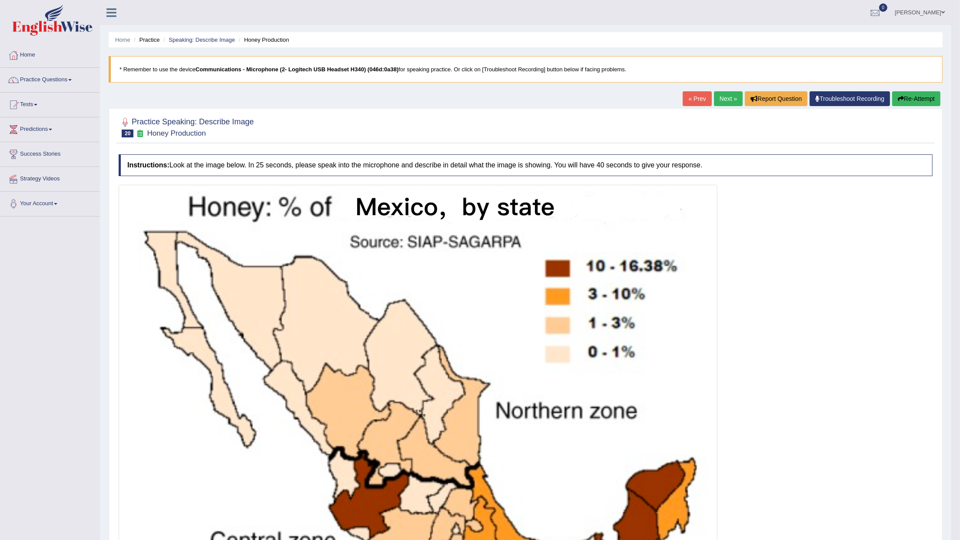
click at [720, 94] on link "Next »" at bounding box center [728, 98] width 29 height 15
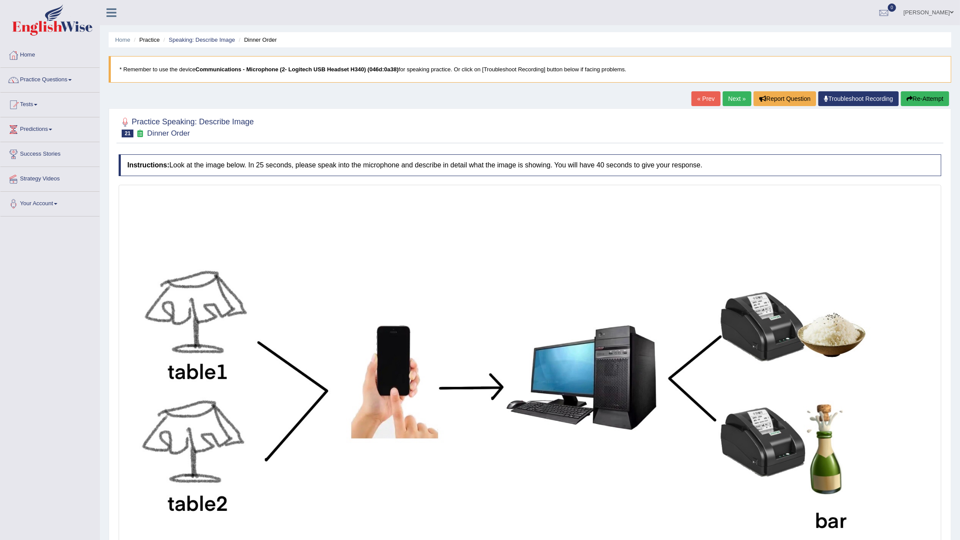
drag, startPoint x: 0, startPoint y: 0, endPoint x: 553, endPoint y: 190, distance: 584.5
click at [553, 190] on img at bounding box center [530, 395] width 818 height 416
click at [743, 105] on link "Next »" at bounding box center [737, 98] width 29 height 15
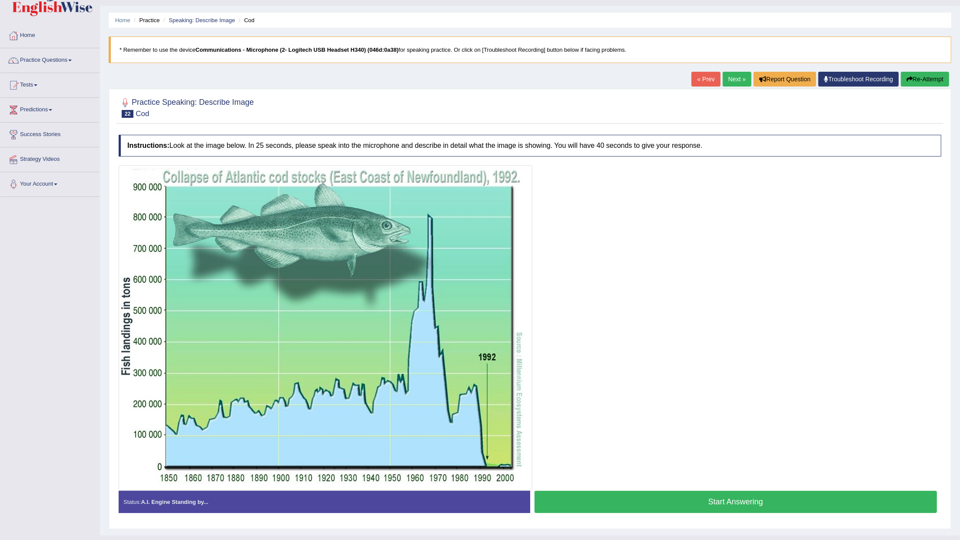
scroll to position [39, 0]
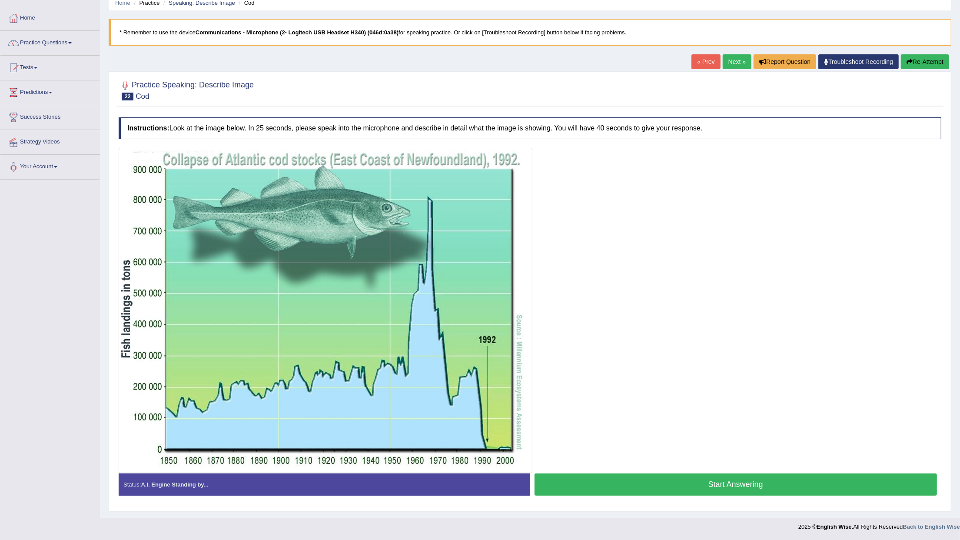
click at [588, 481] on button "Start Answering" at bounding box center [736, 484] width 403 height 22
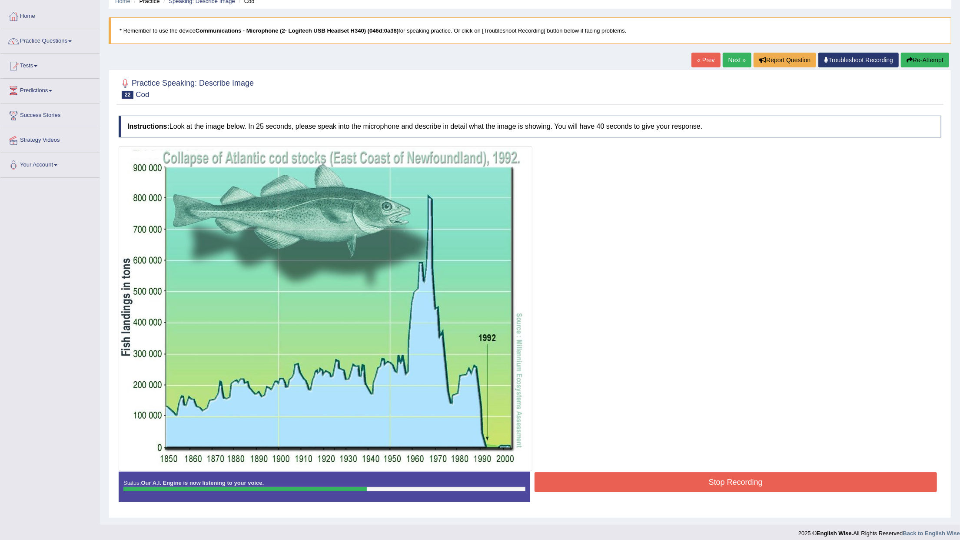
click at [604, 479] on button "Stop Recording" at bounding box center [736, 482] width 403 height 20
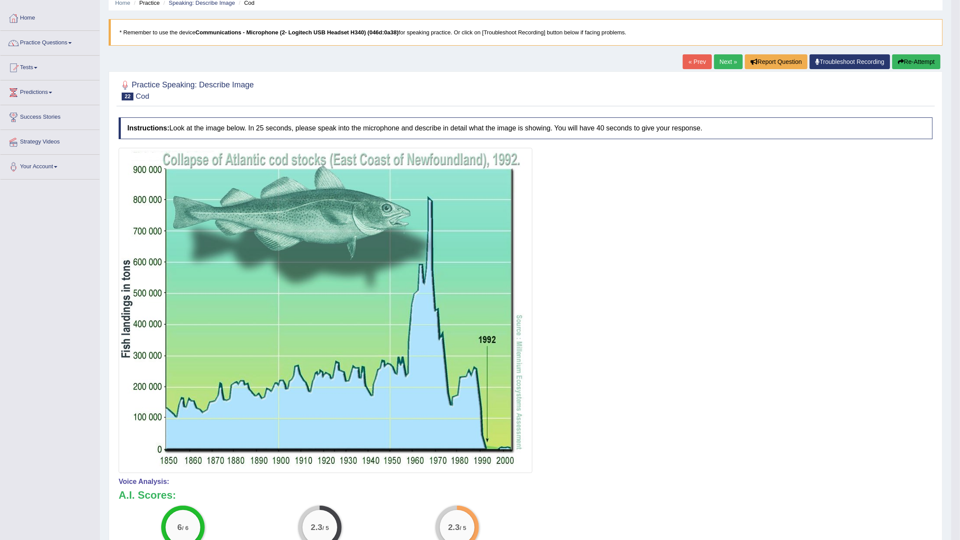
scroll to position [0, 0]
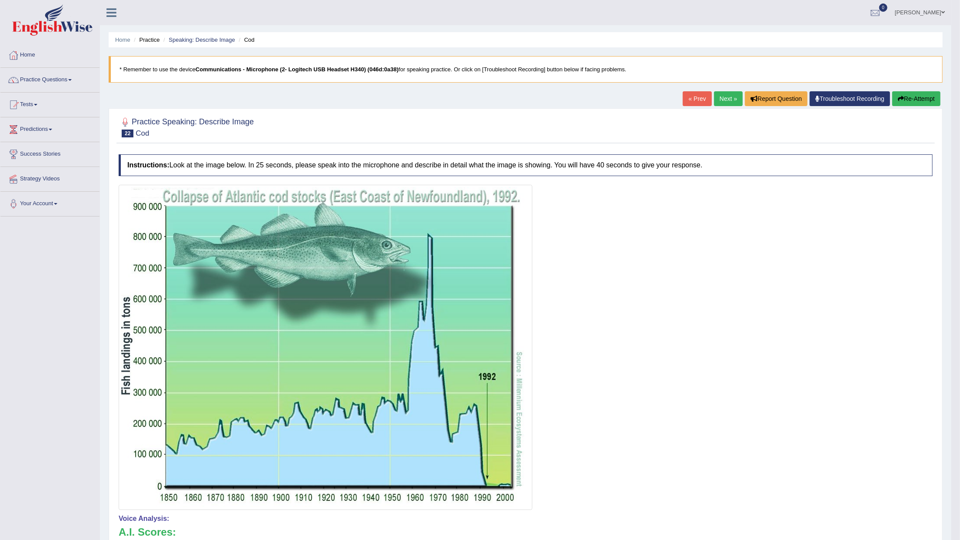
click at [908, 94] on button "Re-Attempt" at bounding box center [916, 98] width 48 height 15
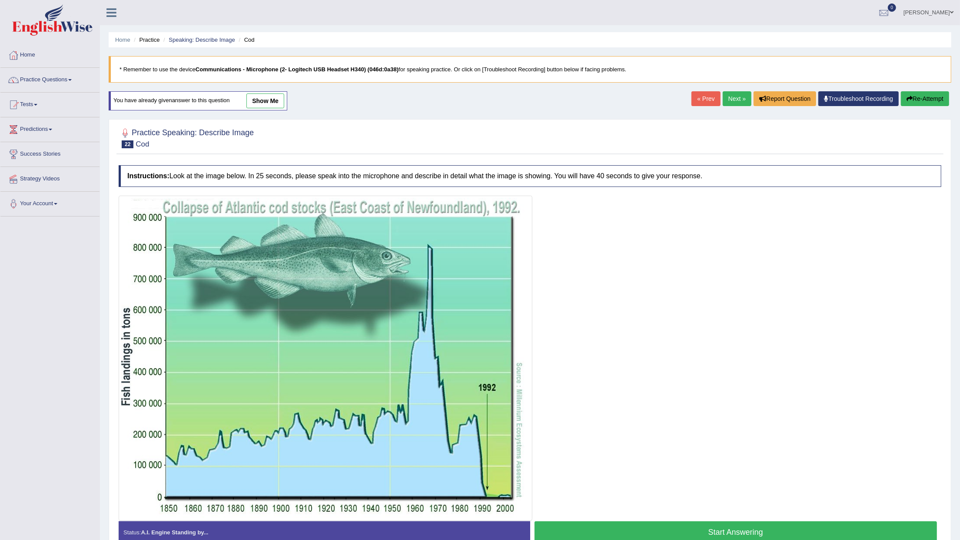
scroll to position [50, 0]
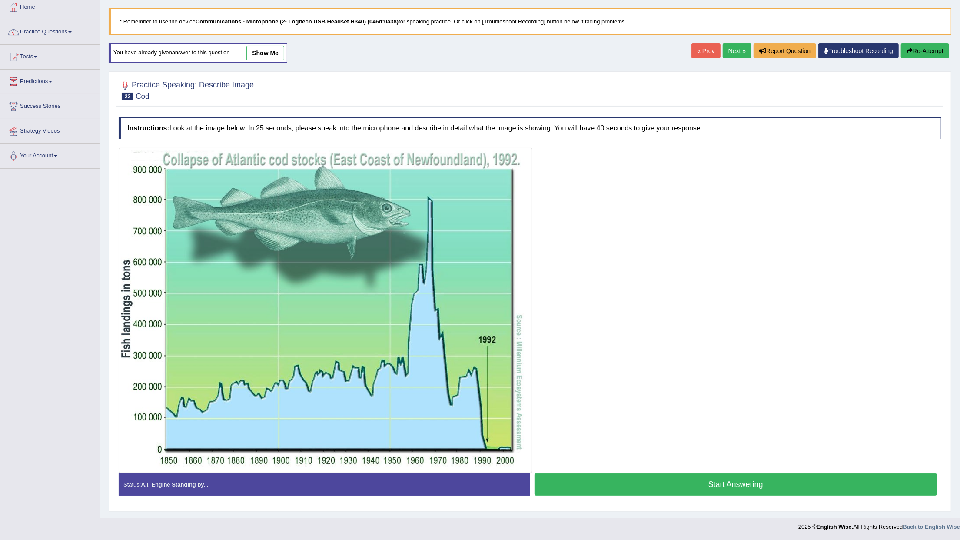
click at [588, 482] on button "Start Answering" at bounding box center [736, 484] width 403 height 22
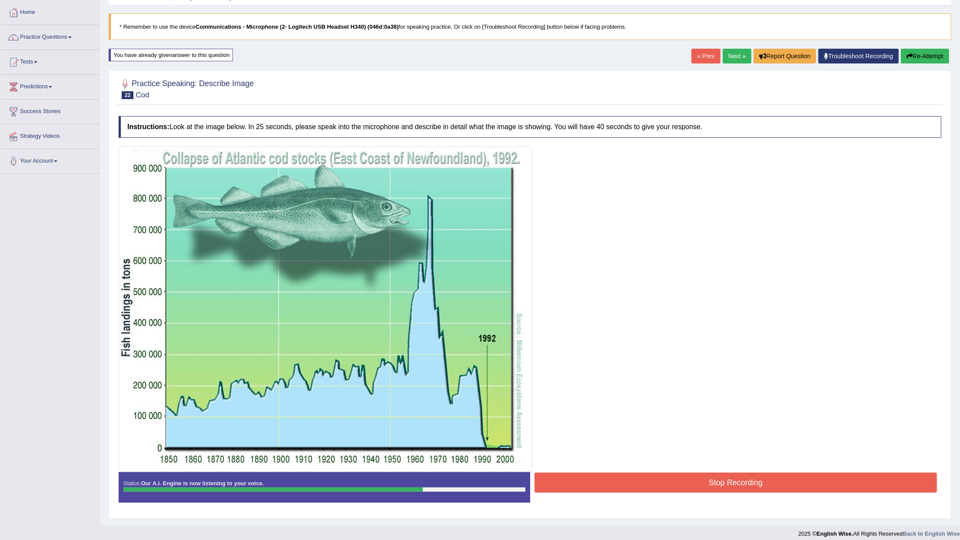
click at [782, 469] on div at bounding box center [530, 308] width 823 height 325
click at [781, 480] on button "Stop Recording" at bounding box center [736, 482] width 403 height 20
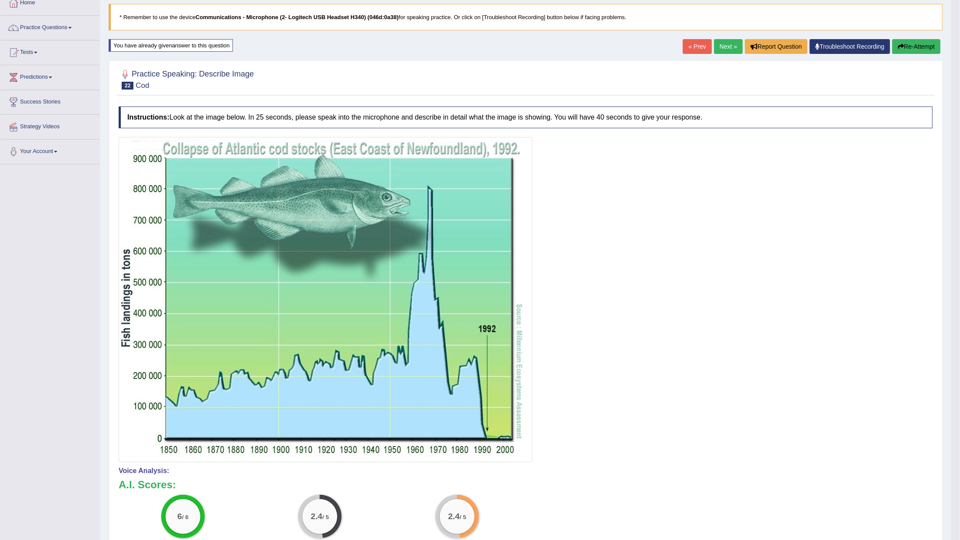
scroll to position [0, 0]
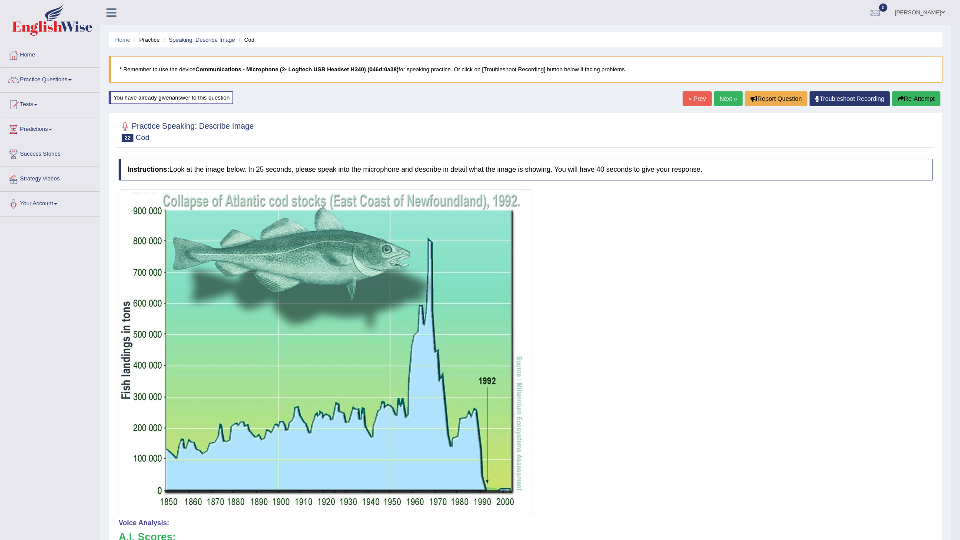
click at [720, 96] on link "Next »" at bounding box center [728, 98] width 29 height 15
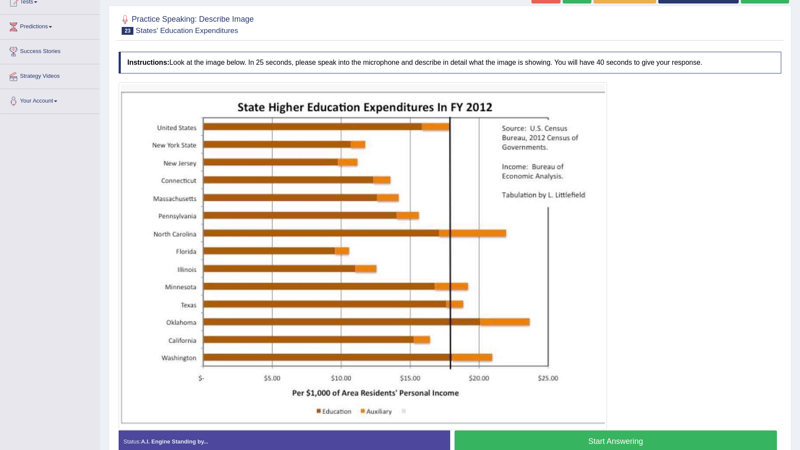
scroll to position [145, 0]
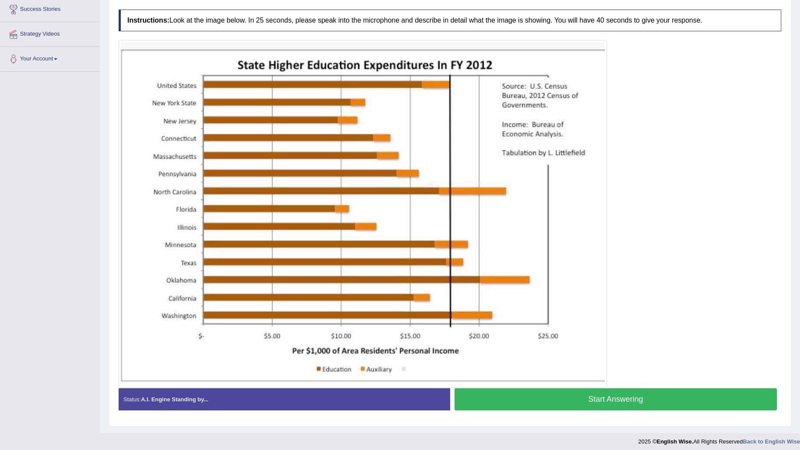
click at [531, 402] on button "Start Answering" at bounding box center [616, 399] width 323 height 22
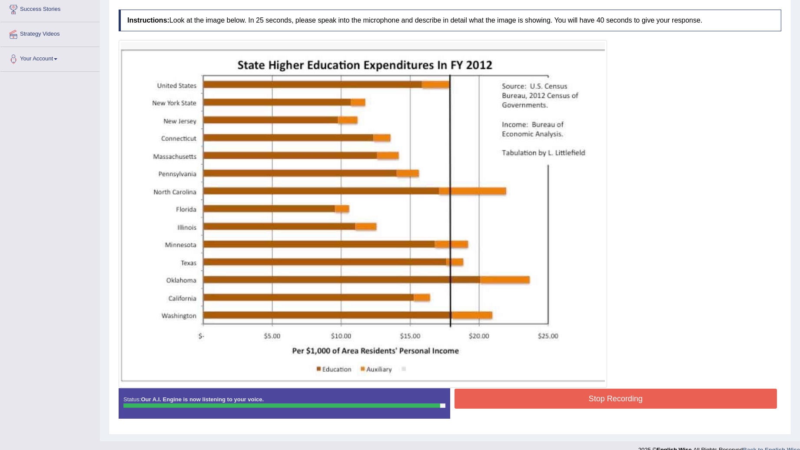
click at [476, 398] on button "Stop Recording" at bounding box center [616, 399] width 323 height 20
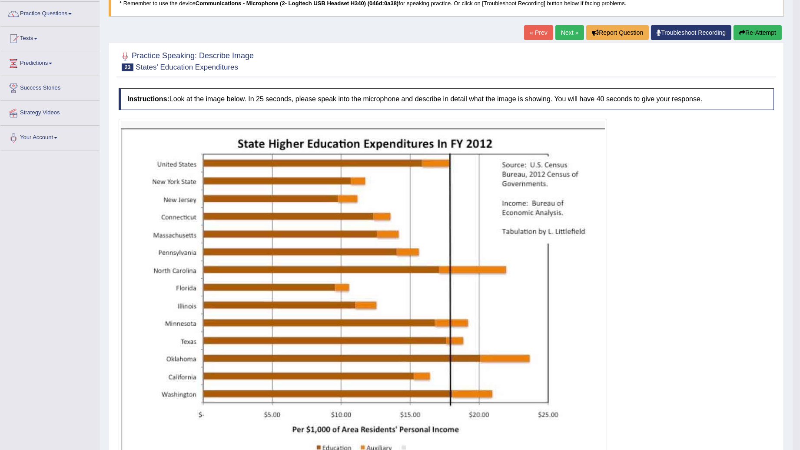
scroll to position [66, 0]
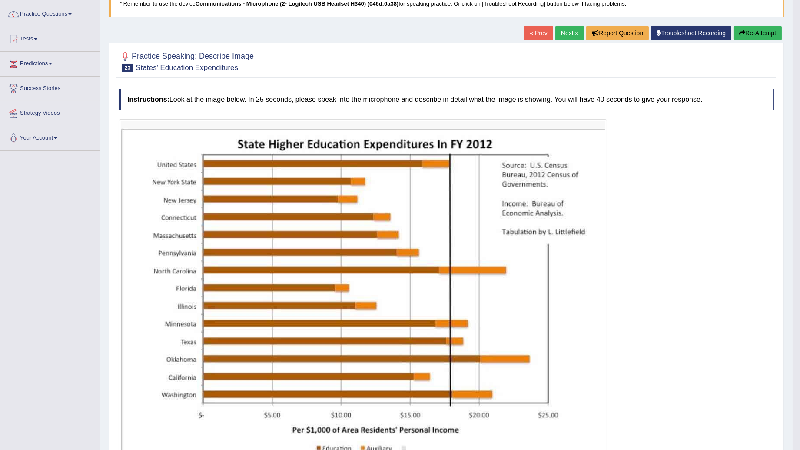
click at [747, 40] on button "Re-Attempt" at bounding box center [758, 33] width 48 height 15
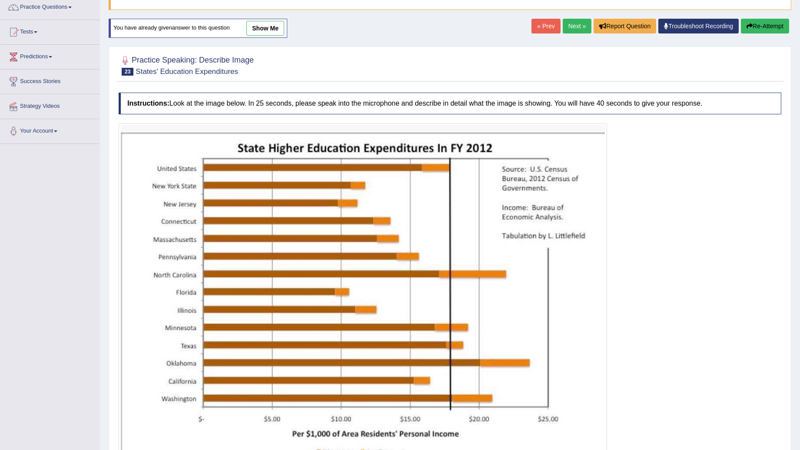
scroll to position [121, 0]
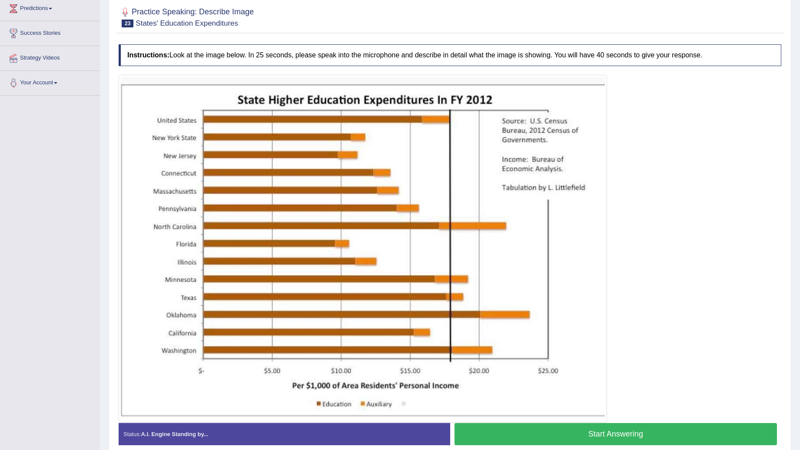
click at [537, 436] on button "Start Answering" at bounding box center [616, 434] width 323 height 22
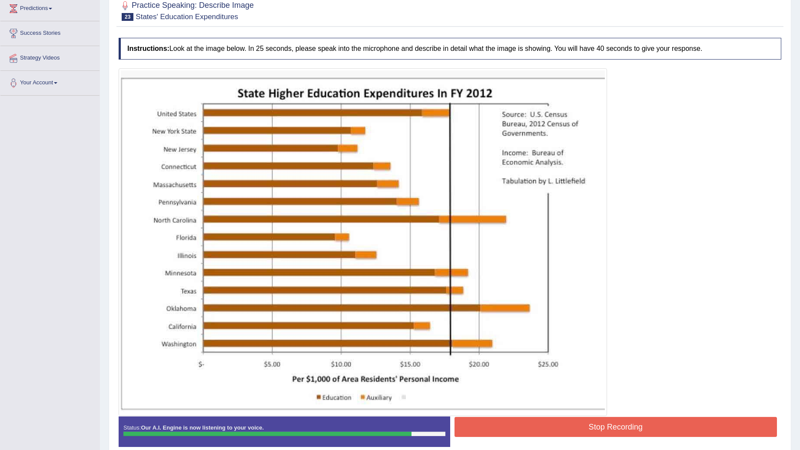
click at [497, 423] on button "Stop Recording" at bounding box center [616, 427] width 323 height 20
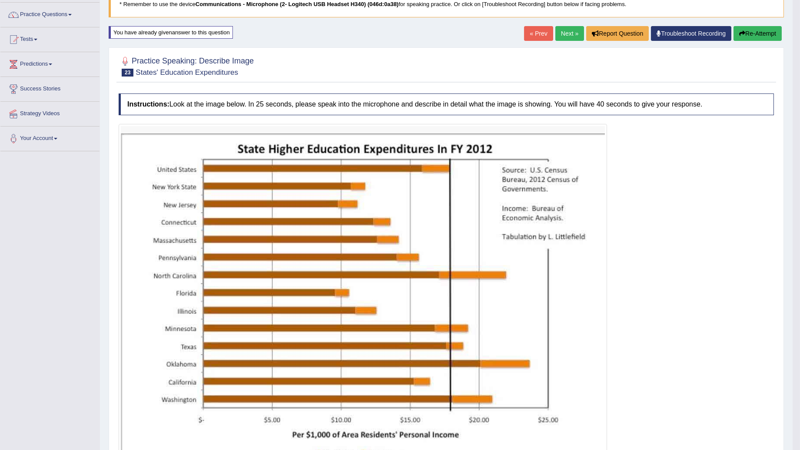
scroll to position [0, 0]
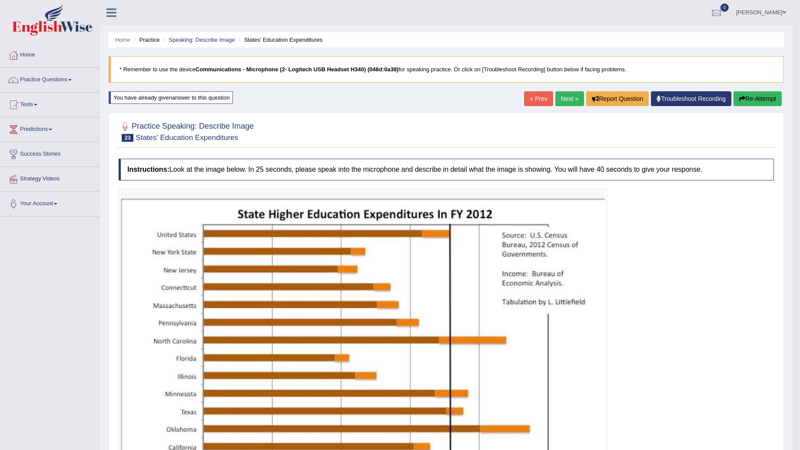
click at [565, 101] on link "Next »" at bounding box center [569, 98] width 29 height 15
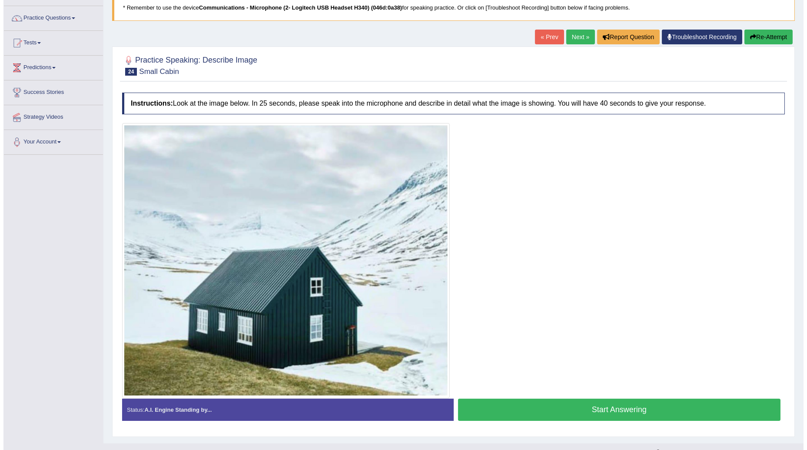
scroll to position [77, 0]
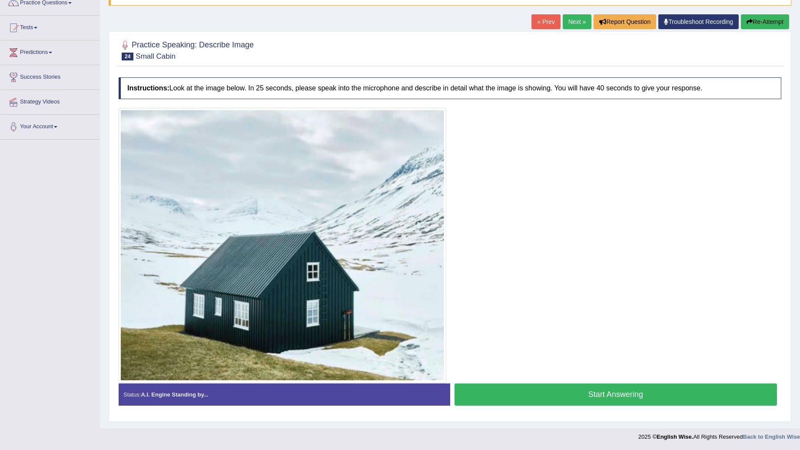
click at [519, 390] on button "Start Answering" at bounding box center [616, 394] width 323 height 22
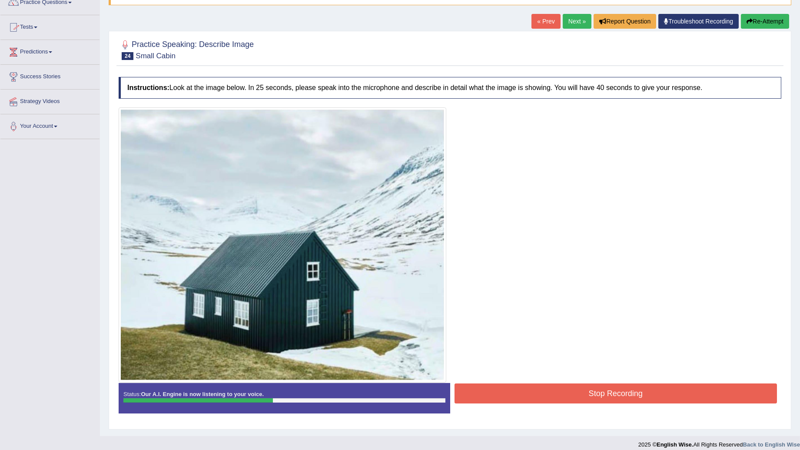
click at [496, 390] on button "Stop Recording" at bounding box center [616, 393] width 323 height 20
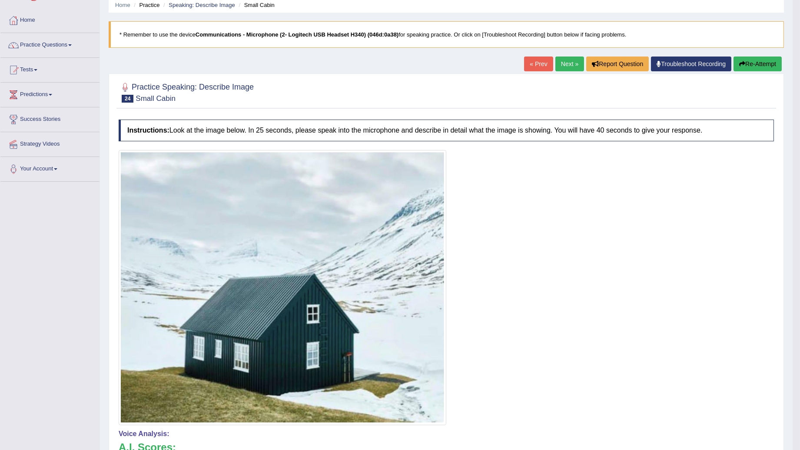
scroll to position [0, 0]
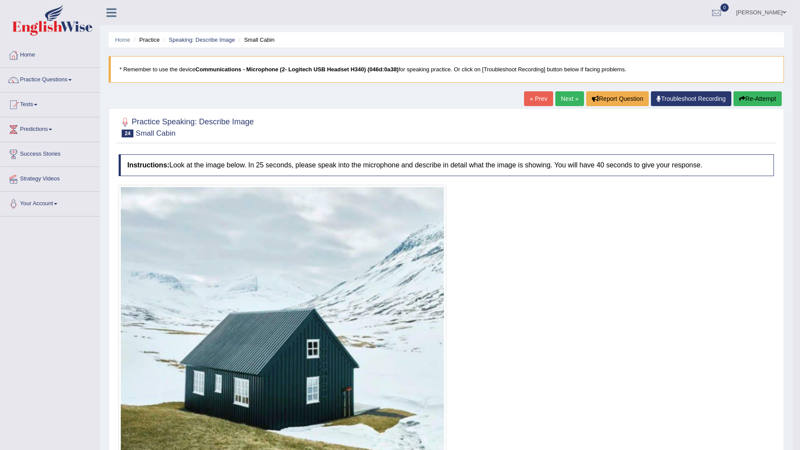
click at [575, 93] on link "Next »" at bounding box center [569, 98] width 29 height 15
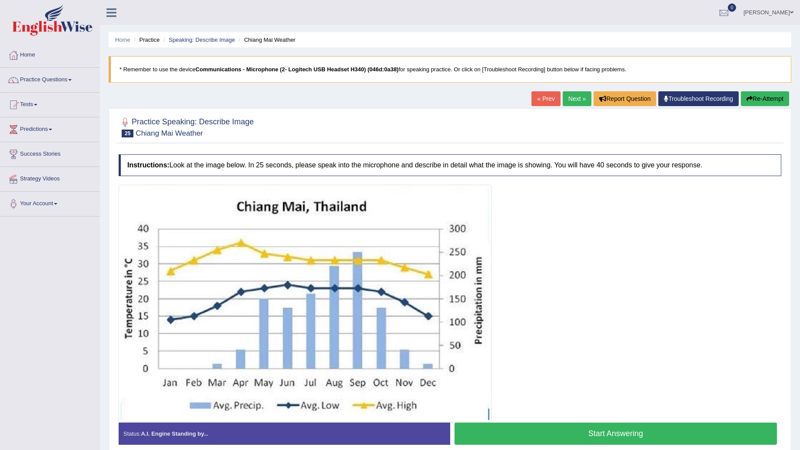
scroll to position [40, 0]
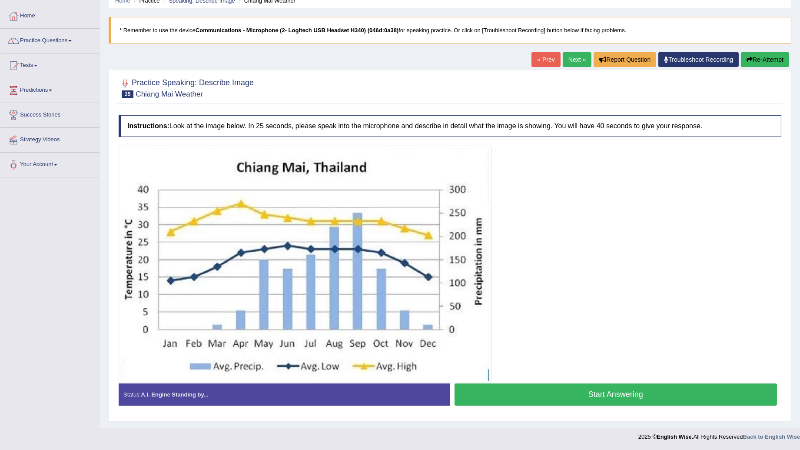
click at [512, 396] on button "Start Answering" at bounding box center [616, 394] width 323 height 22
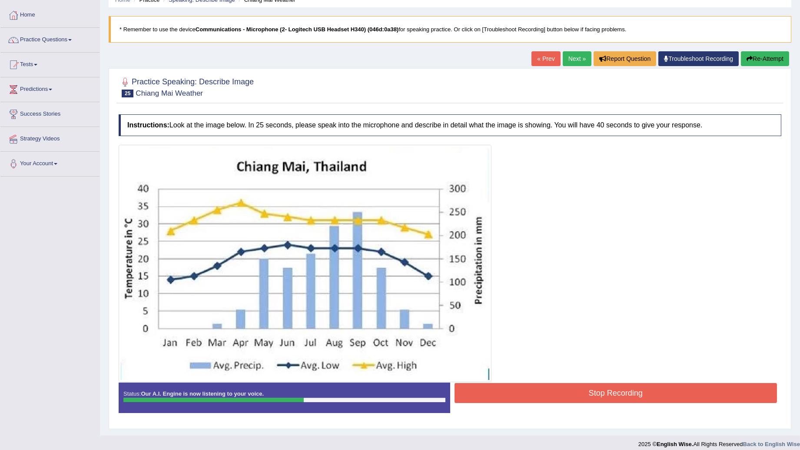
click at [523, 394] on button "Stop Recording" at bounding box center [616, 393] width 323 height 20
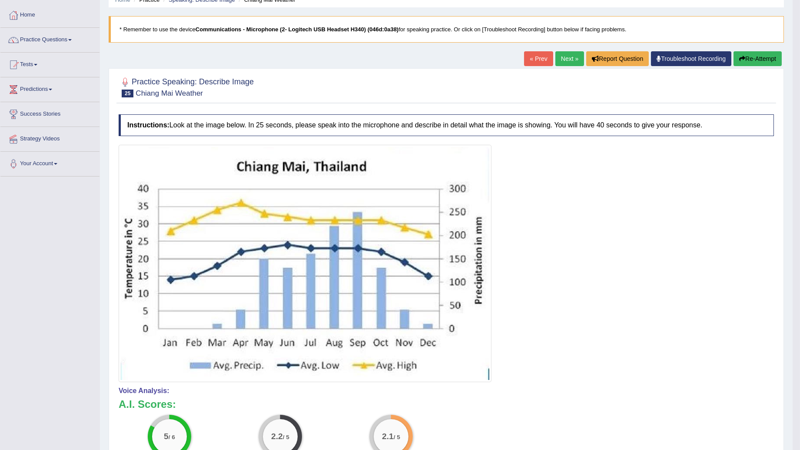
click at [568, 63] on link "Next »" at bounding box center [569, 58] width 29 height 15
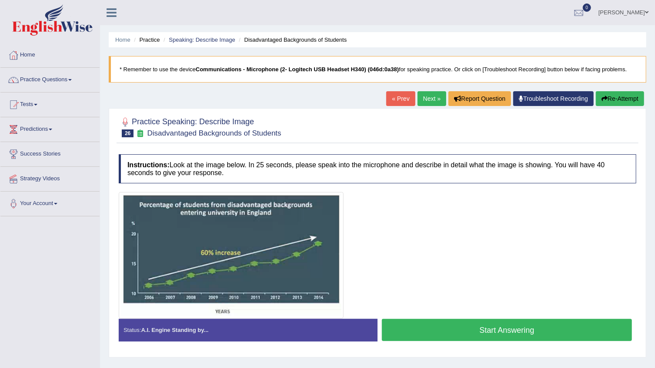
drag, startPoint x: 778, startPoint y: 0, endPoint x: 427, endPoint y: 278, distance: 448.1
click at [427, 278] on div at bounding box center [377, 255] width 517 height 126
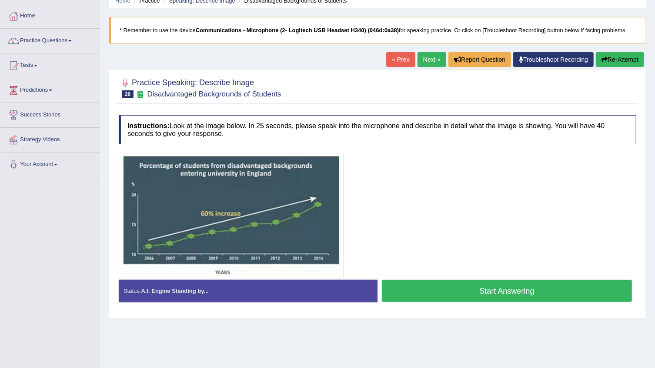
click at [427, 295] on button "Start Answering" at bounding box center [507, 291] width 250 height 22
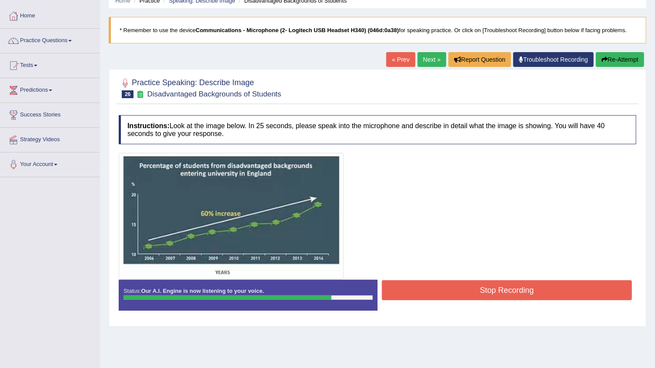
click at [427, 285] on button "Stop Recording" at bounding box center [507, 290] width 250 height 20
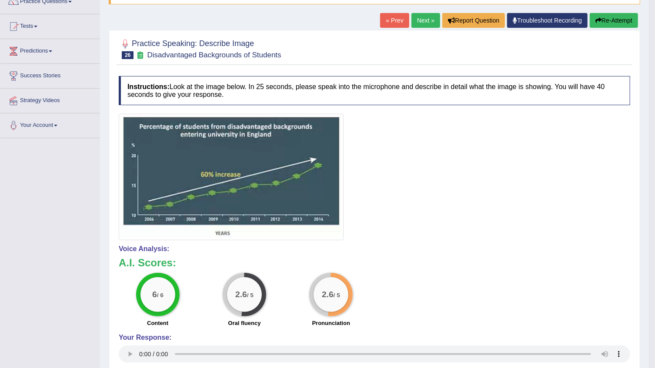
scroll to position [79, 0]
click at [608, 23] on button "Re-Attempt" at bounding box center [613, 20] width 48 height 15
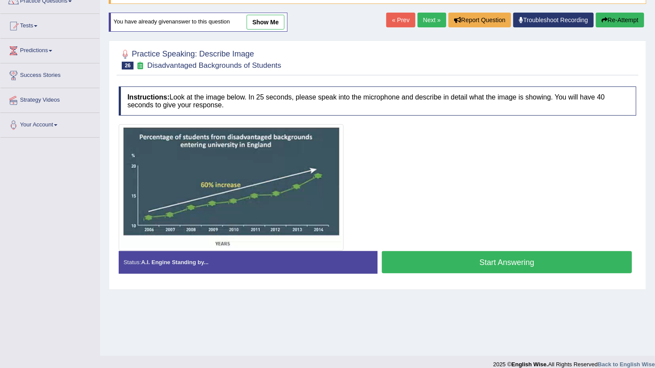
click at [421, 256] on button "Start Answering" at bounding box center [507, 262] width 250 height 22
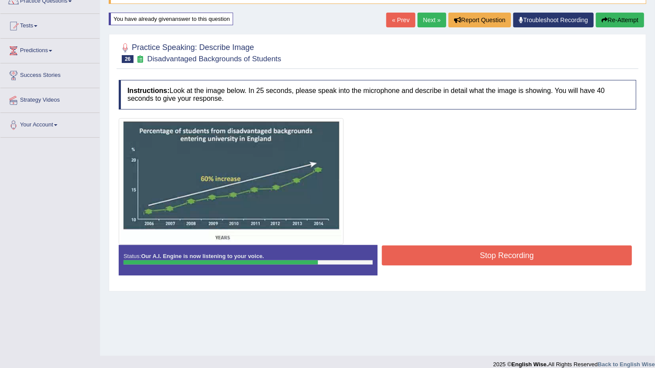
click at [499, 263] on button "Stop Recording" at bounding box center [507, 256] width 250 height 20
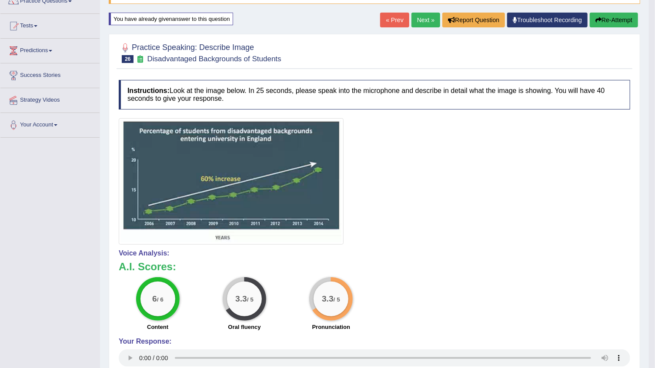
click at [427, 23] on link "Next »" at bounding box center [425, 20] width 29 height 15
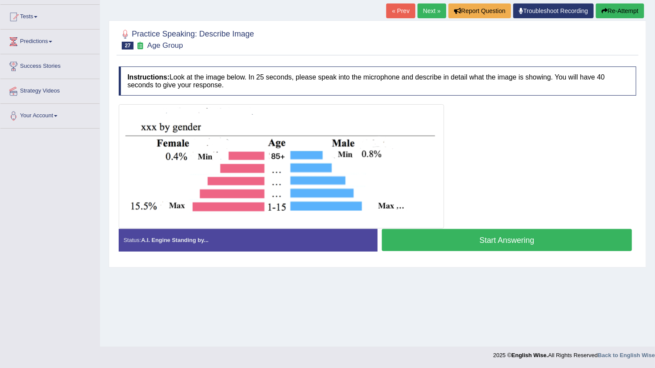
click at [435, 239] on button "Start Answering" at bounding box center [507, 240] width 250 height 22
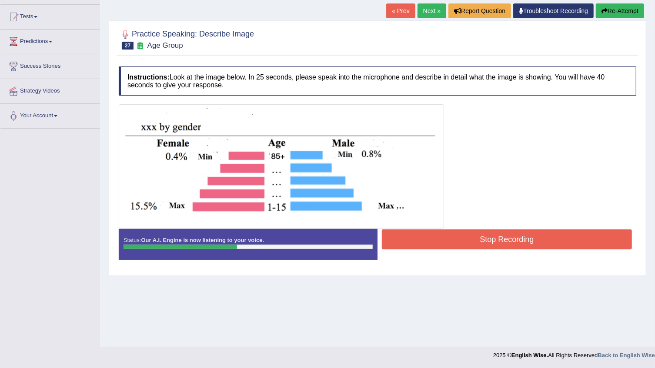
click at [430, 242] on button "Stop Recording" at bounding box center [507, 240] width 250 height 20
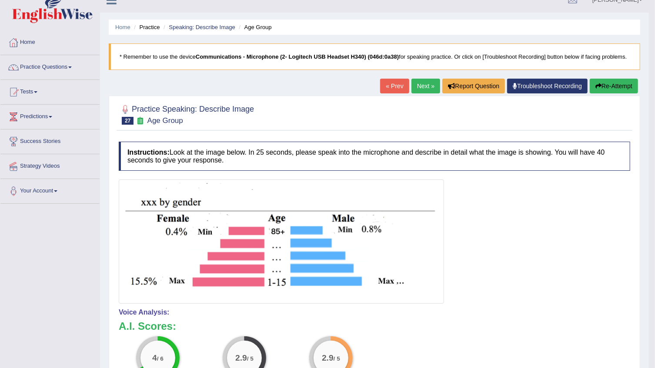
scroll to position [9, 0]
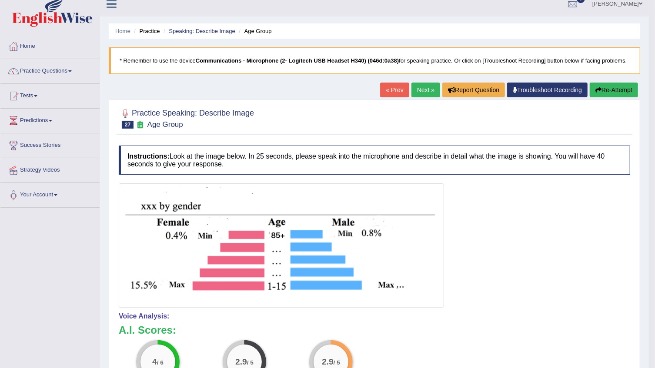
click at [419, 91] on link "Next »" at bounding box center [425, 90] width 29 height 15
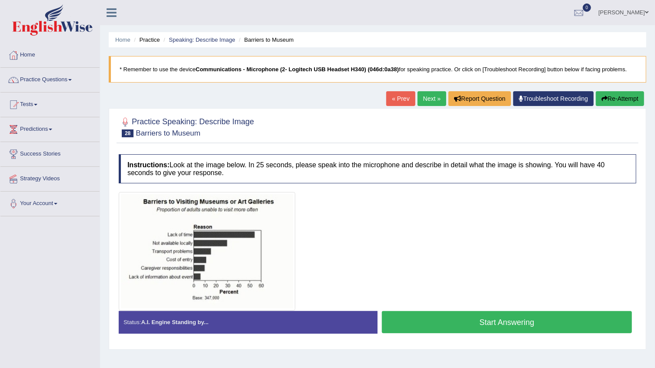
click at [392, 102] on link "« Prev" at bounding box center [400, 98] width 29 height 15
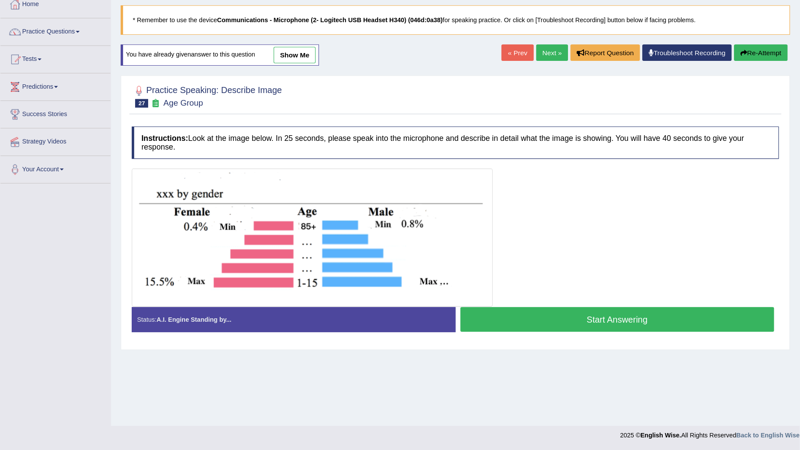
scroll to position [6, 0]
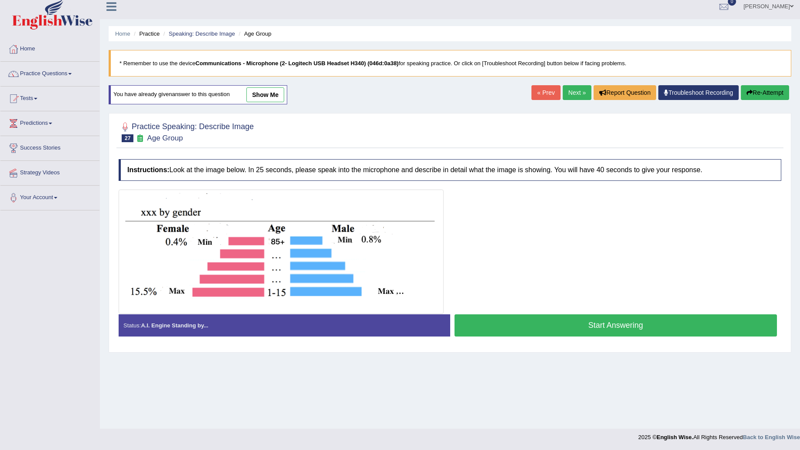
drag, startPoint x: 625, startPoint y: 1, endPoint x: 459, endPoint y: 140, distance: 217.2
click at [459, 140] on div at bounding box center [450, 131] width 663 height 27
click at [502, 96] on div "Home Practice Speaking: Describe Image Age Group * Remember to use the device C…" at bounding box center [450, 211] width 700 height 435
click at [186, 138] on h2 "Practice Speaking: Describe Image 27 Age Group" at bounding box center [186, 131] width 135 height 22
click at [522, 116] on div "Practice Speaking: Describe Image 27 Age Group Instructions: Look at the image …" at bounding box center [450, 232] width 683 height 239
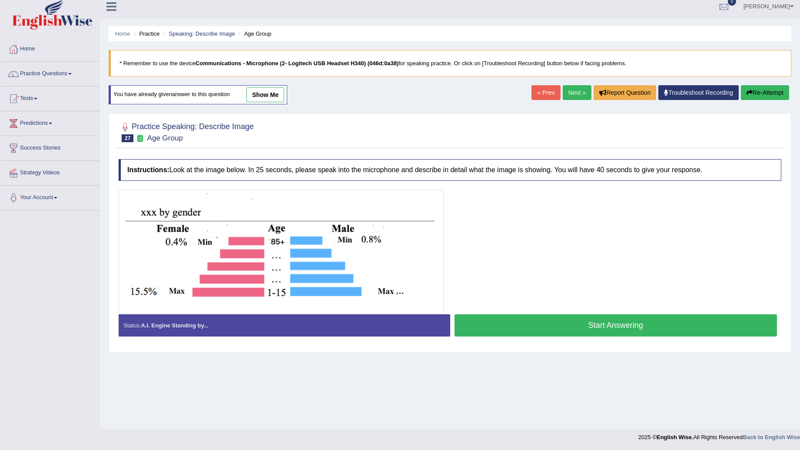
click at [575, 87] on link "Next »" at bounding box center [577, 92] width 29 height 15
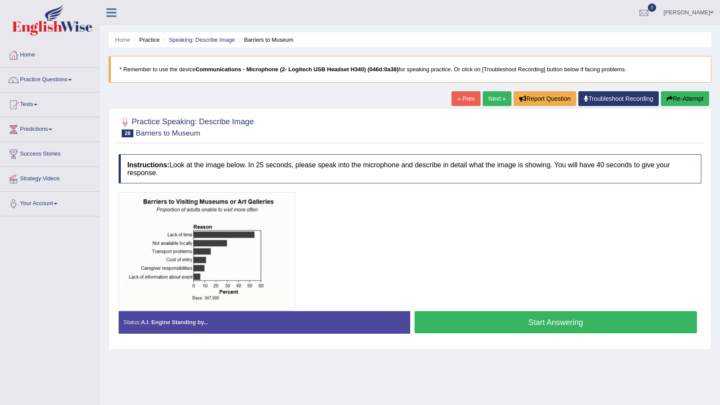
drag, startPoint x: 775, startPoint y: 0, endPoint x: 505, endPoint y: 222, distance: 349.0
click at [505, 222] on div at bounding box center [410, 251] width 583 height 119
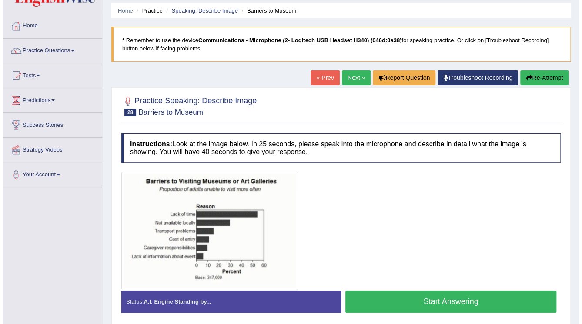
scroll to position [70, 0]
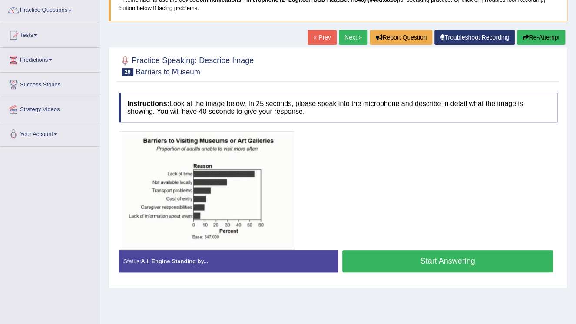
click at [431, 259] on button "Start Answering" at bounding box center [448, 261] width 211 height 22
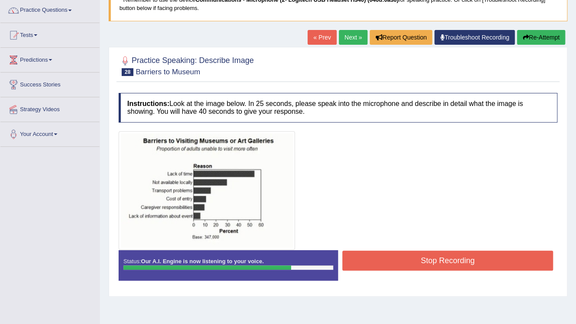
click at [377, 263] on button "Stop Recording" at bounding box center [448, 261] width 211 height 20
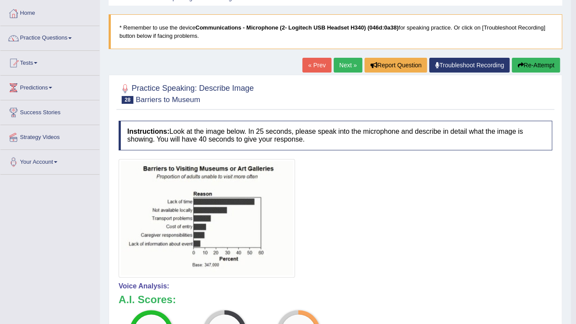
scroll to position [28, 0]
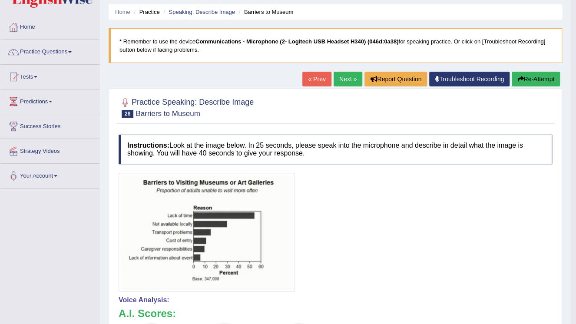
click at [348, 80] on link "Next »" at bounding box center [348, 79] width 29 height 15
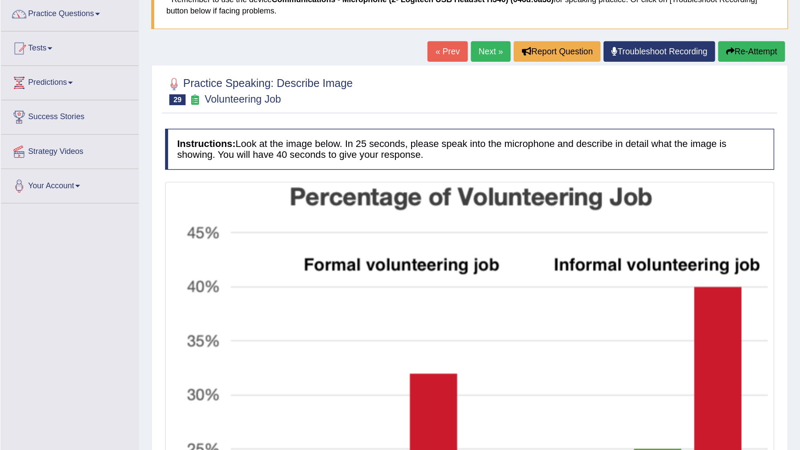
scroll to position [70, 0]
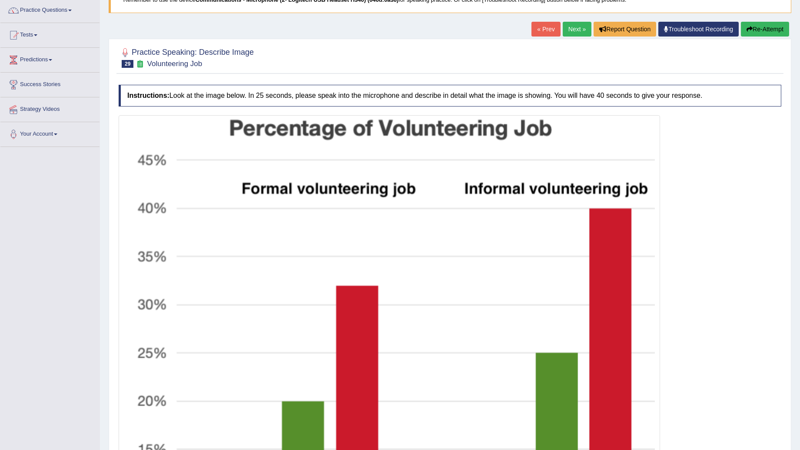
drag, startPoint x: 572, startPoint y: 0, endPoint x: 676, endPoint y: 326, distance: 342.8
click at [576, 324] on div at bounding box center [450, 365] width 663 height 501
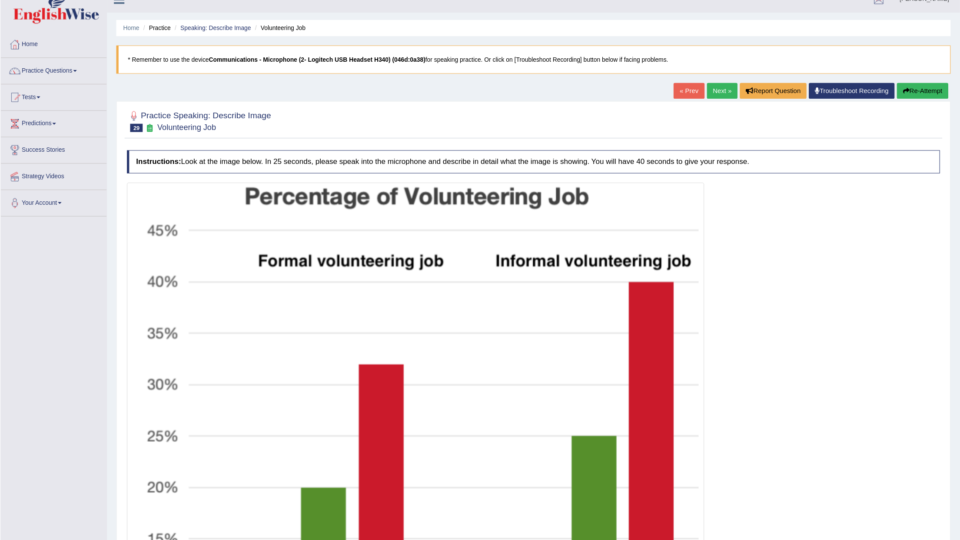
scroll to position [13, 0]
drag, startPoint x: 761, startPoint y: 3, endPoint x: 631, endPoint y: 225, distance: 256.7
click at [576, 225] on img at bounding box center [389, 421] width 537 height 496
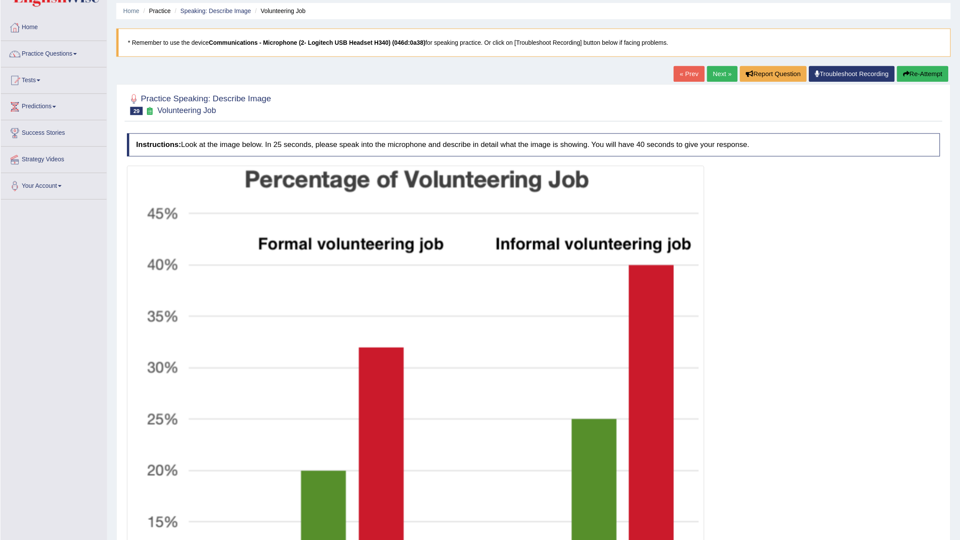
scroll to position [30, 0]
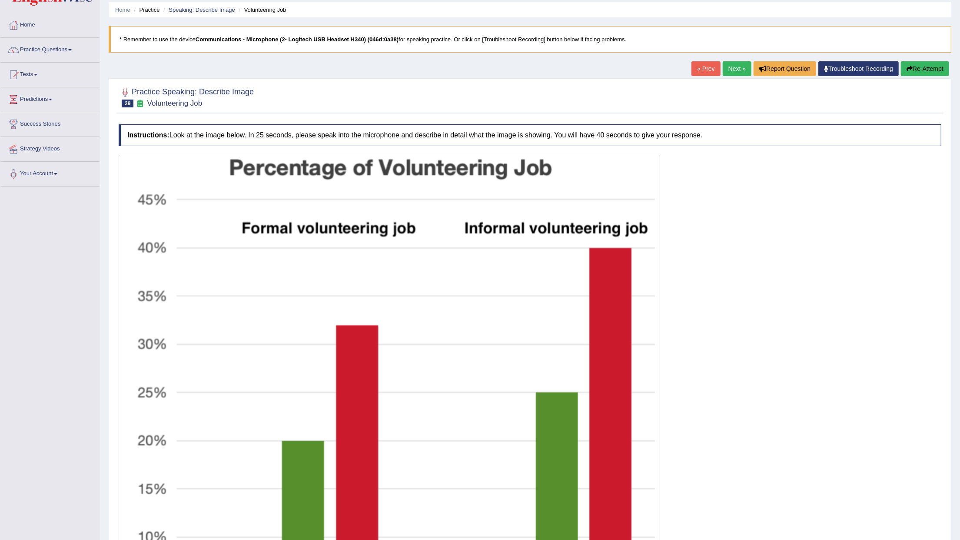
drag, startPoint x: 871, startPoint y: 0, endPoint x: 723, endPoint y: 290, distance: 325.2
click at [576, 290] on div at bounding box center [530, 405] width 823 height 501
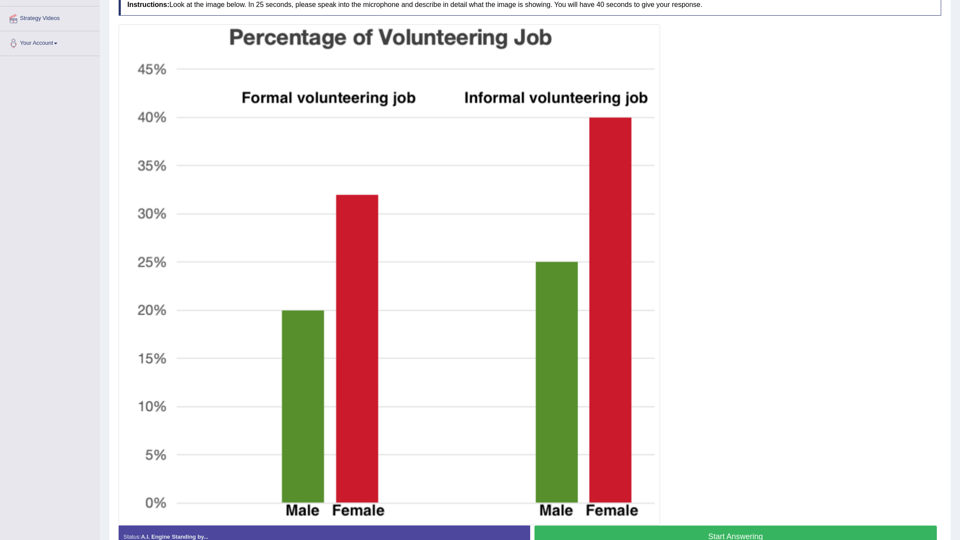
scroll to position [163, 0]
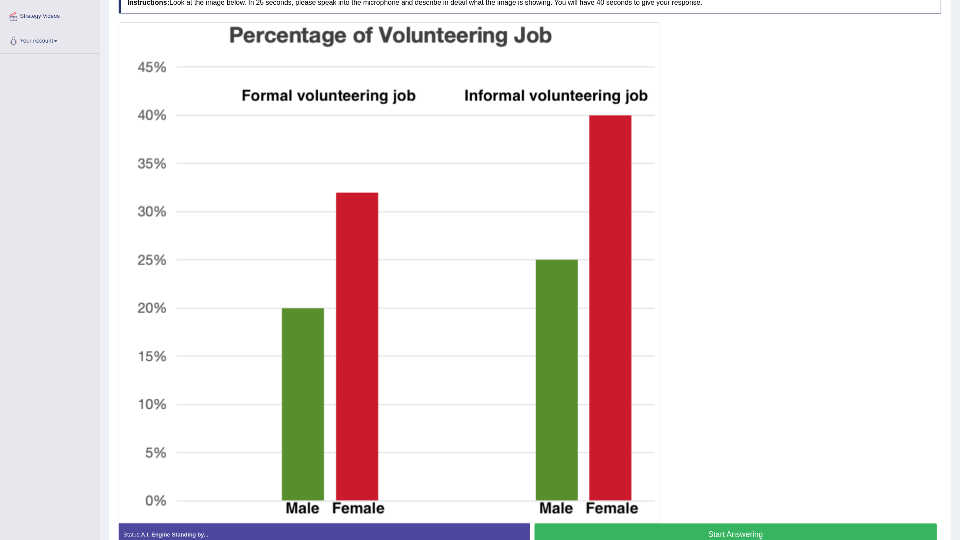
click at [576, 324] on button "Start Answering" at bounding box center [736, 534] width 403 height 22
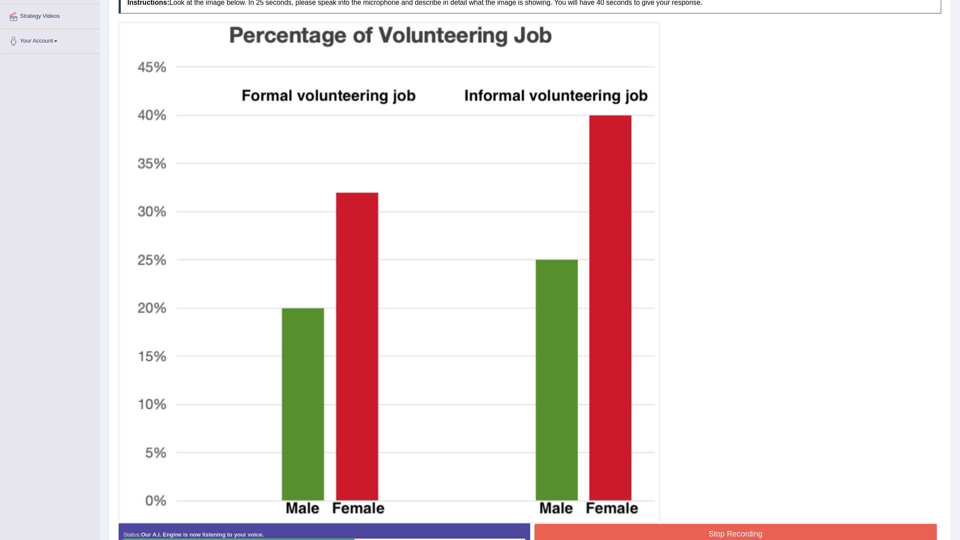
click at [576, 324] on button "Stop Recording" at bounding box center [736, 534] width 403 height 20
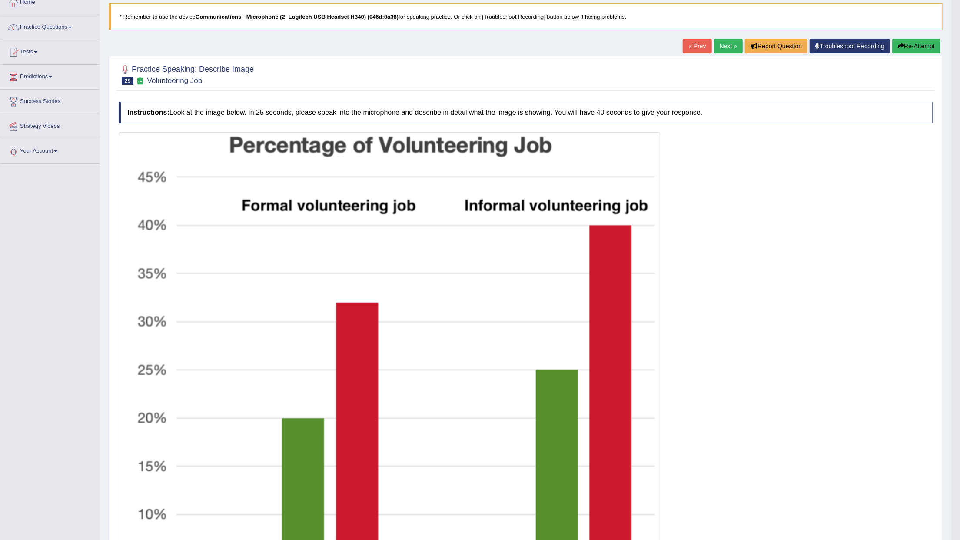
scroll to position [51, 0]
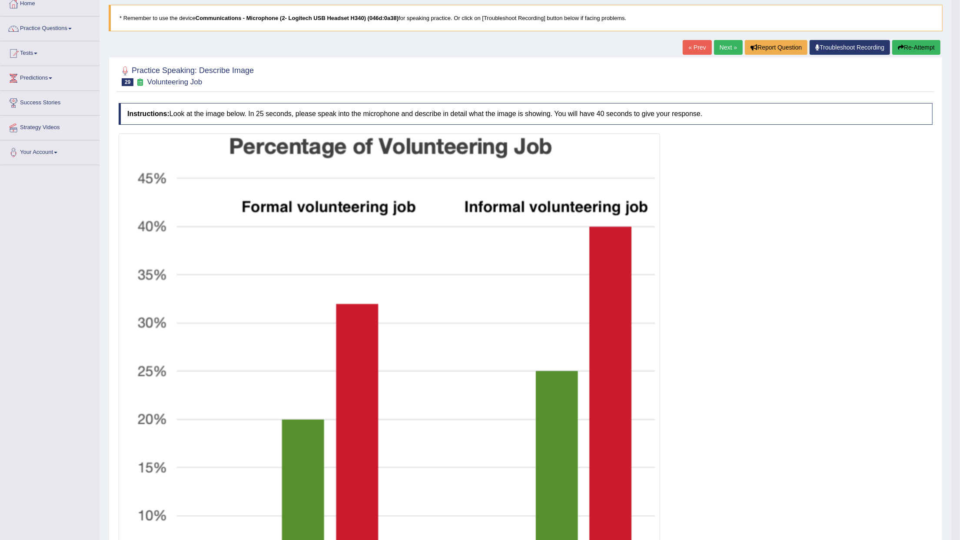
click at [576, 49] on button "Re-Attempt" at bounding box center [916, 47] width 48 height 15
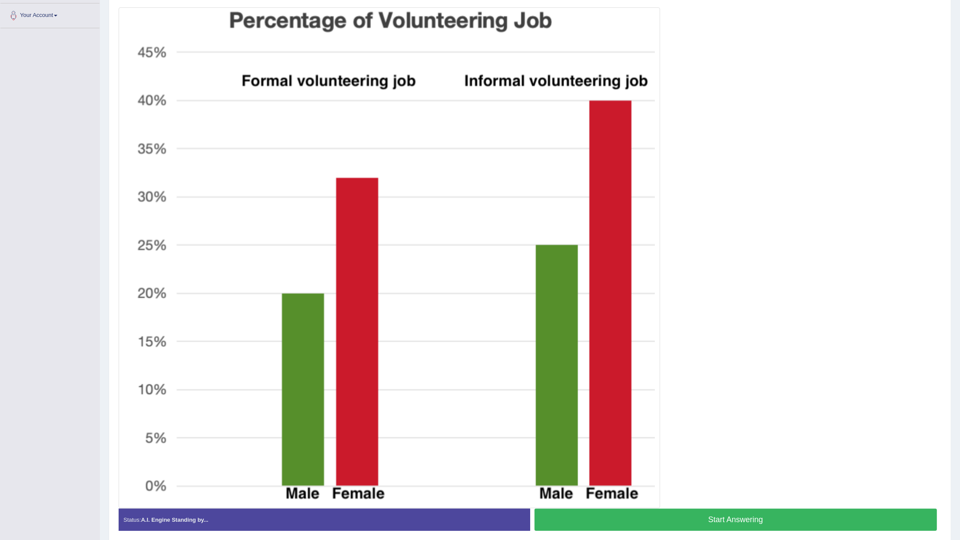
scroll to position [167, 0]
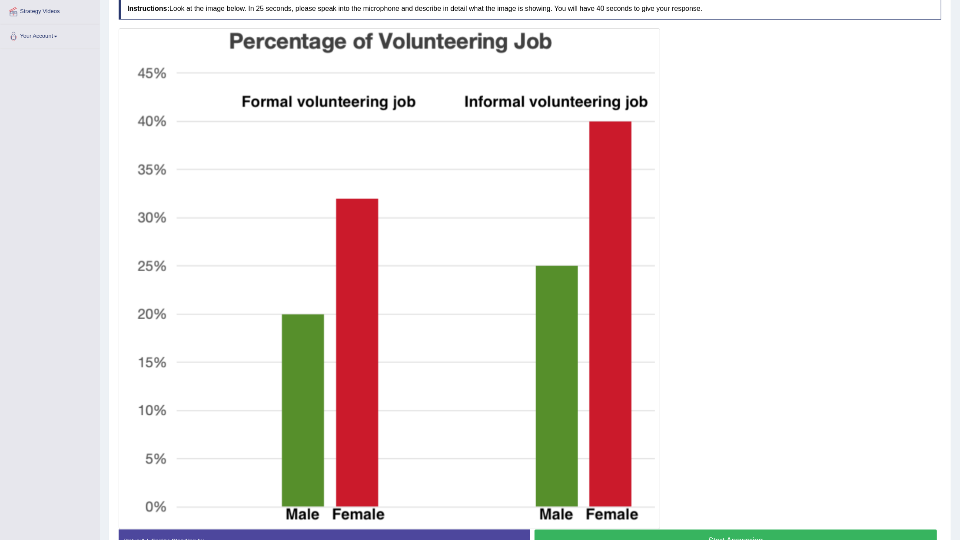
click at [595, 533] on button "Start Answering" at bounding box center [736, 540] width 403 height 22
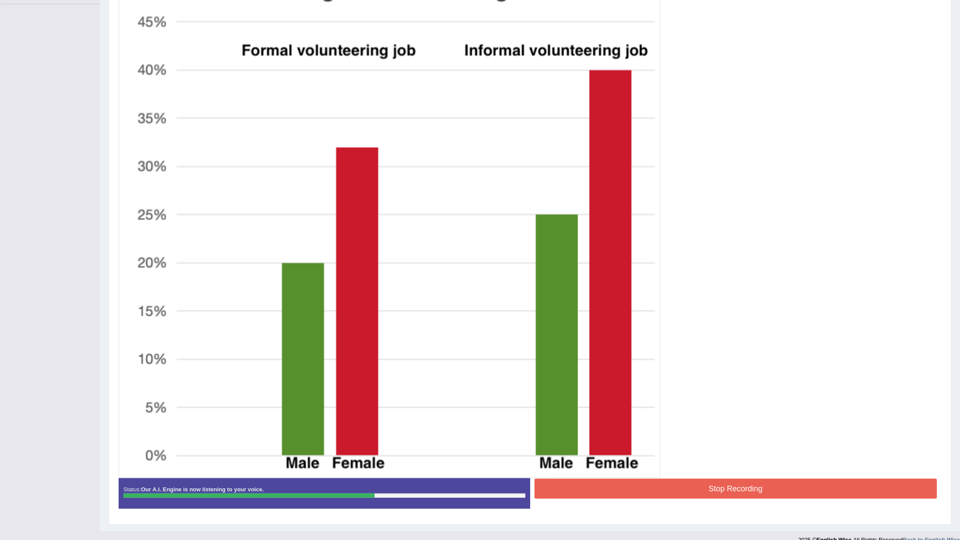
scroll to position [225, 0]
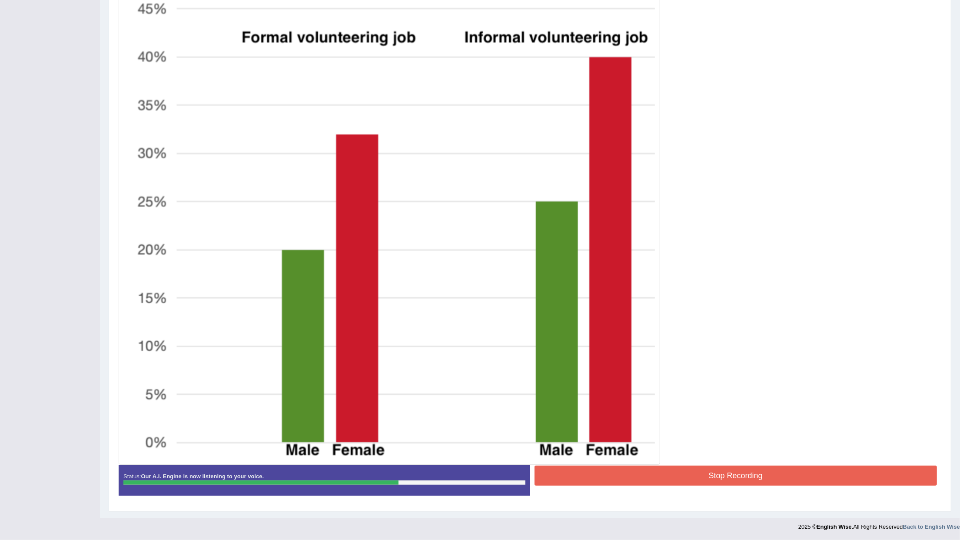
click at [590, 476] on button "Stop Recording" at bounding box center [736, 476] width 403 height 20
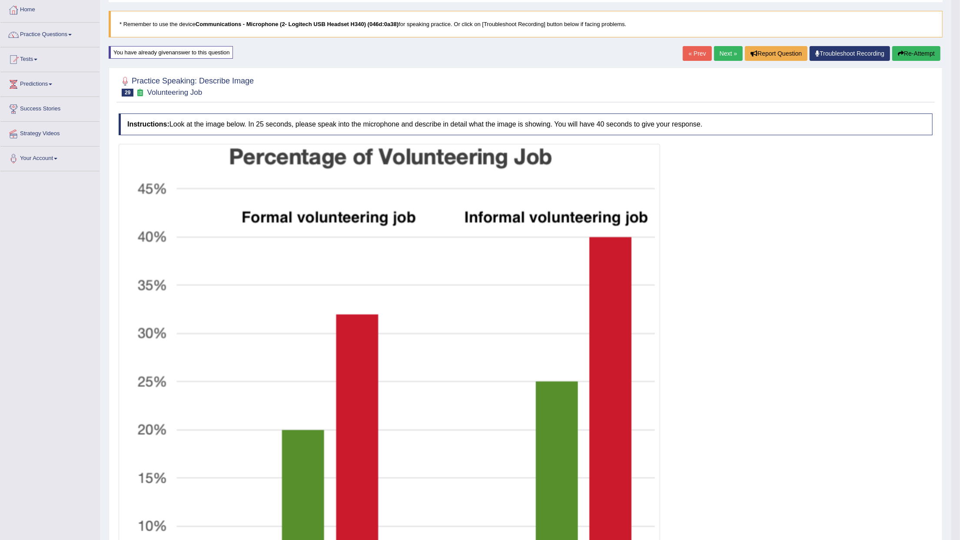
scroll to position [0, 0]
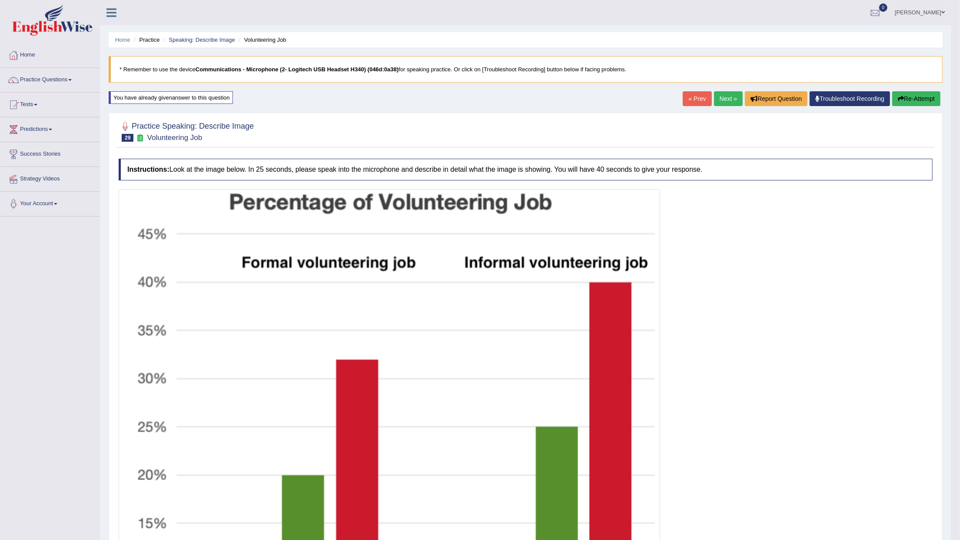
click at [727, 94] on link "Next »" at bounding box center [728, 98] width 29 height 15
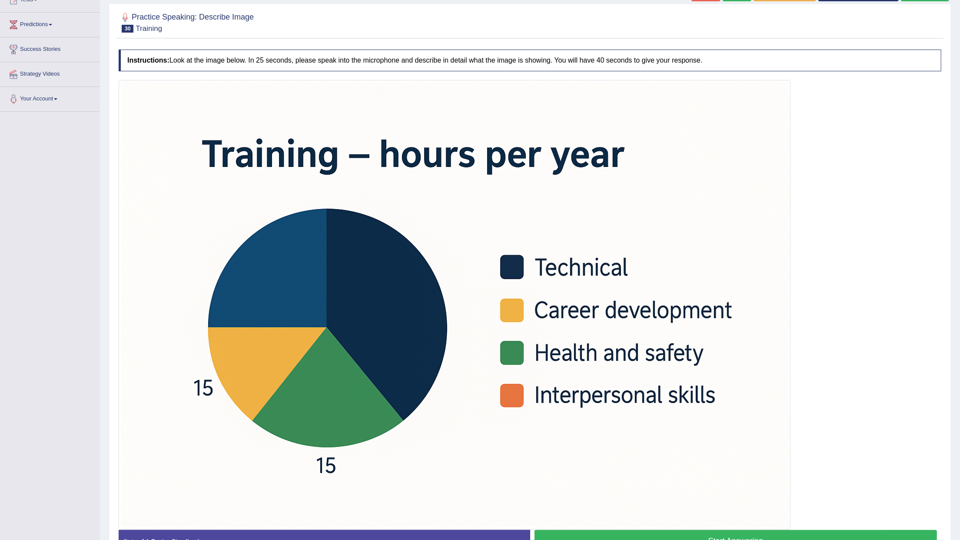
scroll to position [163, 0]
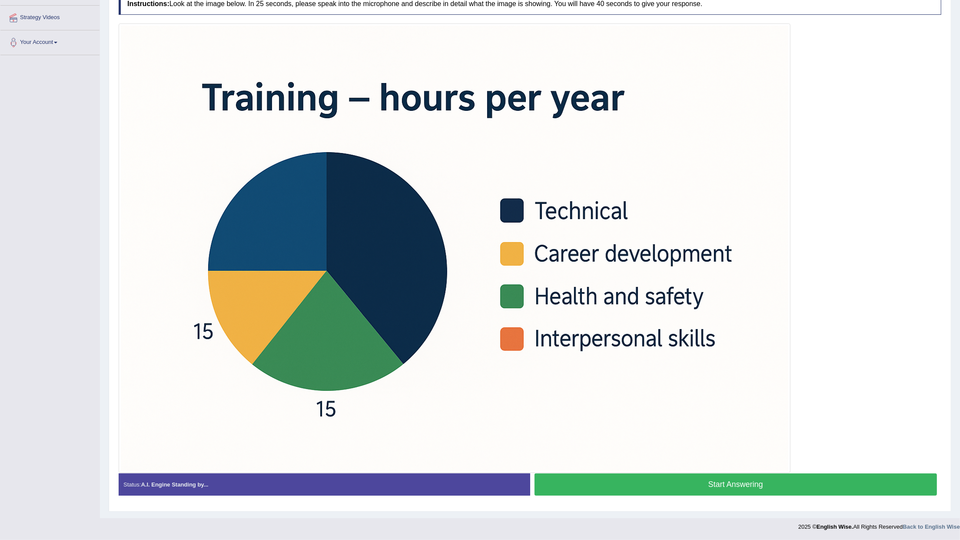
click at [628, 480] on button "Start Answering" at bounding box center [736, 484] width 403 height 22
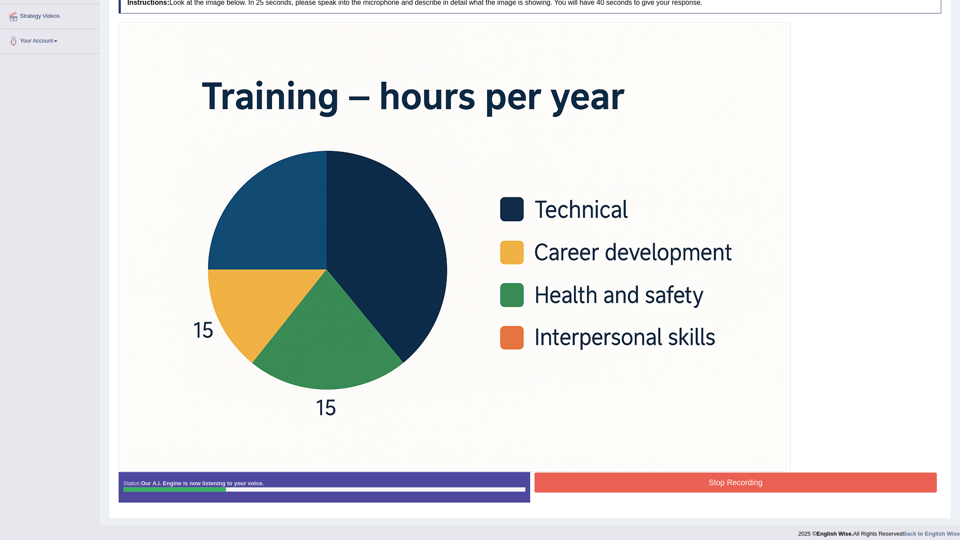
click at [666, 491] on button "Stop Recording" at bounding box center [736, 482] width 403 height 20
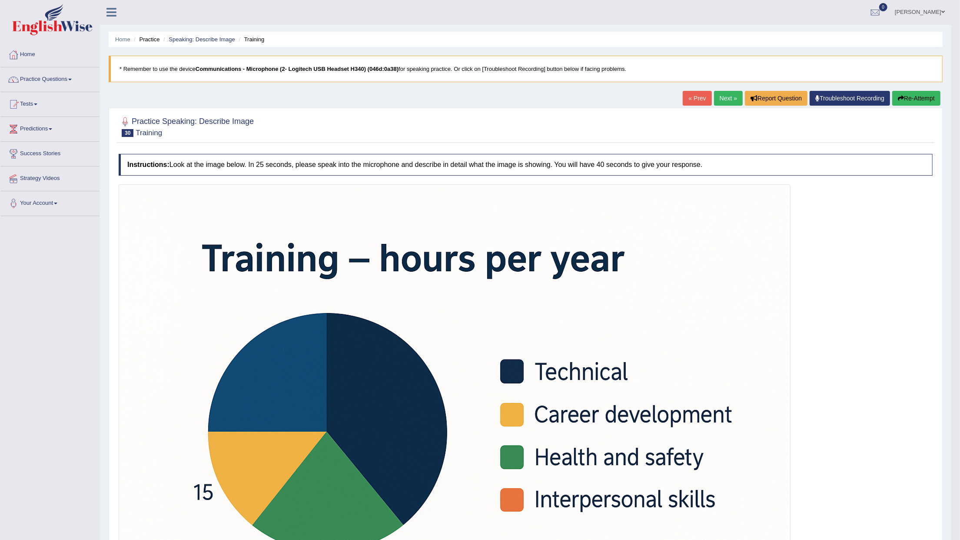
scroll to position [0, 0]
click at [915, 101] on button "Re-Attempt" at bounding box center [916, 98] width 48 height 15
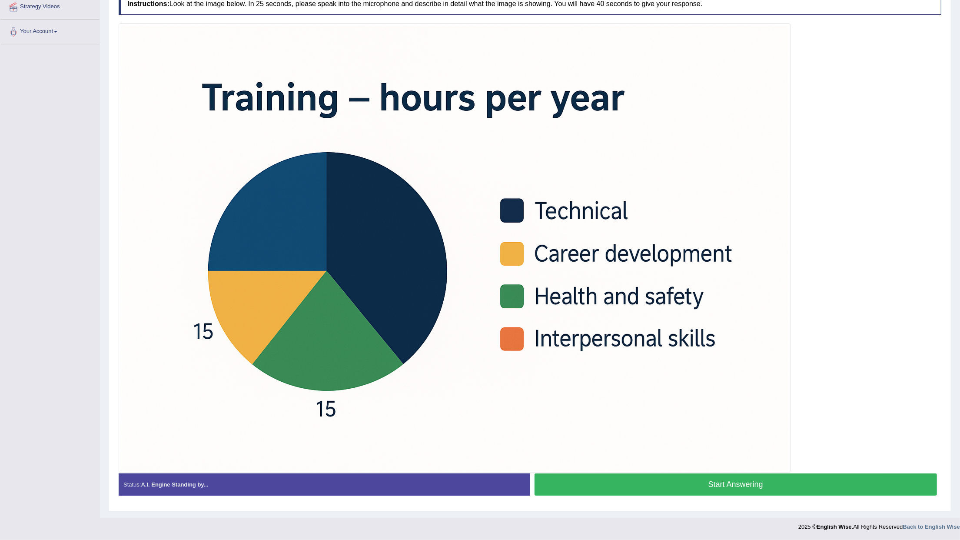
click at [589, 489] on button "Start Answering" at bounding box center [736, 484] width 403 height 22
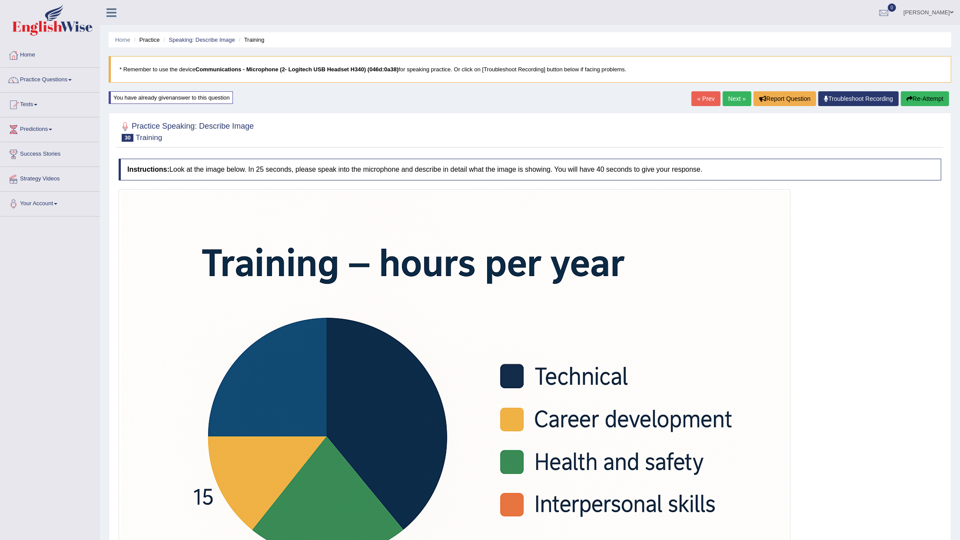
click at [931, 91] on div "Home Practice Speaking: Describe Image Training * Remember to use the device Co…" at bounding box center [530, 346] width 860 height 692
click at [931, 91] on button "Re-Attempt" at bounding box center [925, 98] width 48 height 15
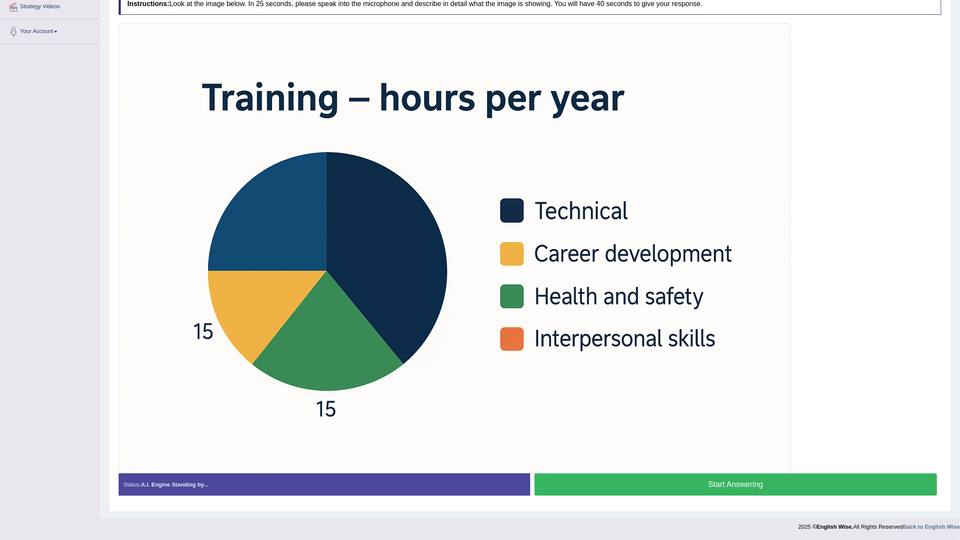
click at [555, 478] on button "Start Answering" at bounding box center [736, 484] width 403 height 22
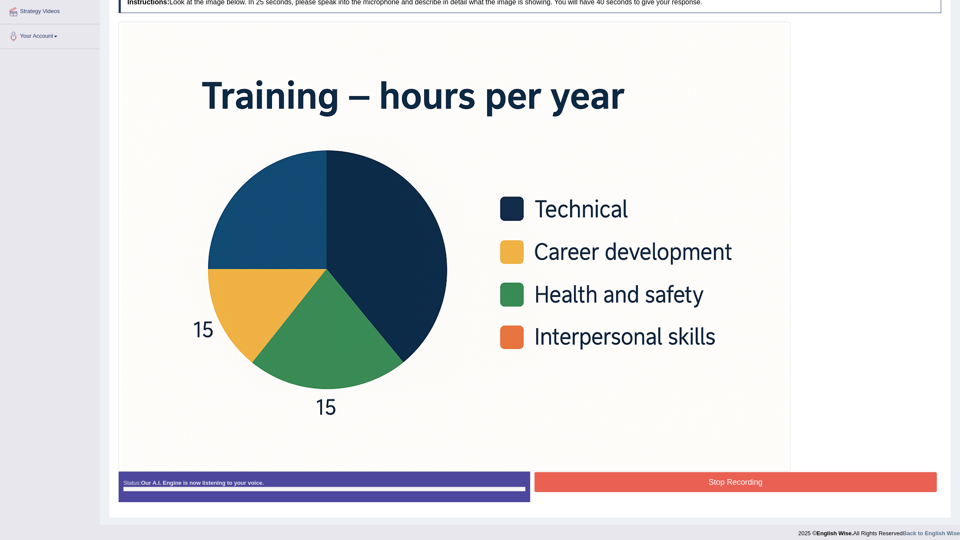
scroll to position [174, 0]
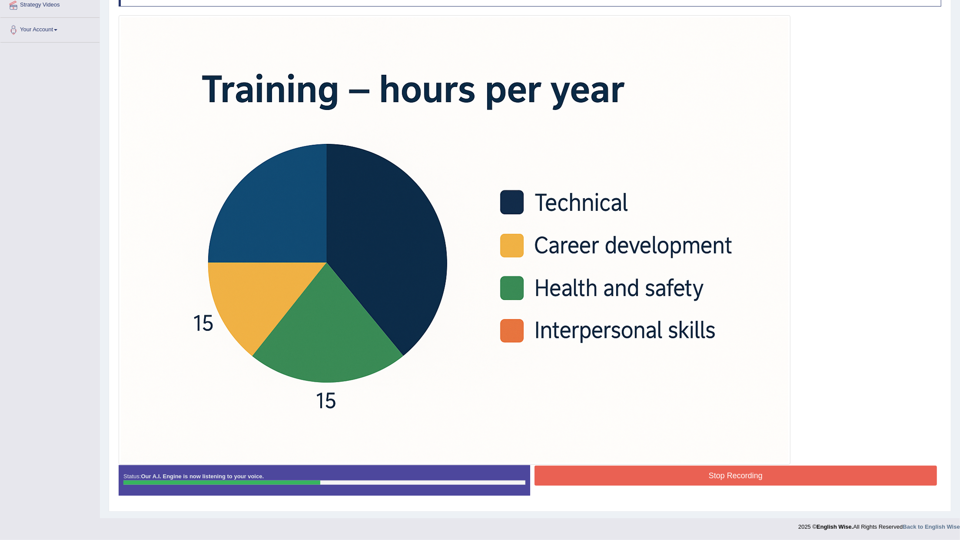
click at [589, 475] on button "Stop Recording" at bounding box center [736, 476] width 403 height 20
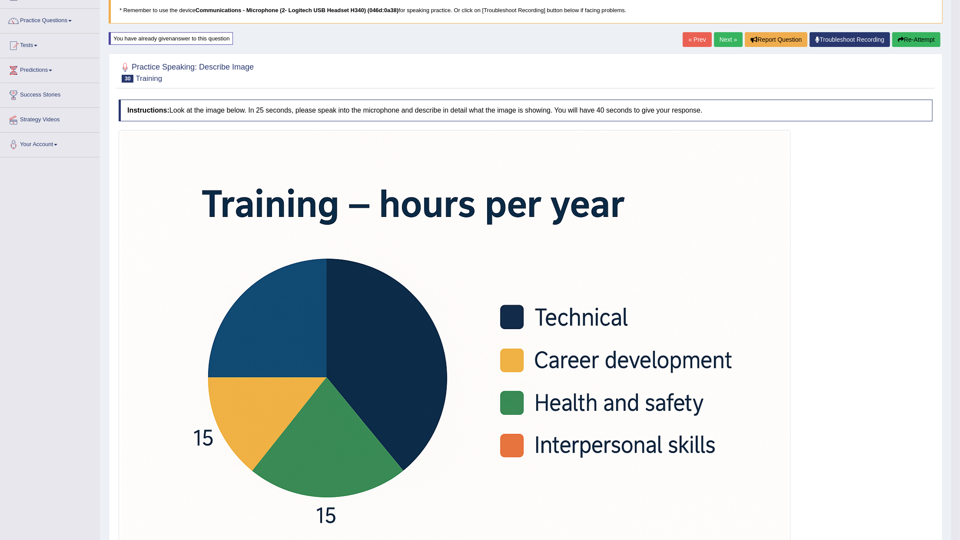
scroll to position [58, 0]
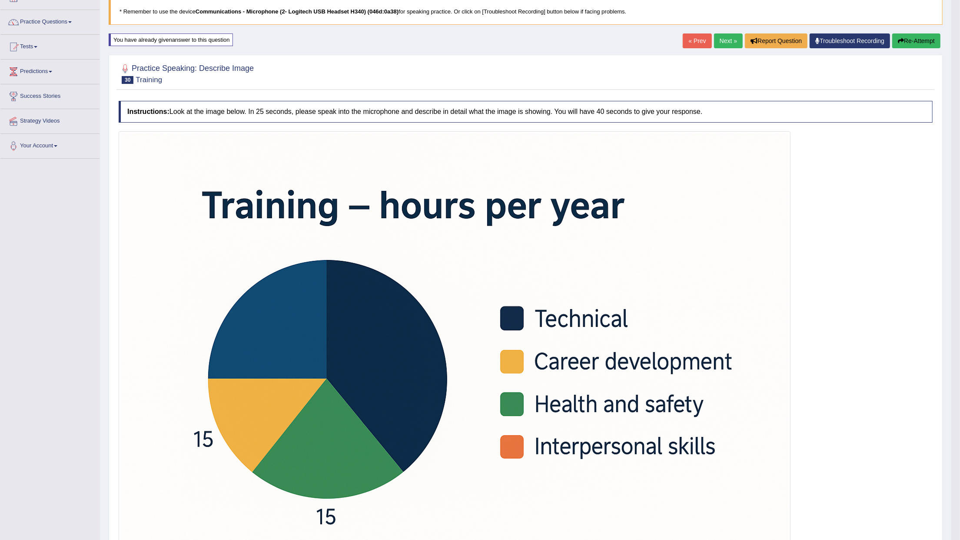
click at [730, 38] on link "Next »" at bounding box center [728, 40] width 29 height 15
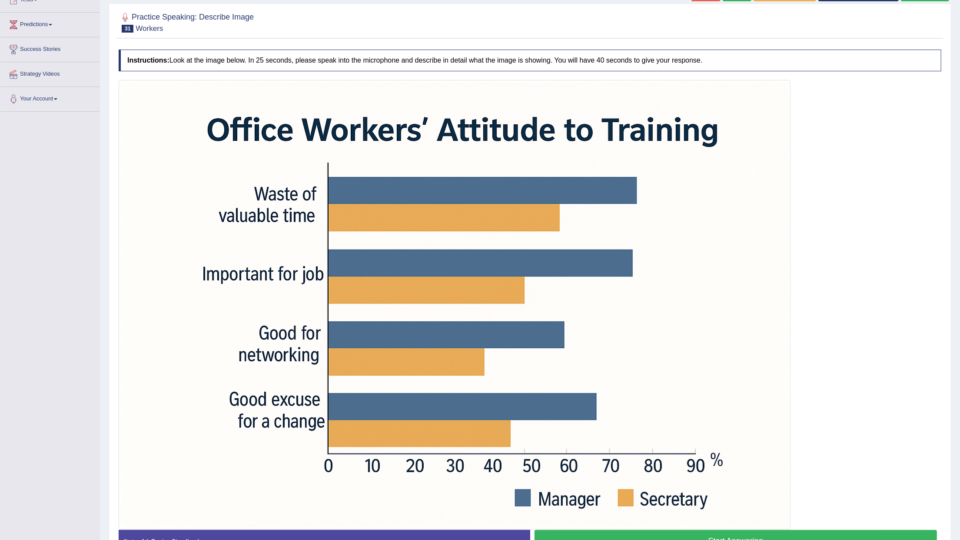
scroll to position [163, 0]
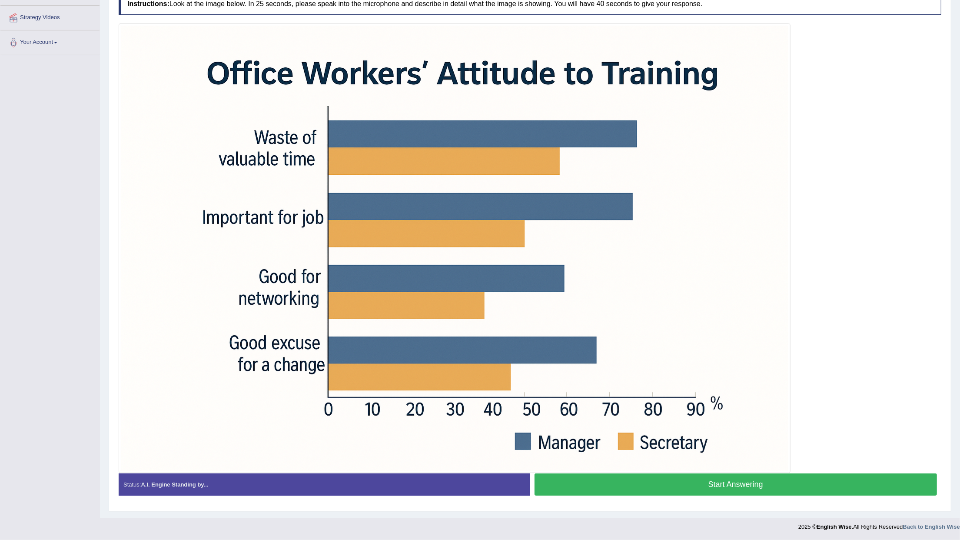
click at [687, 488] on button "Start Answering" at bounding box center [736, 484] width 403 height 22
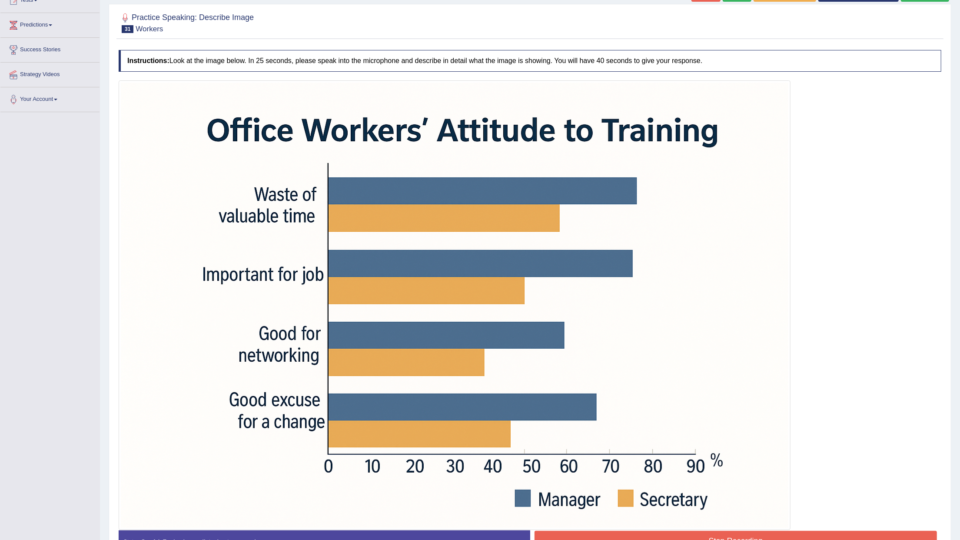
scroll to position [105, 0]
click at [619, 534] on button "Stop Recording" at bounding box center [736, 540] width 403 height 20
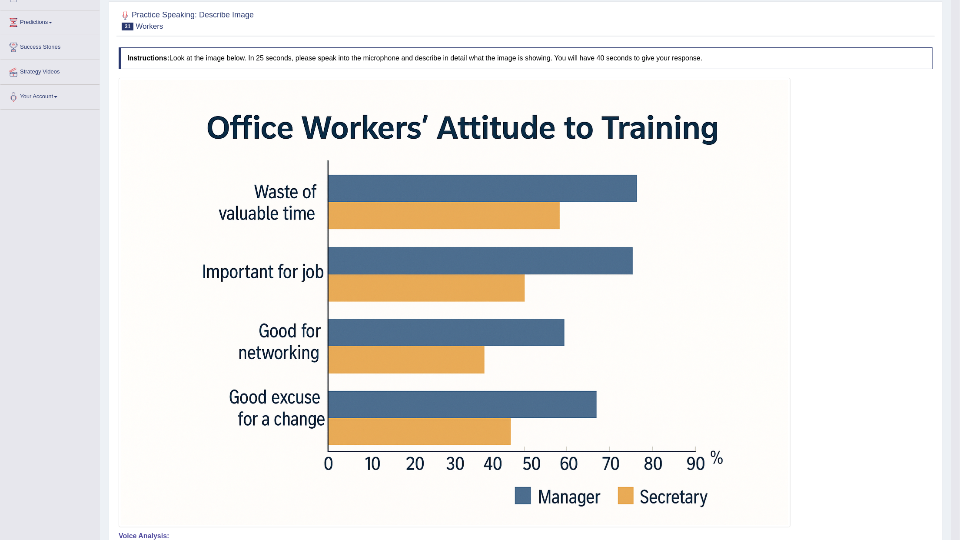
scroll to position [49, 0]
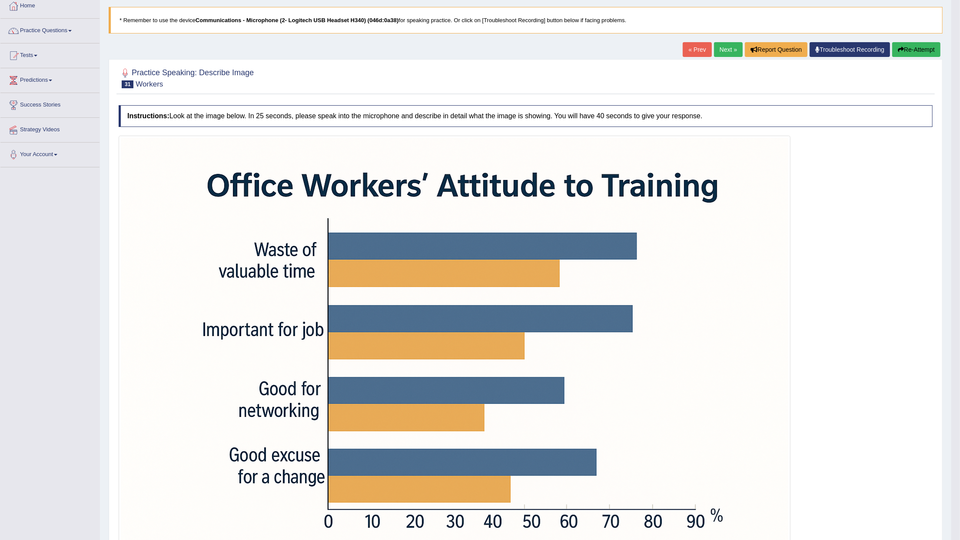
click at [920, 47] on button "Re-Attempt" at bounding box center [916, 49] width 48 height 15
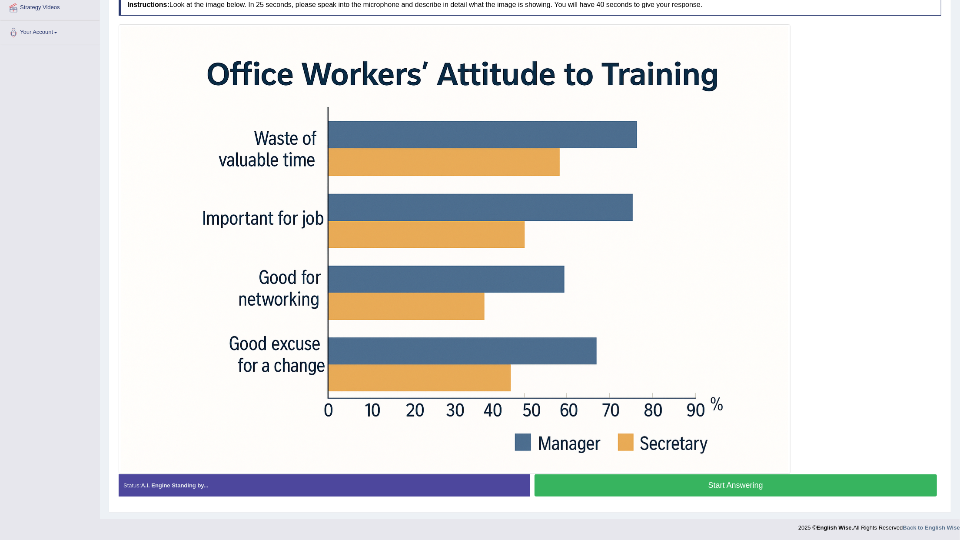
scroll to position [174, 0]
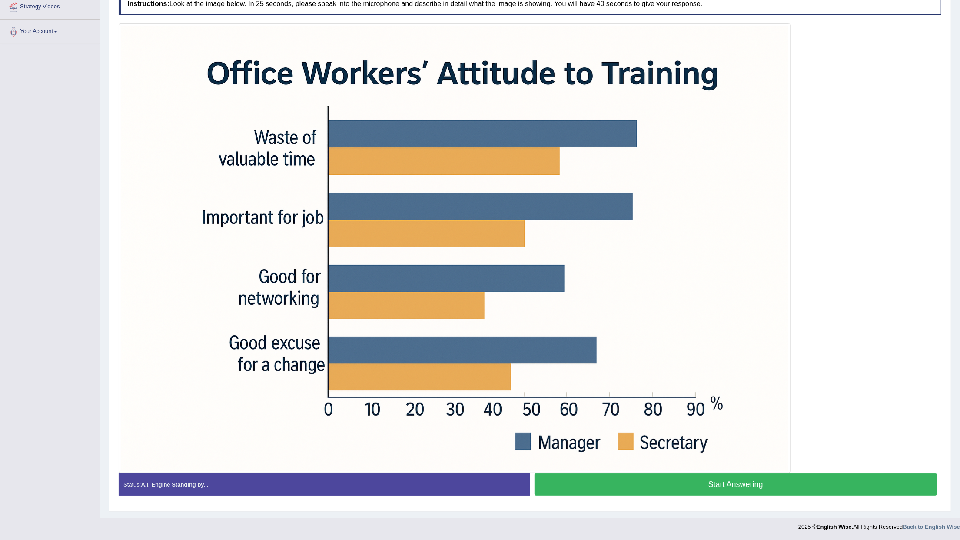
click at [695, 478] on button "Start Answering" at bounding box center [736, 484] width 403 height 22
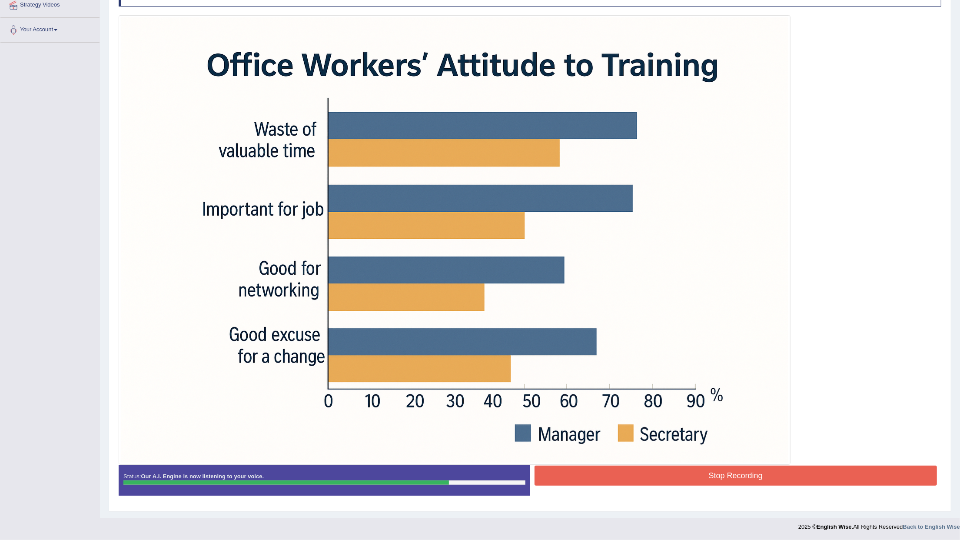
scroll to position [176, 0]
click at [763, 466] on button "Stop Recording" at bounding box center [736, 476] width 403 height 20
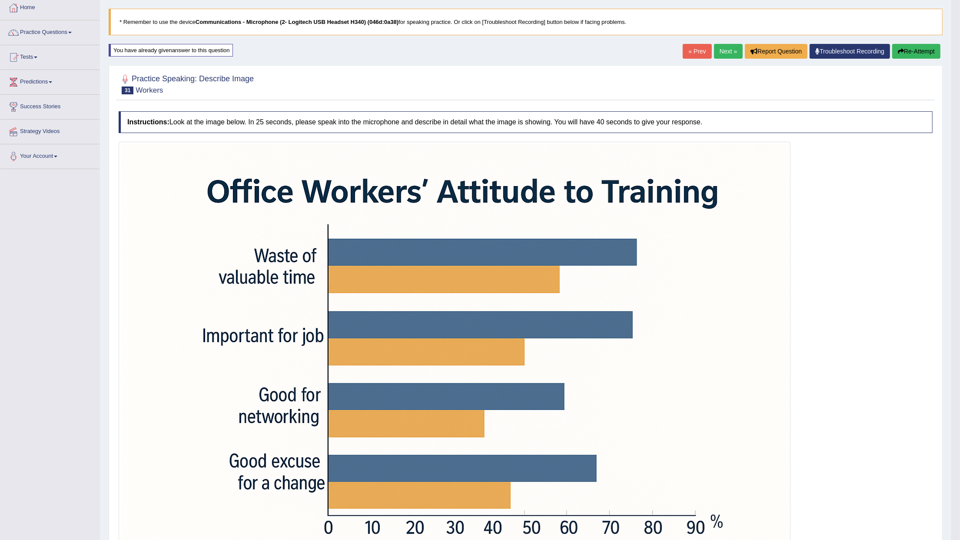
scroll to position [2, 0]
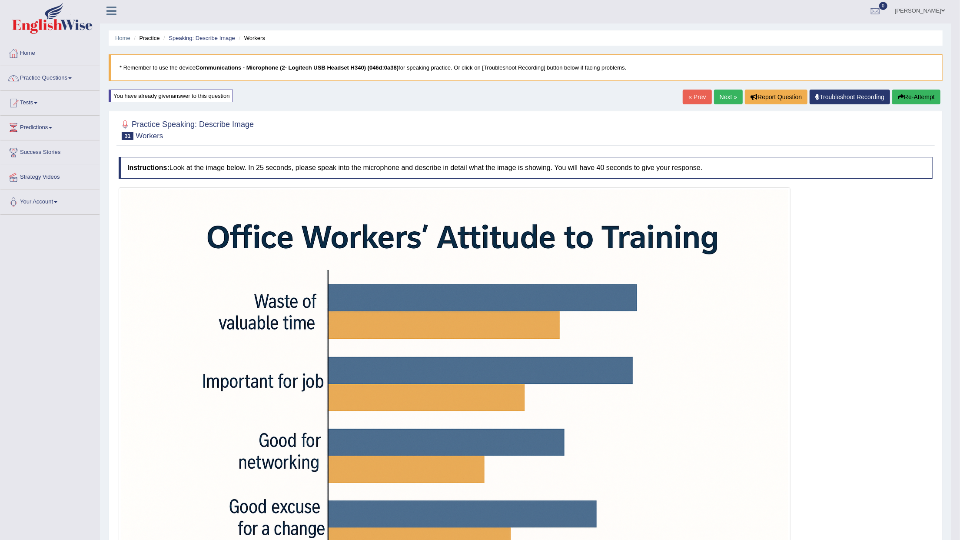
click at [722, 98] on link "Next »" at bounding box center [728, 97] width 29 height 15
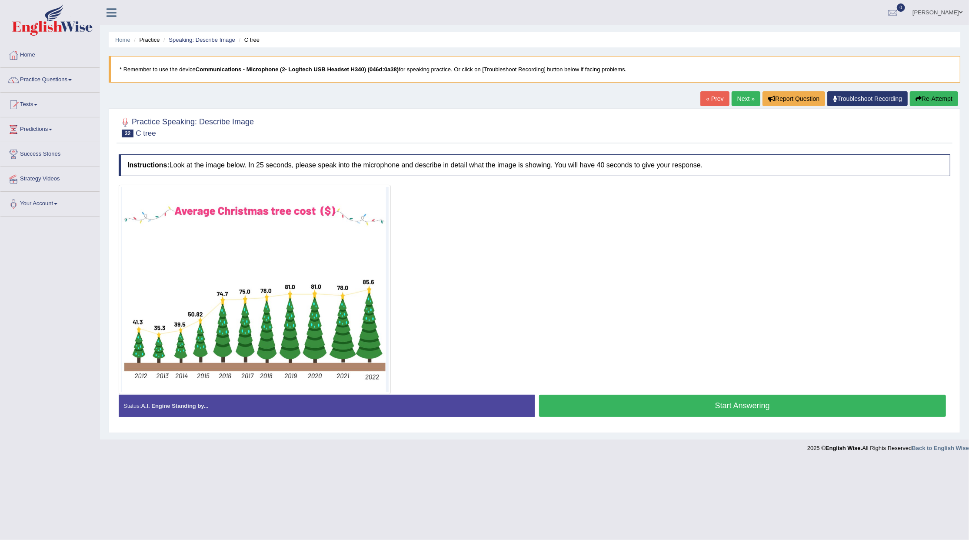
click at [587, 405] on button "Start Answering" at bounding box center [742, 406] width 407 height 22
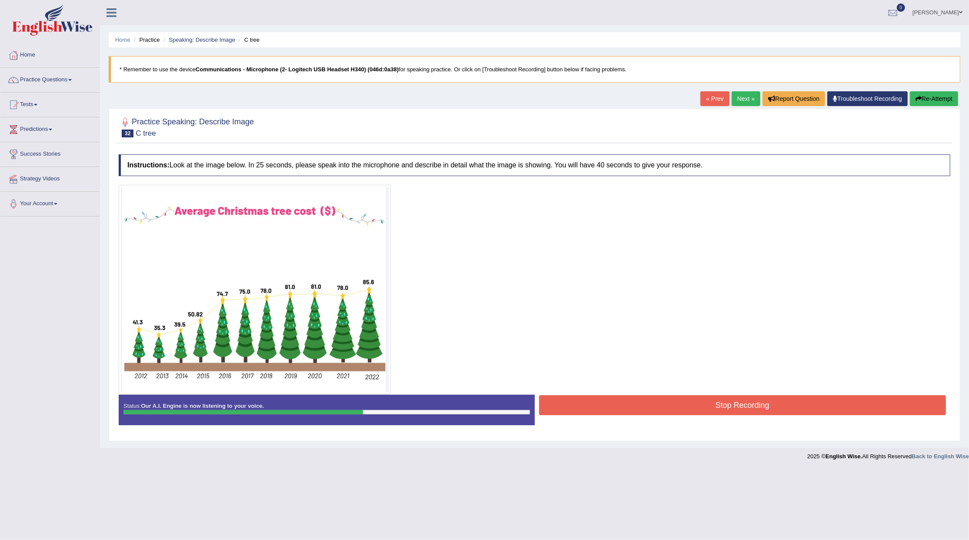
click at [707, 400] on button "Stop Recording" at bounding box center [742, 405] width 407 height 20
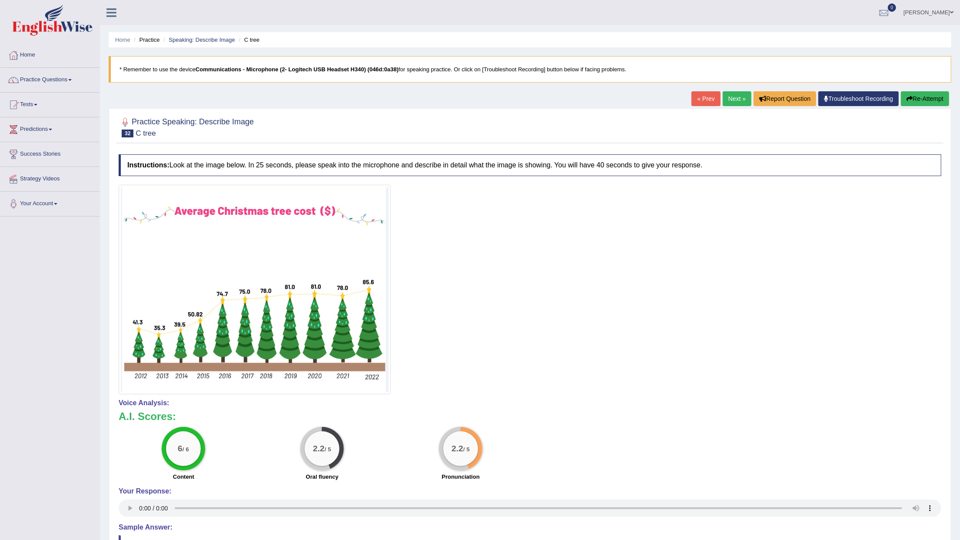
click at [914, 101] on button "Re-Attempt" at bounding box center [925, 98] width 48 height 15
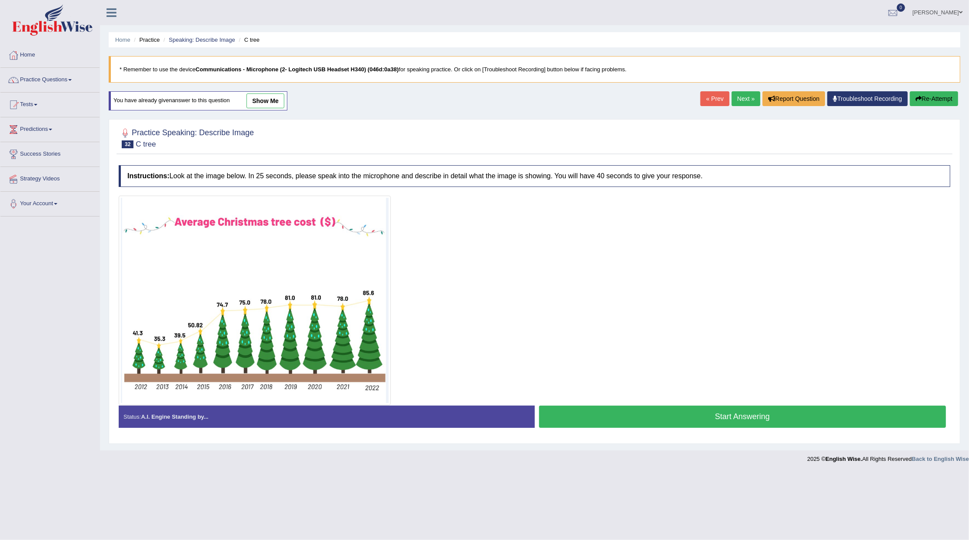
click at [654, 418] on button "Start Answering" at bounding box center [742, 417] width 407 height 22
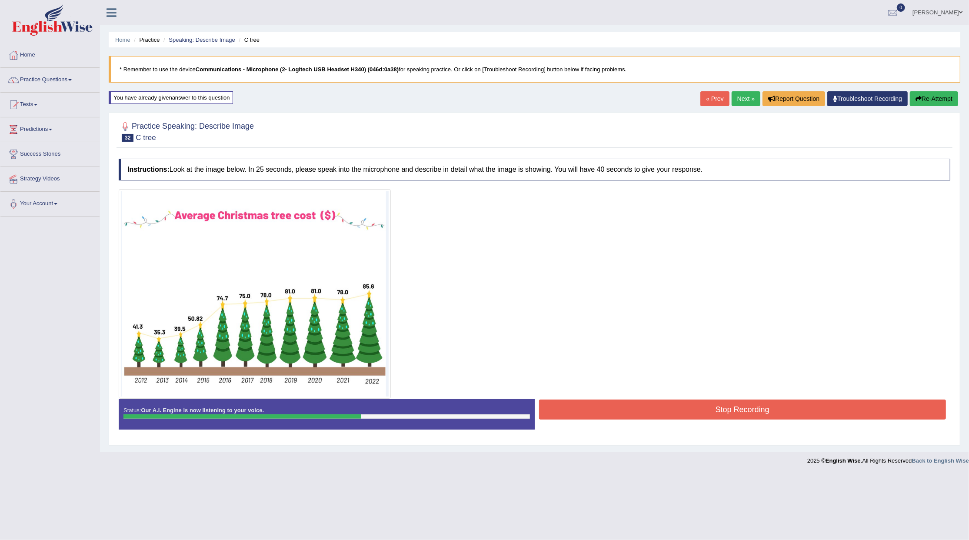
click at [622, 416] on button "Stop Recording" at bounding box center [742, 409] width 407 height 20
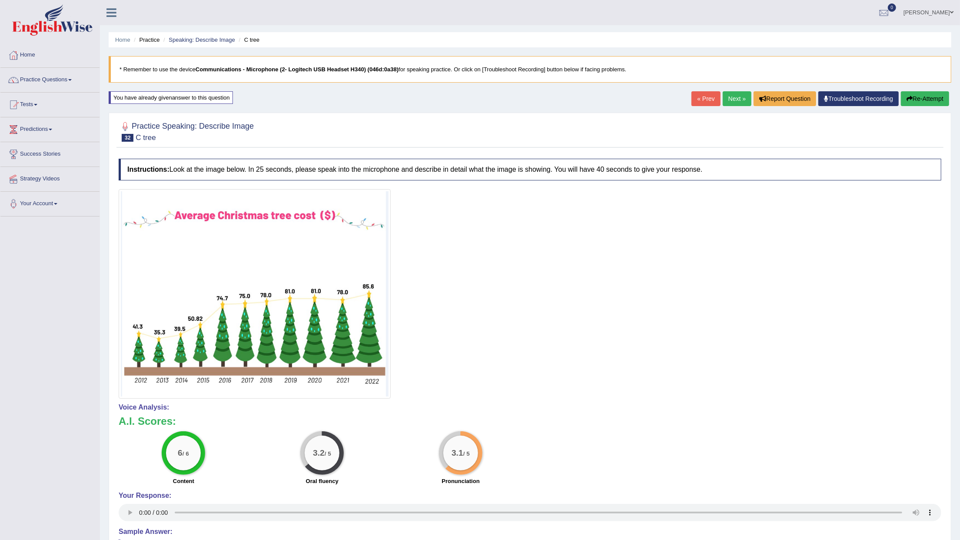
click at [737, 101] on link "Next »" at bounding box center [737, 98] width 29 height 15
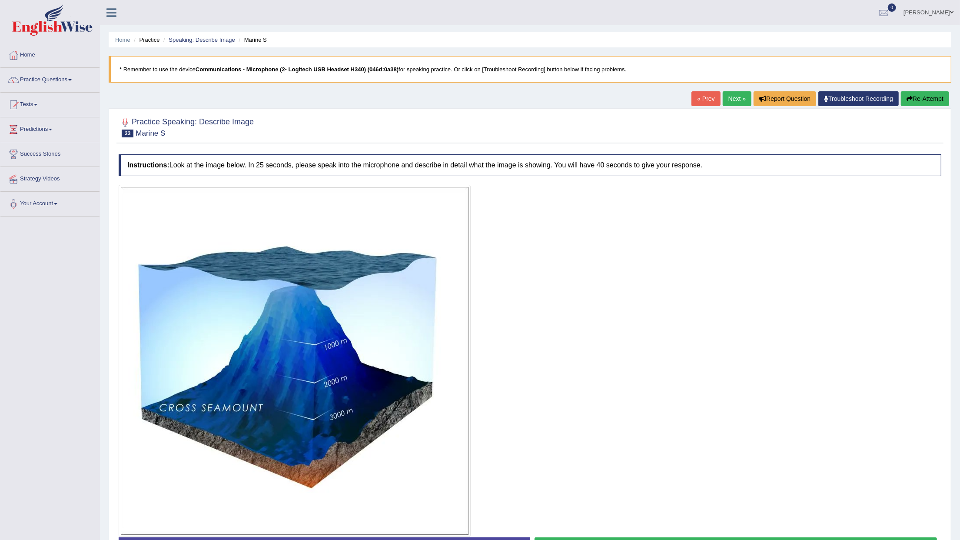
click at [733, 96] on link "Next »" at bounding box center [737, 98] width 29 height 15
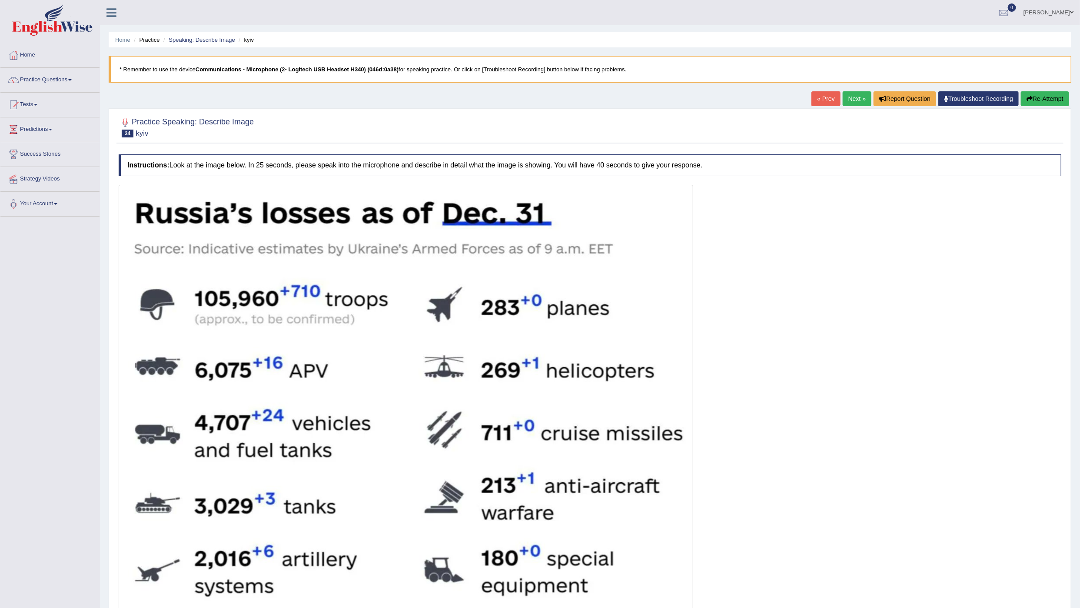
drag, startPoint x: 938, startPoint y: 0, endPoint x: 798, endPoint y: 247, distance: 283.6
click at [798, 247] on div at bounding box center [590, 473] width 943 height 576
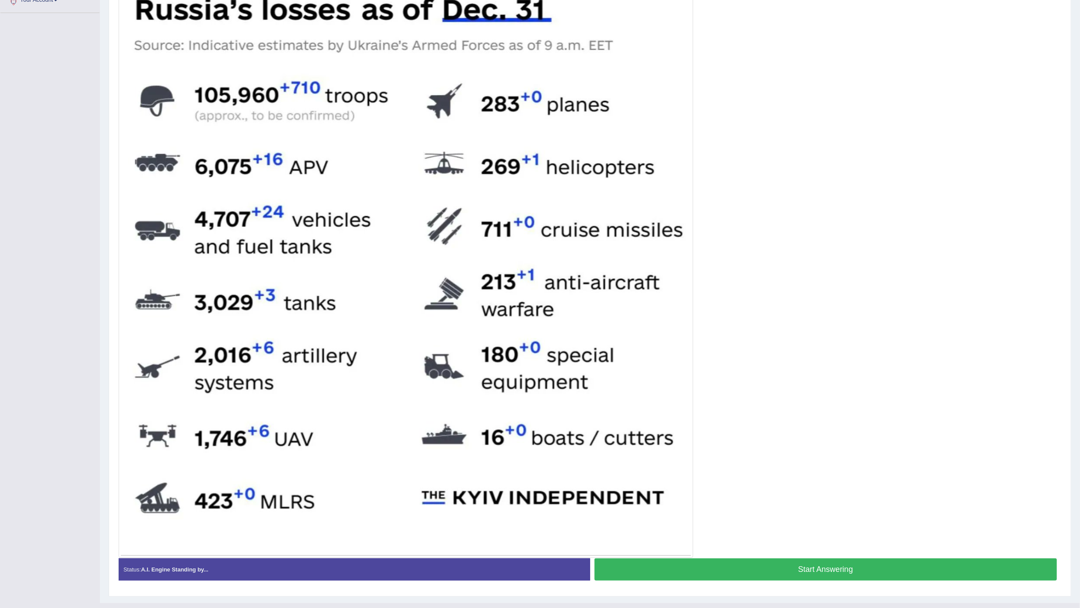
scroll to position [202, 0]
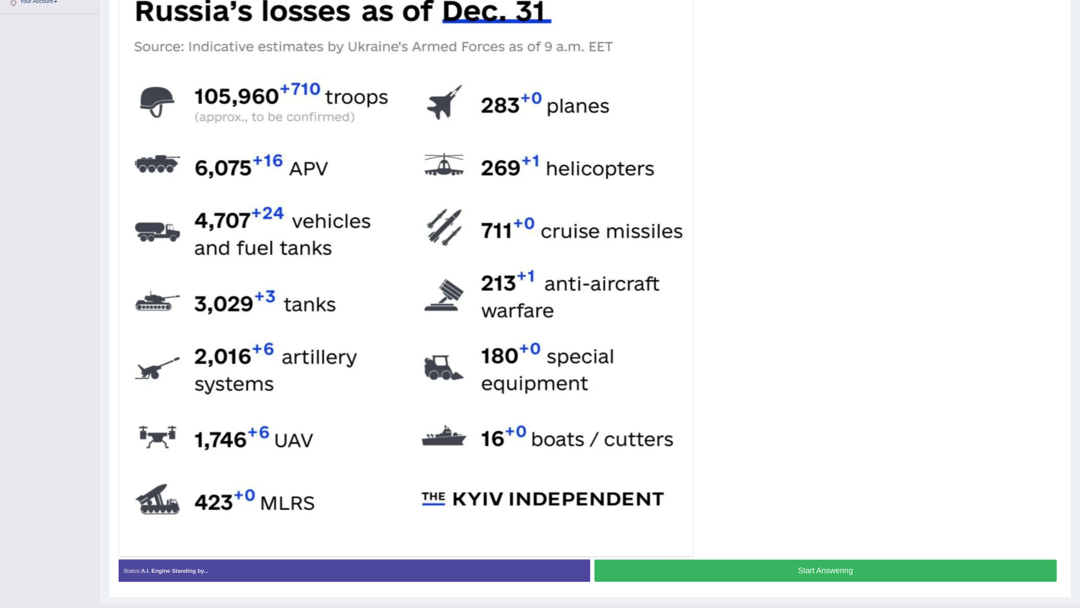
click at [678, 539] on button "Start Answering" at bounding box center [826, 570] width 463 height 22
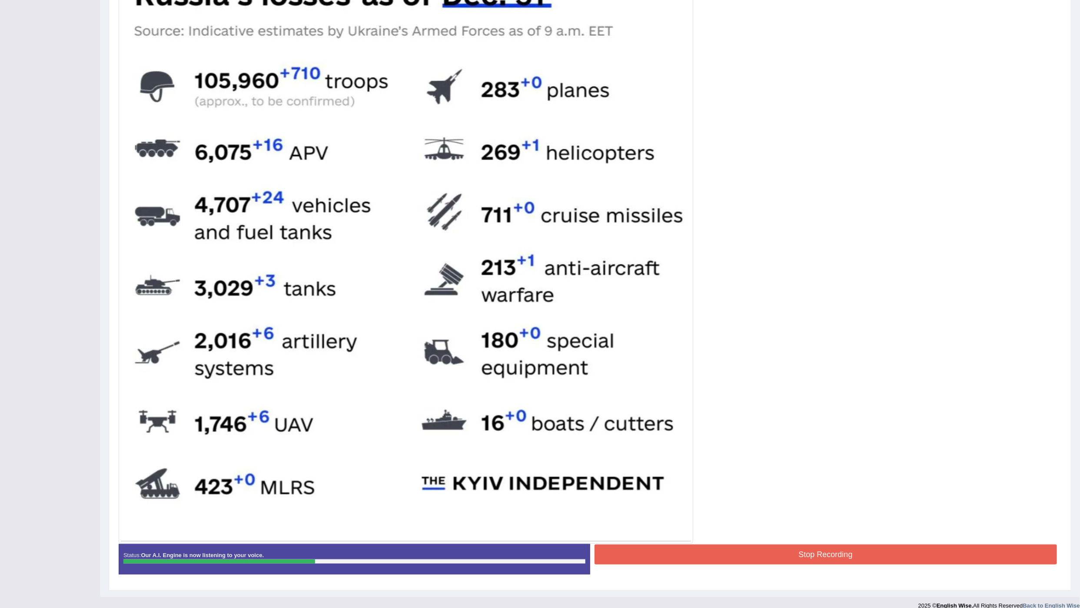
scroll to position [231, 0]
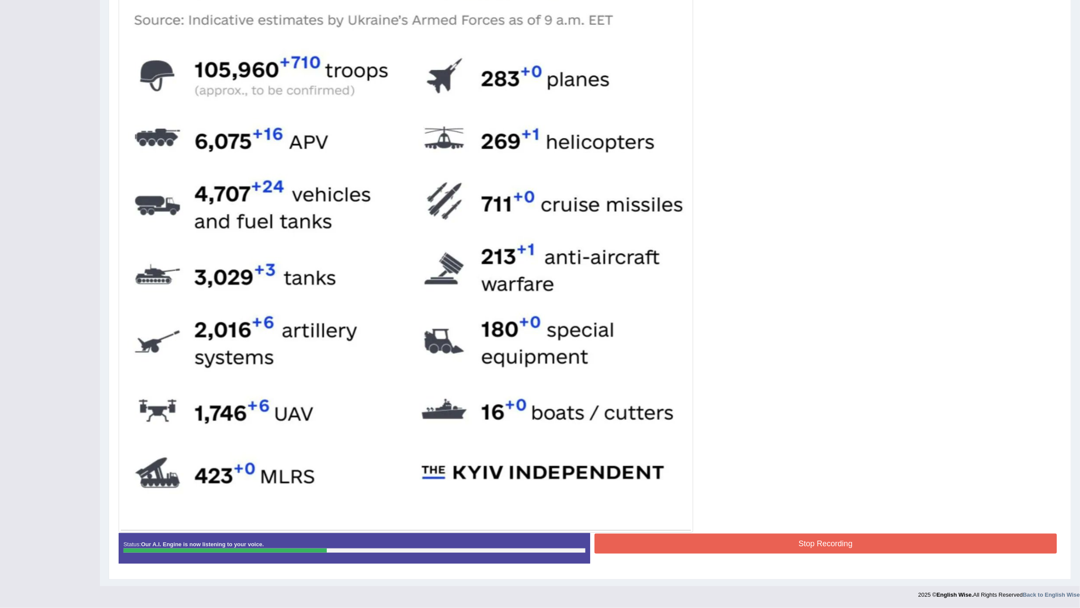
click at [659, 539] on div "Status: Our A.I. Engine is now listening to your voice. Start Answering Stop Re…" at bounding box center [590, 552] width 943 height 39
click at [666, 539] on button "Stop Recording" at bounding box center [826, 543] width 463 height 20
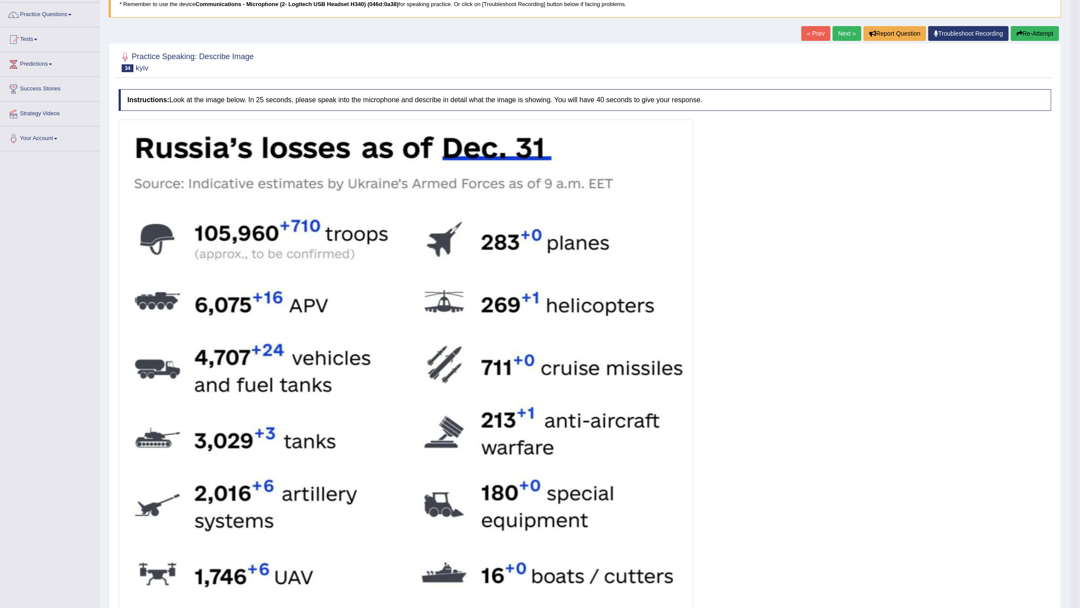
scroll to position [0, 0]
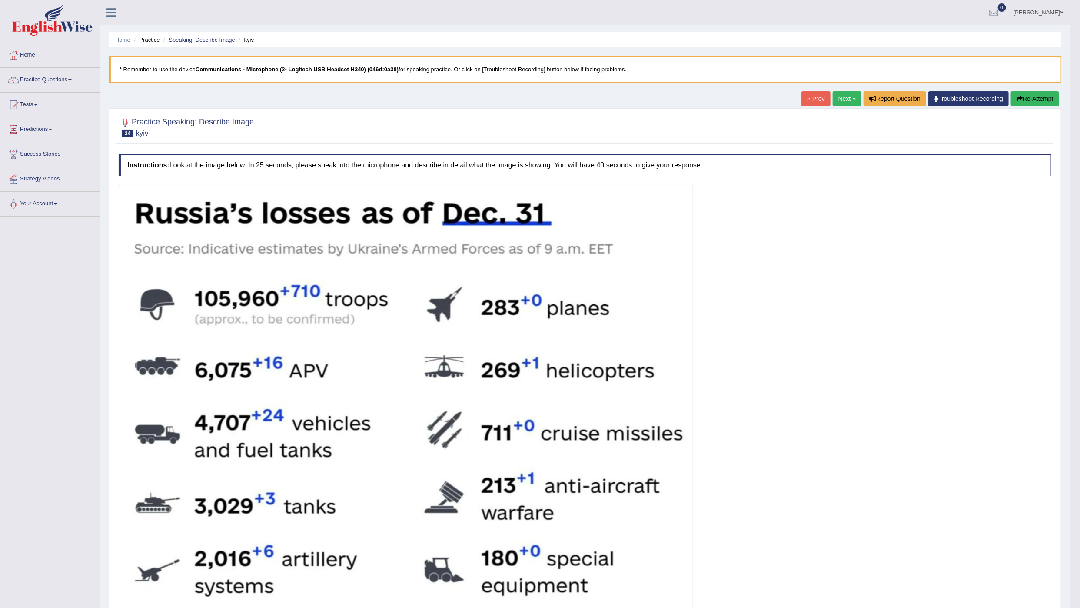
click at [843, 99] on link "Next »" at bounding box center [847, 98] width 29 height 15
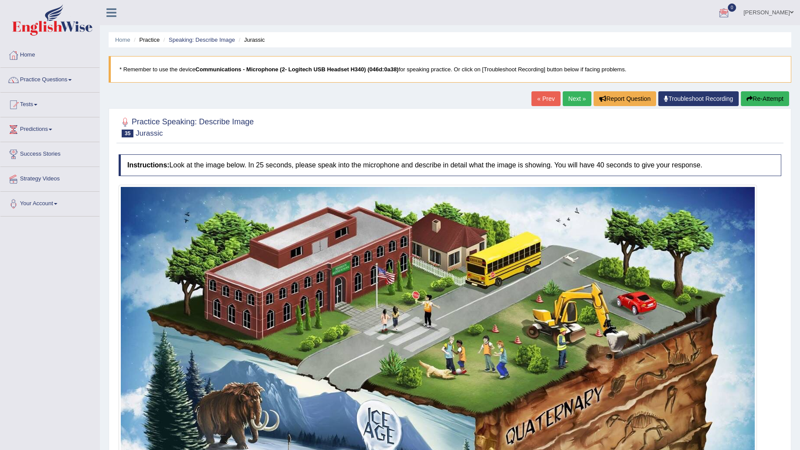
drag, startPoint x: 1390, startPoint y: 1, endPoint x: 497, endPoint y: 138, distance: 903.2
click at [497, 138] on div at bounding box center [450, 126] width 663 height 27
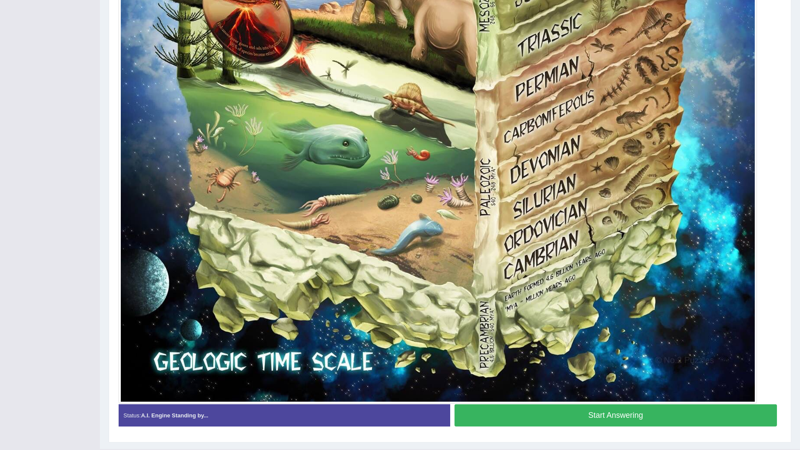
scroll to position [676, 0]
click at [525, 417] on button "Start Answering" at bounding box center [616, 415] width 323 height 22
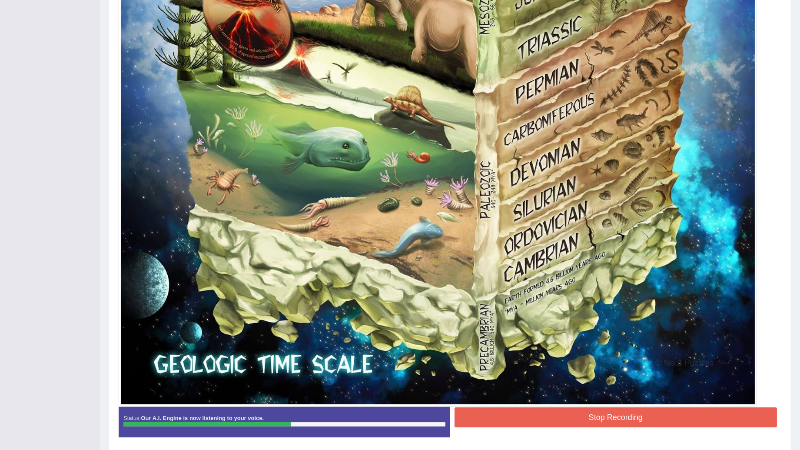
scroll to position [705, 0]
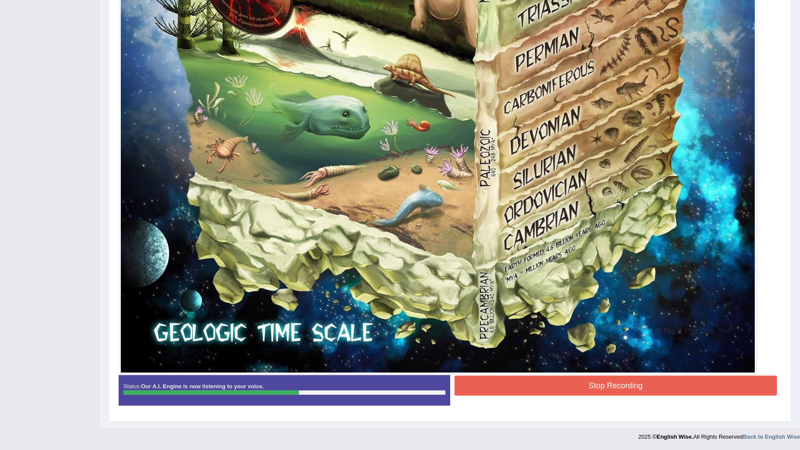
click at [464, 379] on button "Stop Recording" at bounding box center [616, 386] width 323 height 20
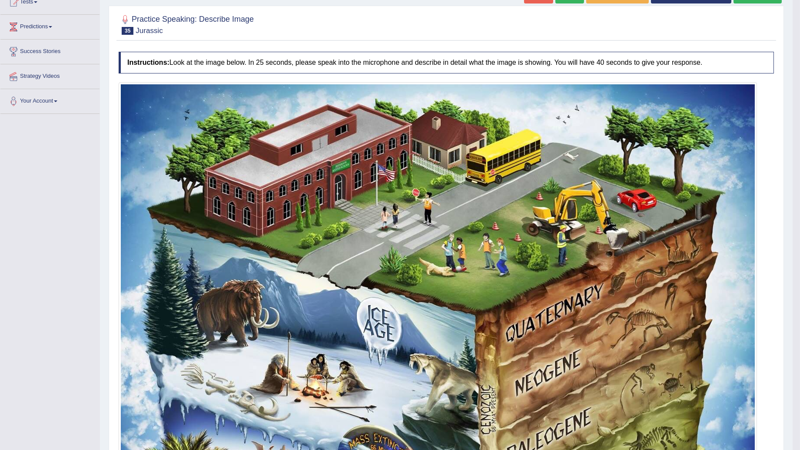
scroll to position [0, 0]
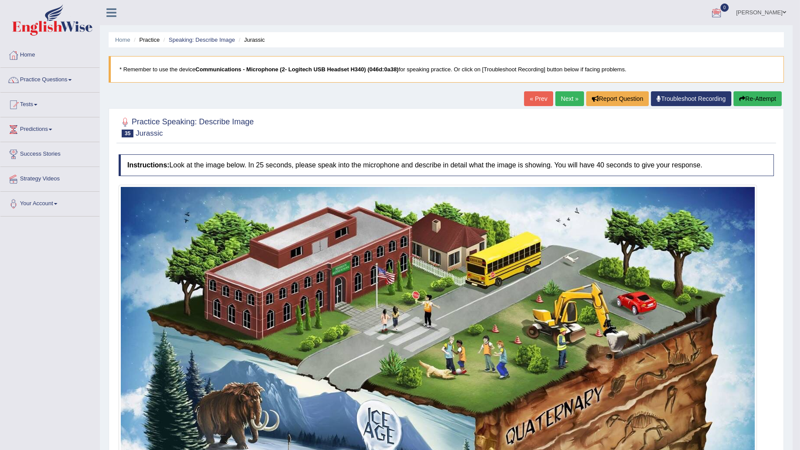
click at [569, 97] on link "Next »" at bounding box center [569, 98] width 29 height 15
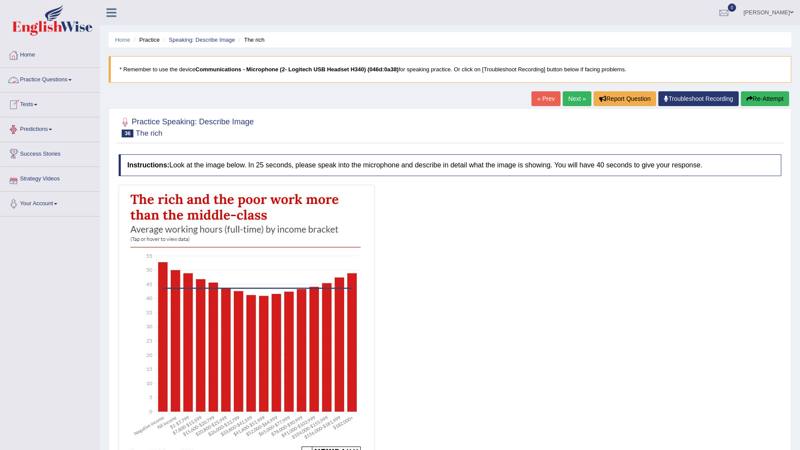
click at [55, 81] on link "Practice Questions" at bounding box center [49, 79] width 99 height 22
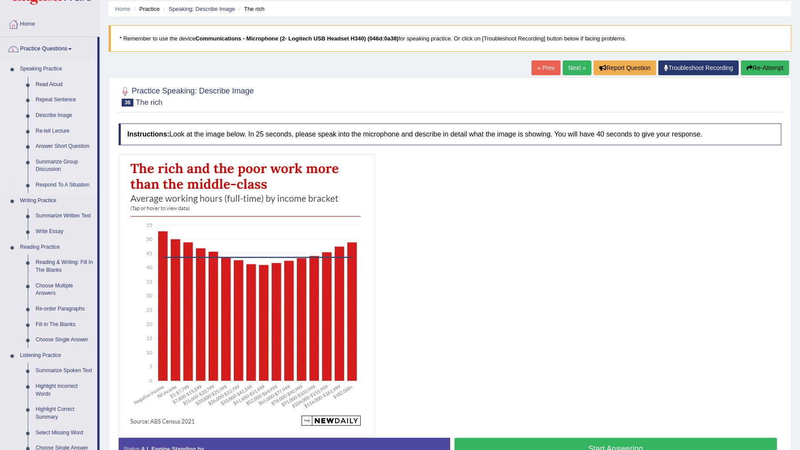
scroll to position [48, 0]
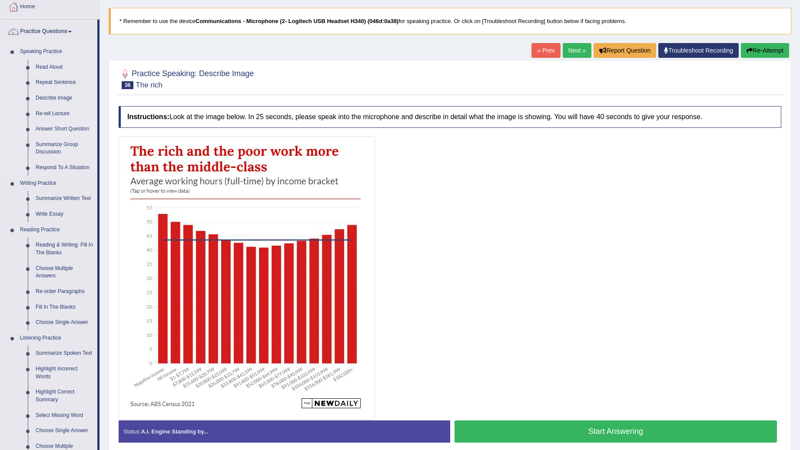
click at [85, 127] on link "Answer Short Question" at bounding box center [65, 129] width 66 height 16
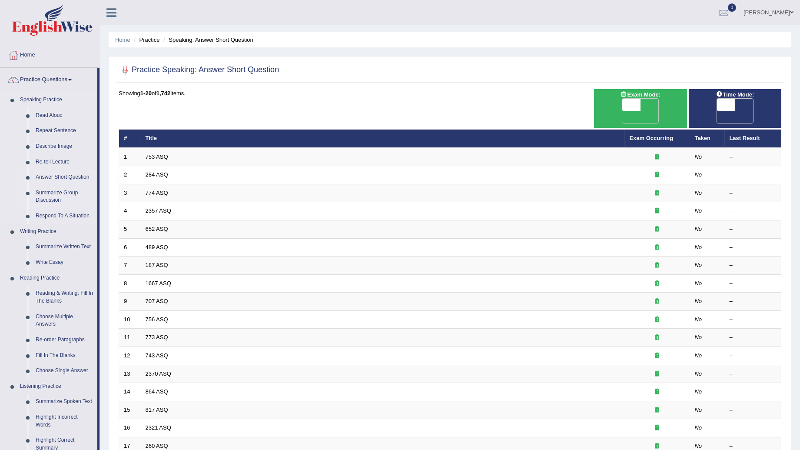
click at [61, 196] on link "Summarize Group Discussion" at bounding box center [65, 196] width 66 height 23
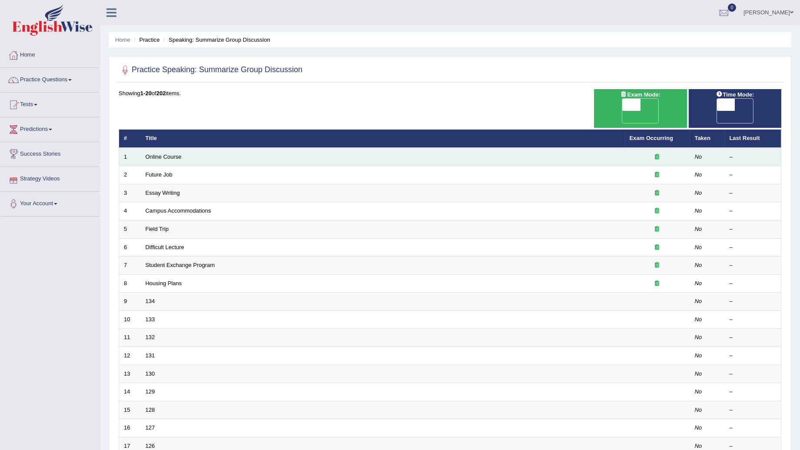
click at [156, 148] on td "Online Course" at bounding box center [383, 157] width 484 height 18
click at [159, 153] on link "Online Course" at bounding box center [164, 156] width 36 height 7
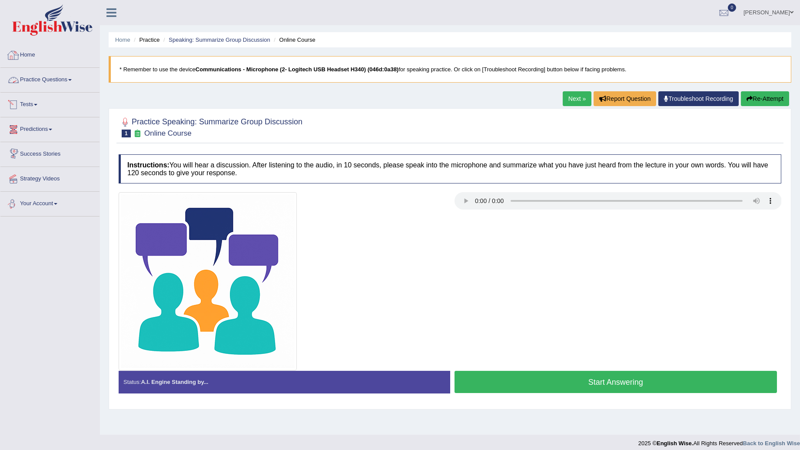
click at [32, 93] on link "Tests" at bounding box center [49, 104] width 99 height 22
click at [38, 82] on link "Practice Questions" at bounding box center [49, 79] width 99 height 22
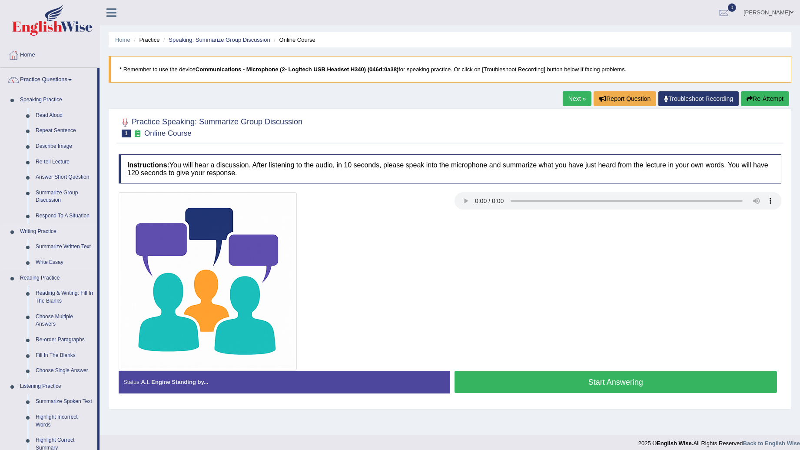
scroll to position [48, 0]
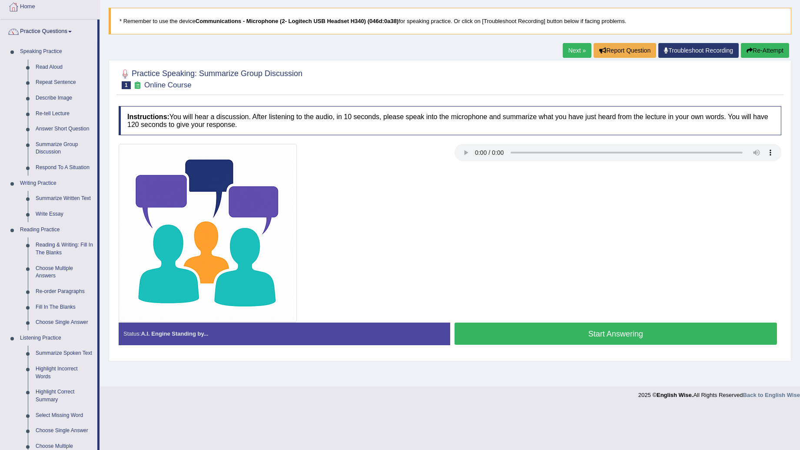
drag, startPoint x: 798, startPoint y: 0, endPoint x: 502, endPoint y: 96, distance: 310.8
click at [502, 96] on div "Practice Speaking: Summarize Group Discussion 1 Online Course Instructions: You…" at bounding box center [450, 210] width 683 height 301
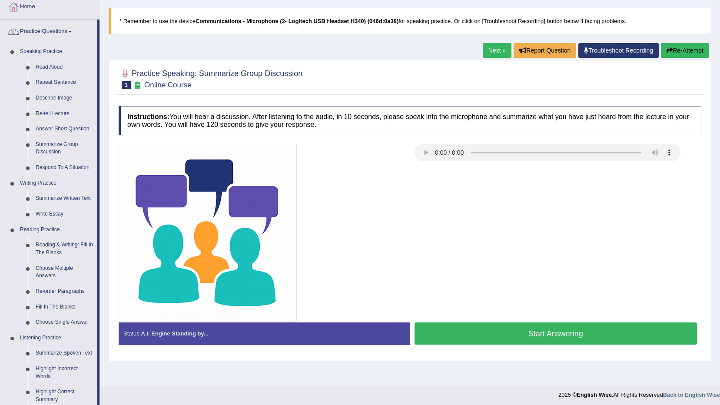
drag, startPoint x: 802, startPoint y: 1, endPoint x: 457, endPoint y: 90, distance: 355.9
click at [457, 90] on div at bounding box center [410, 78] width 583 height 27
click at [52, 119] on link "Re-tell Lecture" at bounding box center [65, 114] width 66 height 16
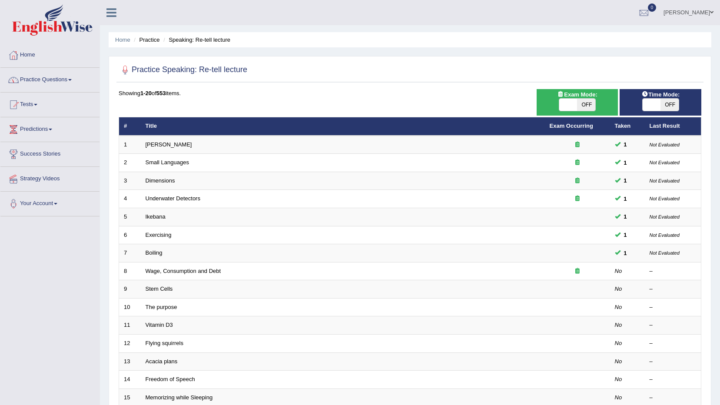
click at [40, 82] on link "Practice Questions" at bounding box center [49, 79] width 99 height 22
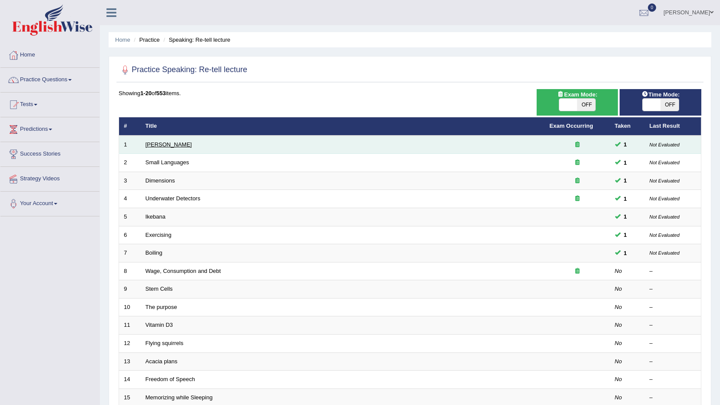
click at [160, 147] on link "[PERSON_NAME]" at bounding box center [169, 144] width 47 height 7
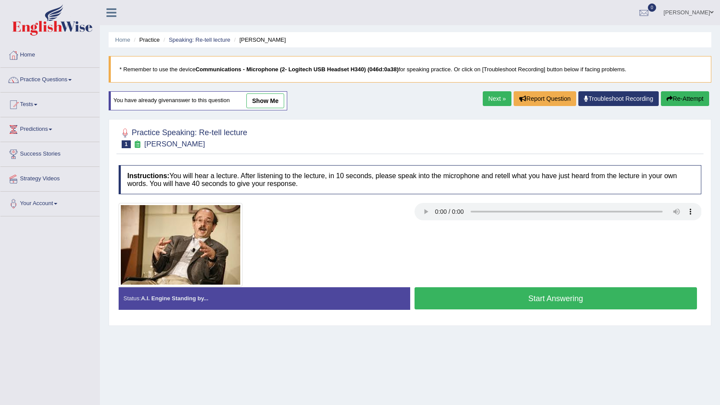
click at [269, 108] on link "show me" at bounding box center [265, 100] width 38 height 15
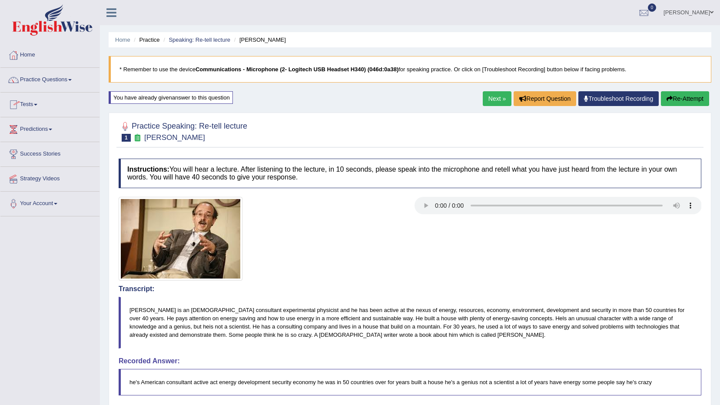
click at [487, 98] on link "Next »" at bounding box center [497, 98] width 29 height 15
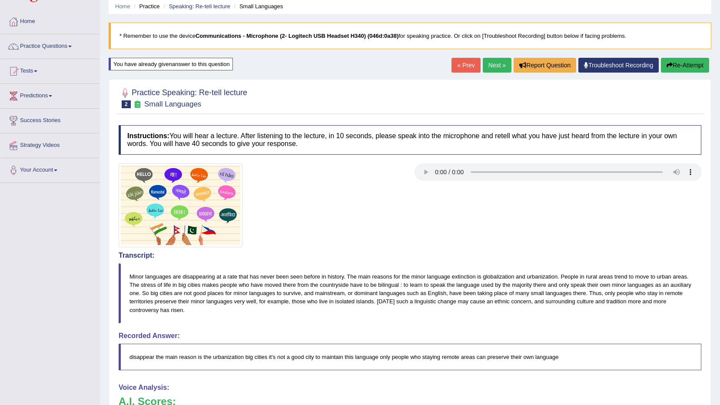
scroll to position [33, 0]
click at [669, 67] on icon "button" at bounding box center [670, 66] width 6 height 6
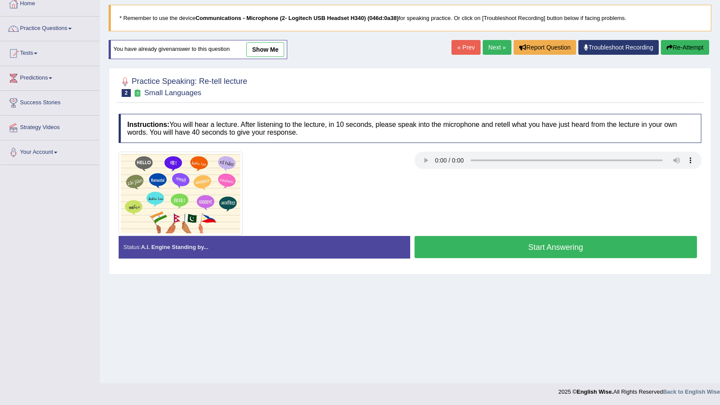
scroll to position [51, 0]
click at [463, 244] on button "Start Answering" at bounding box center [556, 247] width 283 height 22
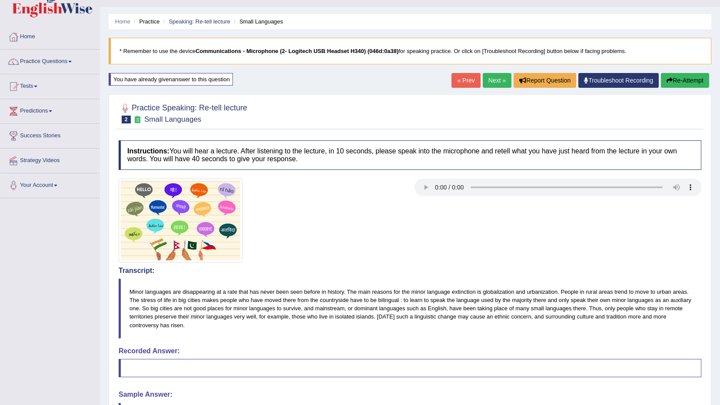
scroll to position [0, 0]
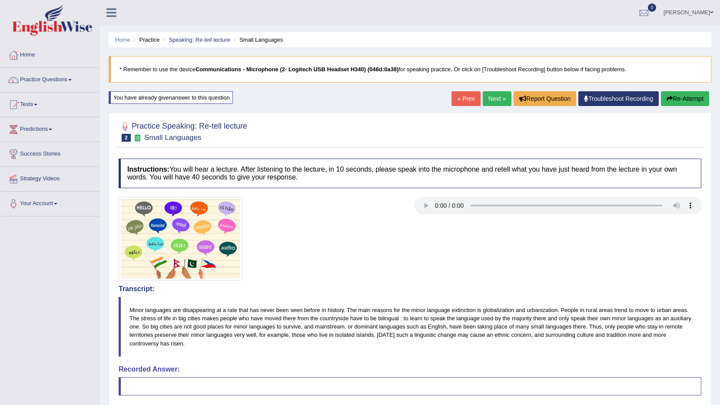
click at [675, 101] on button "Re-Attempt" at bounding box center [685, 98] width 48 height 15
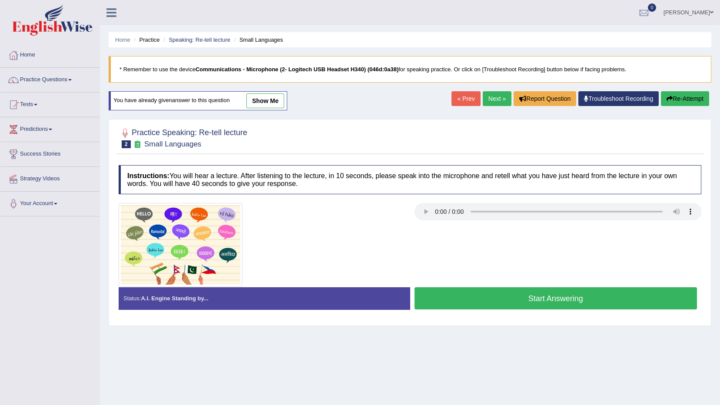
click at [480, 303] on button "Start Answering" at bounding box center [556, 298] width 283 height 22
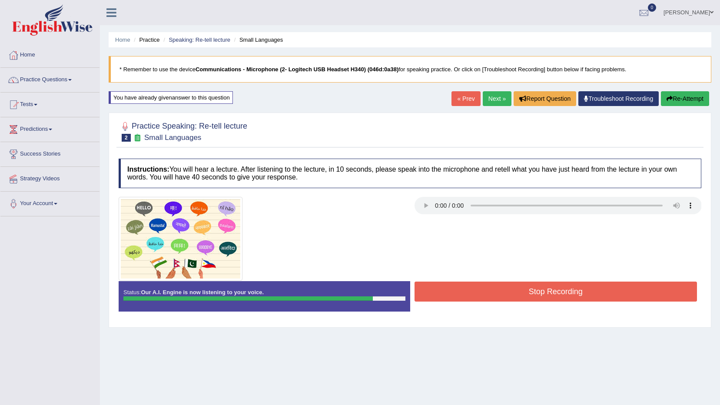
click at [537, 298] on button "Stop Recording" at bounding box center [556, 292] width 283 height 20
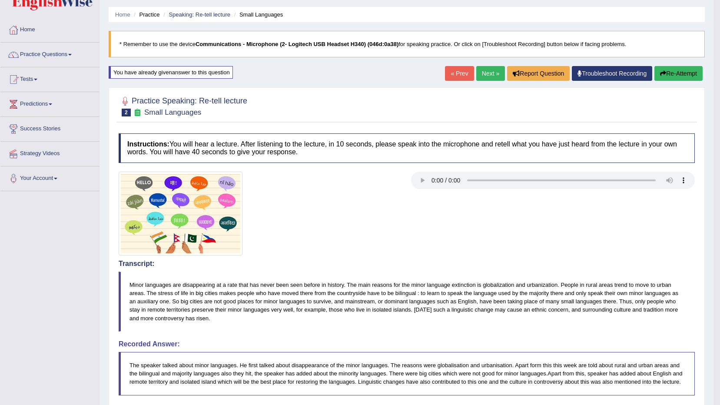
scroll to position [14, 0]
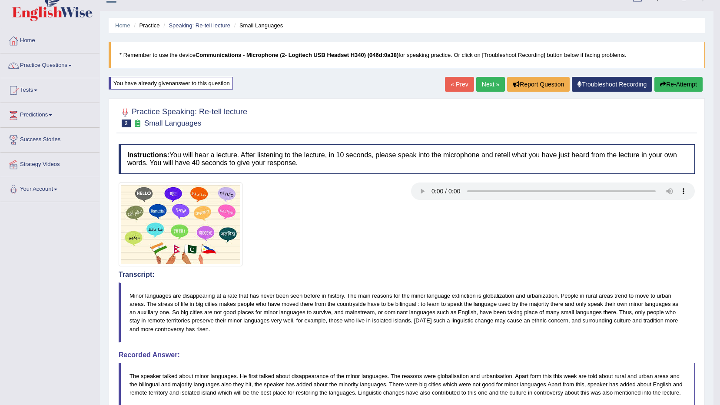
click at [484, 86] on link "Next »" at bounding box center [490, 84] width 29 height 15
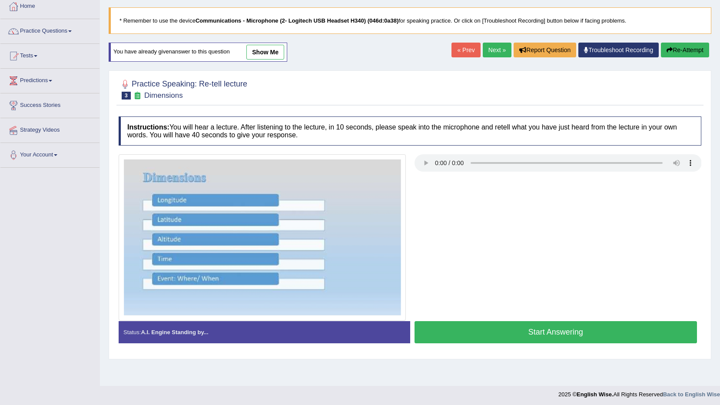
scroll to position [51, 0]
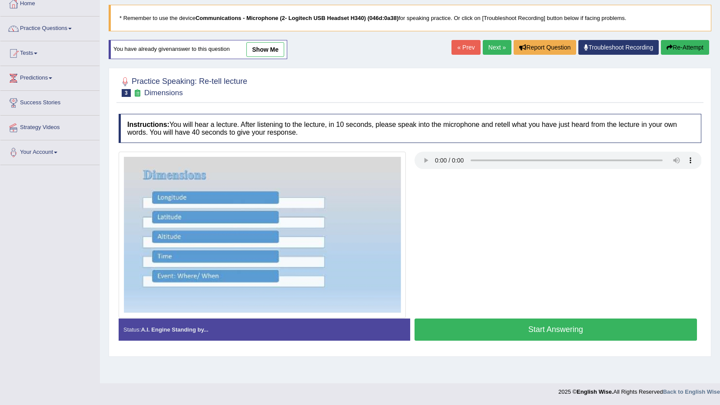
click at [546, 332] on button "Start Answering" at bounding box center [556, 330] width 283 height 22
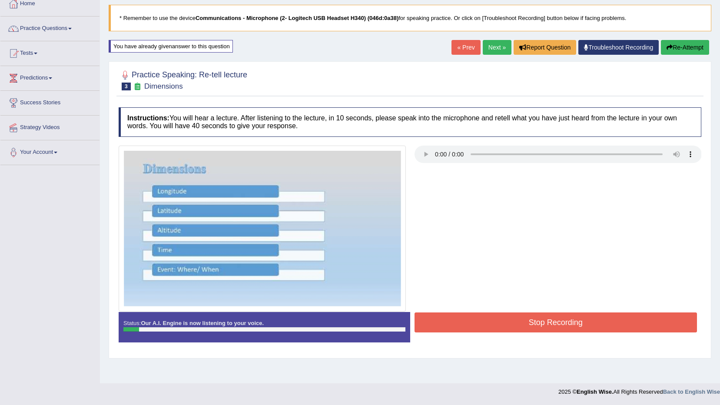
click at [605, 318] on button "Stop Recording" at bounding box center [556, 323] width 283 height 20
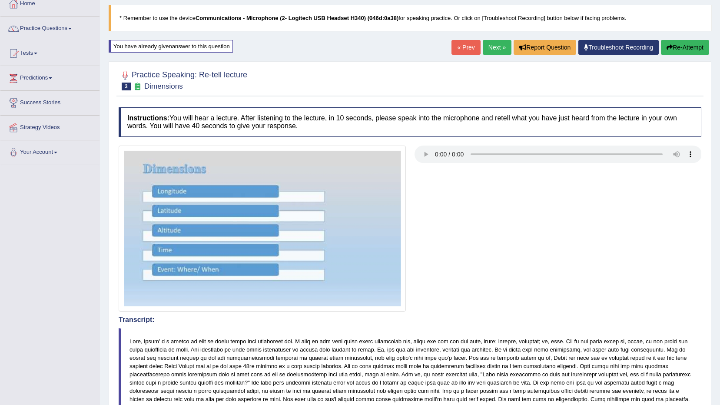
click at [688, 47] on button "Re-Attempt" at bounding box center [685, 47] width 48 height 15
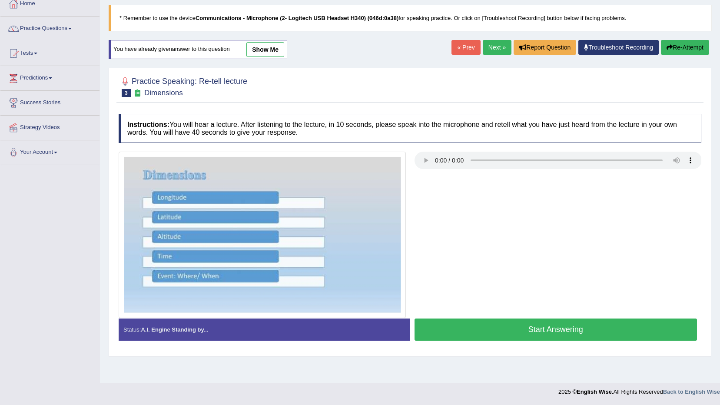
click at [538, 329] on button "Start Answering" at bounding box center [556, 330] width 283 height 22
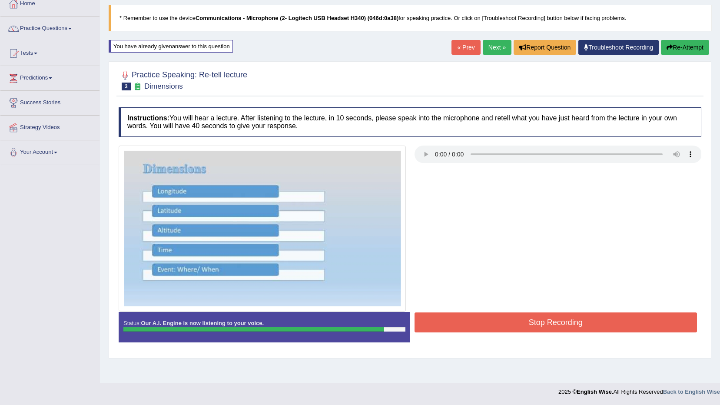
click at [512, 321] on button "Stop Recording" at bounding box center [556, 323] width 283 height 20
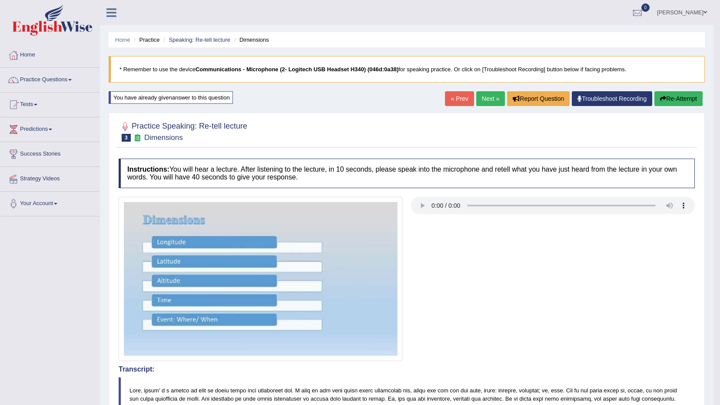
click at [491, 103] on link "Next »" at bounding box center [490, 98] width 29 height 15
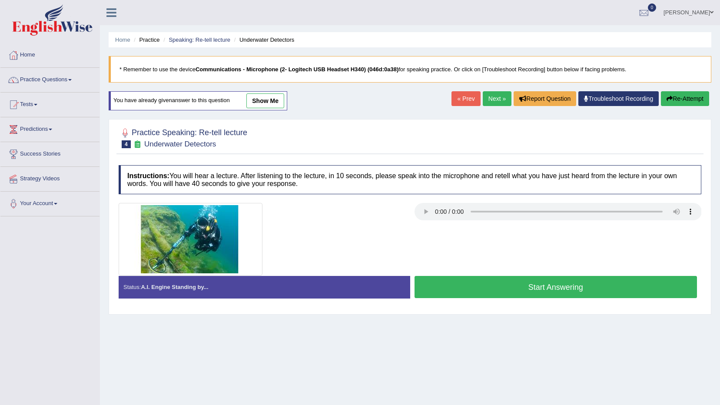
click at [584, 284] on button "Start Answering" at bounding box center [556, 287] width 283 height 22
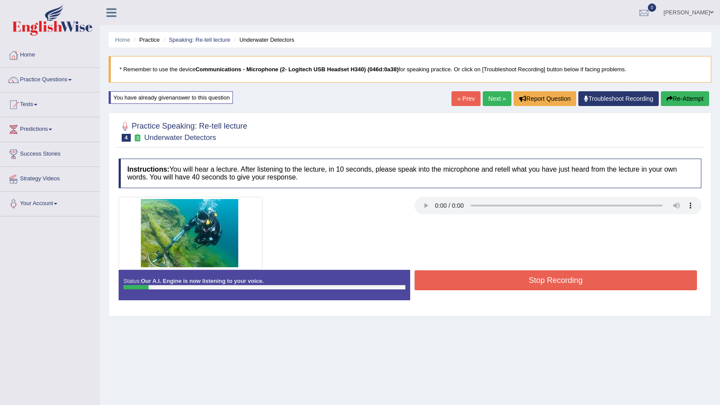
click at [682, 99] on button "Re-Attempt" at bounding box center [685, 98] width 48 height 15
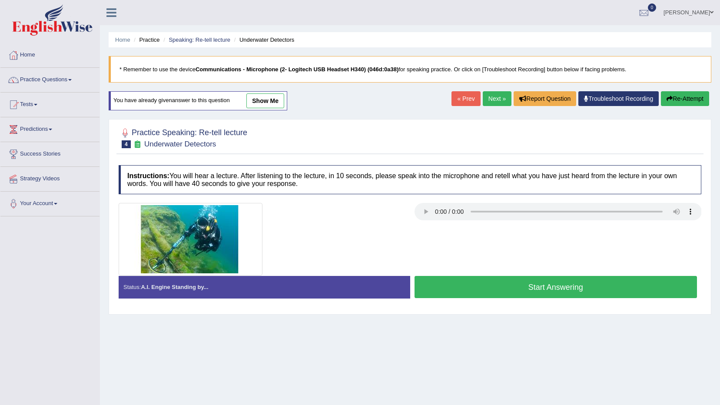
click at [598, 288] on button "Start Answering" at bounding box center [556, 287] width 283 height 22
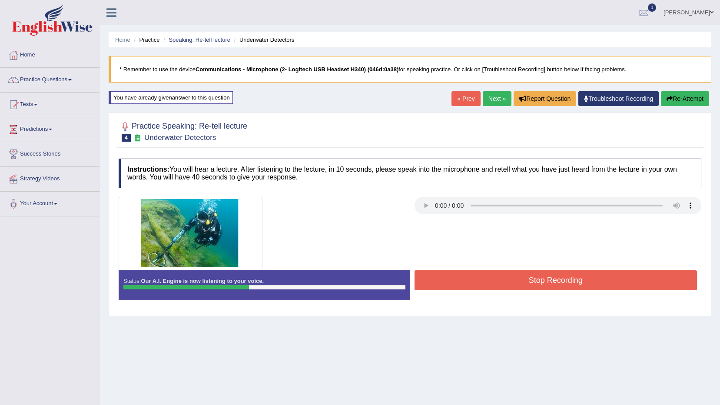
click at [583, 287] on button "Stop Recording" at bounding box center [556, 280] width 283 height 20
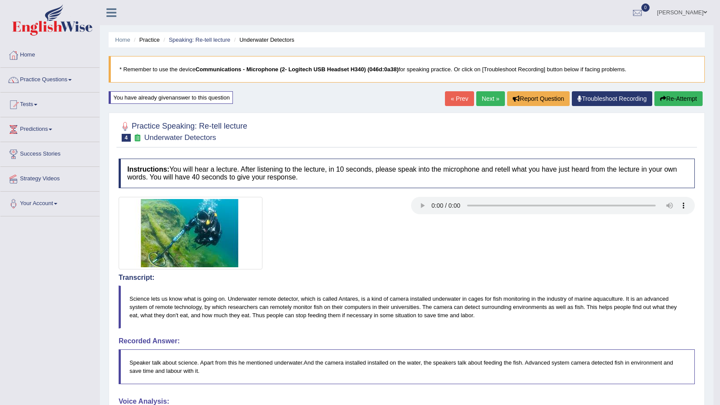
click at [492, 102] on link "Next »" at bounding box center [490, 98] width 29 height 15
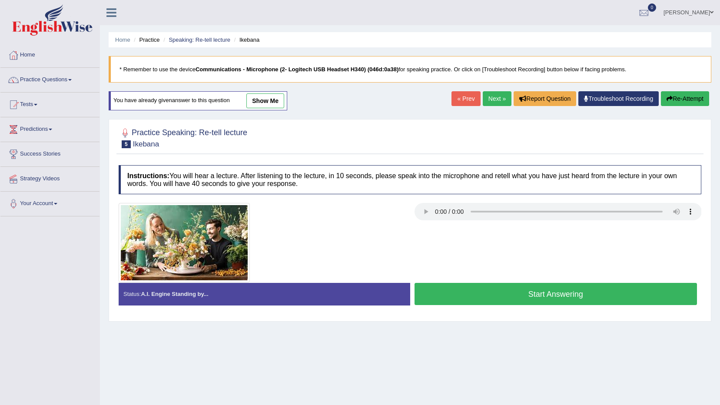
click at [496, 103] on link "Next »" at bounding box center [497, 98] width 29 height 15
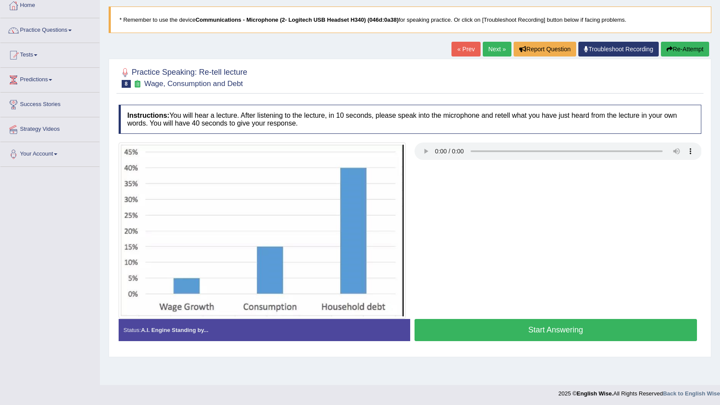
scroll to position [51, 0]
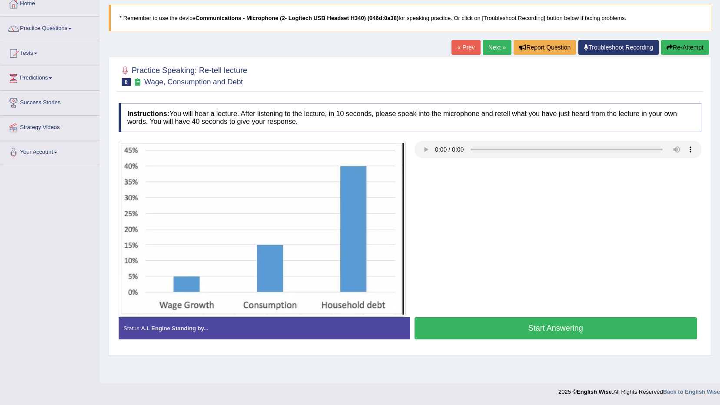
click at [461, 46] on link "« Prev" at bounding box center [466, 47] width 29 height 15
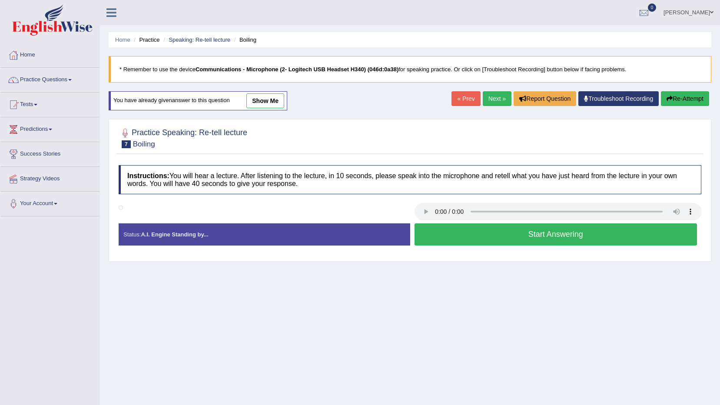
click at [462, 102] on link "« Prev" at bounding box center [466, 98] width 29 height 15
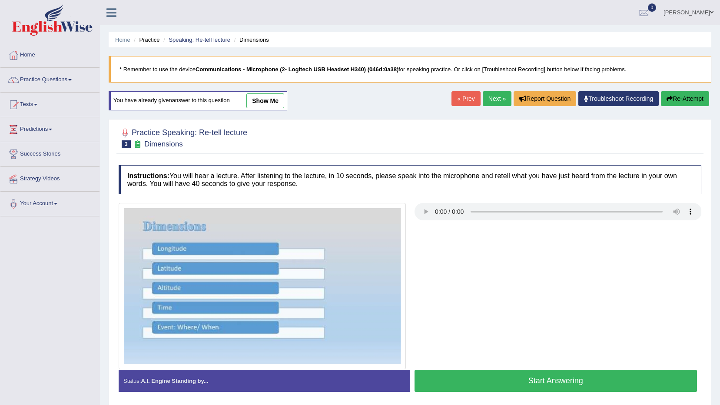
click at [255, 103] on link "show me" at bounding box center [265, 100] width 38 height 15
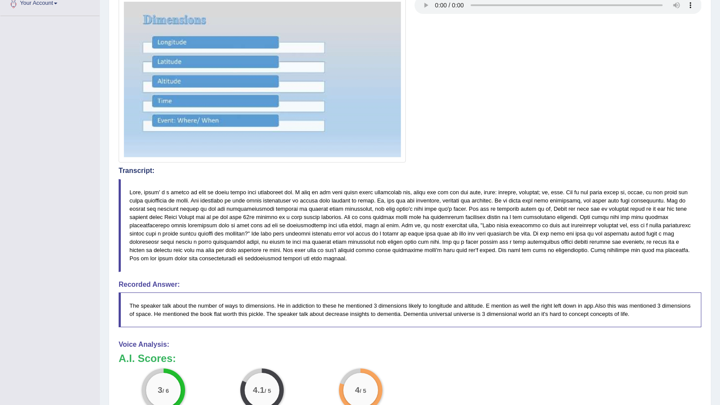
scroll to position [70, 0]
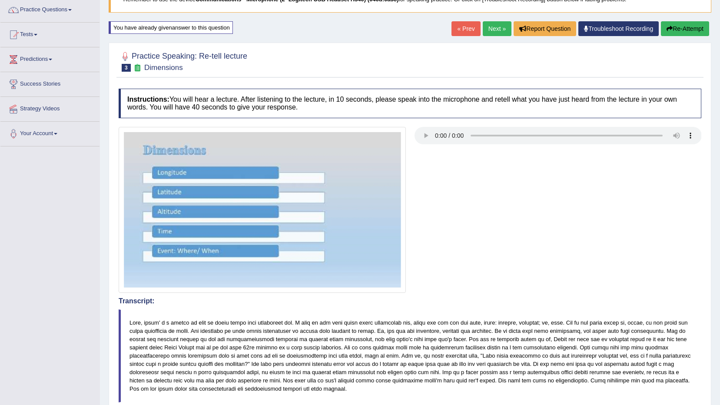
click at [487, 30] on link "Next »" at bounding box center [497, 28] width 29 height 15
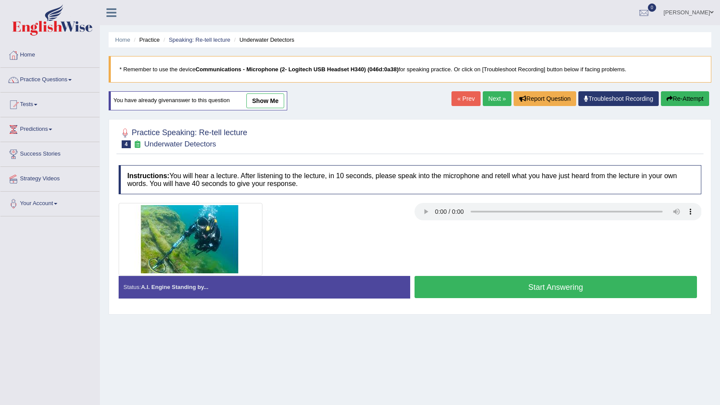
click at [280, 97] on link "show me" at bounding box center [265, 100] width 38 height 15
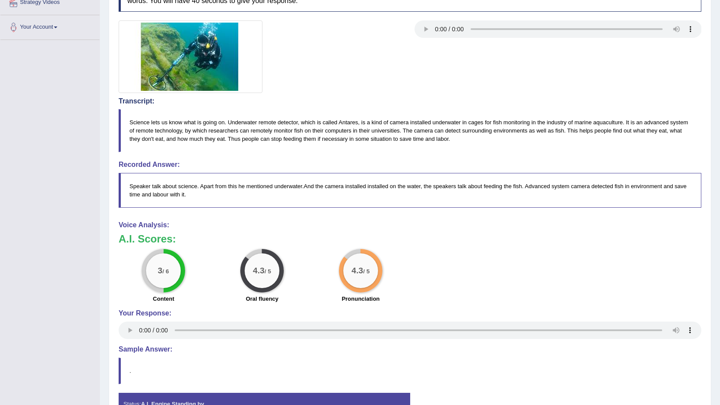
scroll to position [57, 0]
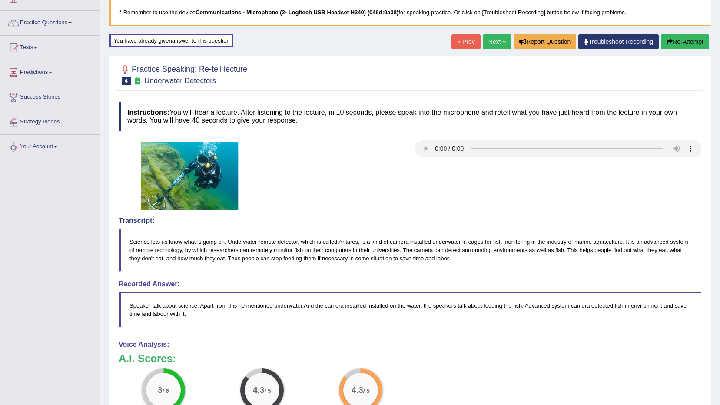
click at [500, 36] on link "Next »" at bounding box center [497, 41] width 29 height 15
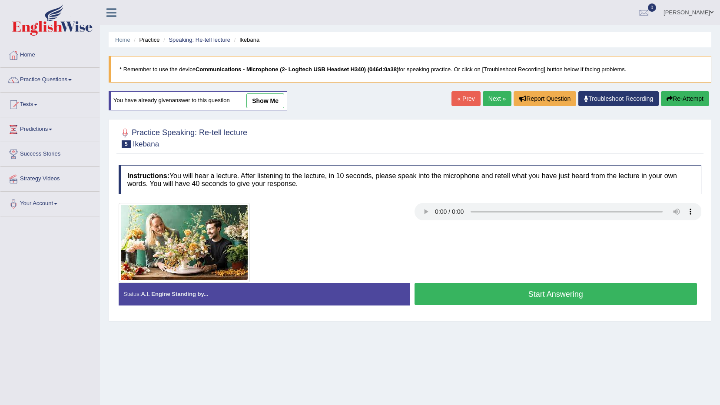
click at [497, 293] on button "Start Answering" at bounding box center [556, 294] width 283 height 22
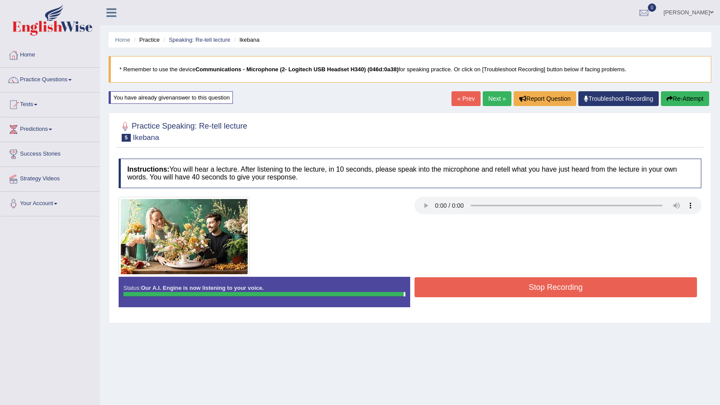
click at [502, 283] on button "Stop Recording" at bounding box center [556, 287] width 283 height 20
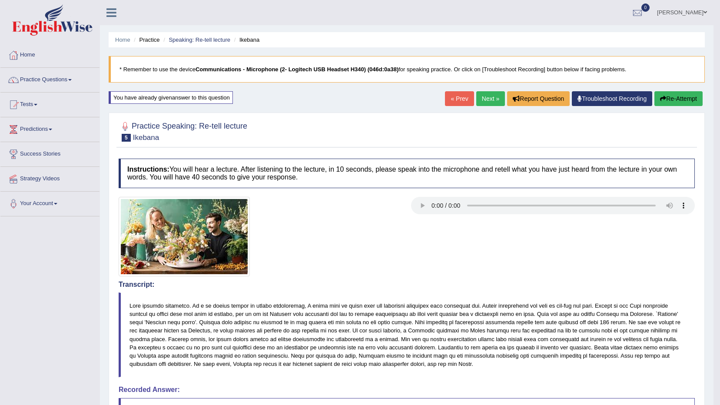
click at [489, 96] on link "Next »" at bounding box center [490, 98] width 29 height 15
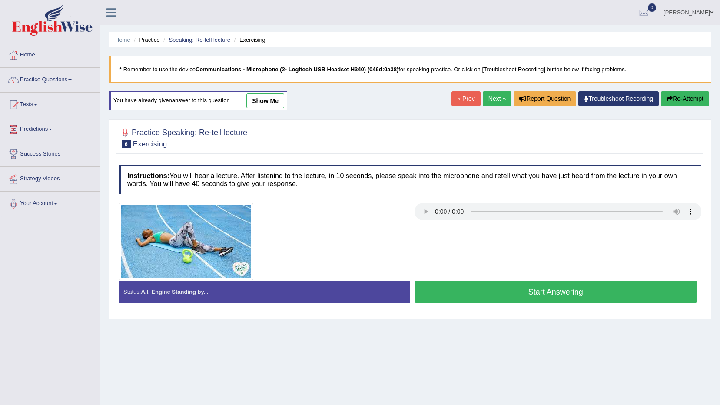
click at [534, 297] on button "Start Answering" at bounding box center [556, 292] width 283 height 22
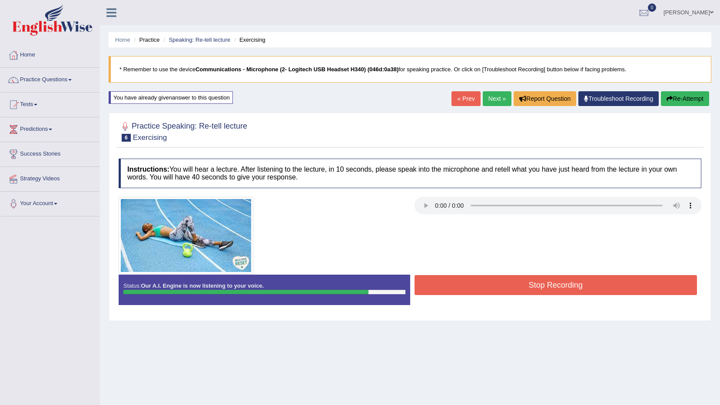
click at [530, 286] on button "Stop Recording" at bounding box center [556, 285] width 283 height 20
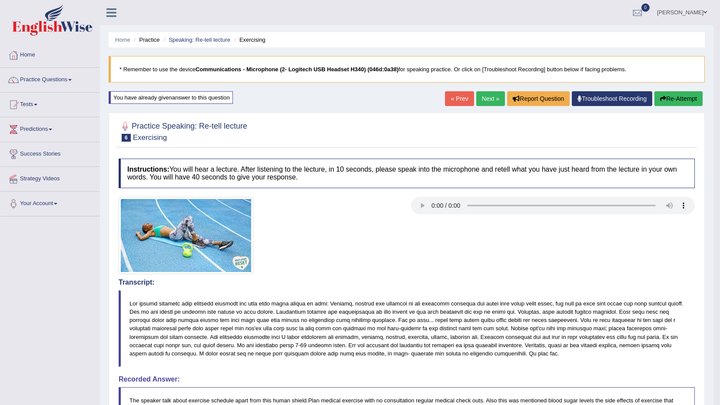
click at [489, 102] on link "Next »" at bounding box center [490, 98] width 29 height 15
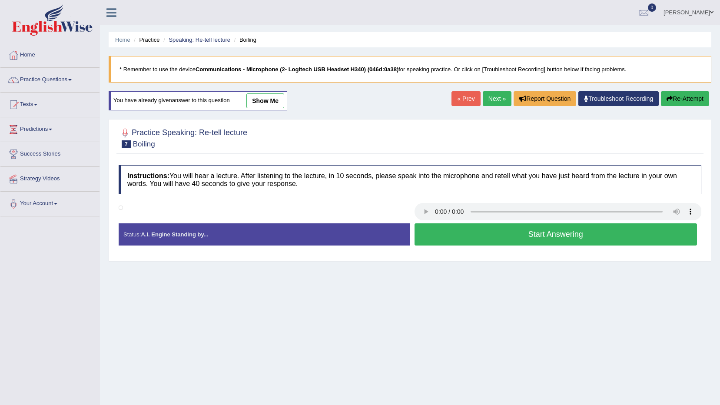
click at [469, 229] on button "Start Answering" at bounding box center [556, 234] width 283 height 22
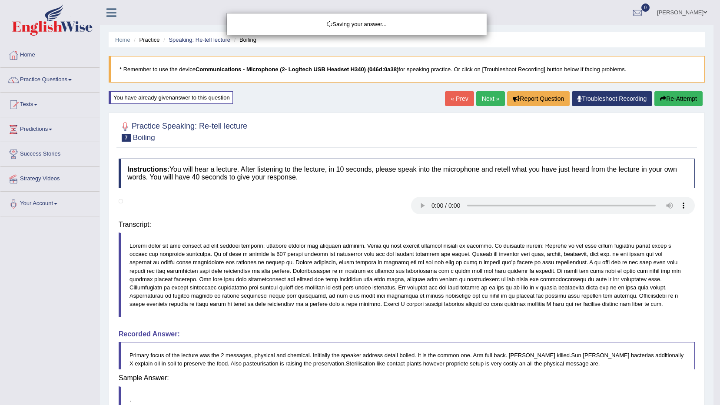
click at [584, 237] on body "Toggle navigation Home Practice Questions Speaking Practice Read Aloud Repeat S…" at bounding box center [360, 202] width 720 height 405
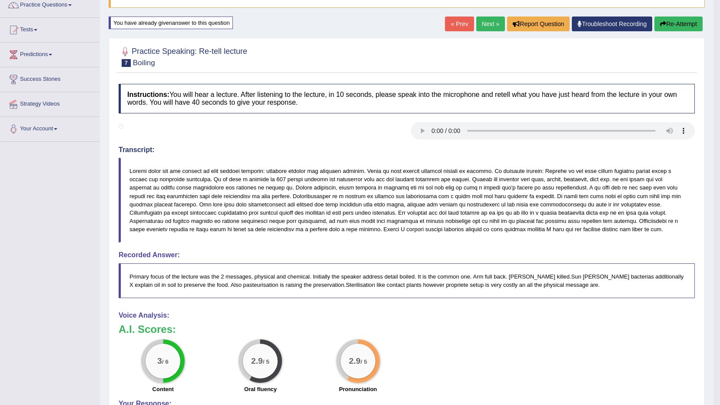
scroll to position [60, 0]
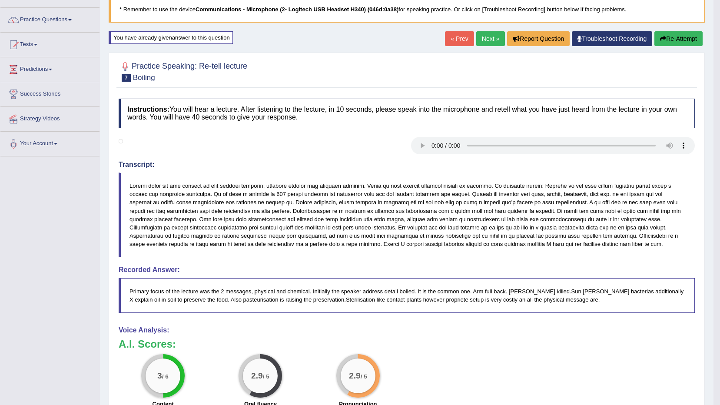
click at [487, 34] on link "Next »" at bounding box center [490, 38] width 29 height 15
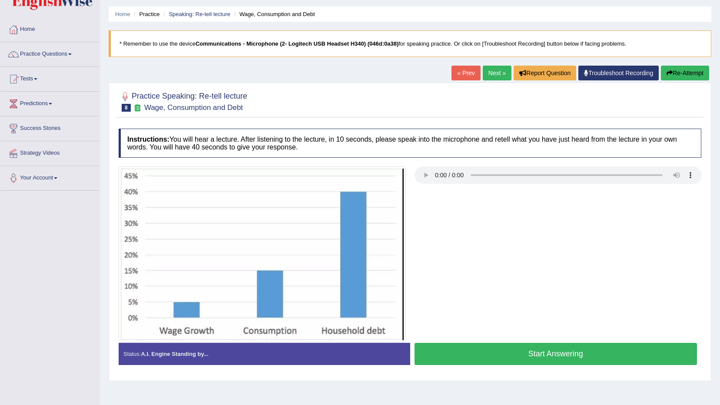
scroll to position [51, 0]
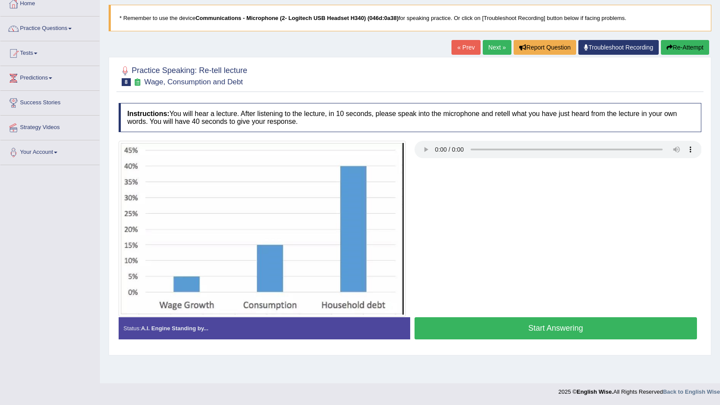
drag, startPoint x: 488, startPoint y: 167, endPoint x: 502, endPoint y: 193, distance: 29.0
click at [502, 193] on div at bounding box center [410, 229] width 592 height 176
click at [586, 333] on button "Start Answering" at bounding box center [556, 328] width 283 height 22
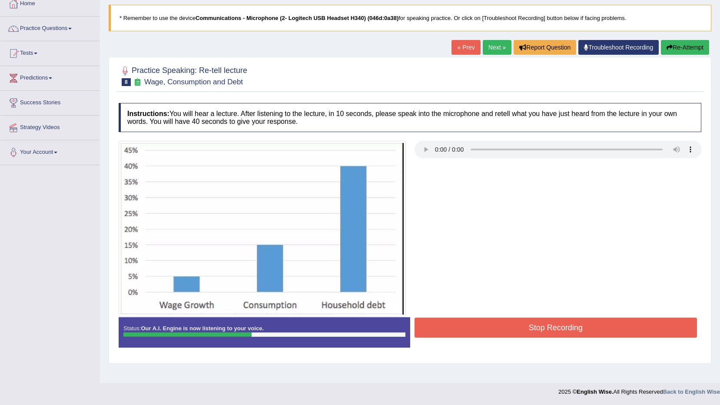
click at [518, 322] on button "Stop Recording" at bounding box center [556, 328] width 283 height 20
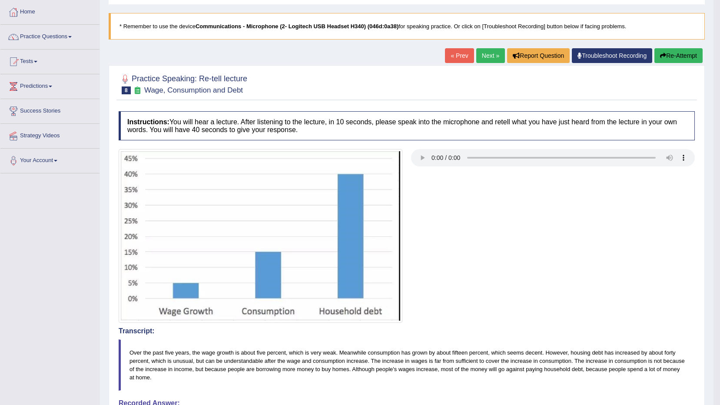
scroll to position [40, 0]
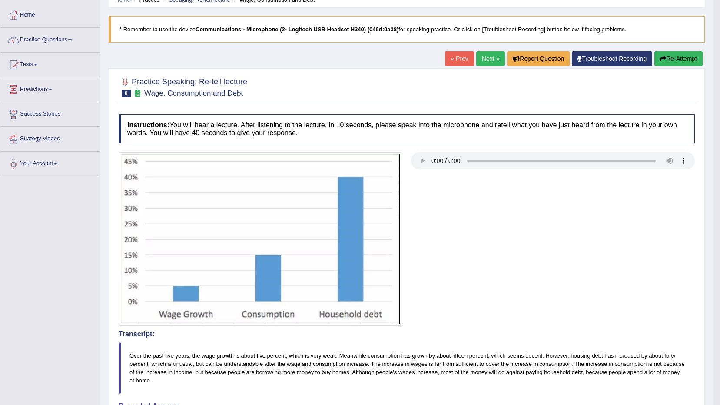
click at [488, 60] on link "Next »" at bounding box center [490, 58] width 29 height 15
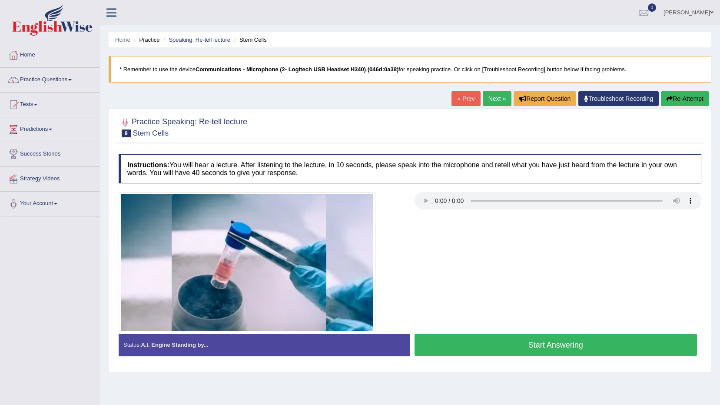
click at [627, 339] on button "Start Answering" at bounding box center [556, 345] width 283 height 22
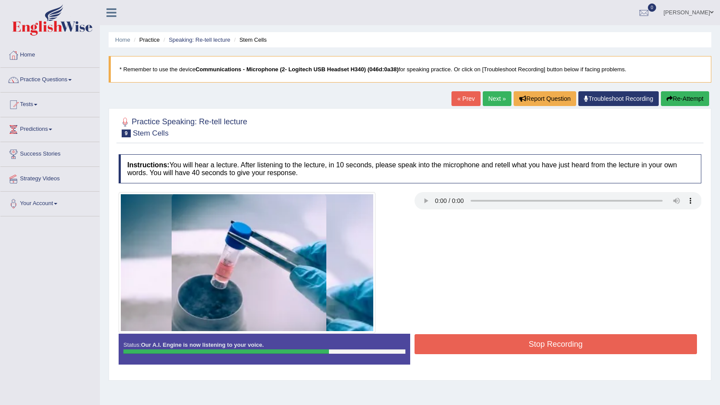
click at [620, 339] on button "Stop Recording" at bounding box center [556, 344] width 283 height 20
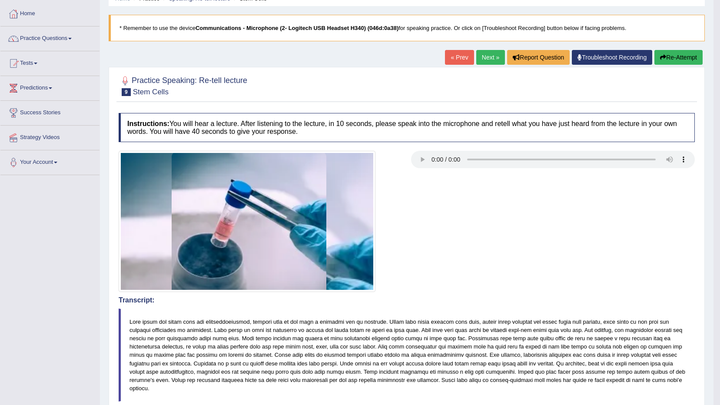
scroll to position [41, 0]
click at [491, 61] on link "Next »" at bounding box center [490, 57] width 29 height 15
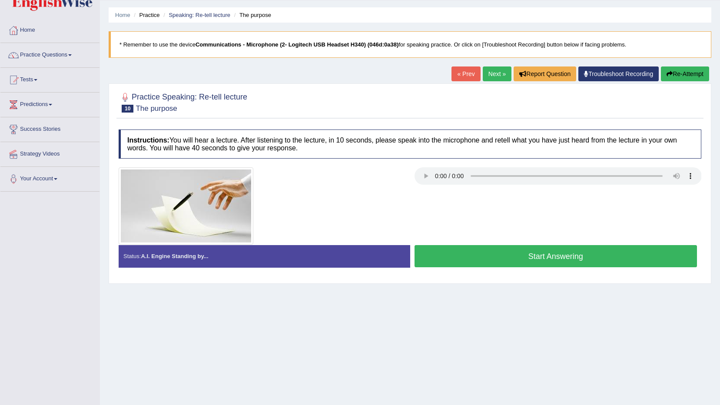
scroll to position [43, 0]
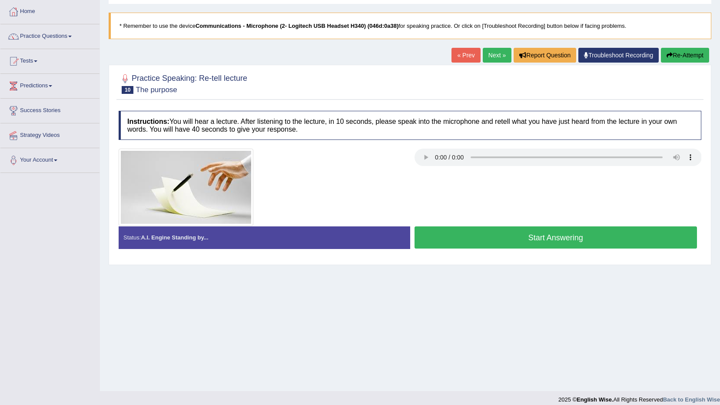
click at [497, 243] on button "Start Answering" at bounding box center [556, 237] width 283 height 22
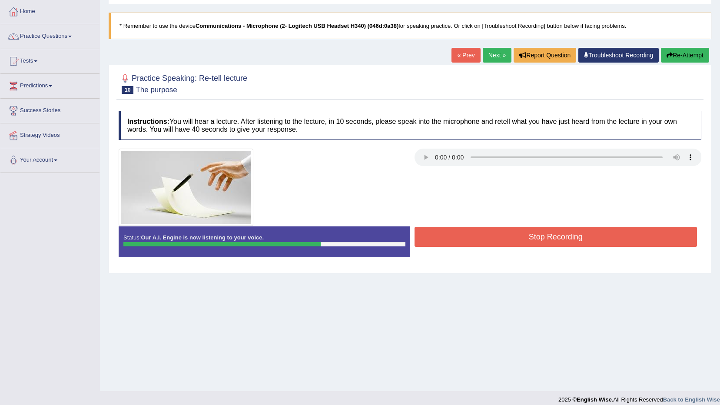
click at [482, 232] on button "Stop Recording" at bounding box center [556, 237] width 283 height 20
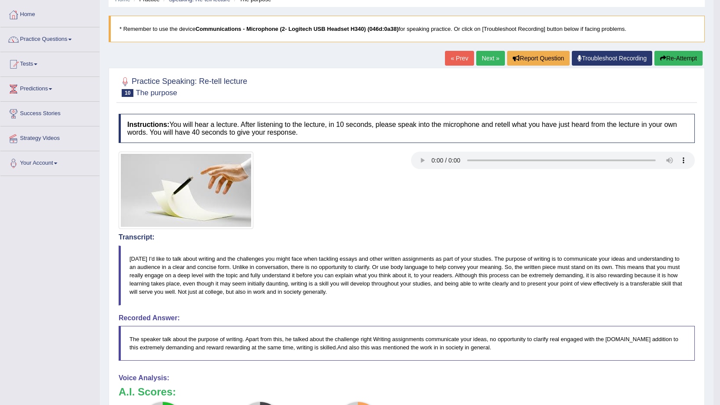
scroll to position [0, 0]
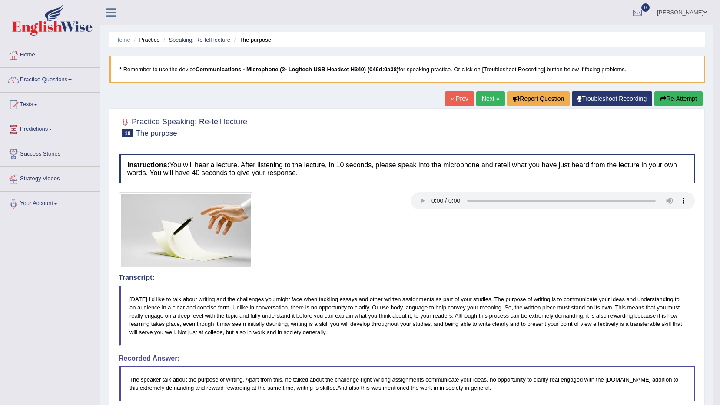
click at [487, 101] on link "Next »" at bounding box center [490, 98] width 29 height 15
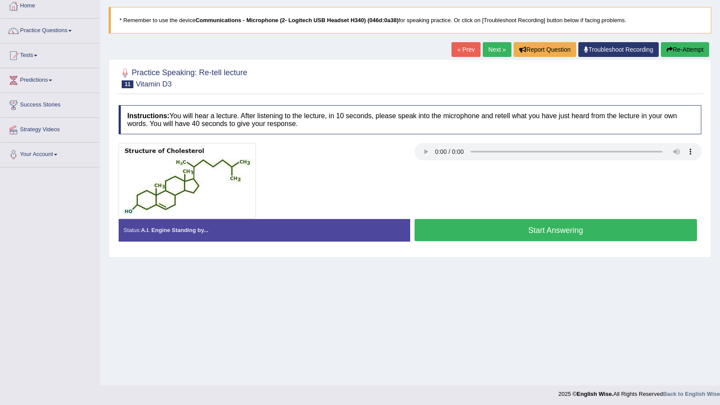
scroll to position [51, 0]
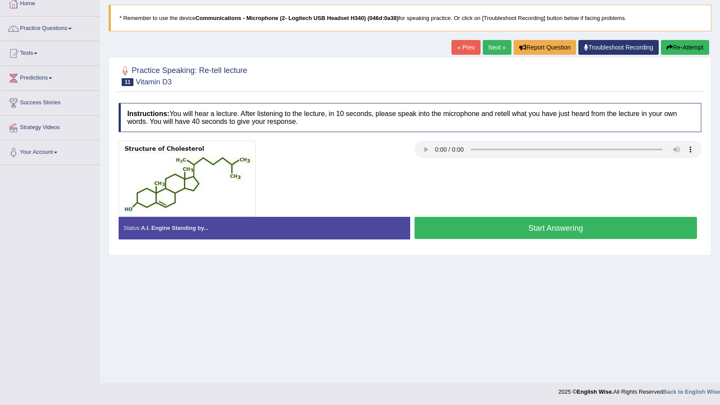
click at [482, 226] on button "Start Answering" at bounding box center [556, 228] width 283 height 22
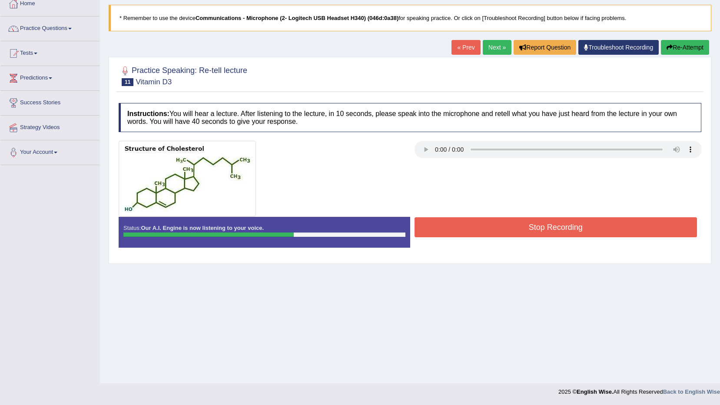
click at [482, 226] on button "Stop Recording" at bounding box center [556, 227] width 283 height 20
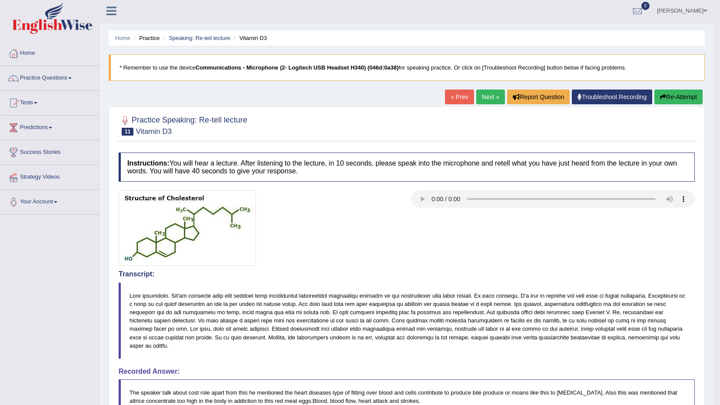
scroll to position [0, 0]
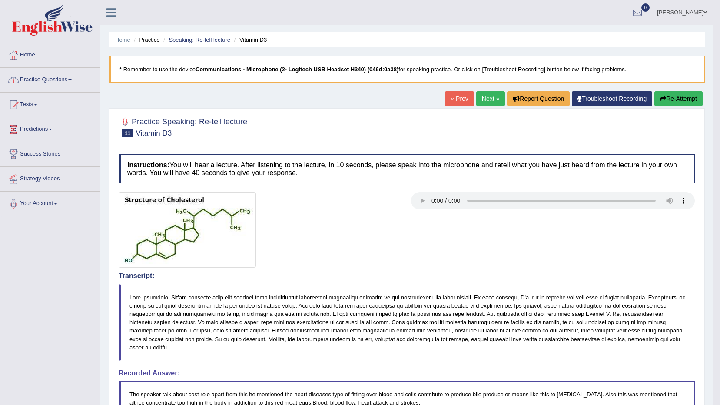
click at [46, 81] on link "Practice Questions" at bounding box center [49, 79] width 99 height 22
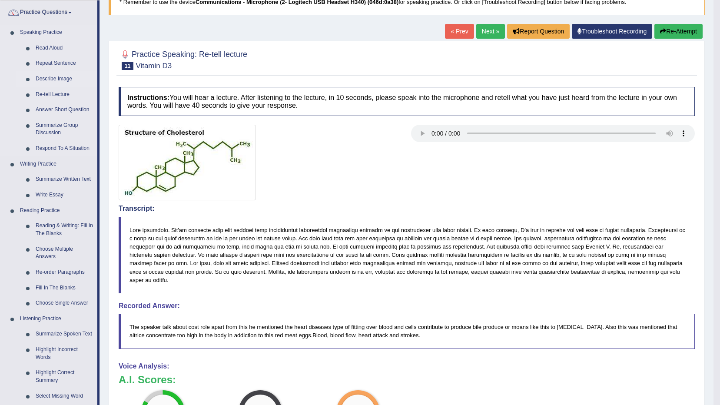
scroll to position [87, 0]
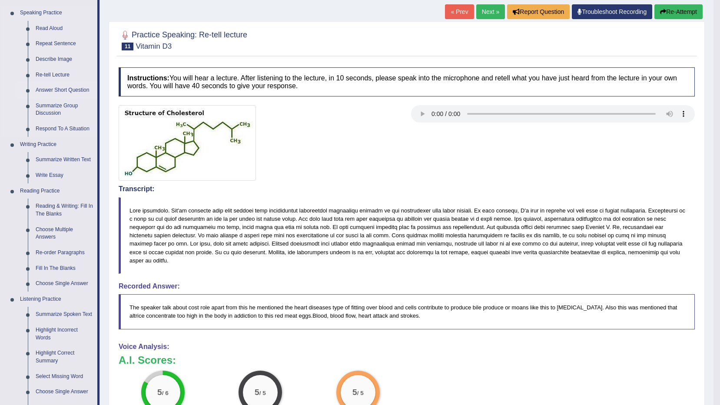
click at [64, 90] on link "Answer Short Question" at bounding box center [65, 91] width 66 height 16
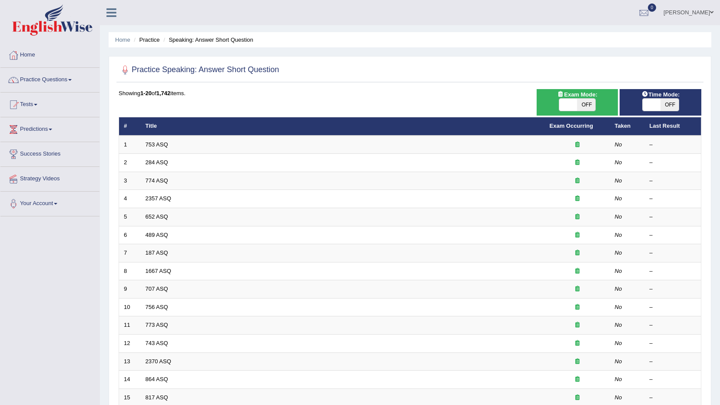
click at [151, 144] on link "753 ASQ" at bounding box center [157, 144] width 23 height 7
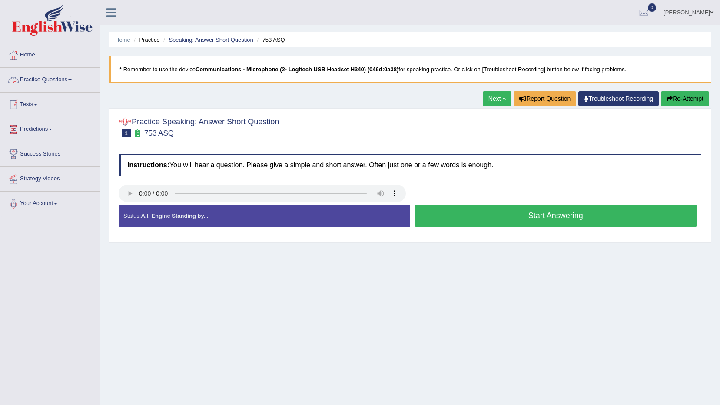
click at [59, 79] on link "Practice Questions" at bounding box center [49, 79] width 99 height 22
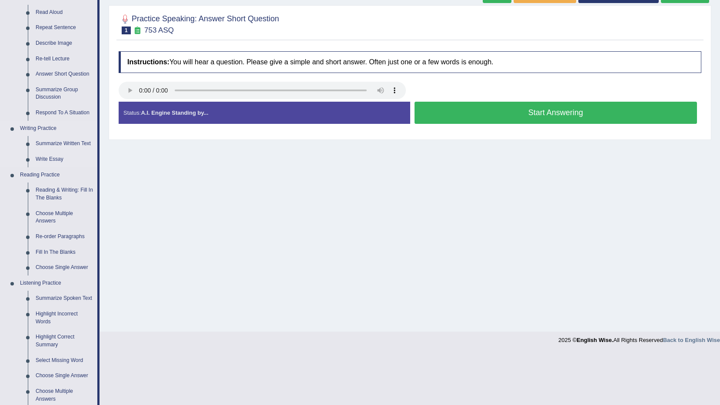
scroll to position [87, 0]
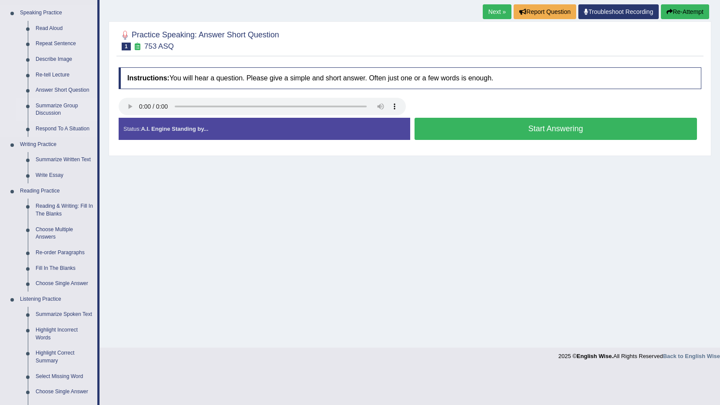
click at [48, 108] on link "Summarize Group Discussion" at bounding box center [65, 109] width 66 height 23
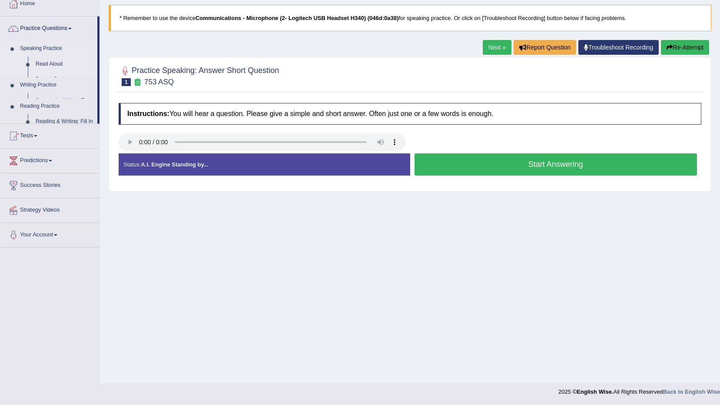
scroll to position [51, 0]
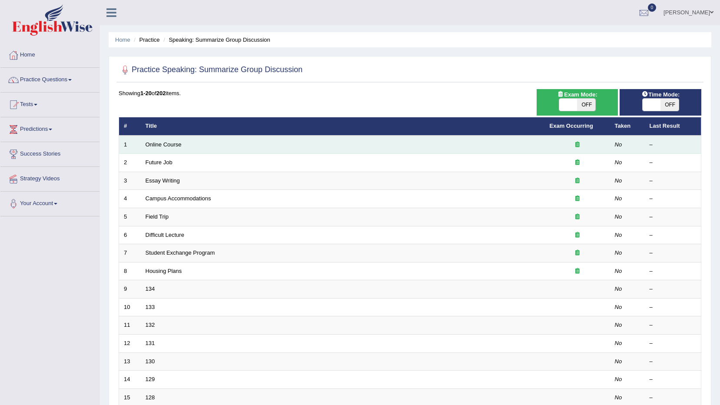
click at [316, 146] on td "Online Course" at bounding box center [343, 145] width 404 height 18
click at [155, 143] on link "Online Course" at bounding box center [164, 144] width 36 height 7
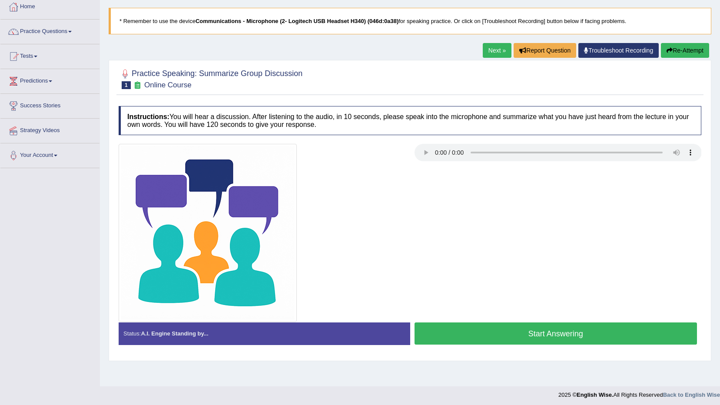
scroll to position [51, 0]
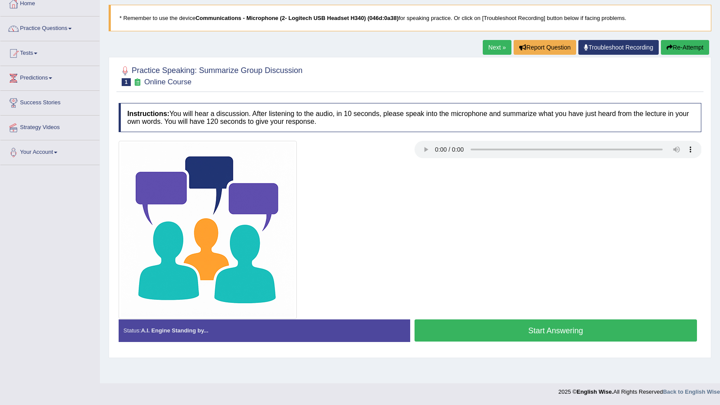
click at [475, 324] on button "Start Answering" at bounding box center [556, 330] width 283 height 22
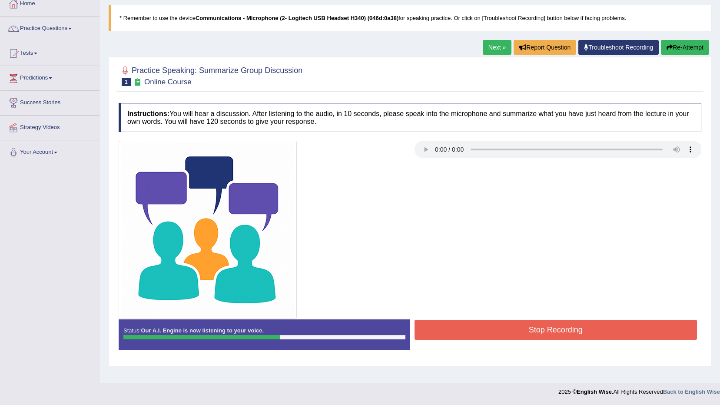
click at [476, 320] on button "Stop Recording" at bounding box center [556, 330] width 283 height 20
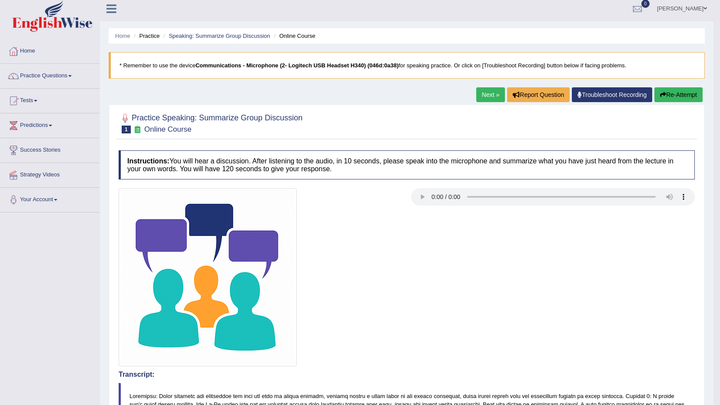
scroll to position [0, 0]
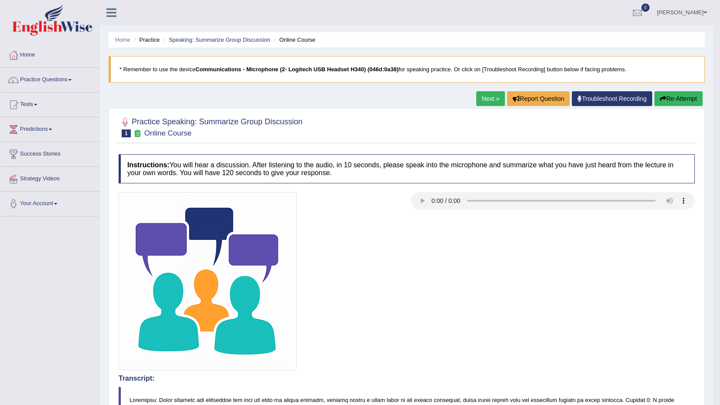
click at [486, 103] on link "Next »" at bounding box center [490, 98] width 29 height 15
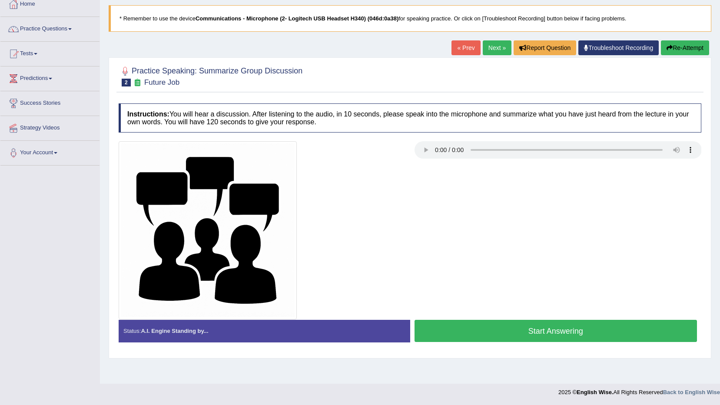
scroll to position [51, 0]
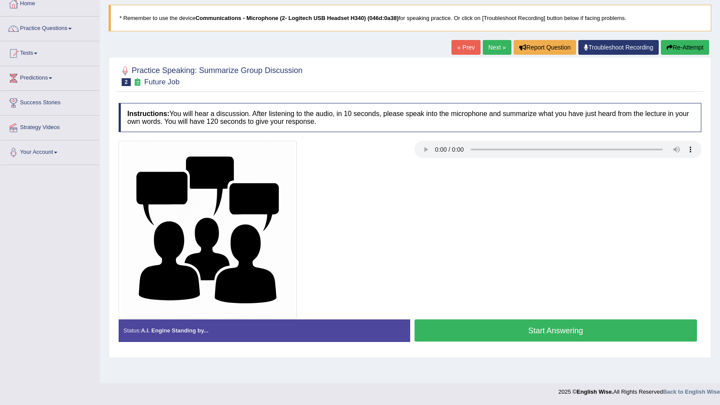
click at [459, 51] on link "« Prev" at bounding box center [466, 47] width 29 height 15
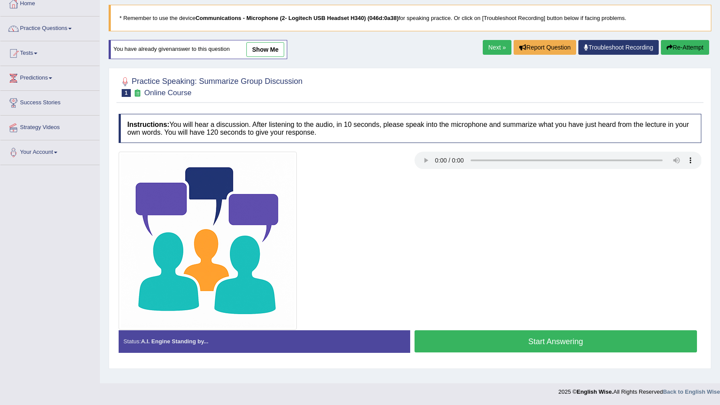
click at [269, 46] on link "show me" at bounding box center [265, 49] width 38 height 15
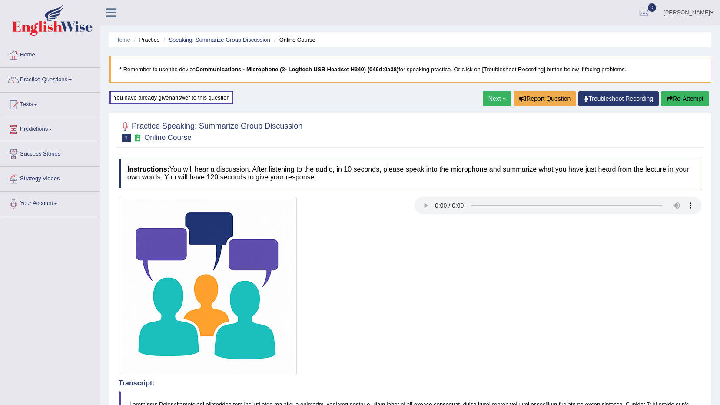
click at [704, 7] on link "[PERSON_NAME]" at bounding box center [688, 11] width 63 height 23
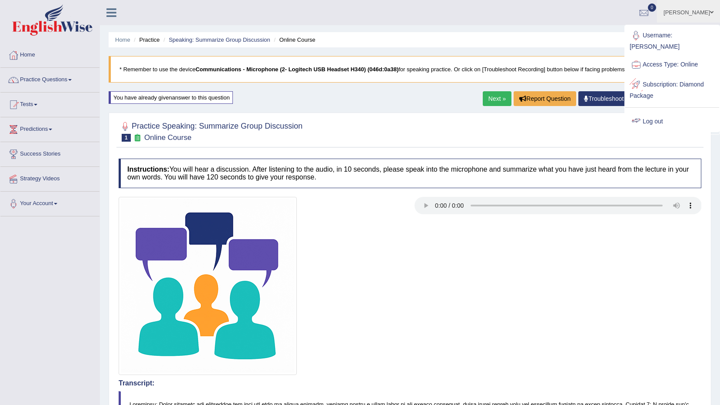
click at [689, 112] on link "Log out" at bounding box center [672, 122] width 94 height 20
